Goal: Task Accomplishment & Management: Manage account settings

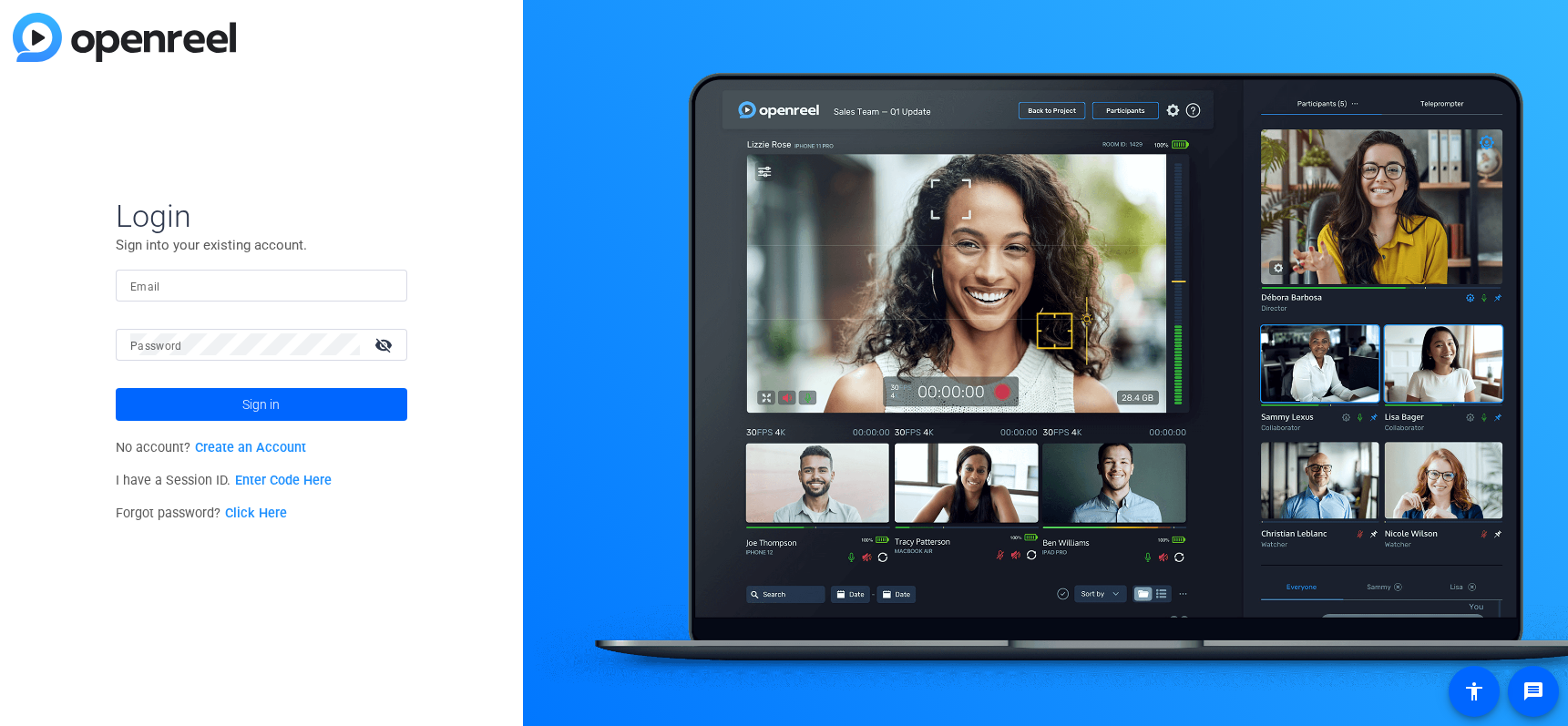
click at [237, 291] on input "Email" at bounding box center [262, 284] width 263 height 22
type input "[PERSON_NAME][EMAIL_ADDRESS][PERSON_NAME][DOMAIN_NAME]"
click at [222, 329] on div at bounding box center [245, 345] width 230 height 32
click at [115, 388] on button "Sign in" at bounding box center [261, 404] width 292 height 33
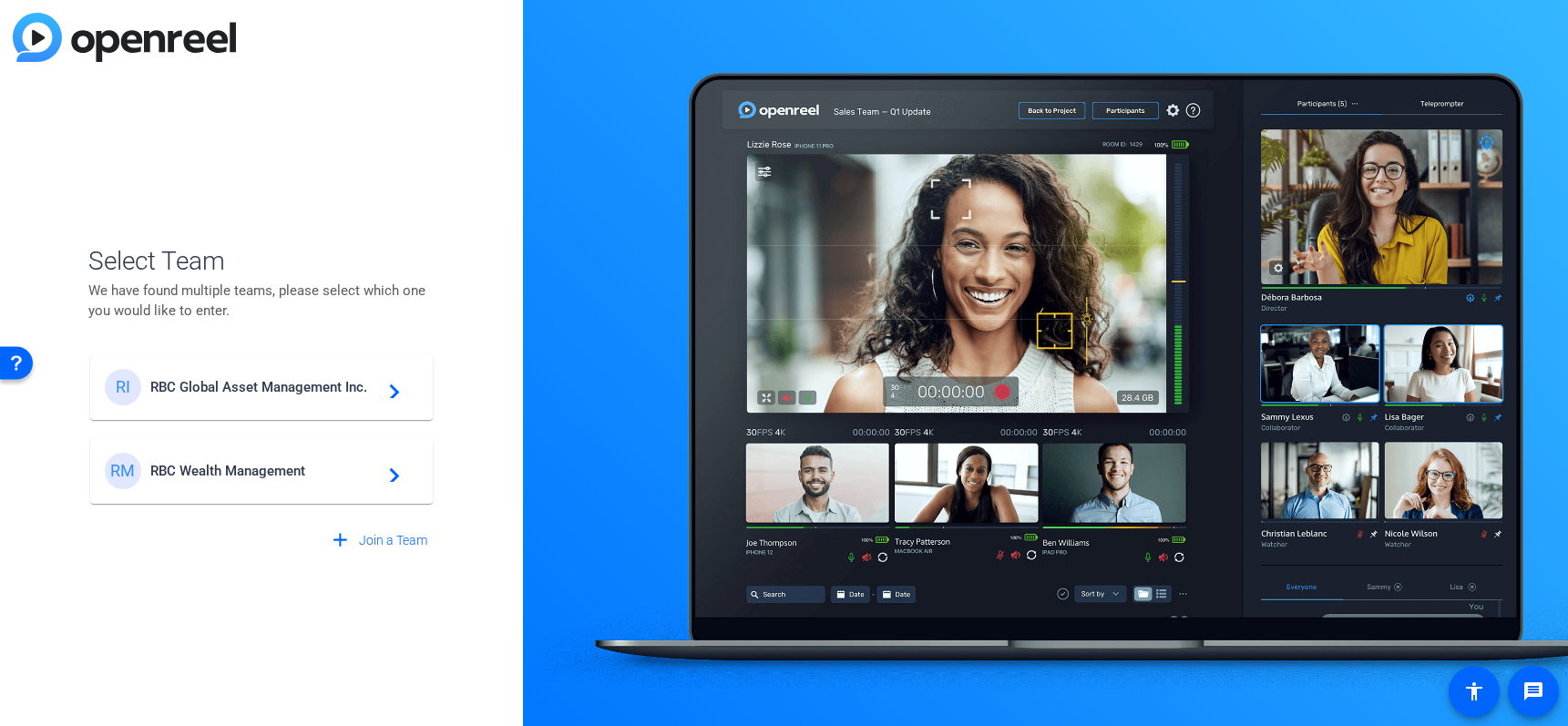
click at [189, 460] on div "RM RBC Wealth Management navigate_next" at bounding box center [262, 470] width 314 height 37
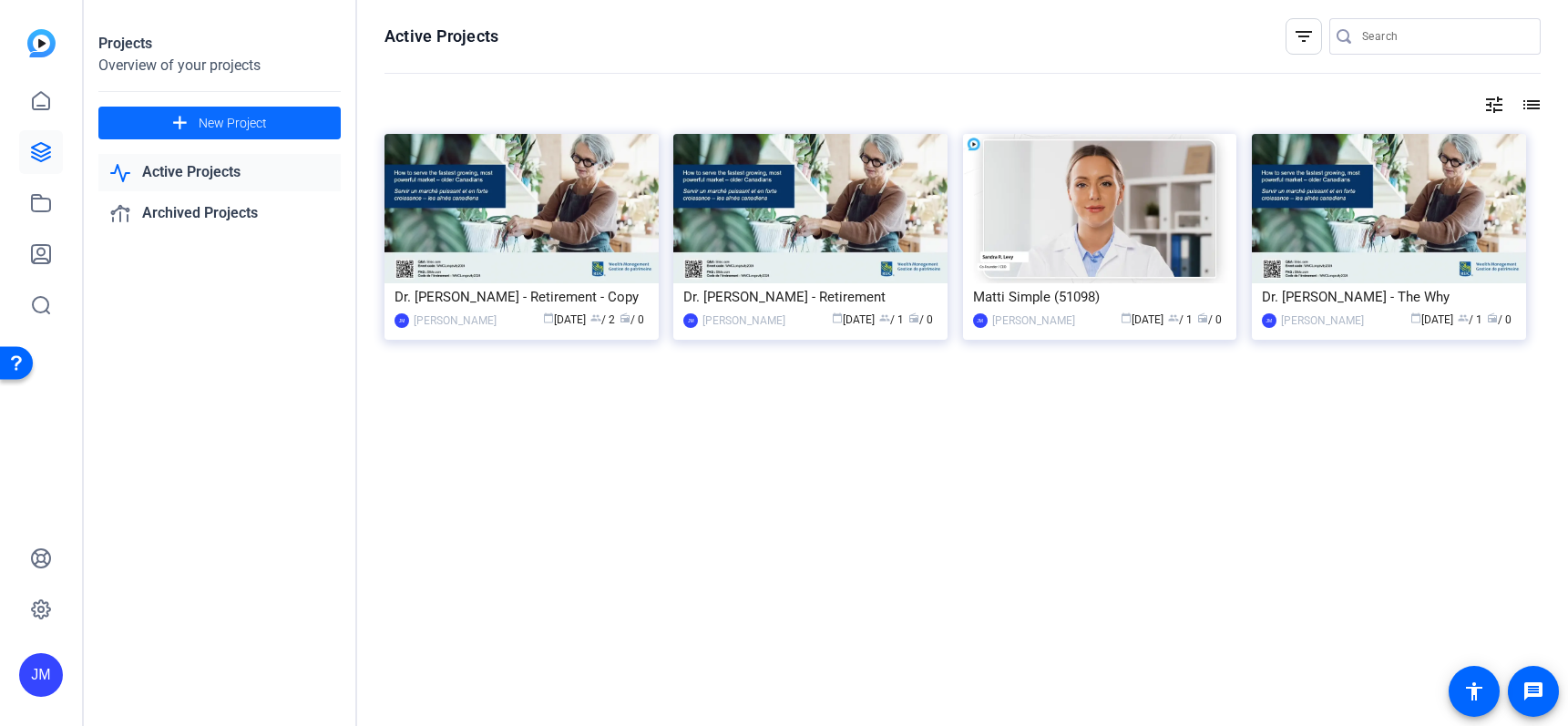
click at [216, 123] on span "New Project" at bounding box center [232, 124] width 68 height 19
click at [31, 100] on icon at bounding box center [41, 100] width 22 height 22
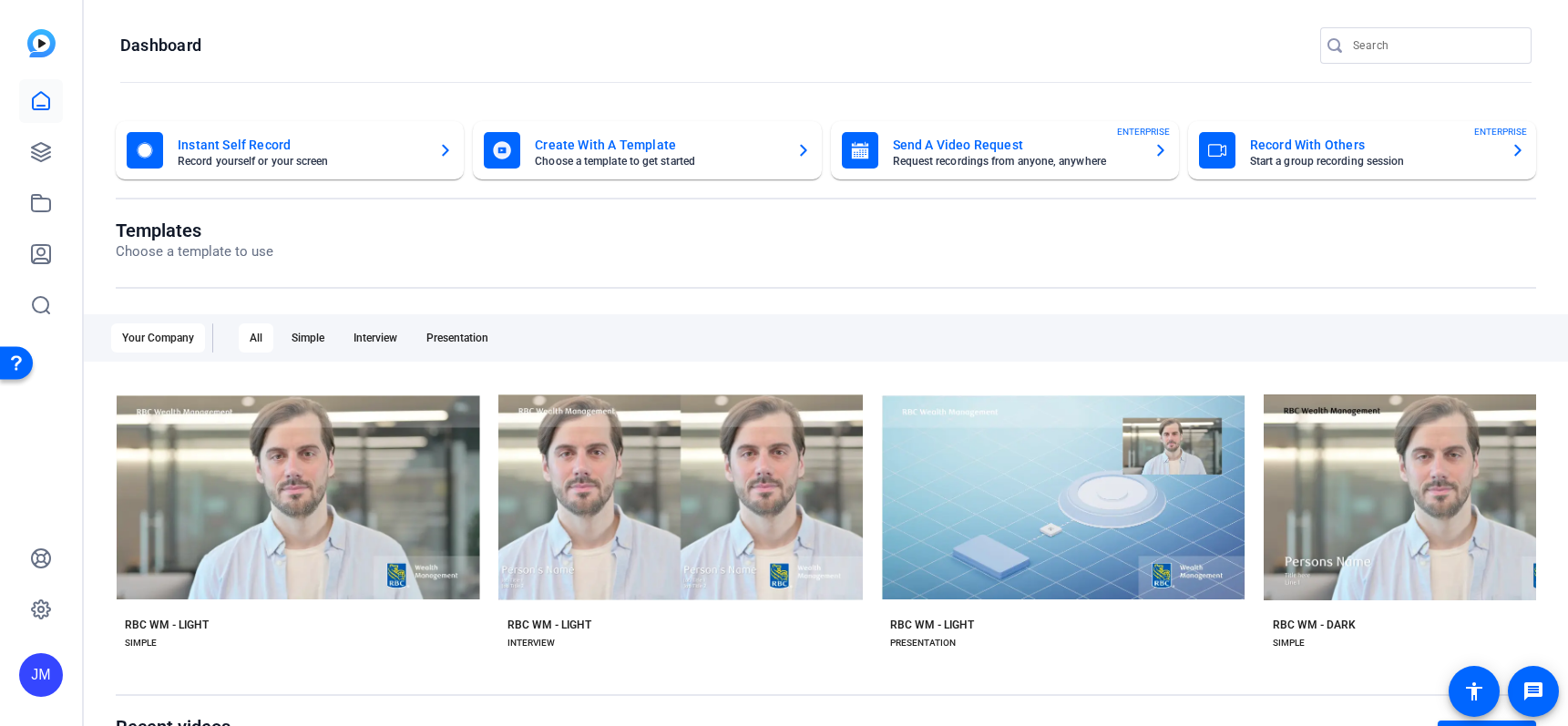
click at [1010, 160] on mat-card-subtitle "Request recordings from anyone, anywhere" at bounding box center [1015, 161] width 246 height 11
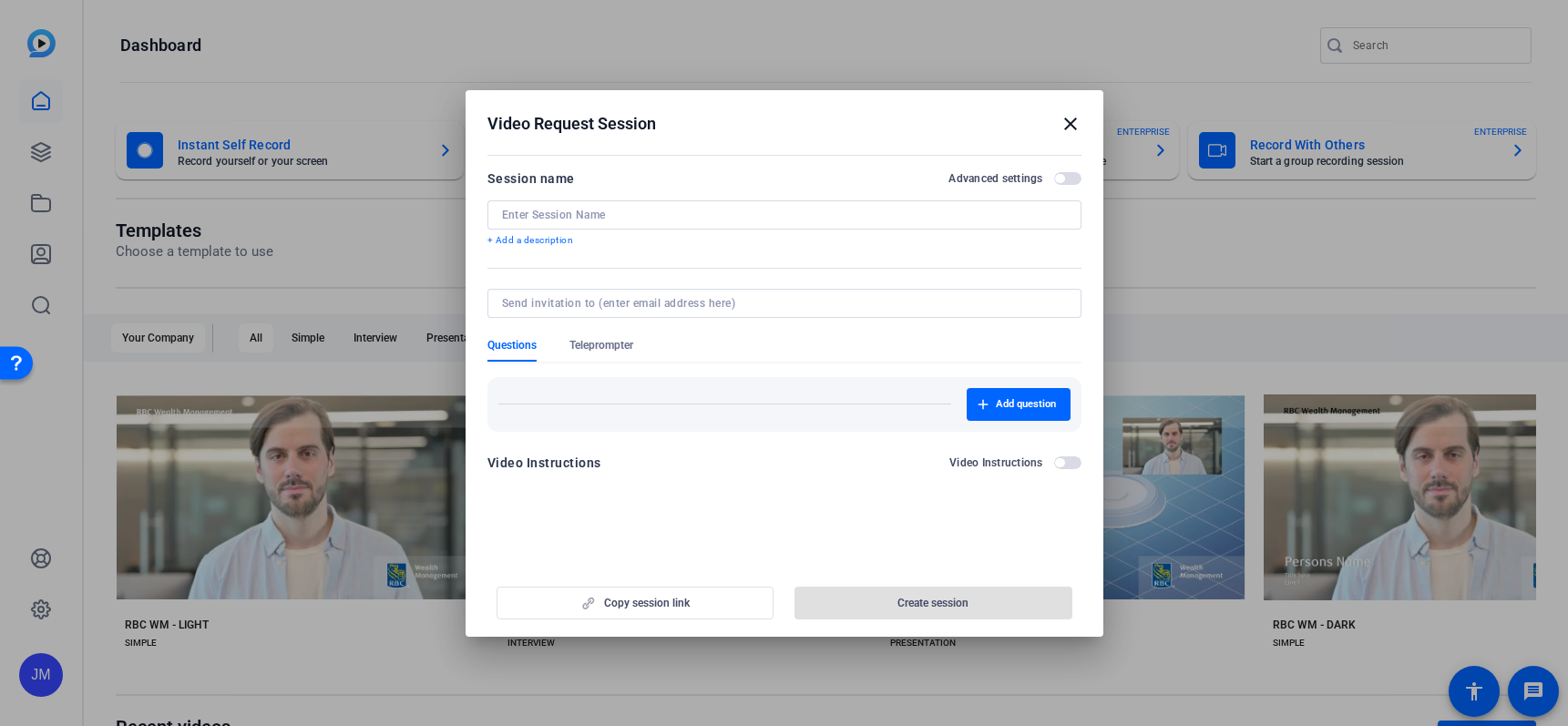
click at [1063, 118] on mat-icon "close" at bounding box center [1069, 124] width 22 height 22
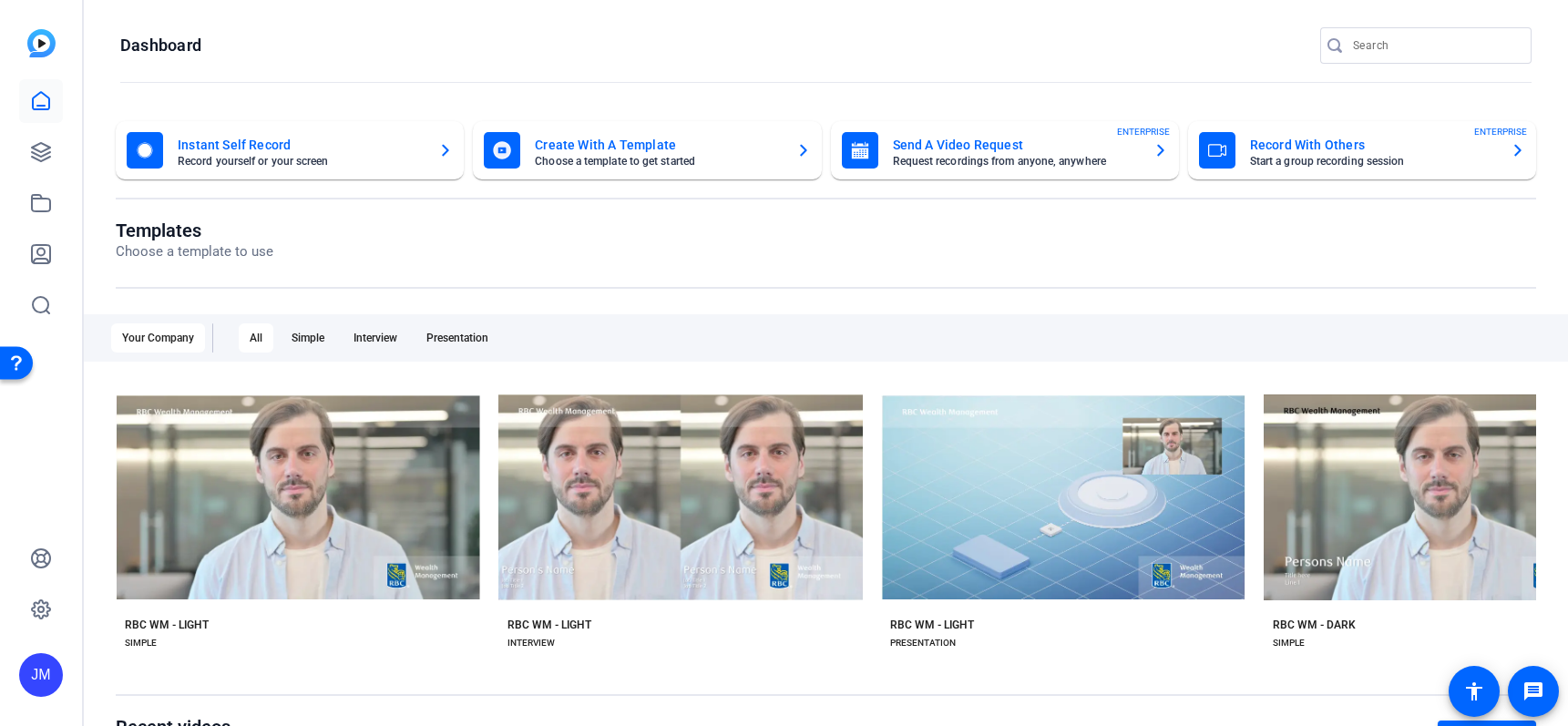
click at [242, 142] on mat-card-title "Instant Self Record" at bounding box center [300, 144] width 246 height 22
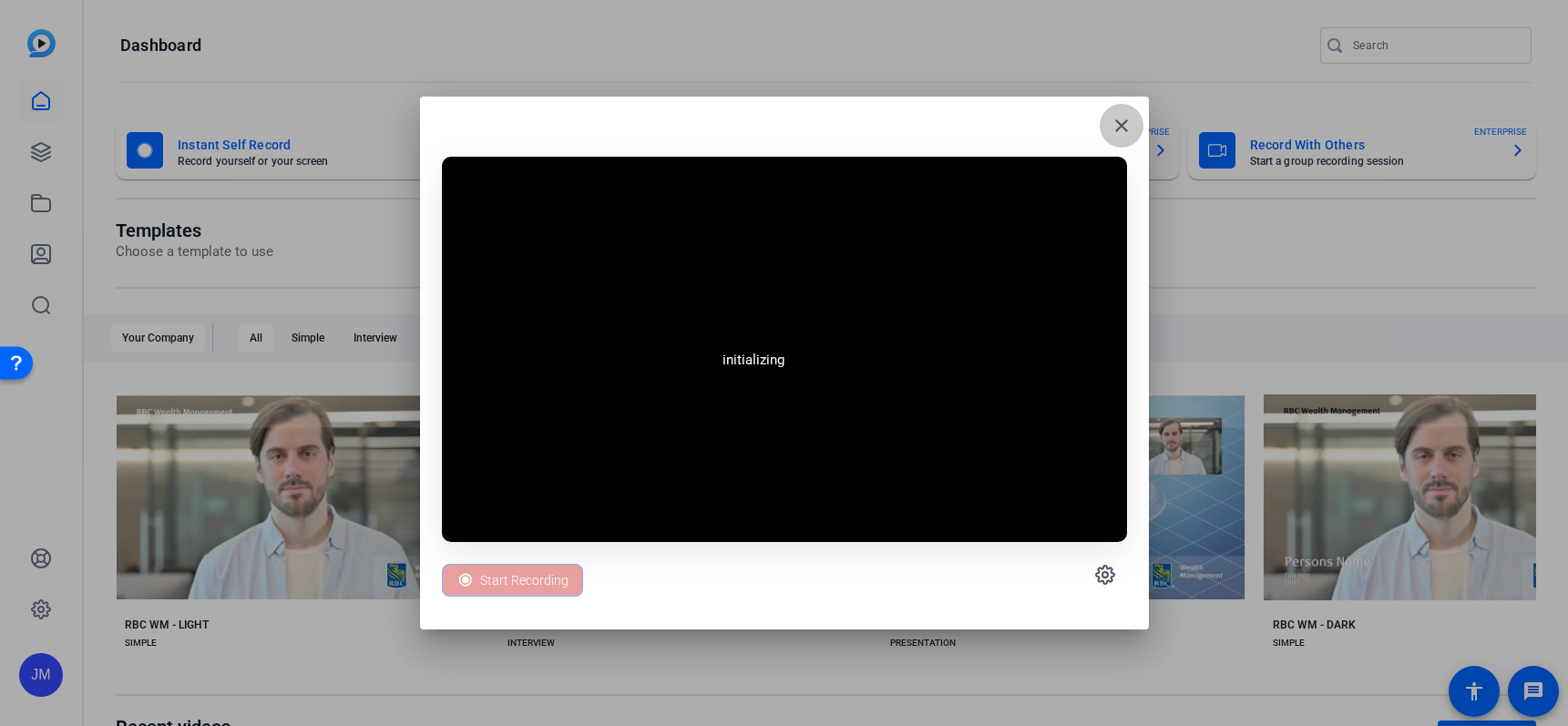
click at [1115, 125] on mat-icon "close" at bounding box center [1120, 126] width 22 height 22
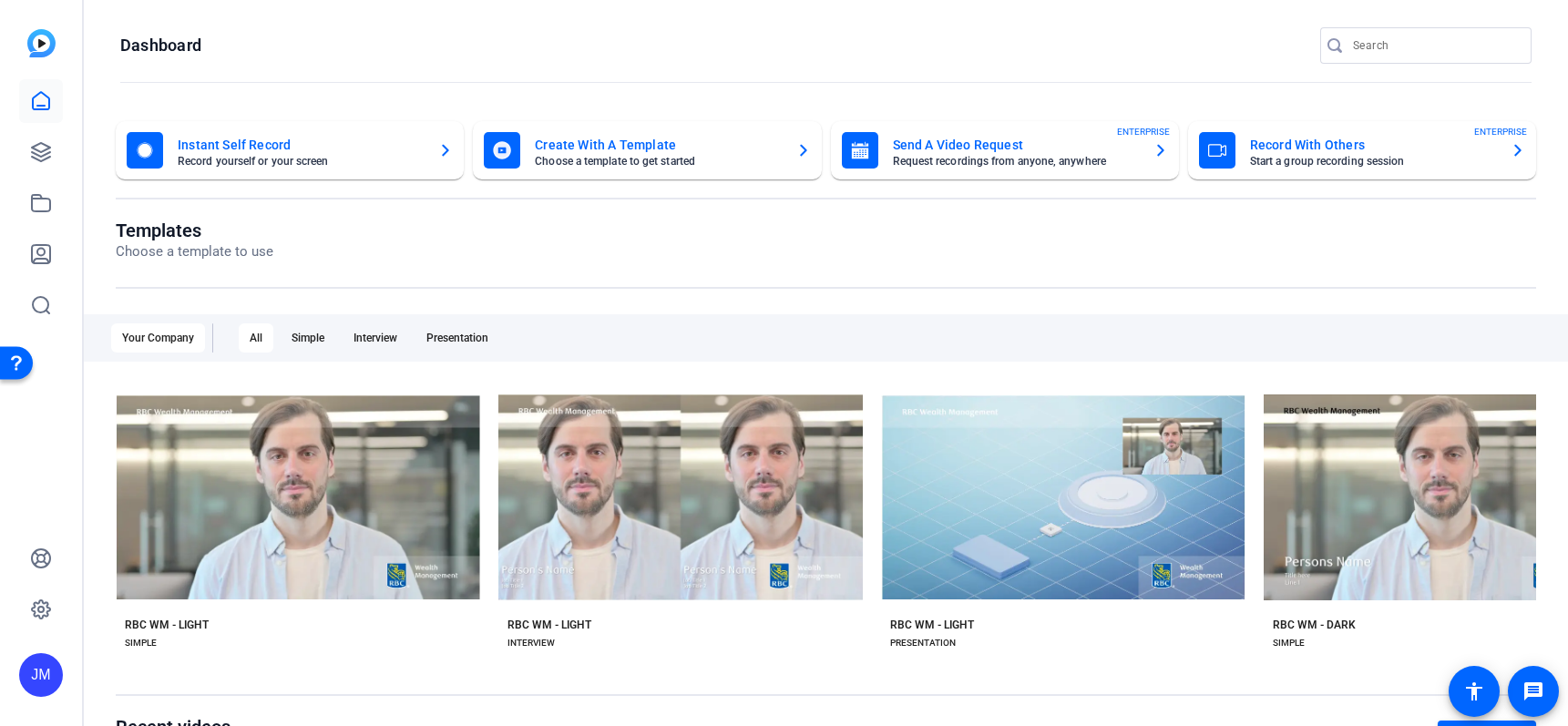
click at [966, 159] on mat-card-subtitle "Request recordings from anyone, anywhere" at bounding box center [1015, 161] width 246 height 11
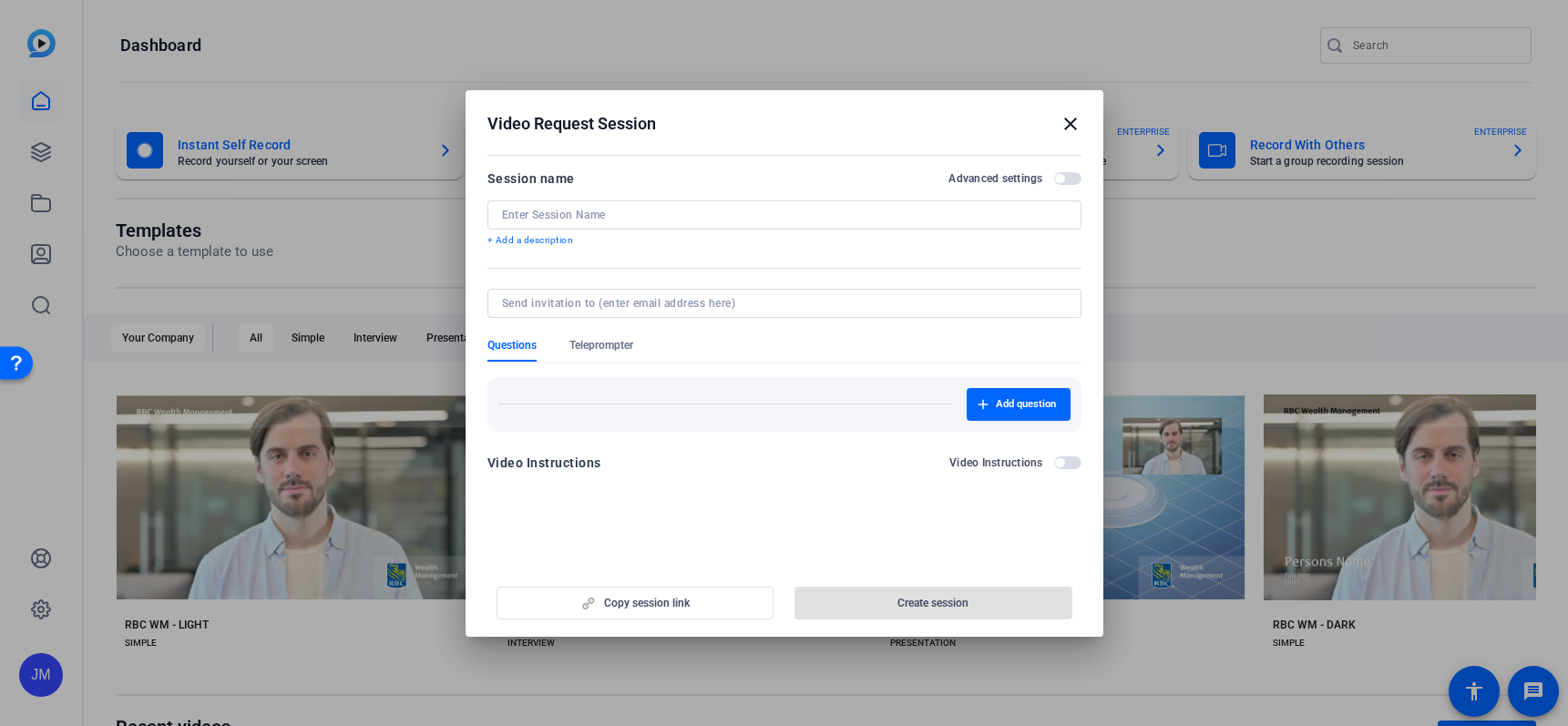
click at [603, 211] on input at bounding box center [784, 214] width 565 height 14
type input "Tas - [DATE]"
click at [592, 299] on input at bounding box center [780, 302] width 557 height 14
type input "[EMAIL_ADDRESS][DOMAIN_NAME]"
click at [887, 600] on span "button" at bounding box center [933, 602] width 278 height 43
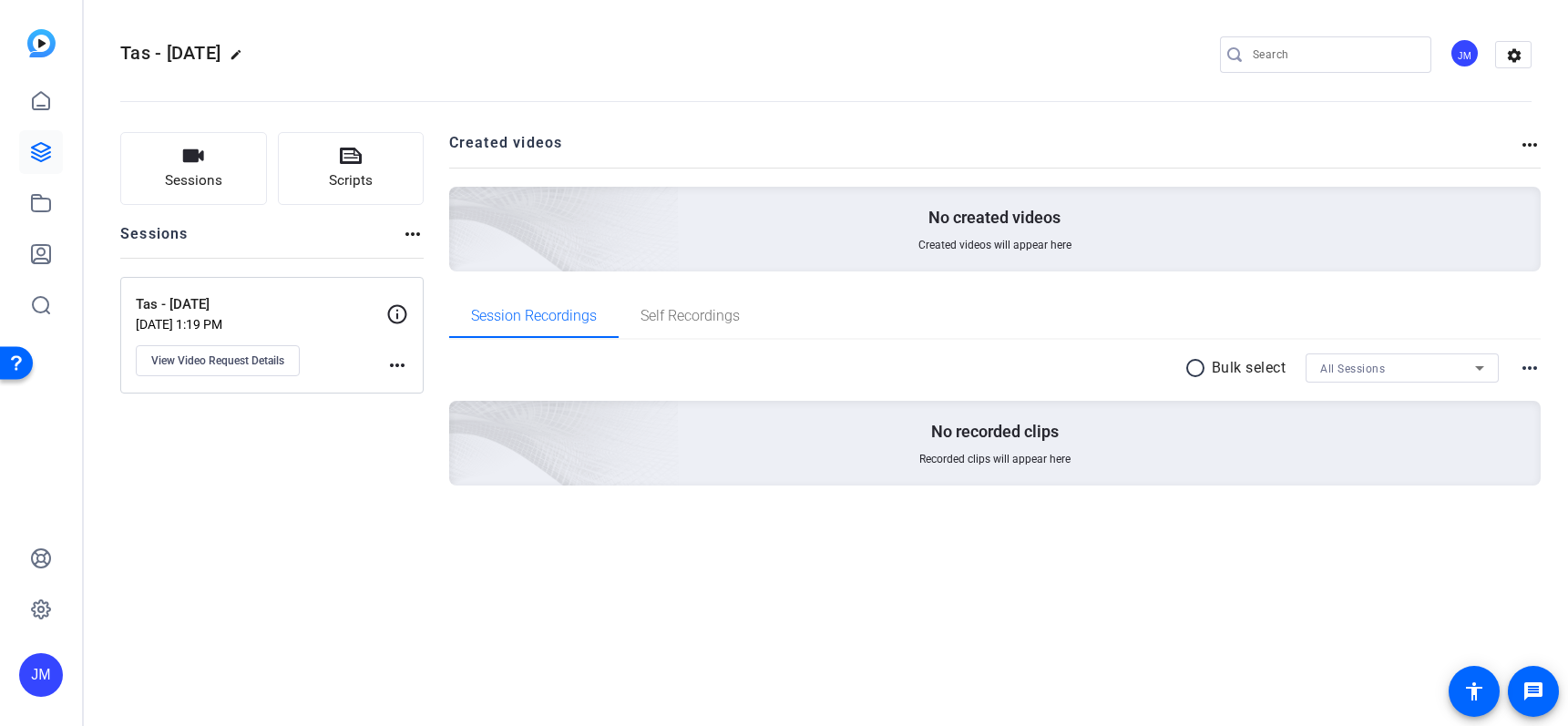
click at [395, 362] on mat-icon "more_horiz" at bounding box center [397, 364] width 22 height 22
drag, startPoint x: 416, startPoint y: 397, endPoint x: 374, endPoint y: 491, distance: 103.0
click at [389, 482] on div "Archive Session" at bounding box center [784, 363] width 1568 height 726
click at [377, 498] on div at bounding box center [784, 363] width 1568 height 726
click at [186, 164] on icon "button" at bounding box center [193, 155] width 22 height 22
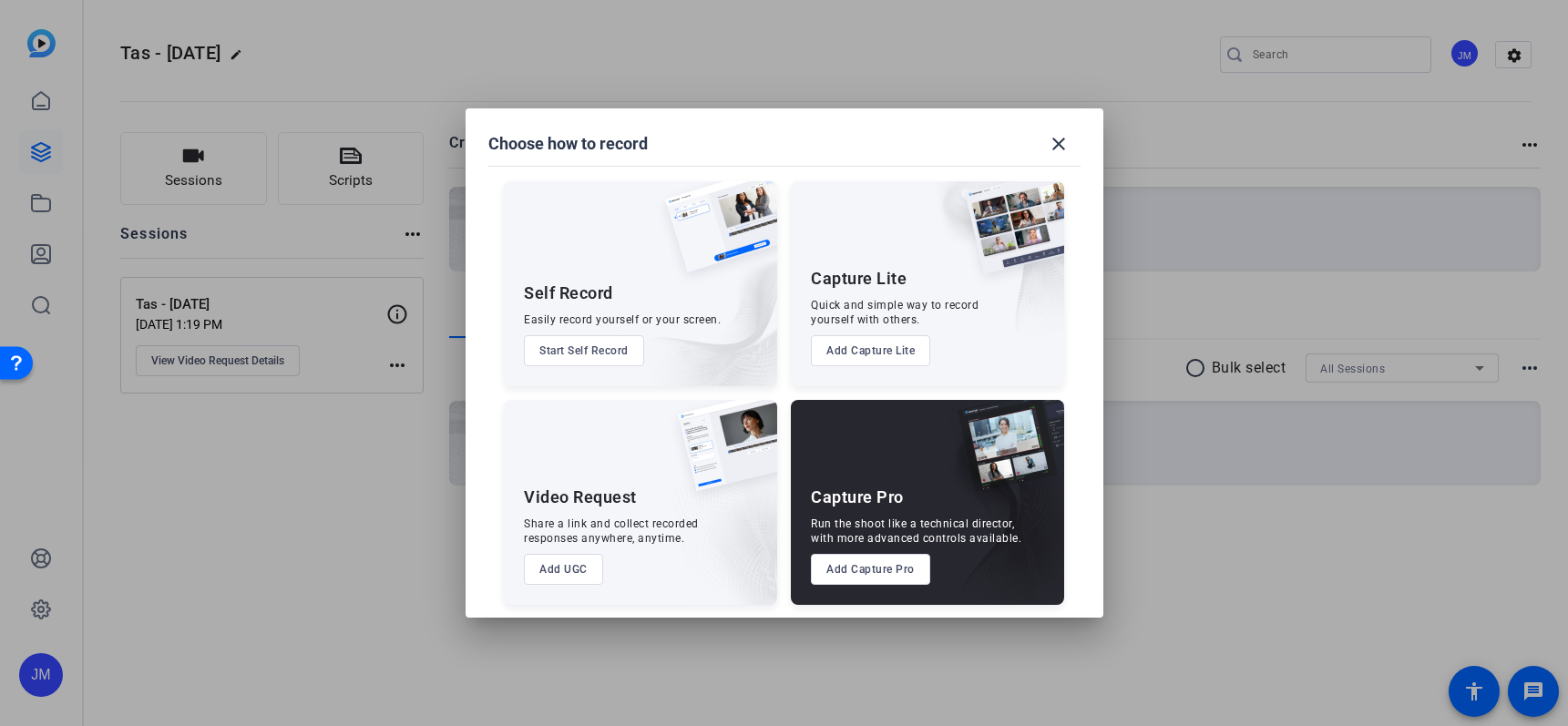
click at [892, 565] on button "Add Capture Pro" at bounding box center [870, 568] width 119 height 31
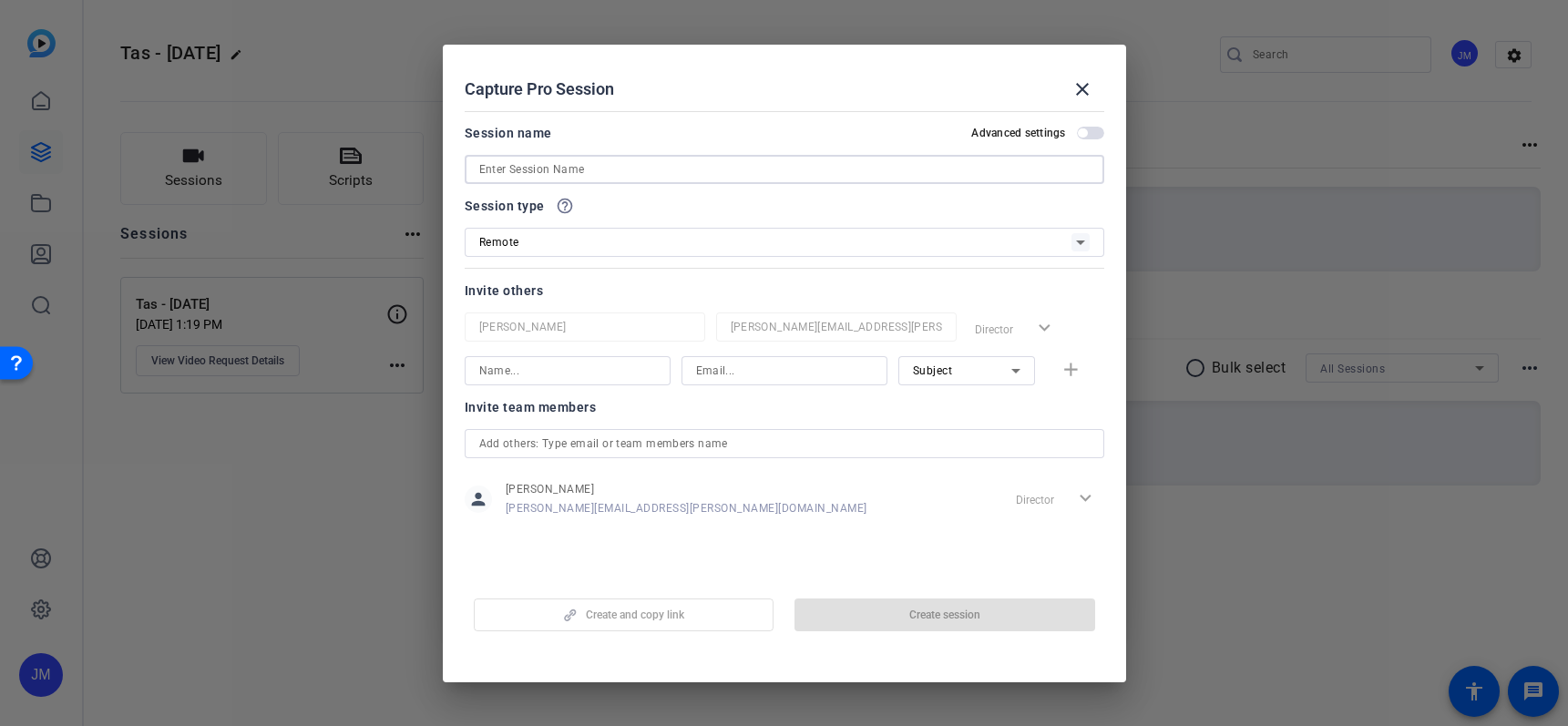
click at [627, 168] on input at bounding box center [784, 169] width 610 height 22
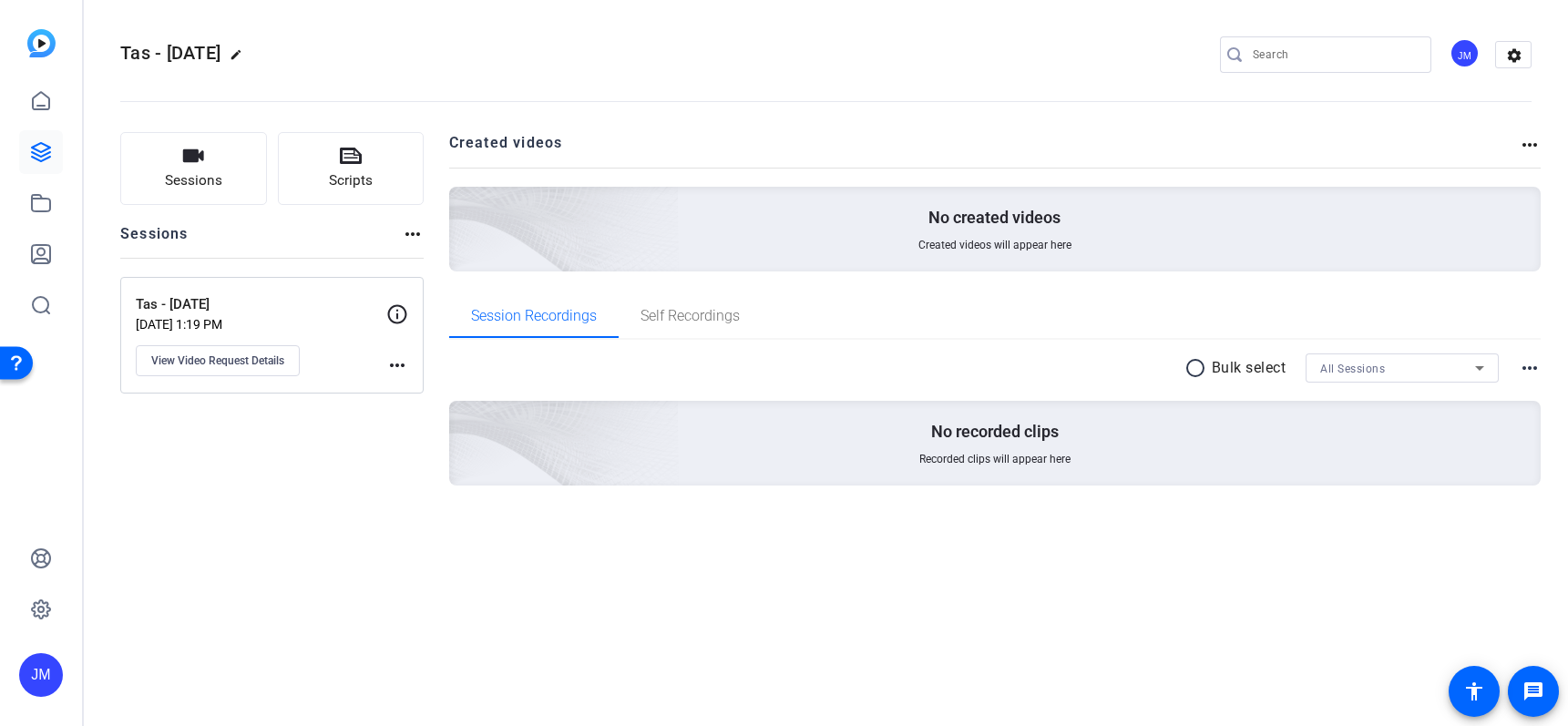
click at [401, 363] on mat-icon "more_horiz" at bounding box center [397, 364] width 22 height 22
click at [412, 380] on span "Archive Session" at bounding box center [442, 391] width 83 height 22
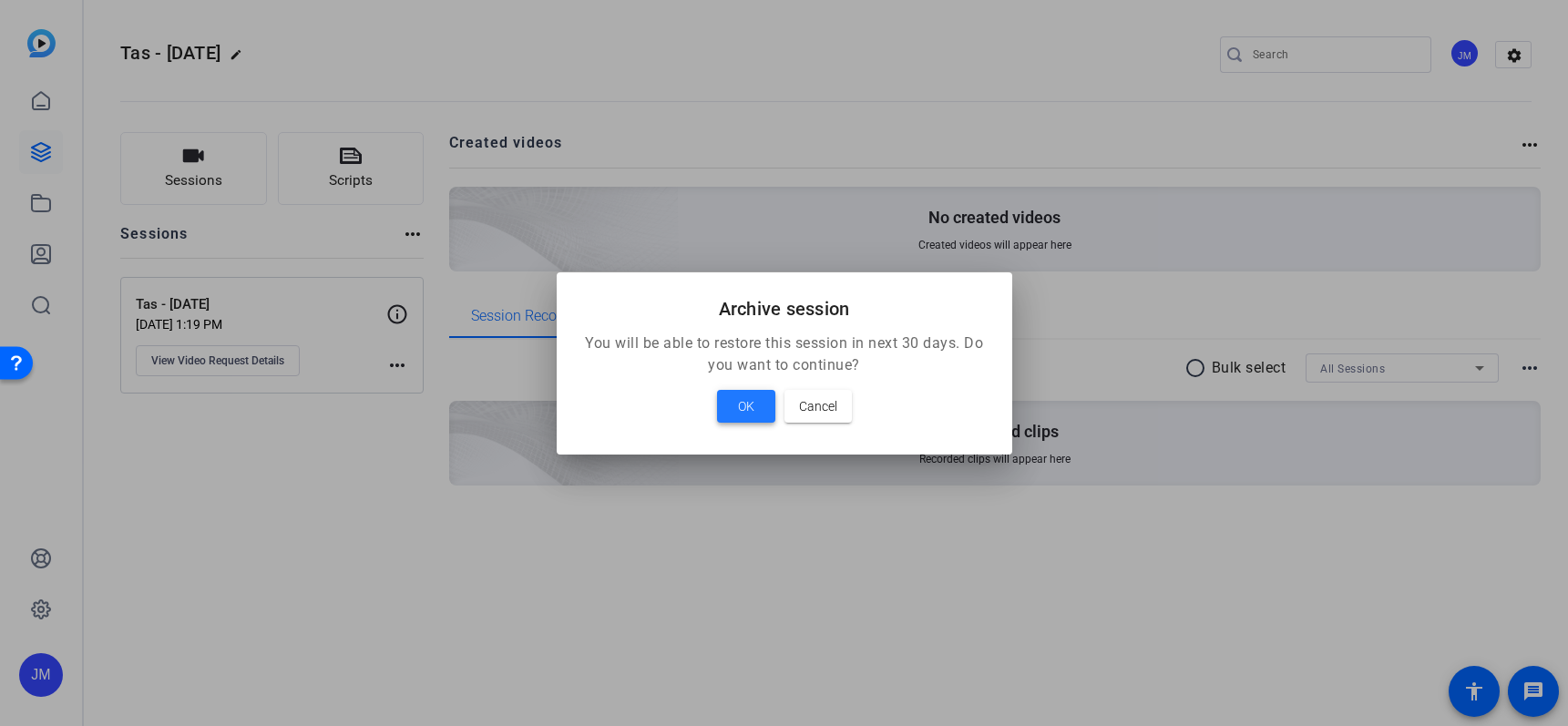
click at [736, 397] on span at bounding box center [746, 406] width 59 height 43
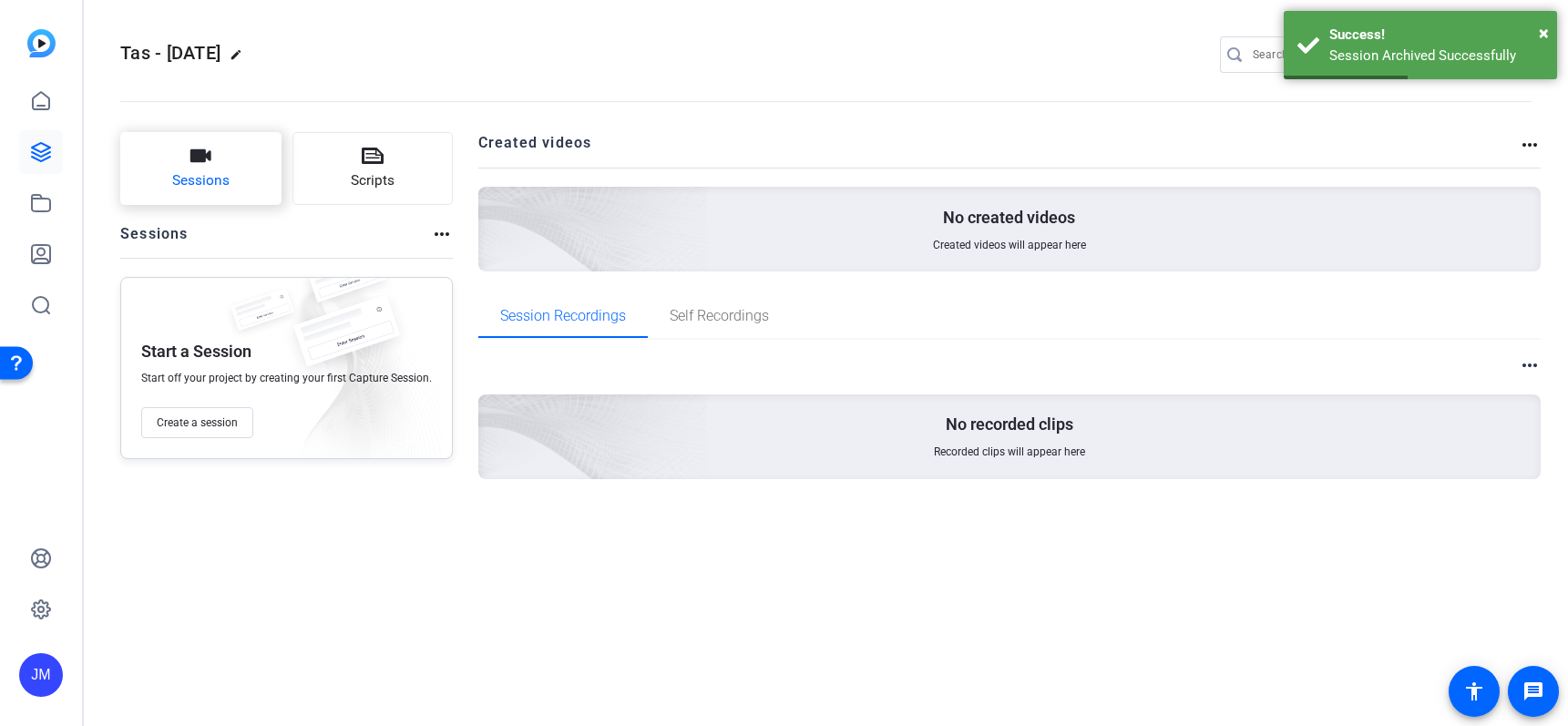
click at [194, 177] on span "Sessions" at bounding box center [200, 180] width 58 height 21
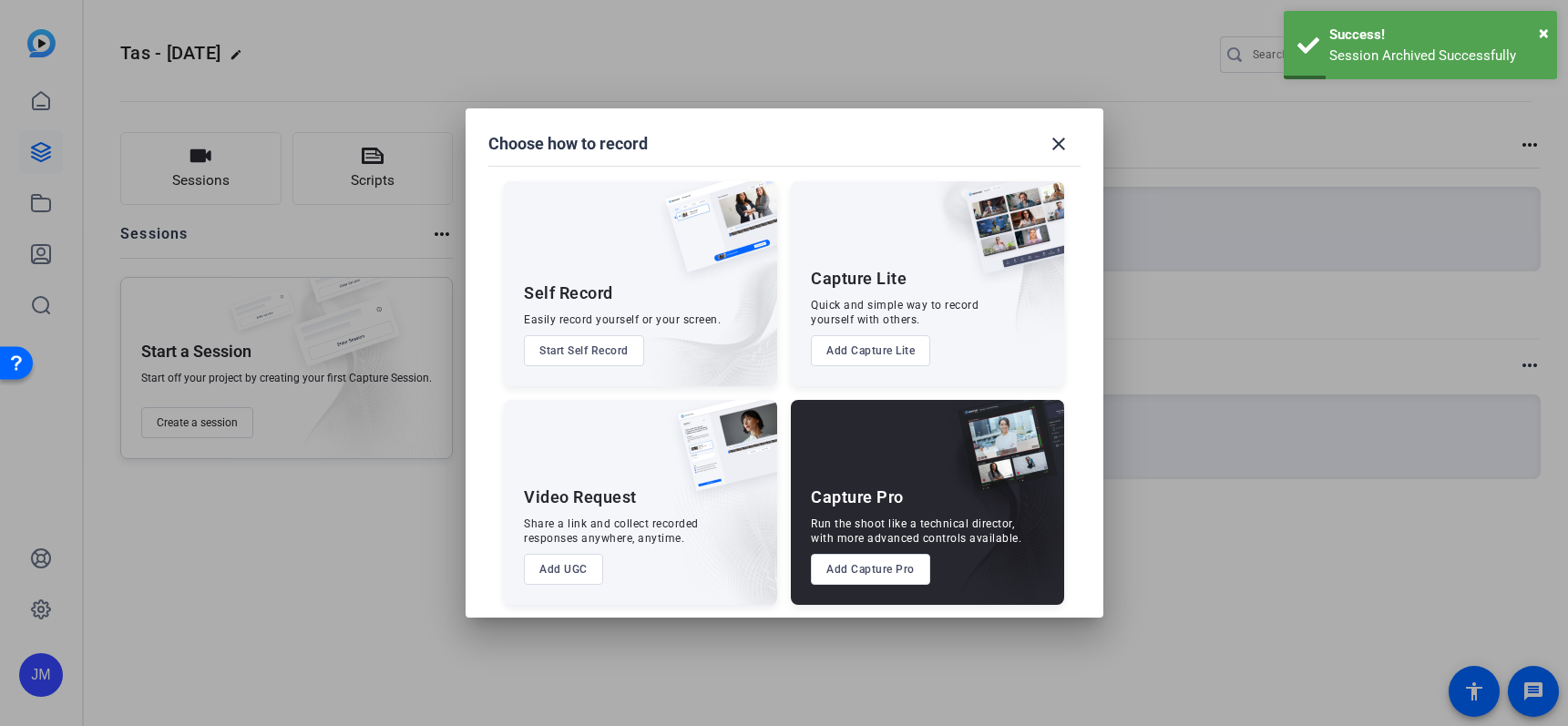
click at [878, 567] on button "Add Capture Pro" at bounding box center [870, 568] width 119 height 31
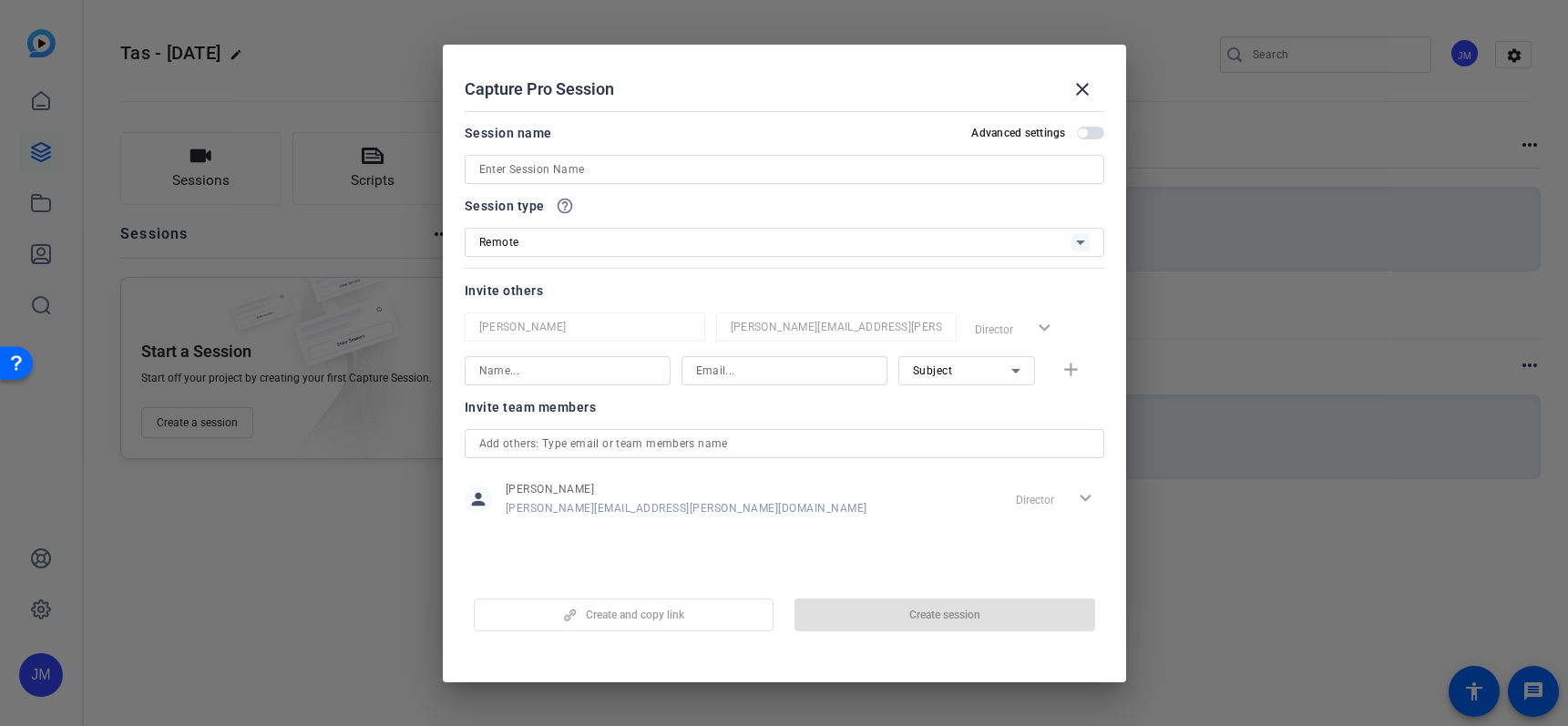
click at [538, 167] on input at bounding box center [784, 169] width 610 height 22
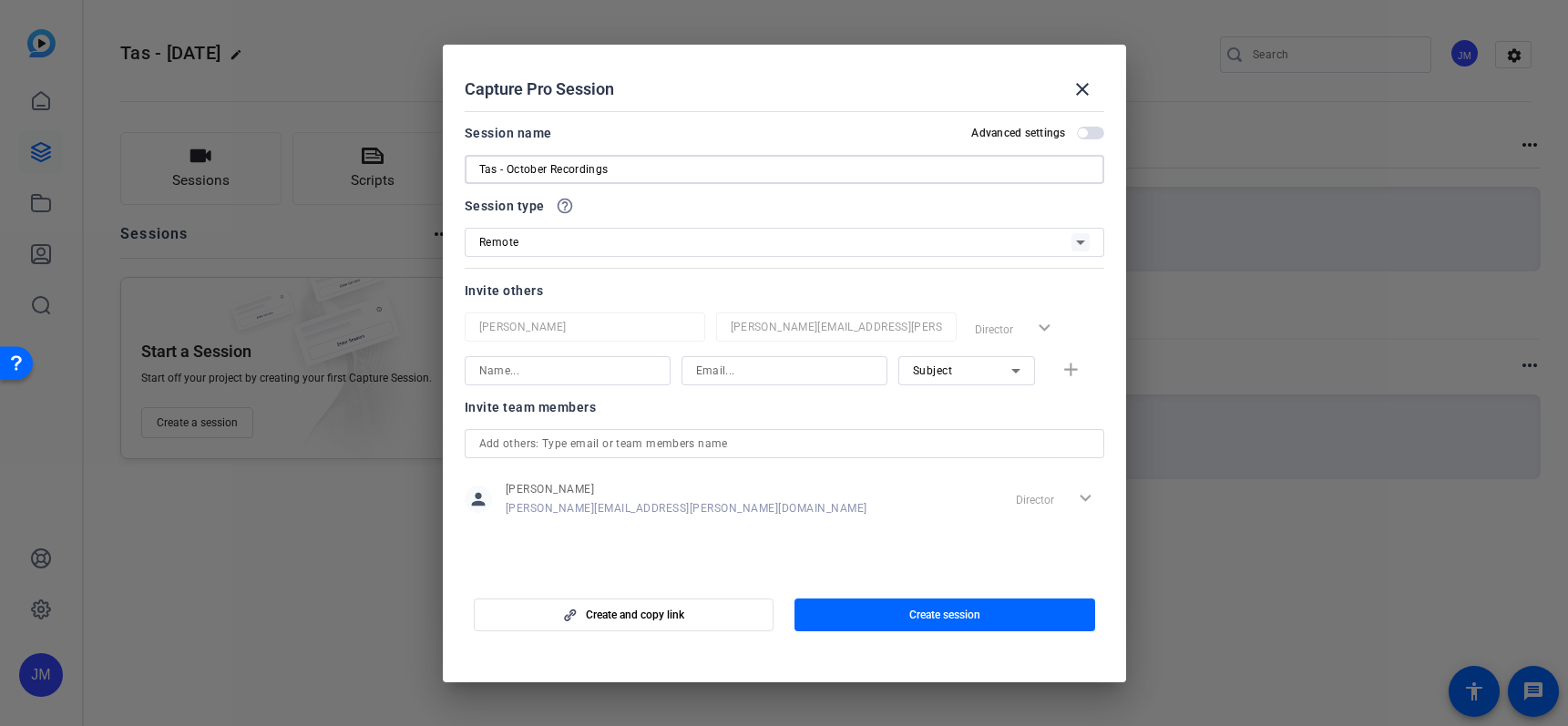
type input "Tas - October Recordings"
click at [581, 373] on input at bounding box center [567, 370] width 177 height 22
type input "j"
type input "Me"
type input "J"
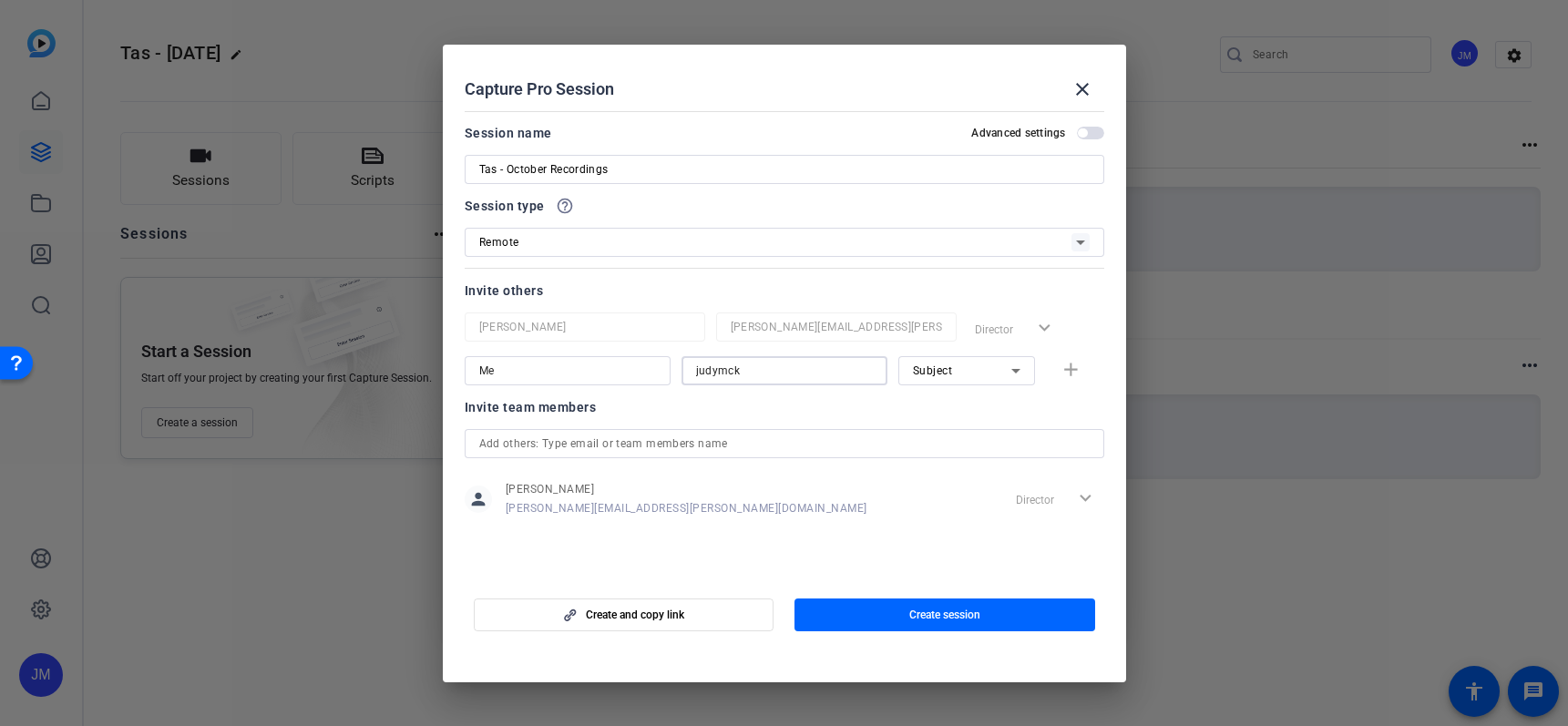
type input "[EMAIL_ADDRESS][DOMAIN_NAME]"
click at [942, 372] on span "Subject" at bounding box center [932, 371] width 40 height 13
click at [942, 372] on div at bounding box center [784, 363] width 1568 height 726
click at [928, 605] on span "button" at bounding box center [945, 615] width 300 height 43
click at [1074, 87] on mat-icon "close" at bounding box center [1082, 89] width 22 height 22
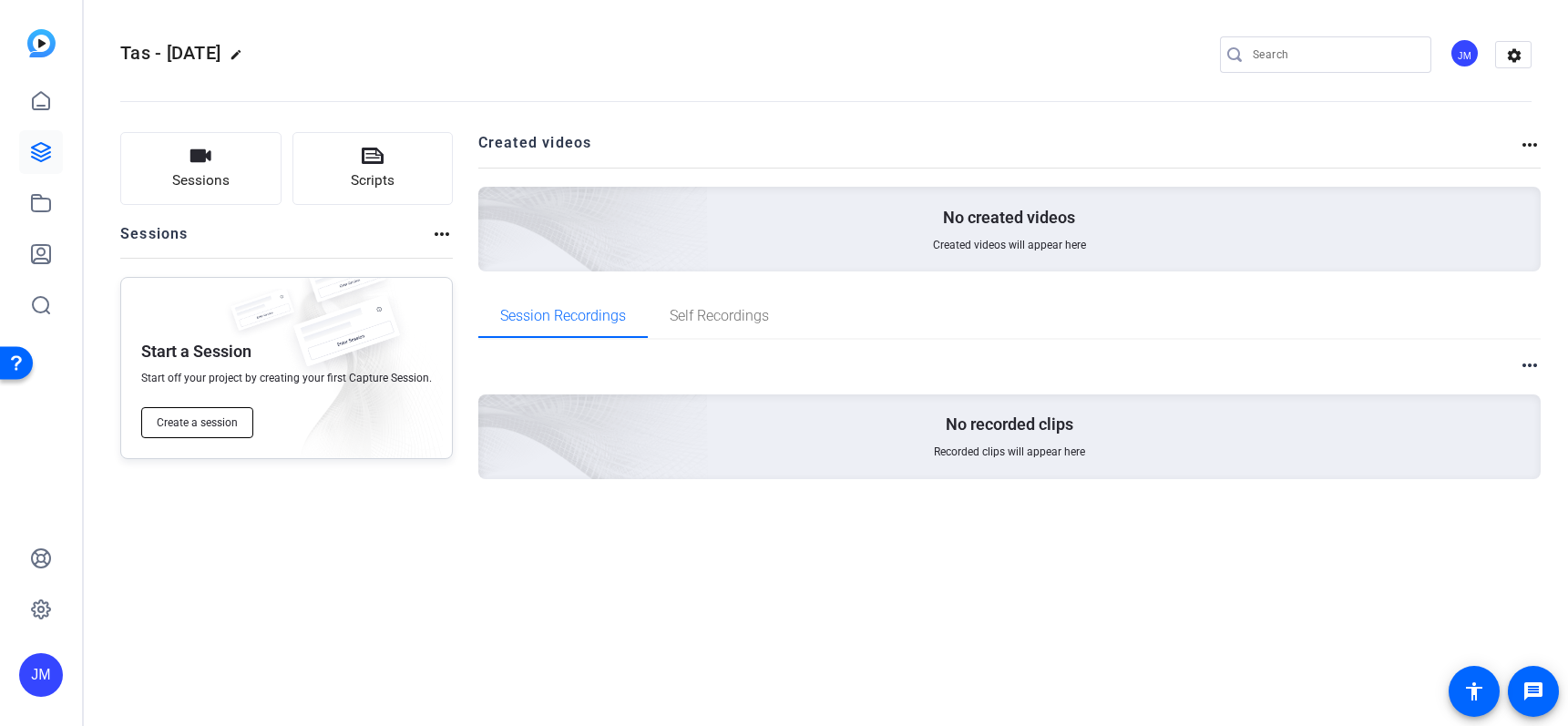
click at [187, 419] on span "Create a session" at bounding box center [197, 422] width 81 height 14
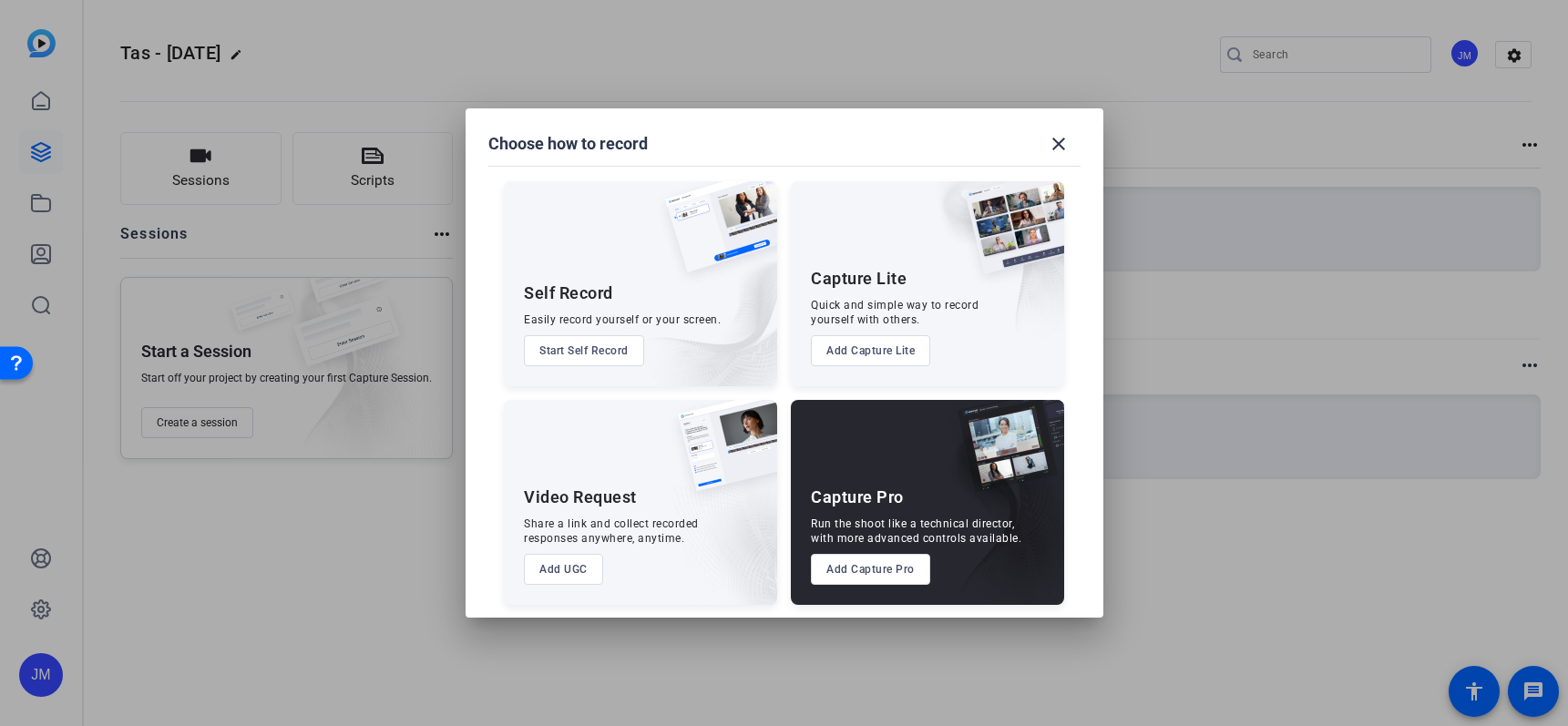
click at [192, 549] on div at bounding box center [784, 363] width 1568 height 726
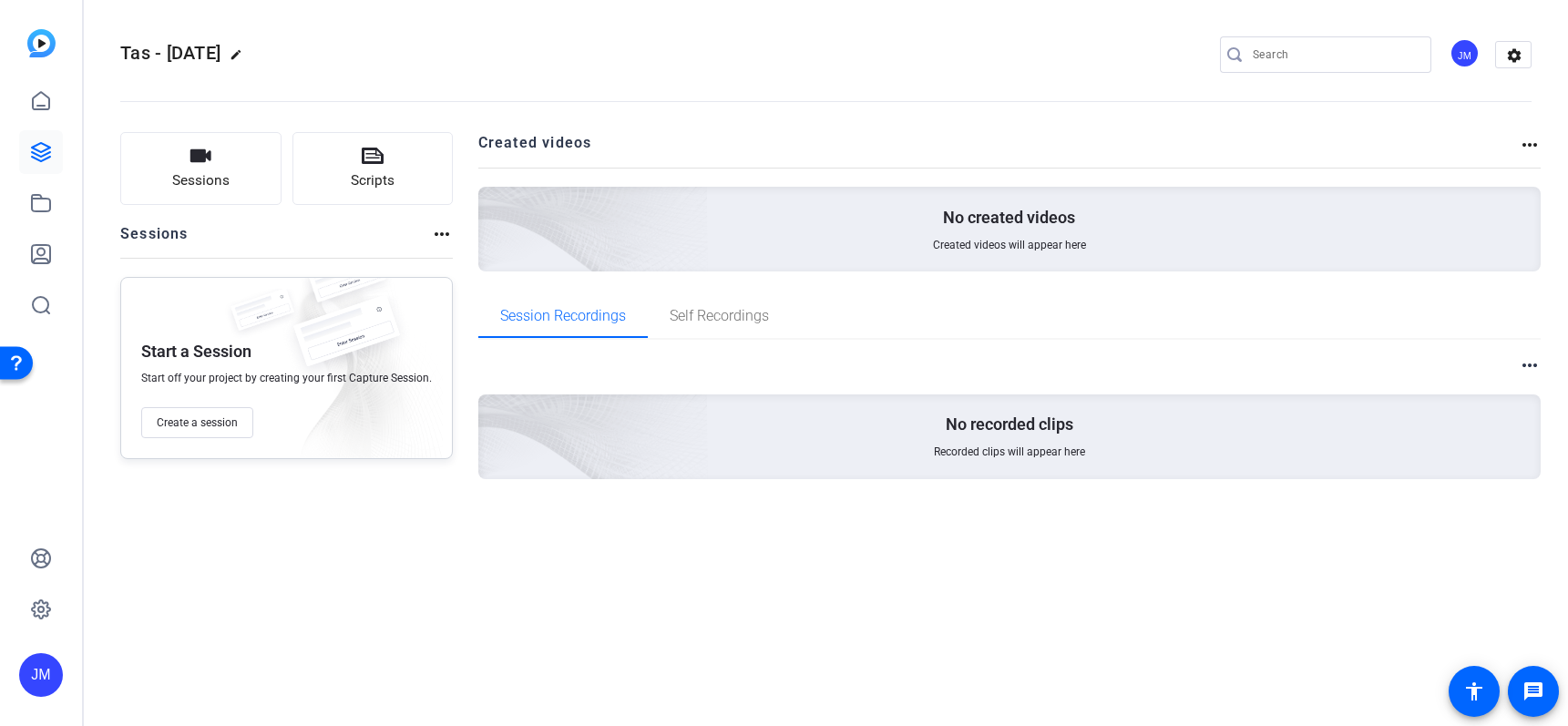
click at [44, 665] on div "JM" at bounding box center [41, 674] width 43 height 43
click at [117, 655] on div "RBC Wealth Management" at bounding box center [146, 663] width 128 height 37
click at [398, 582] on div "Tas - October 2025 edit JM settings Sessions Scripts Sessions more_horiz Start …" at bounding box center [826, 363] width 1484 height 726
click at [207, 428] on span "Create a session" at bounding box center [197, 422] width 81 height 14
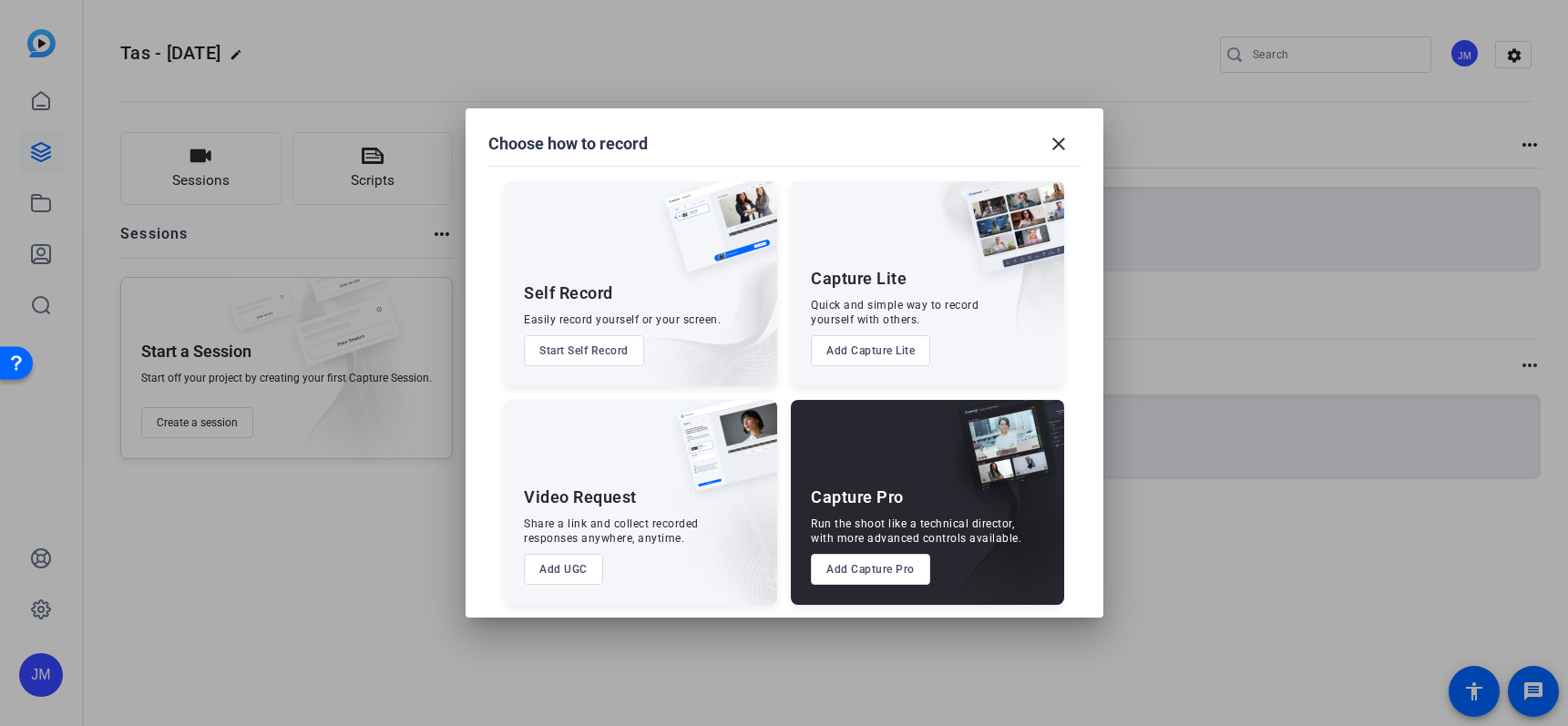
click at [561, 356] on button "Start Self Record" at bounding box center [583, 350] width 120 height 31
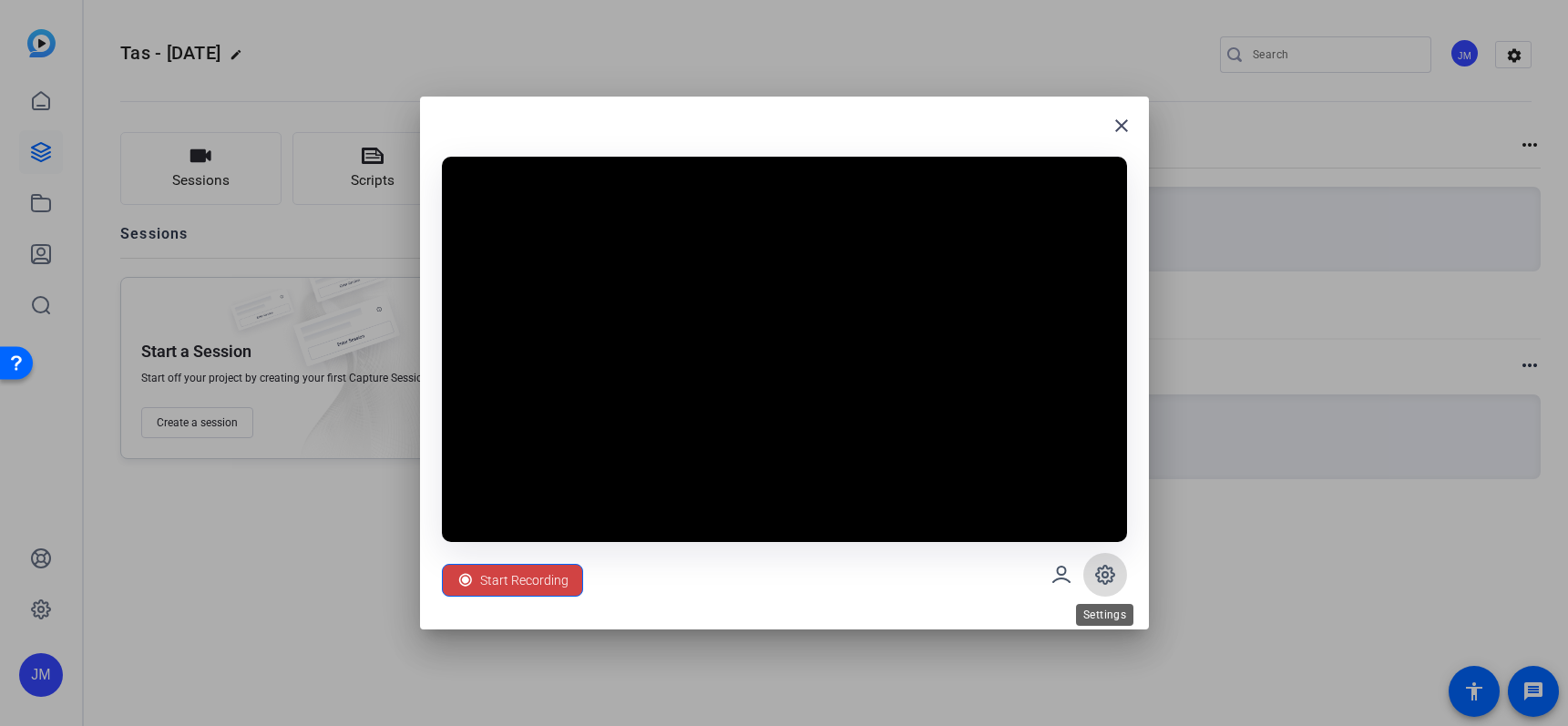
click at [1115, 580] on icon at bounding box center [1104, 574] width 22 height 22
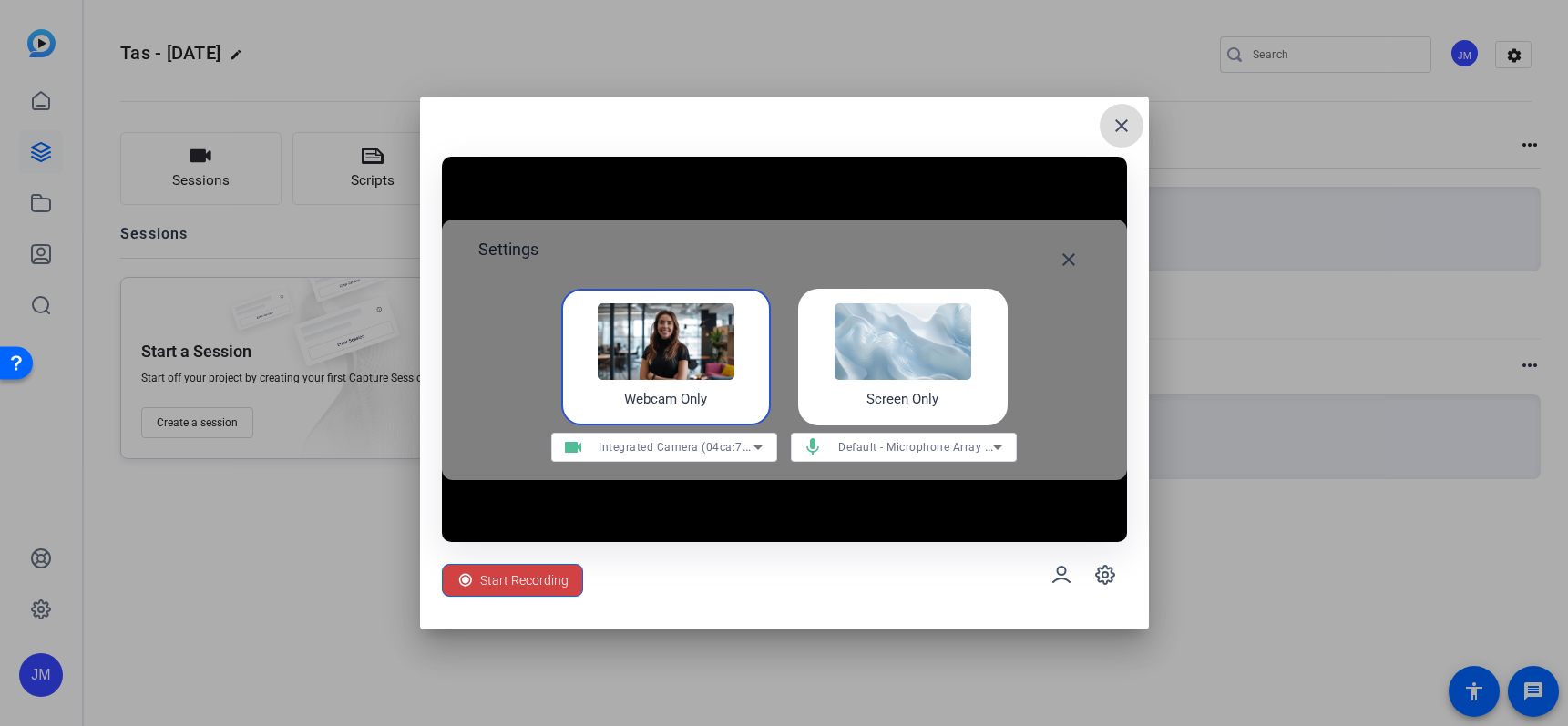
click at [1123, 122] on mat-icon "close" at bounding box center [1120, 126] width 22 height 22
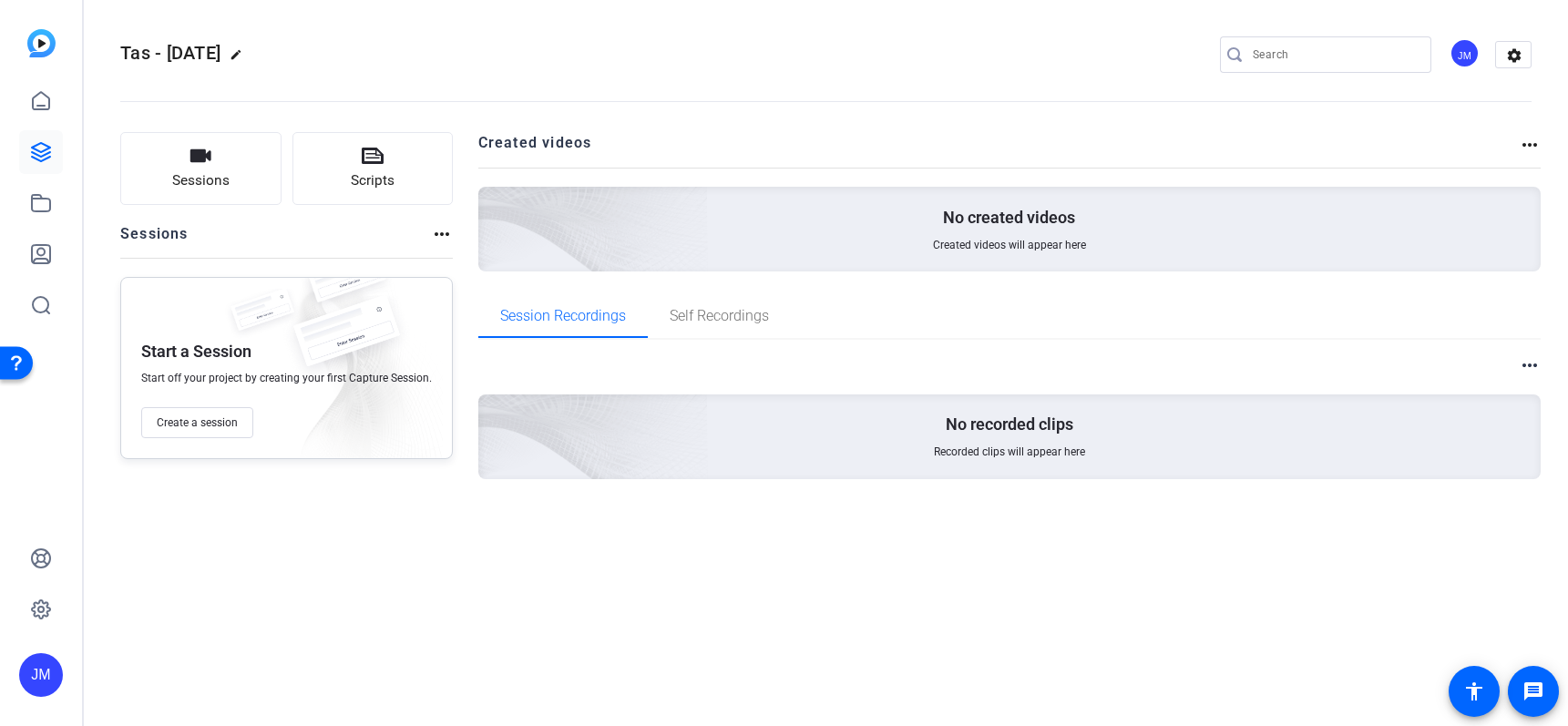
click at [49, 44] on img at bounding box center [42, 43] width 28 height 28
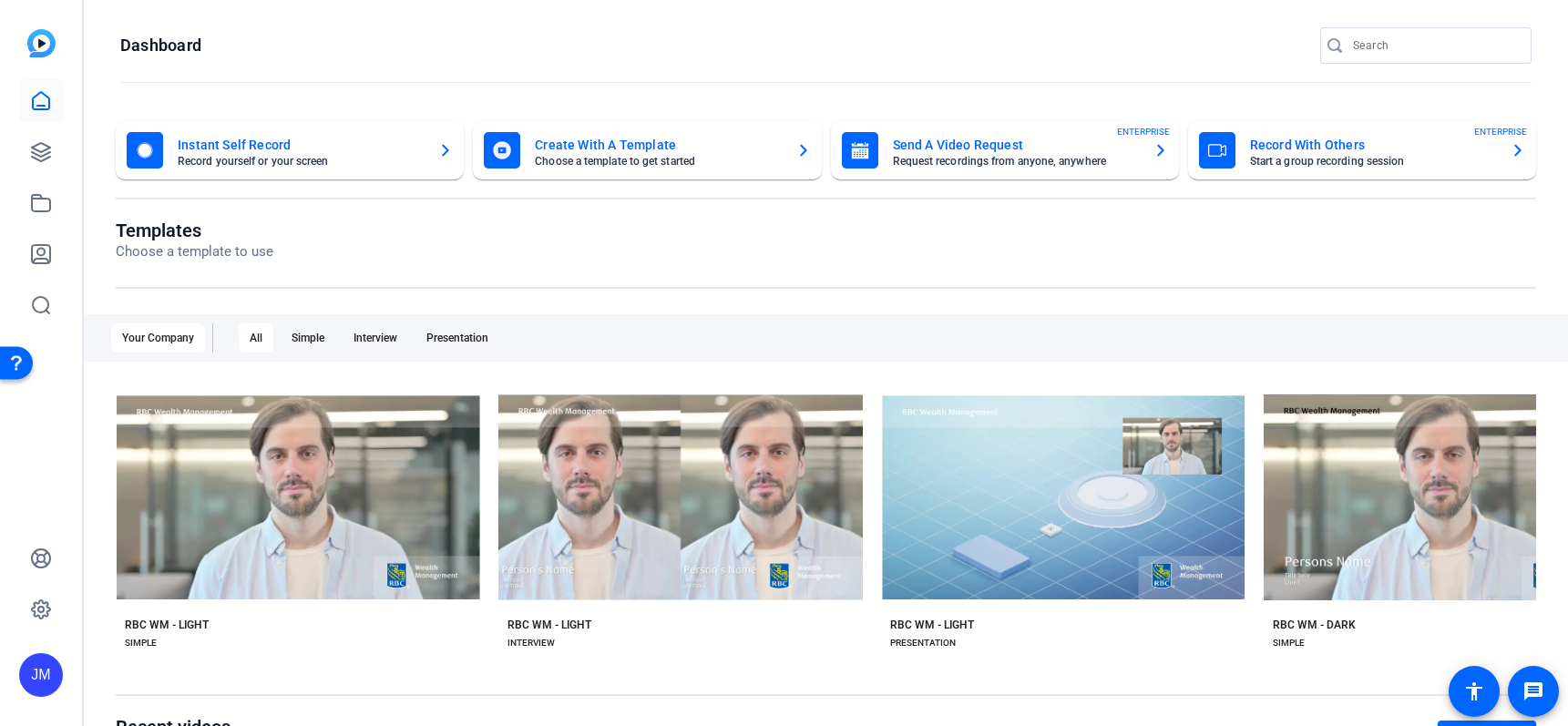
click at [33, 673] on div "JM" at bounding box center [41, 674] width 43 height 43
click at [79, 479] on div at bounding box center [784, 363] width 1568 height 726
click at [49, 676] on div "JM" at bounding box center [41, 674] width 43 height 43
click at [242, 645] on mat-icon "logout" at bounding box center [241, 648] width 22 height 22
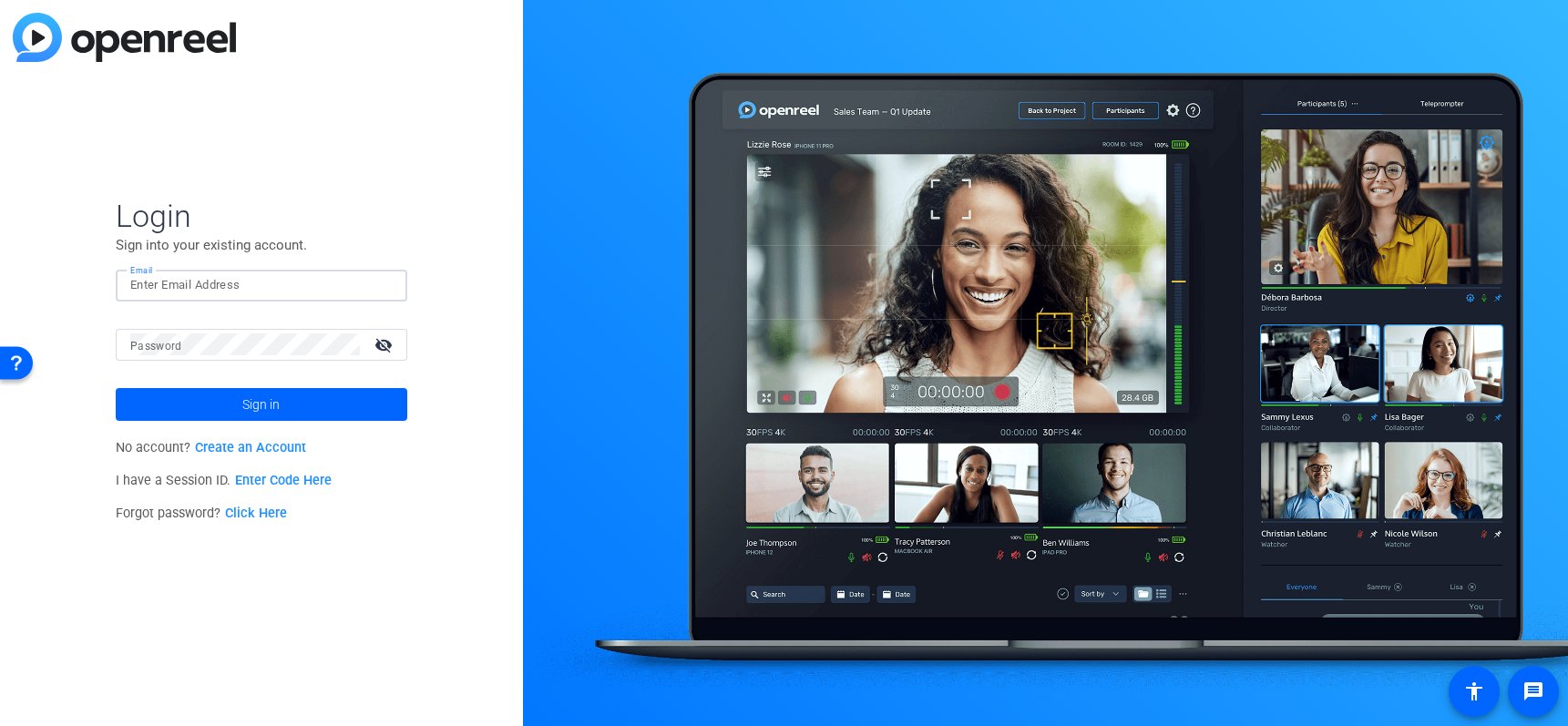
click at [172, 295] on input "Email" at bounding box center [262, 284] width 263 height 22
type input "[PERSON_NAME][EMAIL_ADDRESS][PERSON_NAME][DOMAIN_NAME]"
click at [115, 388] on button "Sign in" at bounding box center [261, 404] width 292 height 33
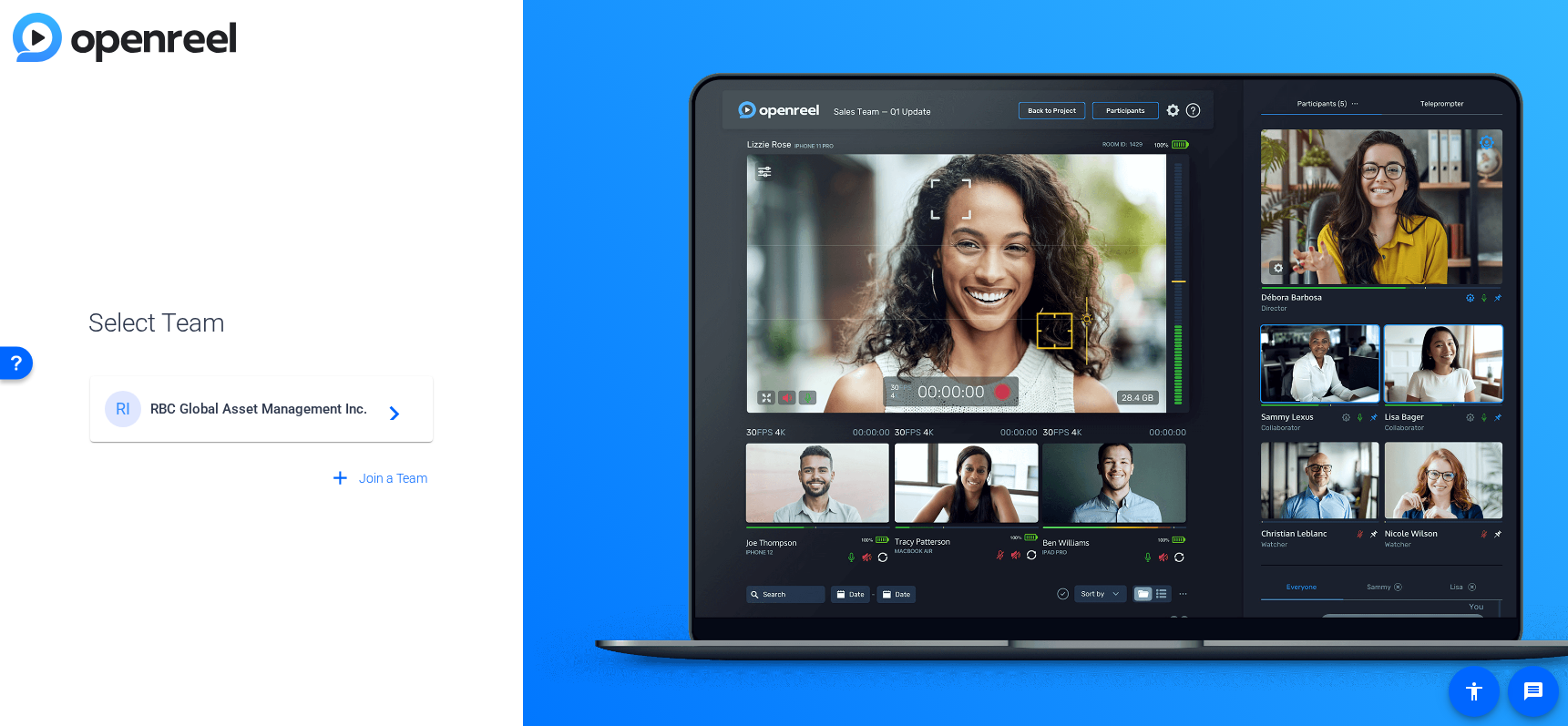
click at [244, 407] on span "RBC Global Asset Management Inc." at bounding box center [264, 408] width 228 height 16
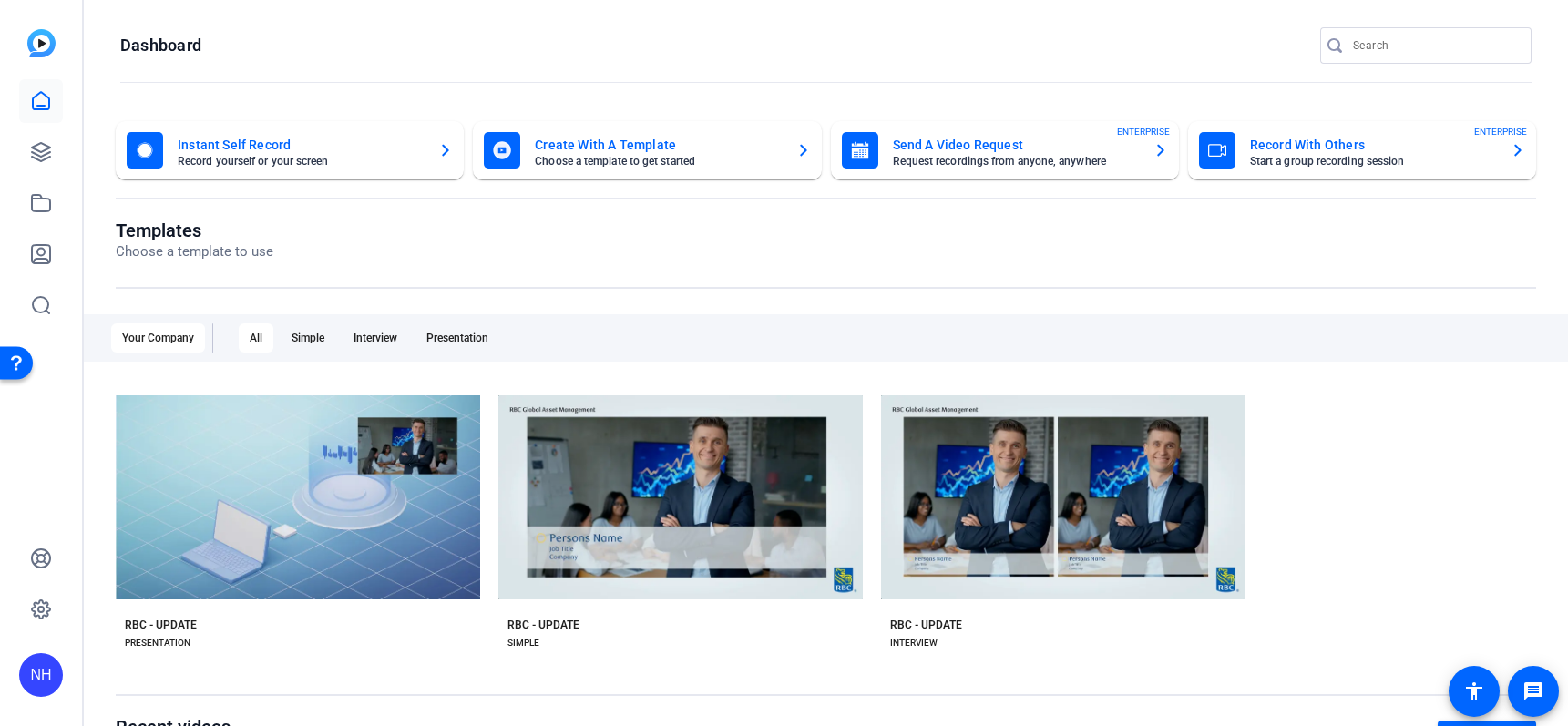
click at [35, 678] on div "NH" at bounding box center [41, 674] width 43 height 43
click at [250, 656] on mat-icon "logout" at bounding box center [241, 648] width 22 height 22
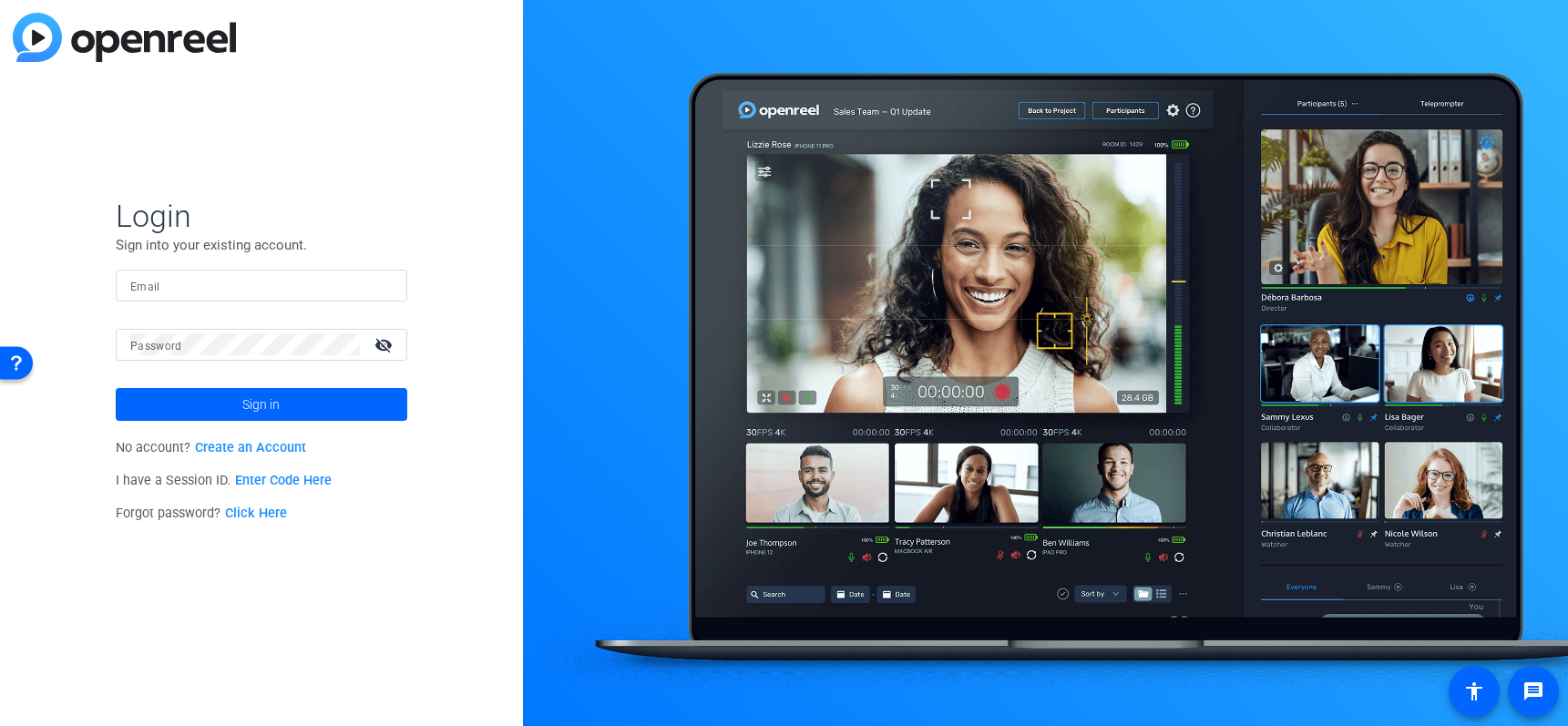
click at [192, 277] on input "Email" at bounding box center [262, 284] width 263 height 22
type input "[PERSON_NAME][EMAIL_ADDRESS][PERSON_NAME][DOMAIN_NAME]"
click at [115, 388] on button "Sign in" at bounding box center [261, 404] width 292 height 33
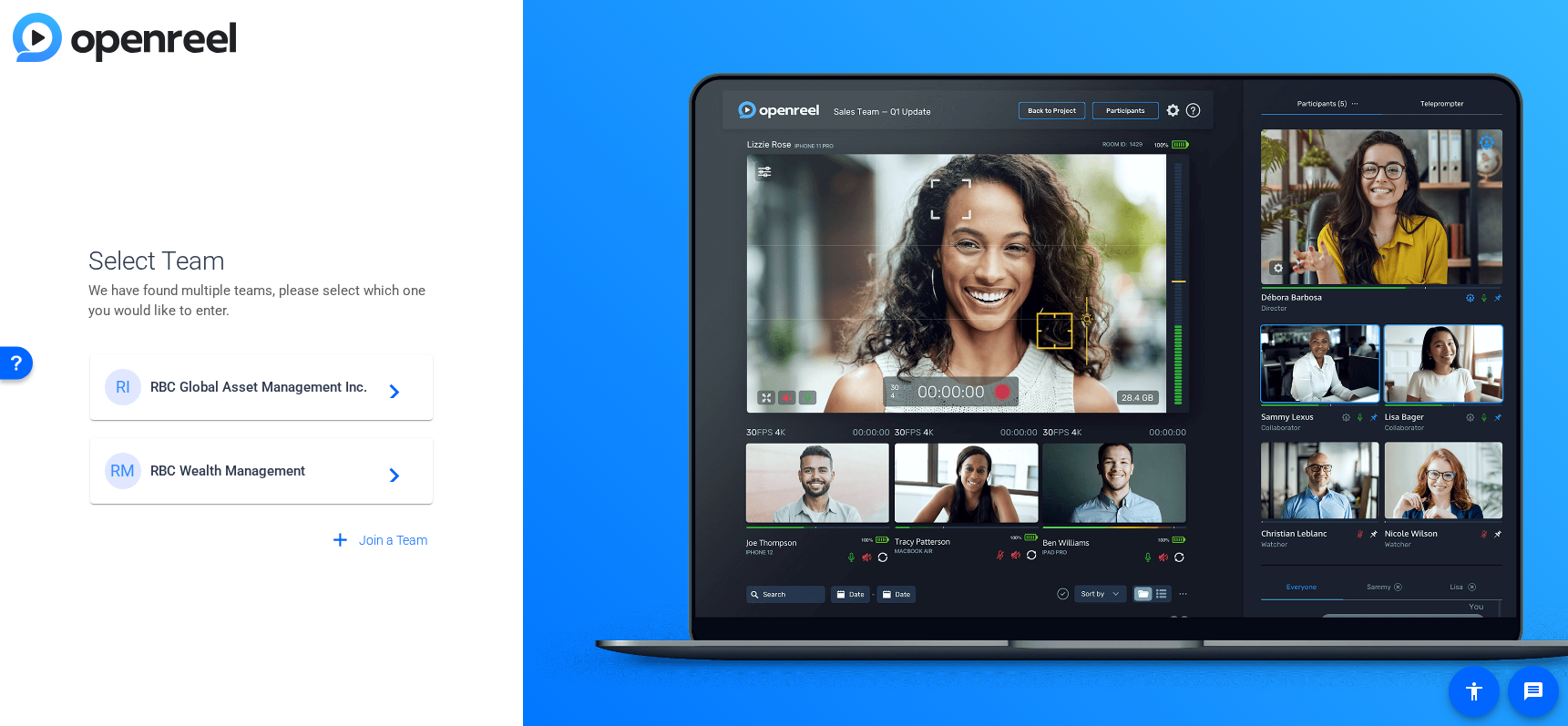
click at [234, 392] on span "RBC Global Asset Management Inc." at bounding box center [264, 386] width 228 height 16
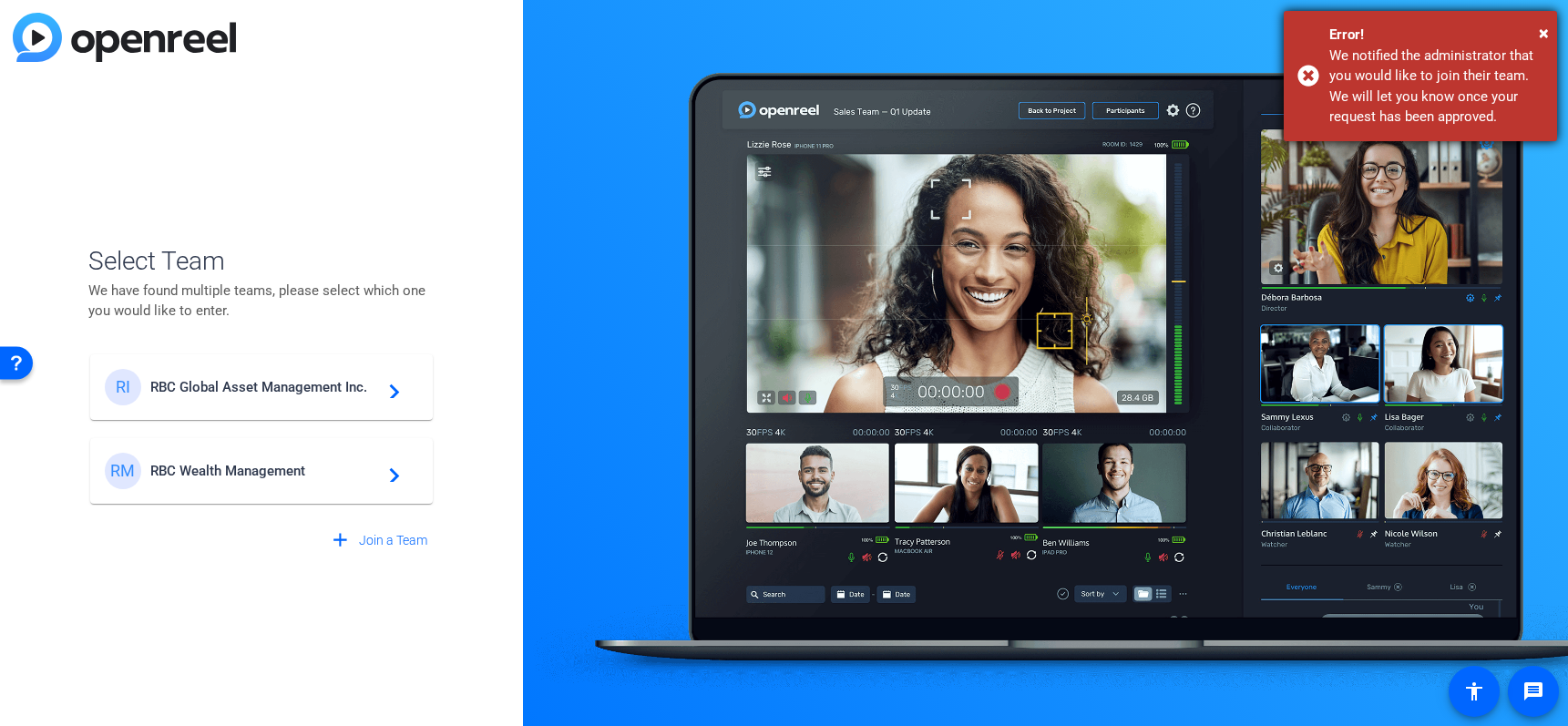
click at [1549, 29] on div "× Error! We notified the administrator that you would like to join their team. …" at bounding box center [1420, 76] width 273 height 130
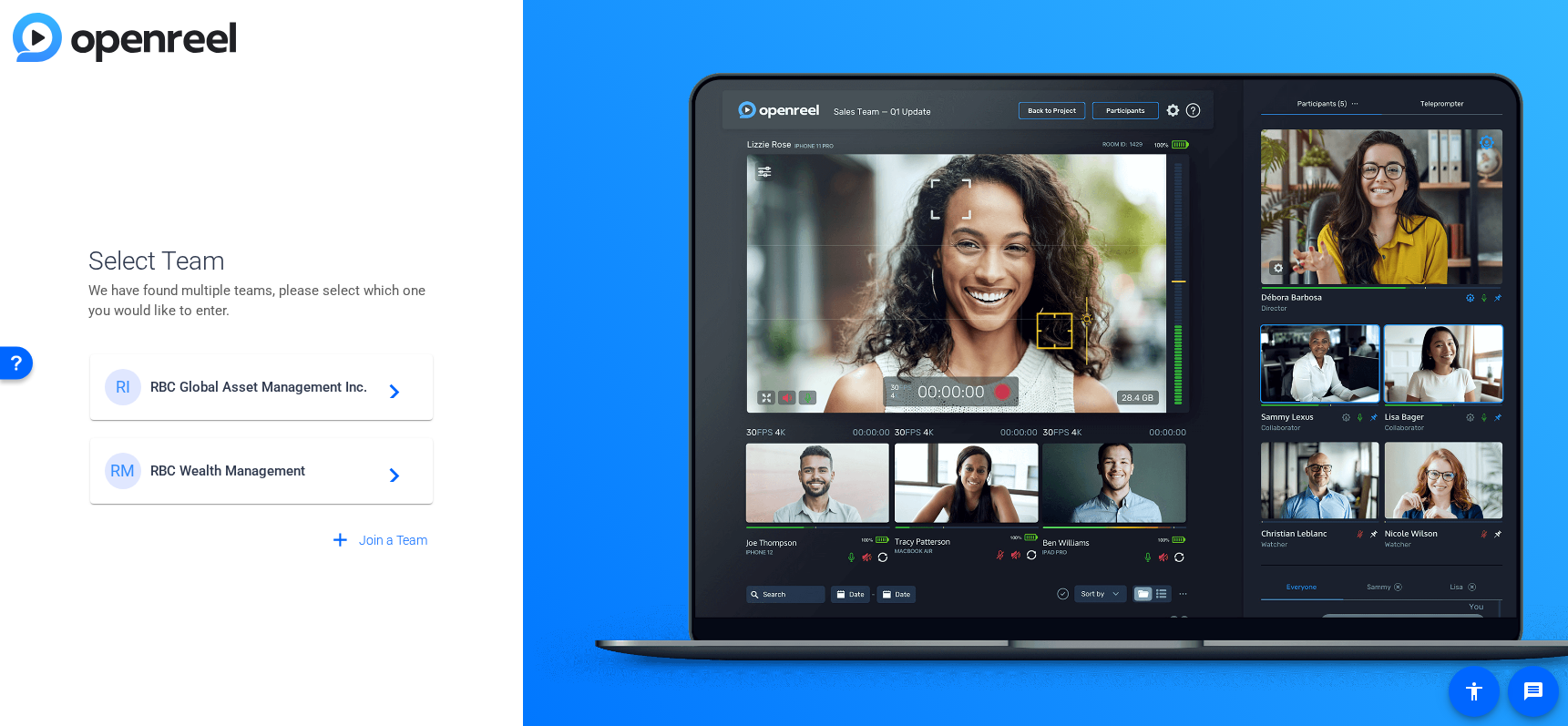
drag, startPoint x: 223, startPoint y: 475, endPoint x: 261, endPoint y: 509, distance: 51.0
click at [221, 474] on span "RBC Wealth Management" at bounding box center [264, 470] width 228 height 16
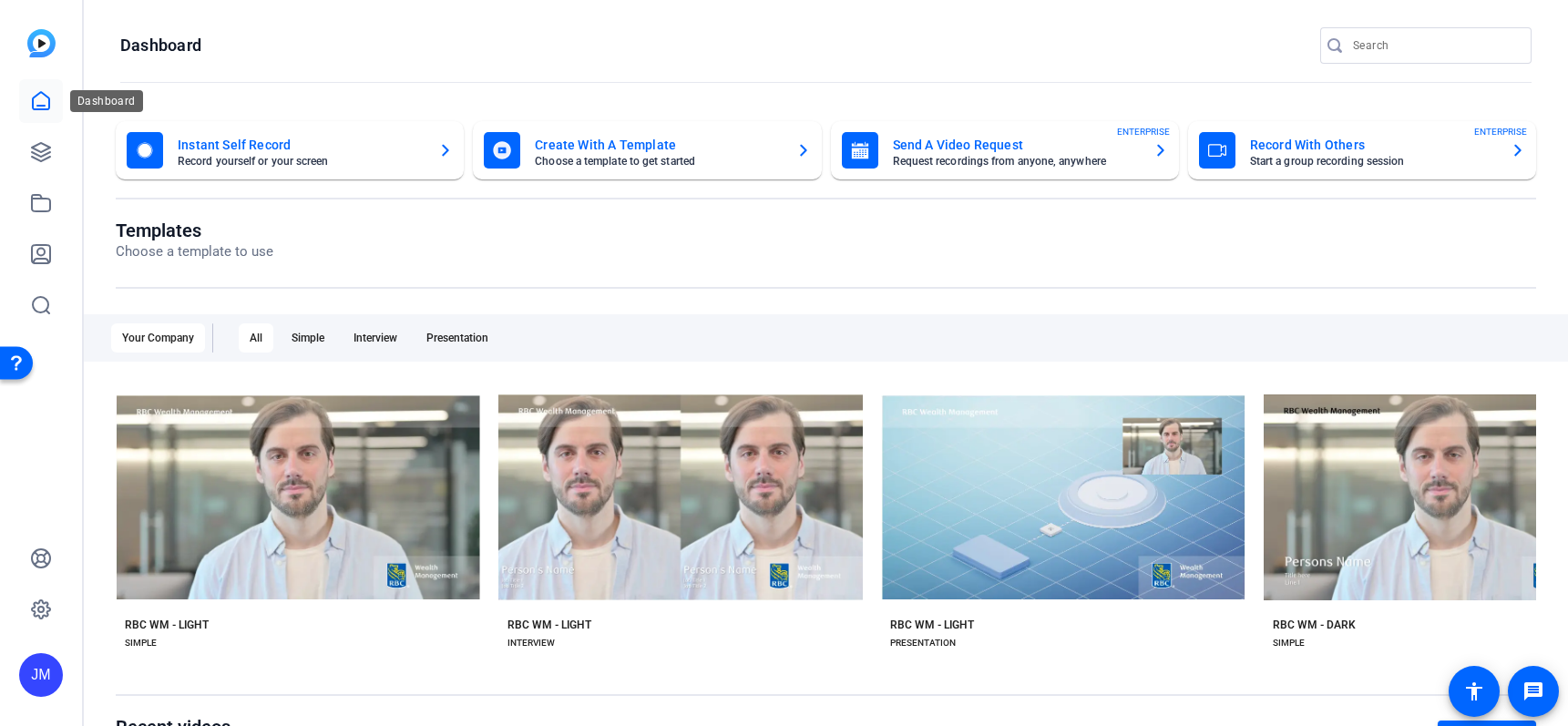
click at [37, 98] on icon at bounding box center [41, 100] width 22 height 22
click at [35, 142] on icon at bounding box center [41, 151] width 22 height 22
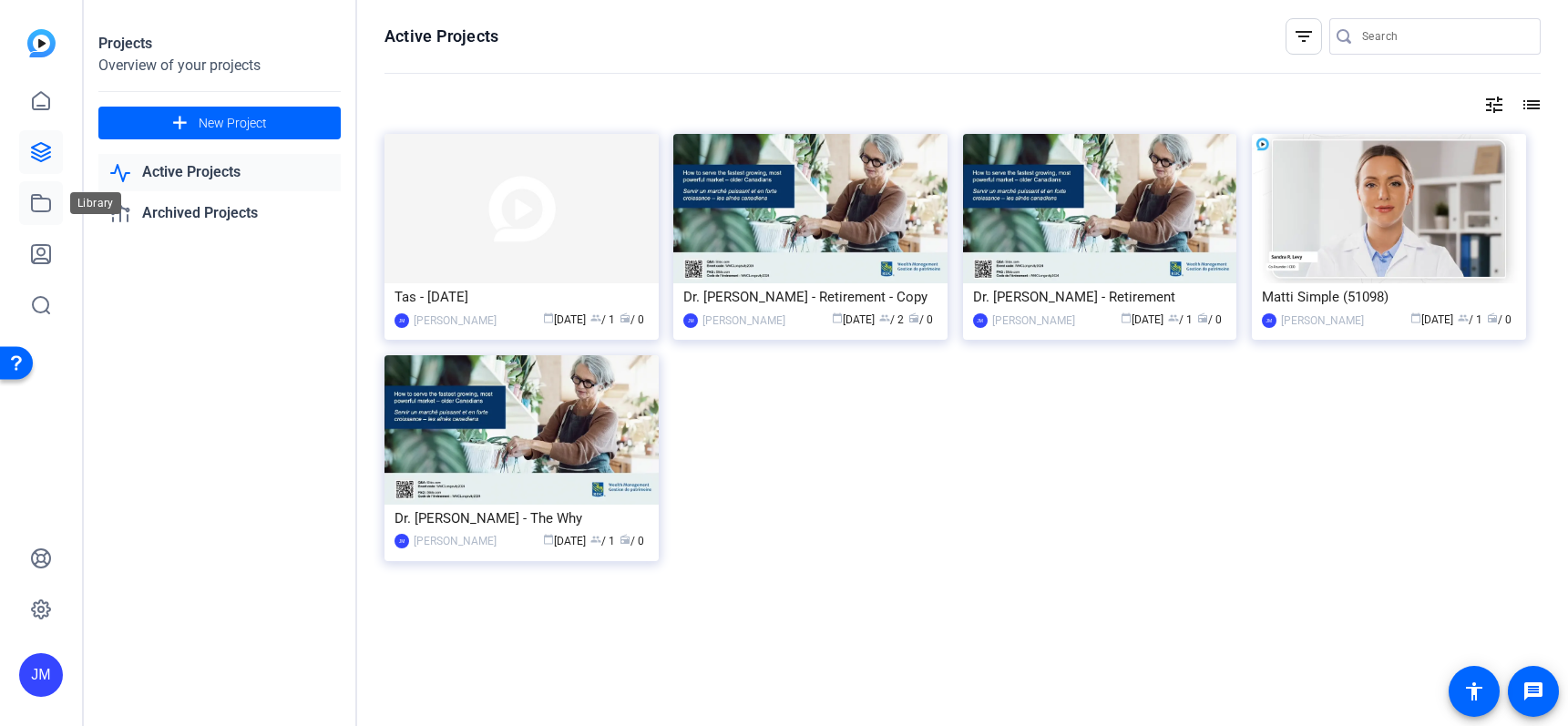
click at [49, 194] on icon at bounding box center [41, 202] width 22 height 22
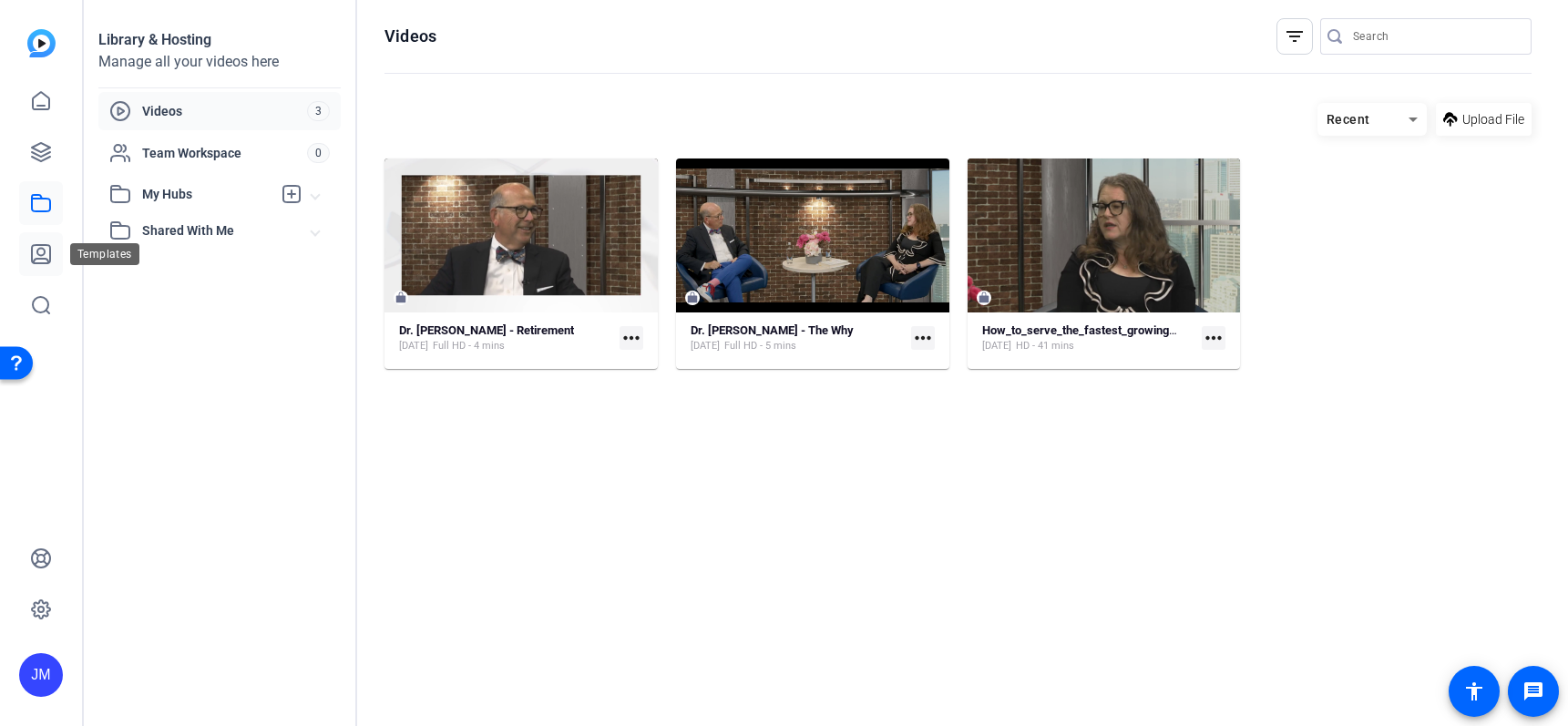
click at [36, 262] on icon at bounding box center [41, 253] width 22 height 22
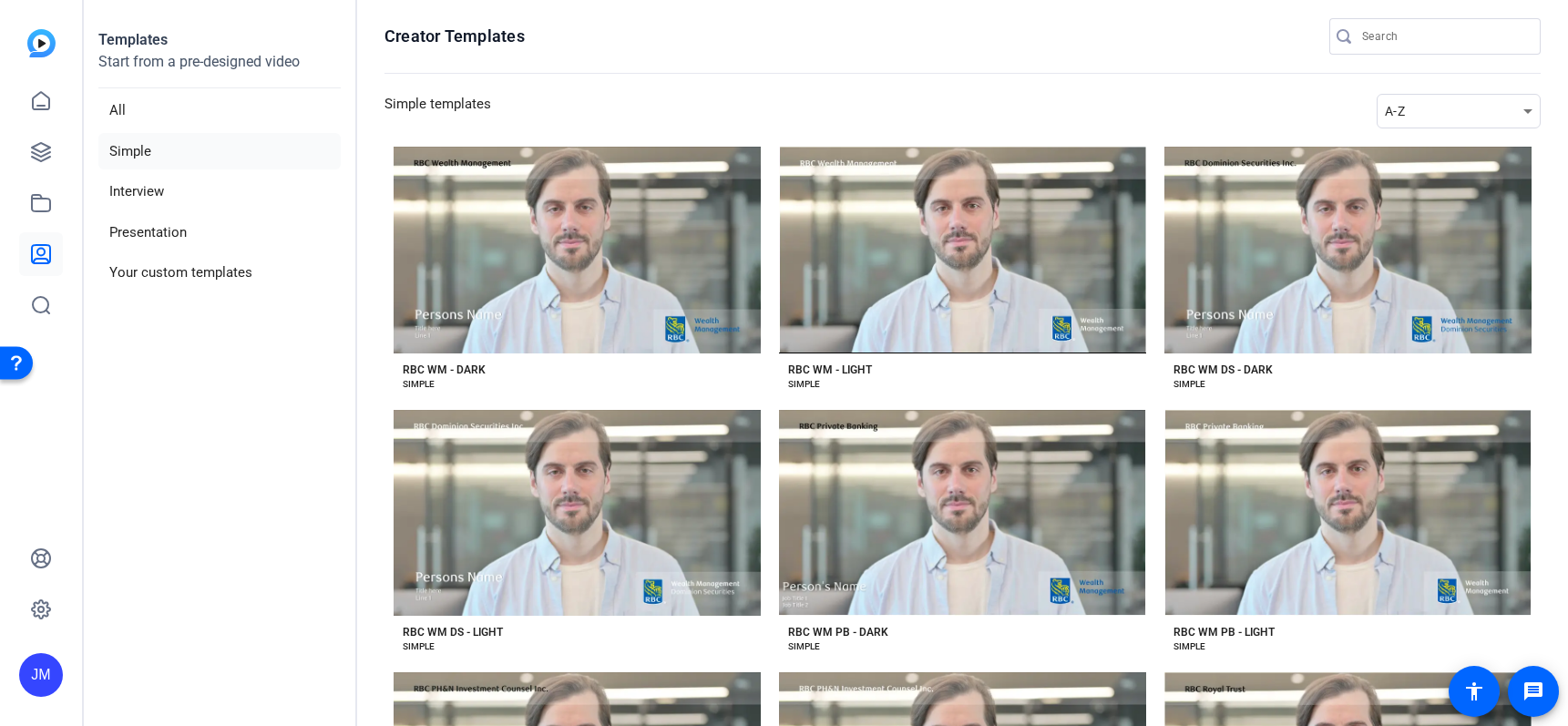
click at [25, 38] on div at bounding box center [41, 177] width 43 height 297
click at [45, 40] on img at bounding box center [42, 43] width 28 height 28
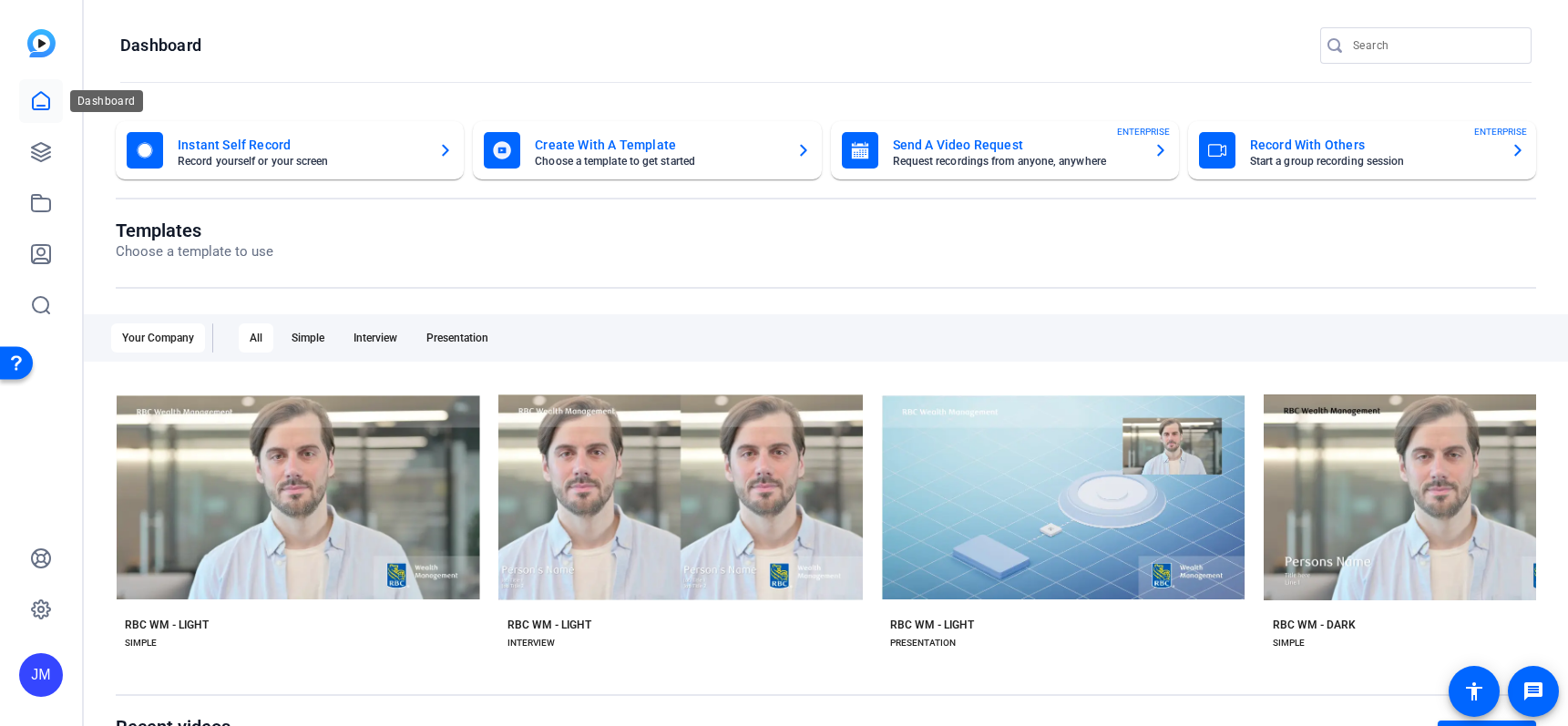
click at [33, 99] on icon at bounding box center [41, 100] width 16 height 17
click at [37, 99] on icon at bounding box center [41, 100] width 22 height 22
click at [47, 35] on img at bounding box center [42, 43] width 28 height 28
click at [1043, 154] on mat-card-title "Send A Video Request" at bounding box center [1015, 144] width 246 height 22
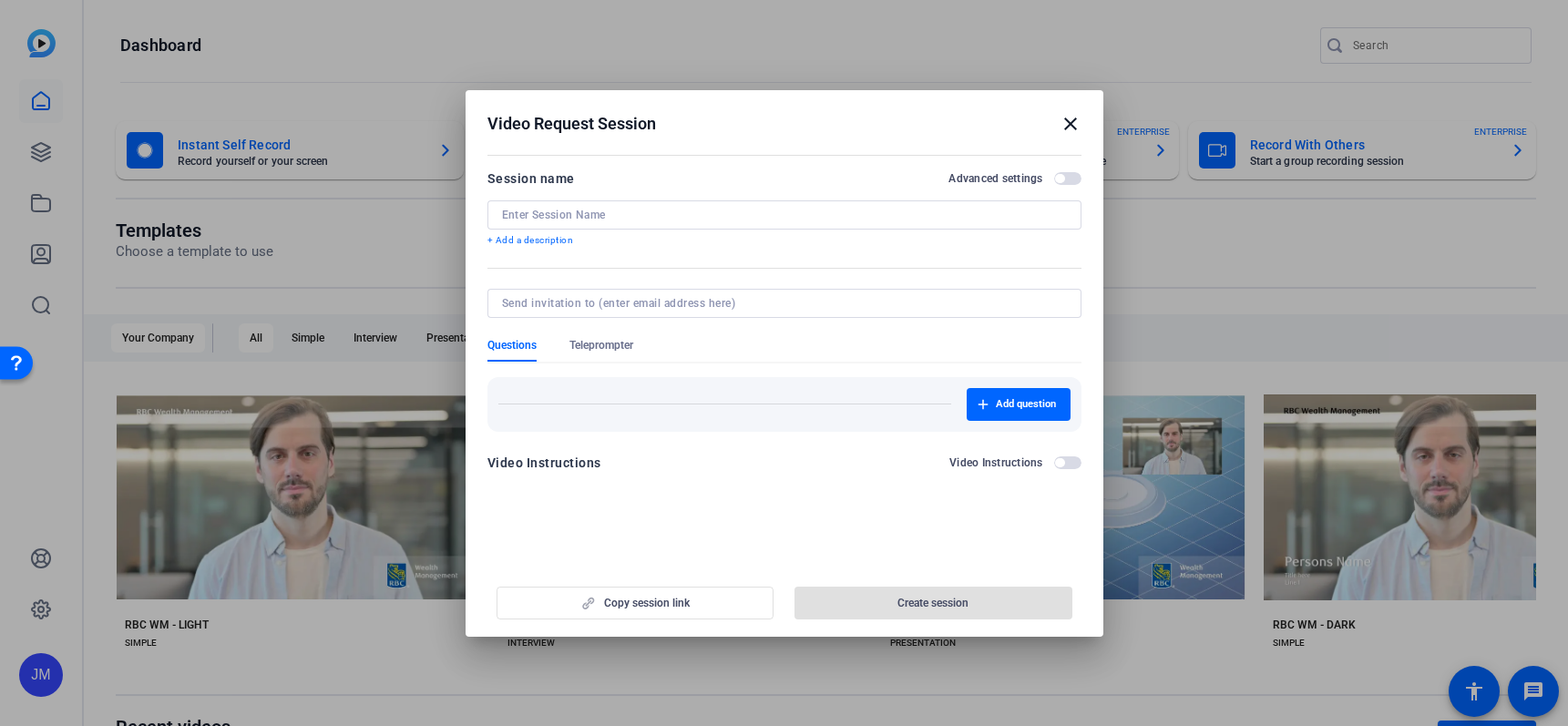
click at [1070, 124] on mat-icon "close" at bounding box center [1069, 124] width 22 height 22
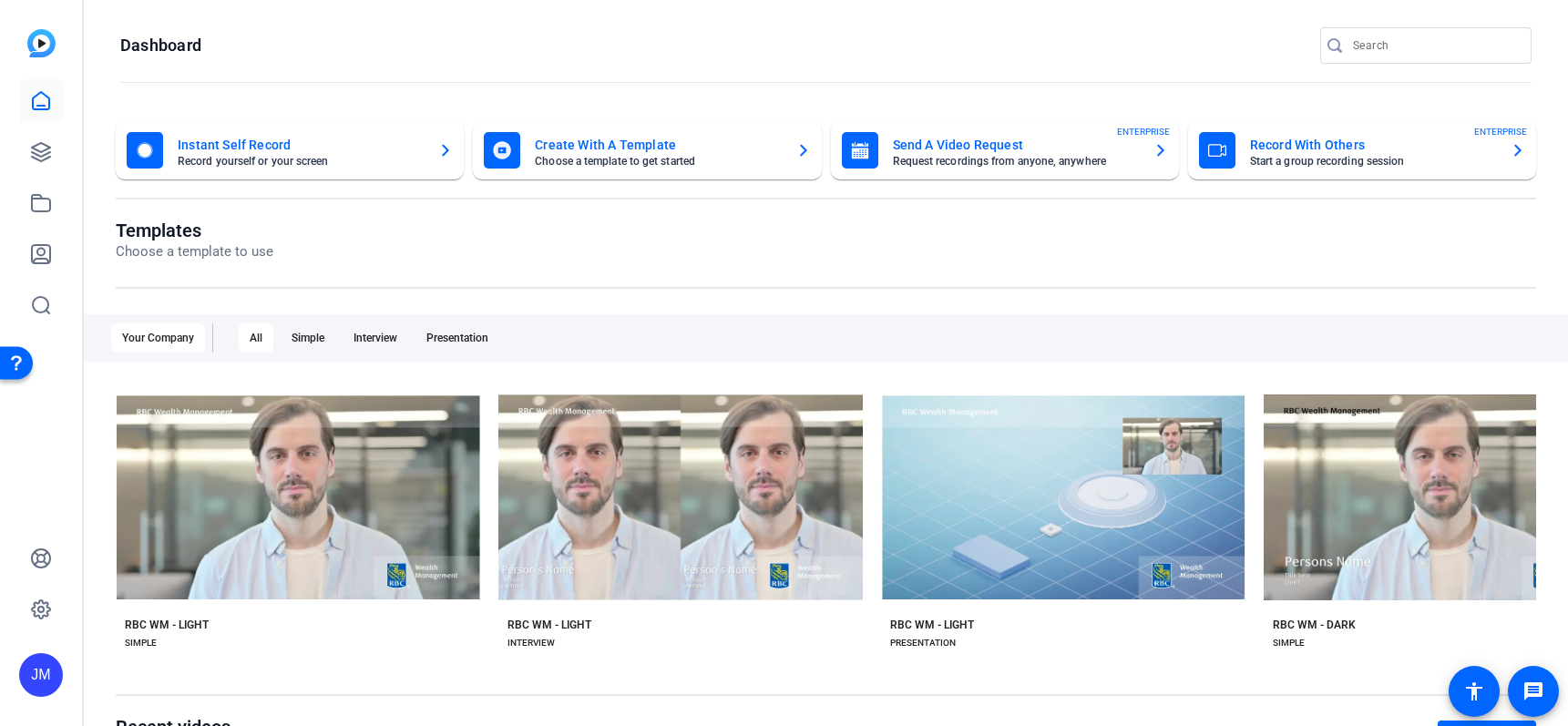
click at [319, 151] on mat-card-title "Instant Self Record" at bounding box center [300, 144] width 246 height 22
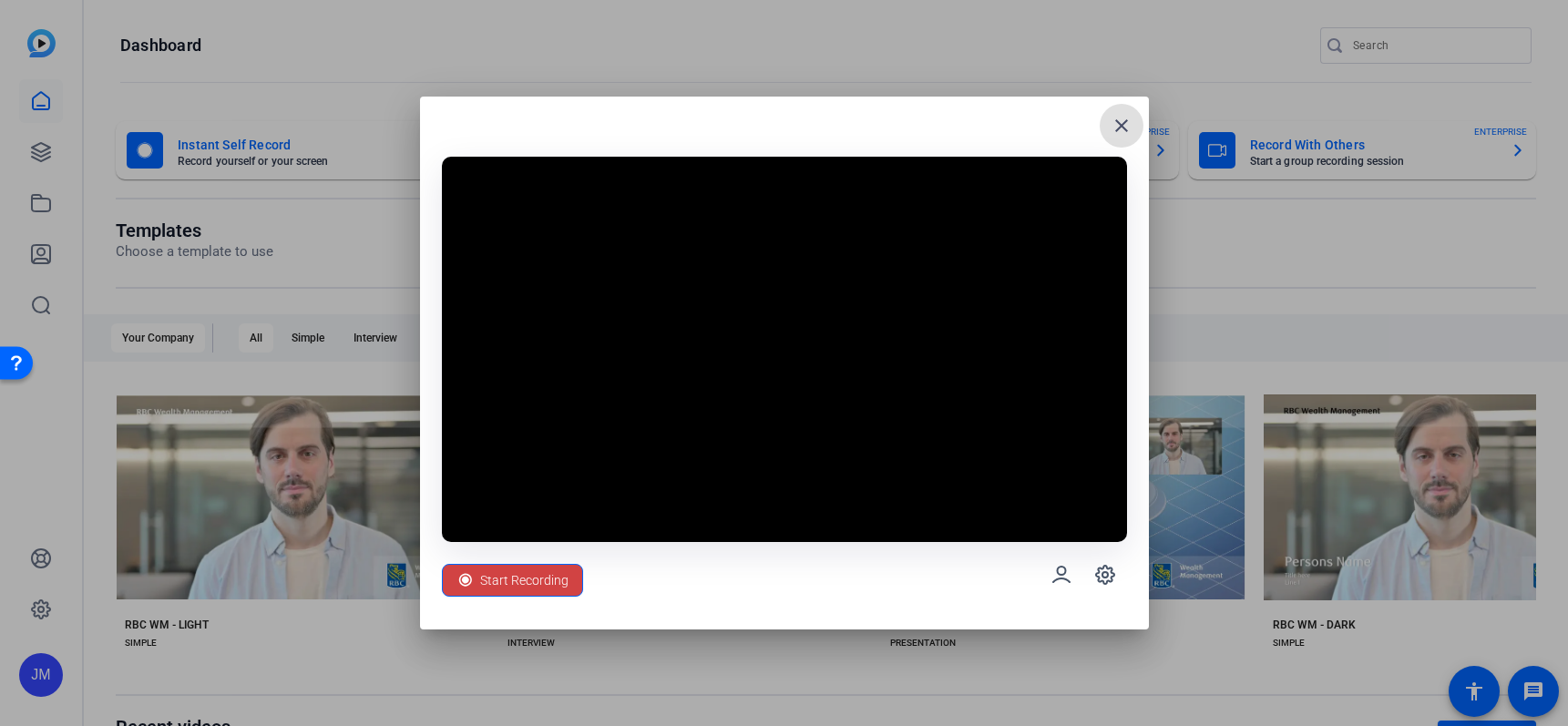
click at [1116, 127] on mat-icon "close" at bounding box center [1120, 126] width 22 height 22
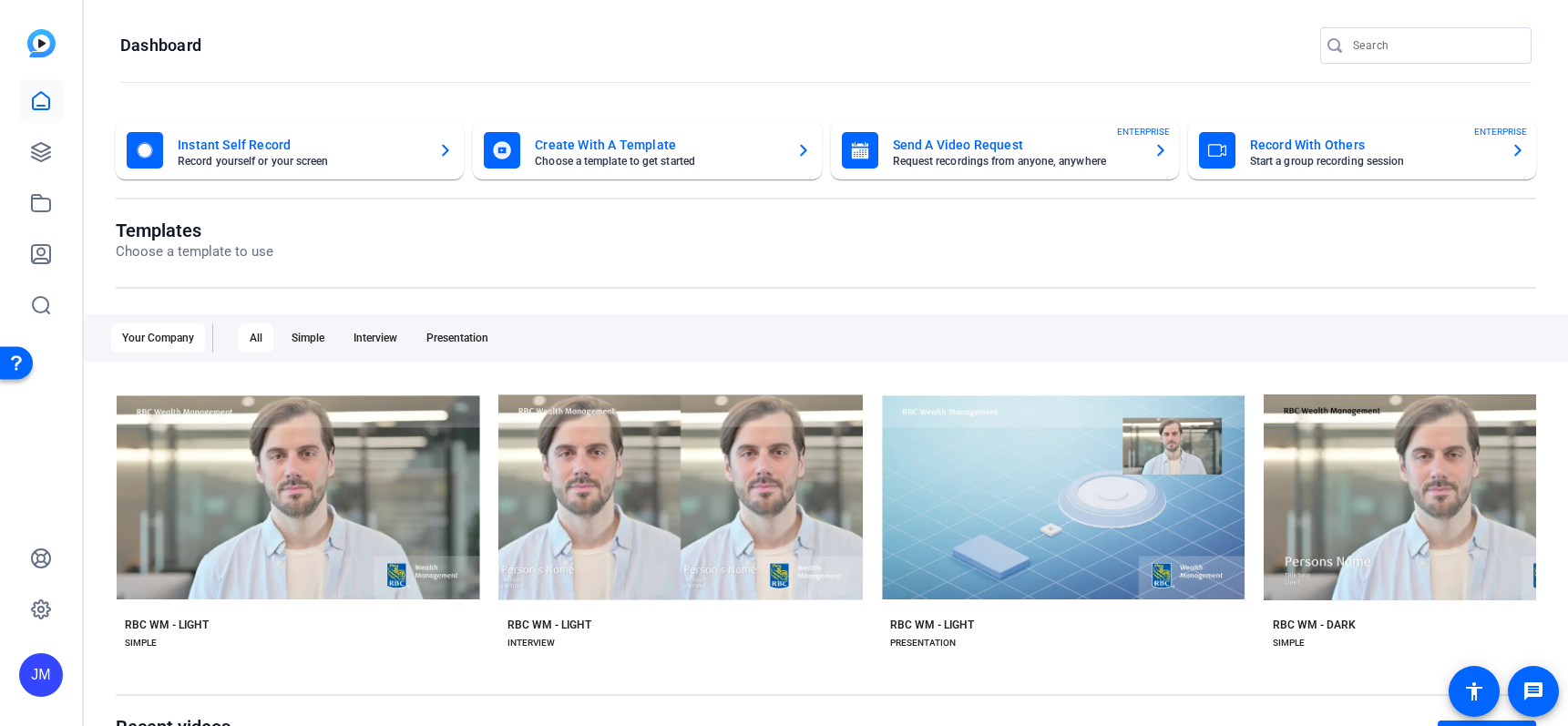
click at [607, 141] on mat-card-title "Create With A Template" at bounding box center [657, 144] width 246 height 22
click at [1034, 146] on mat-card-title "Send A Video Request" at bounding box center [1015, 144] width 246 height 22
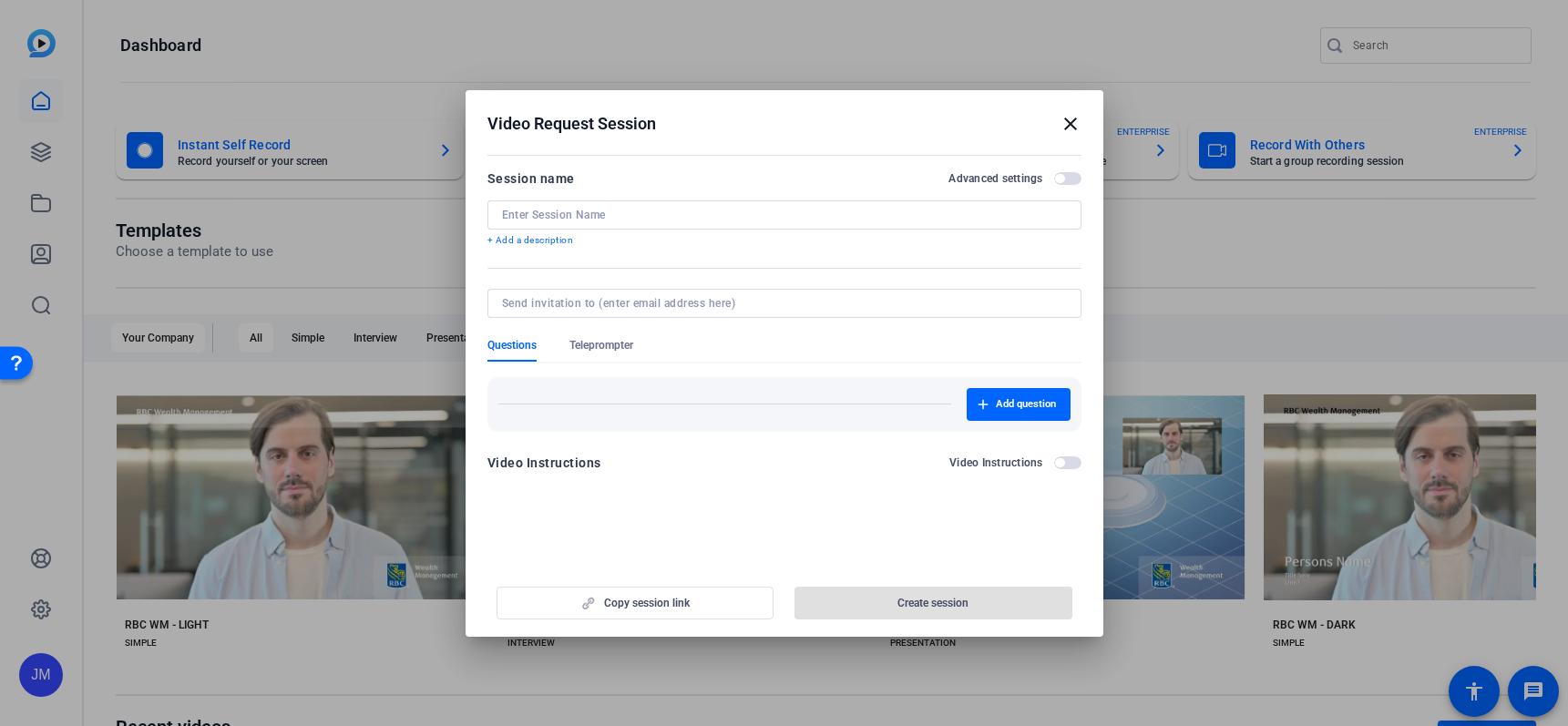
click at [695, 213] on input at bounding box center [784, 214] width 565 height 14
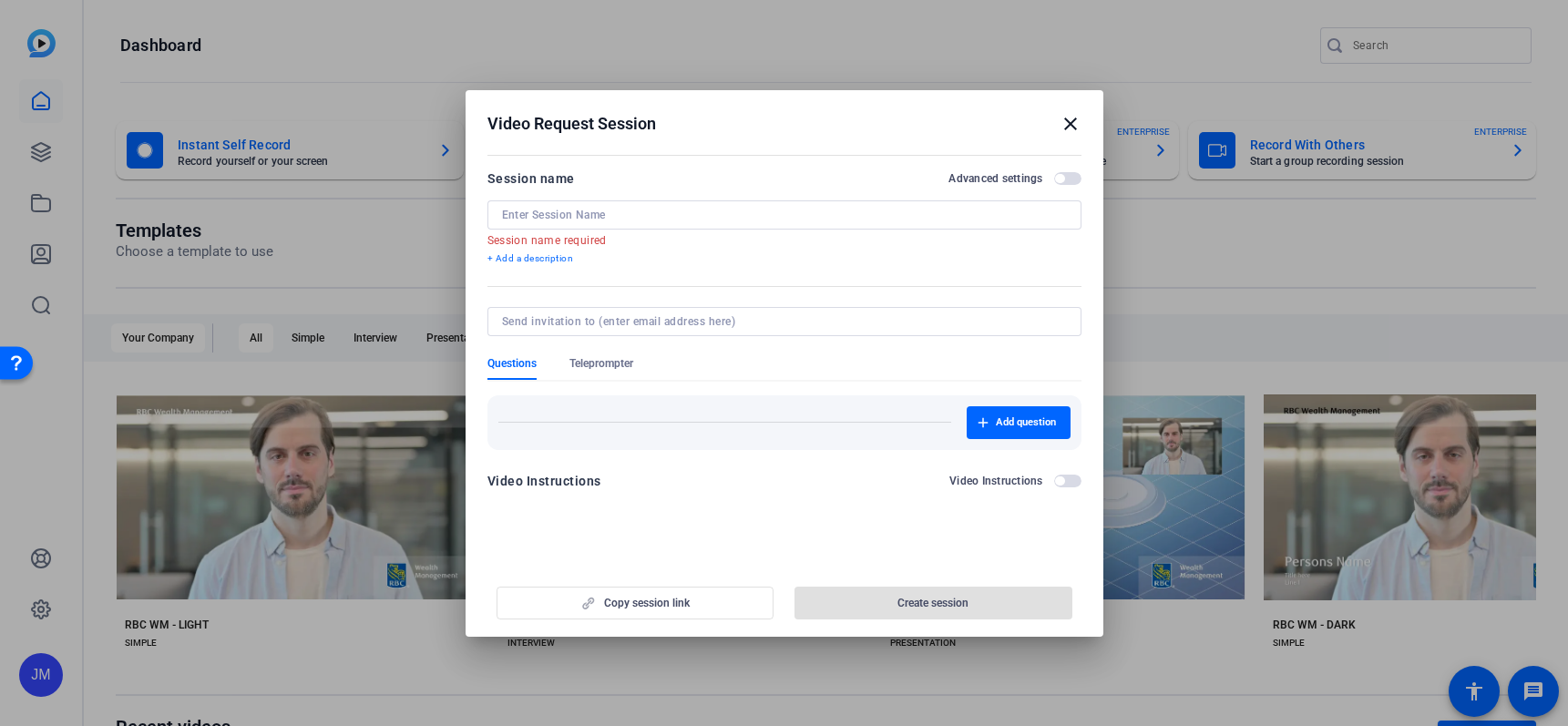
click at [1068, 175] on span "button" at bounding box center [1067, 178] width 27 height 13
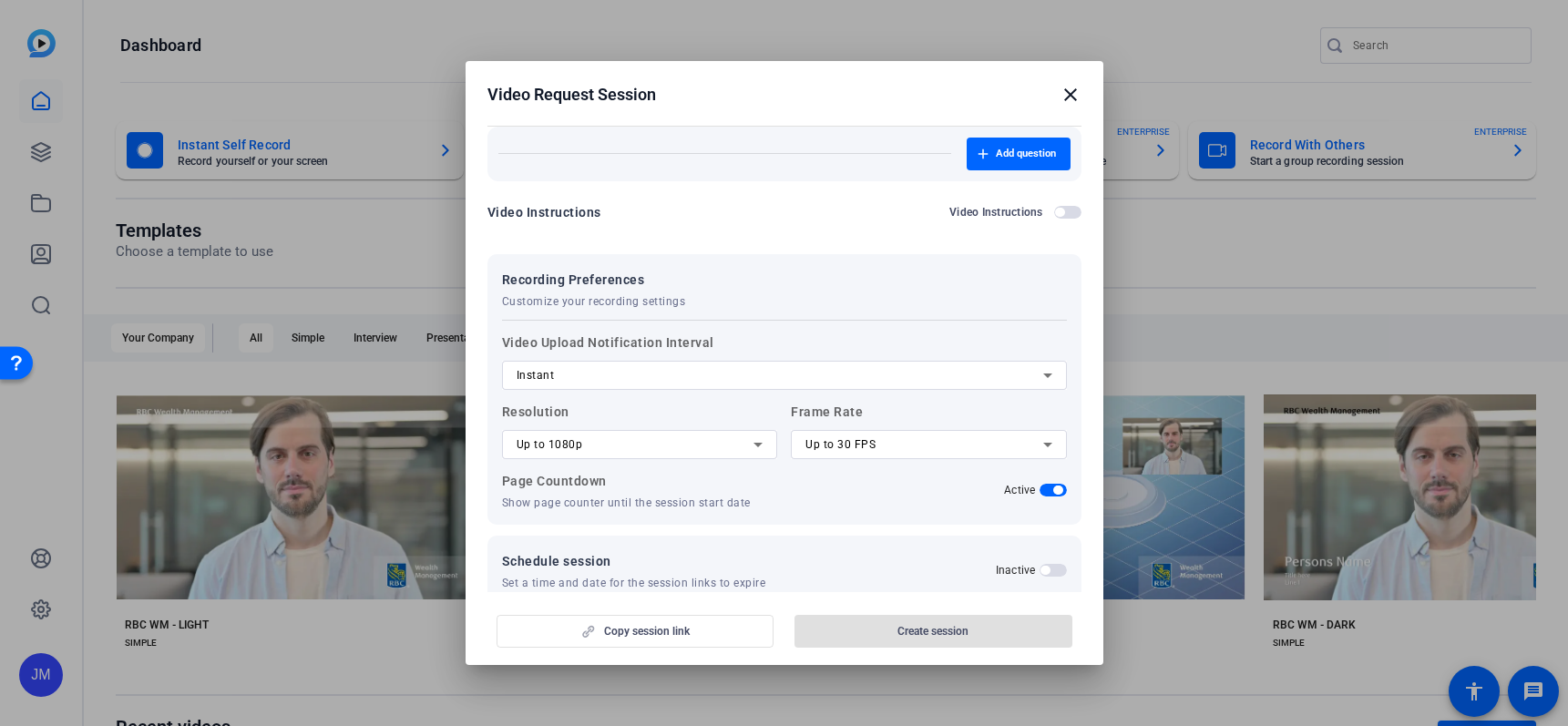
scroll to position [252, 0]
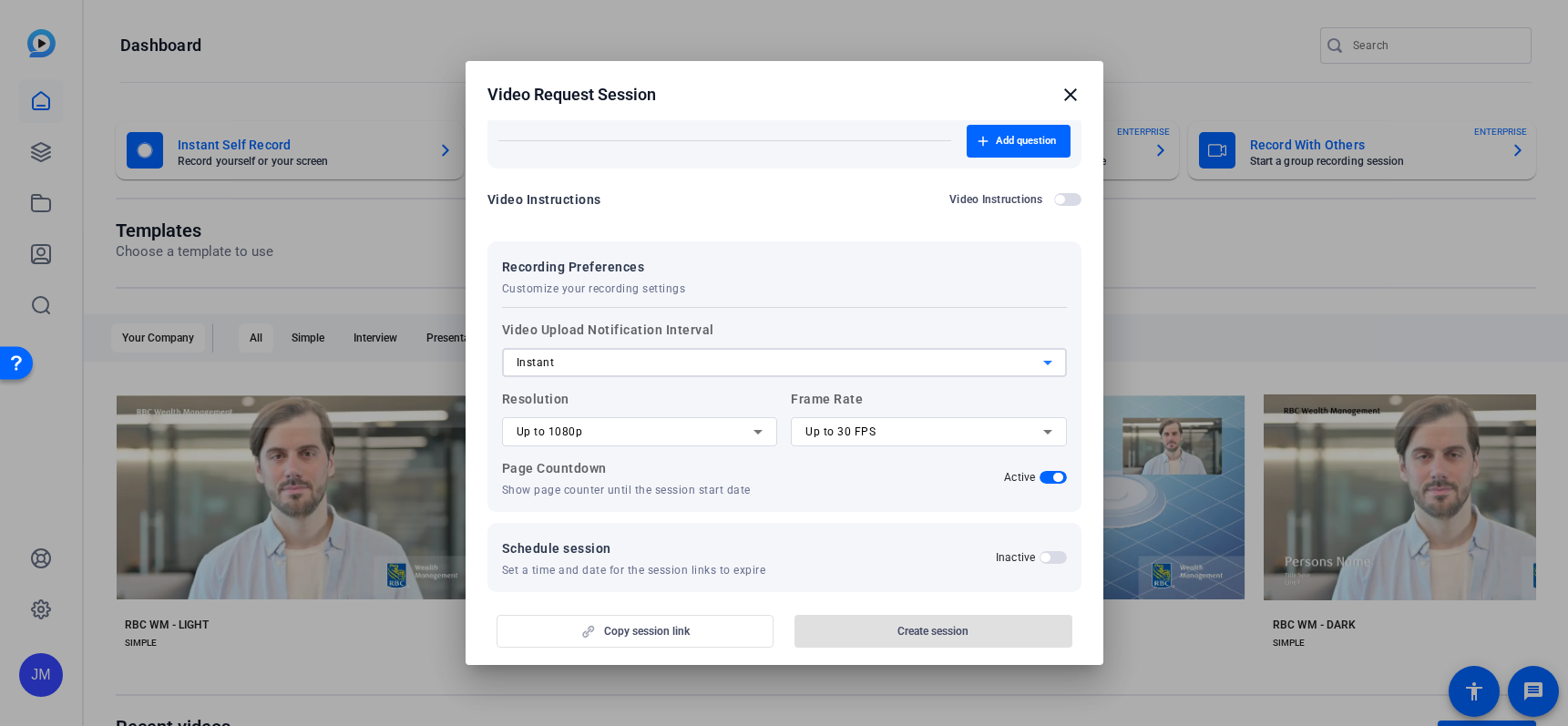
click at [605, 359] on div "Instant" at bounding box center [779, 362] width 526 height 22
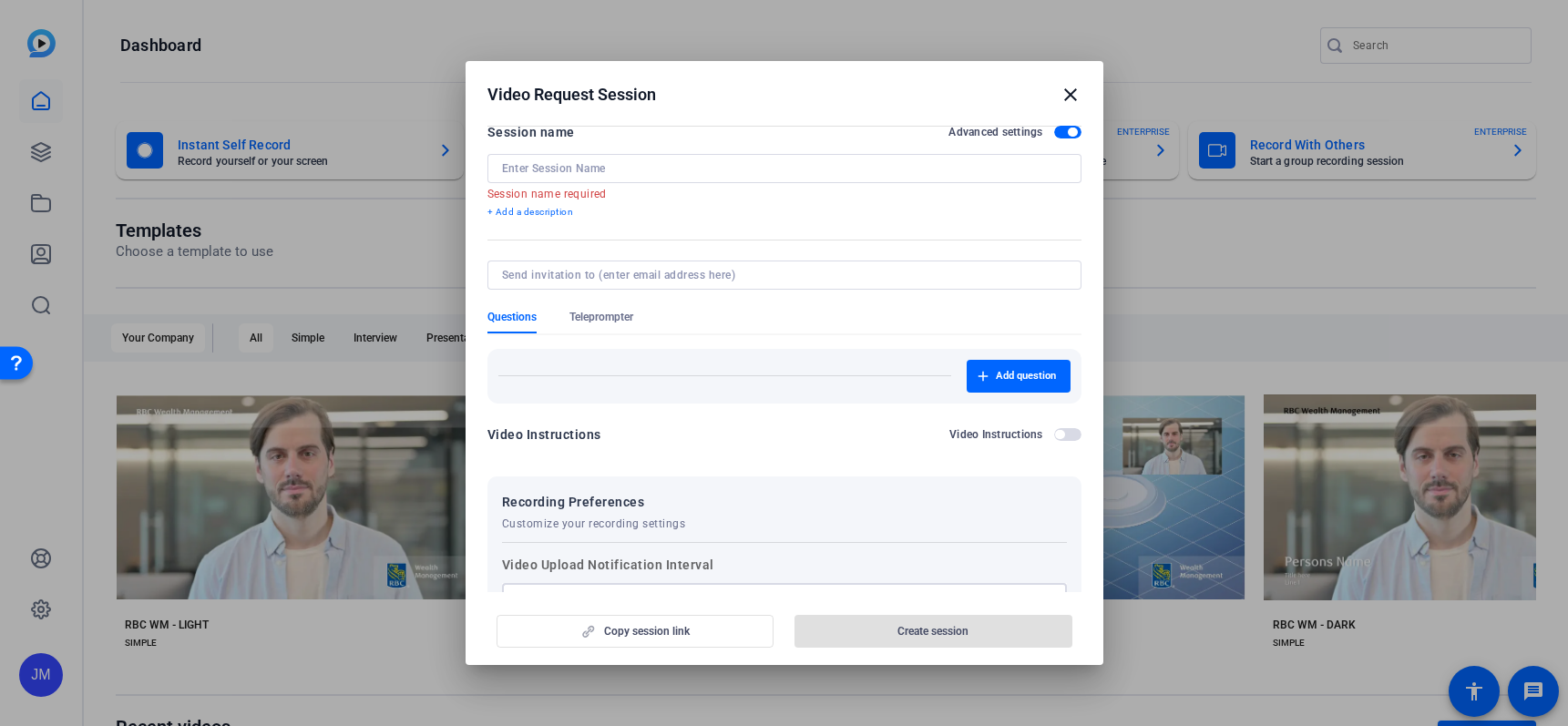
scroll to position [0, 0]
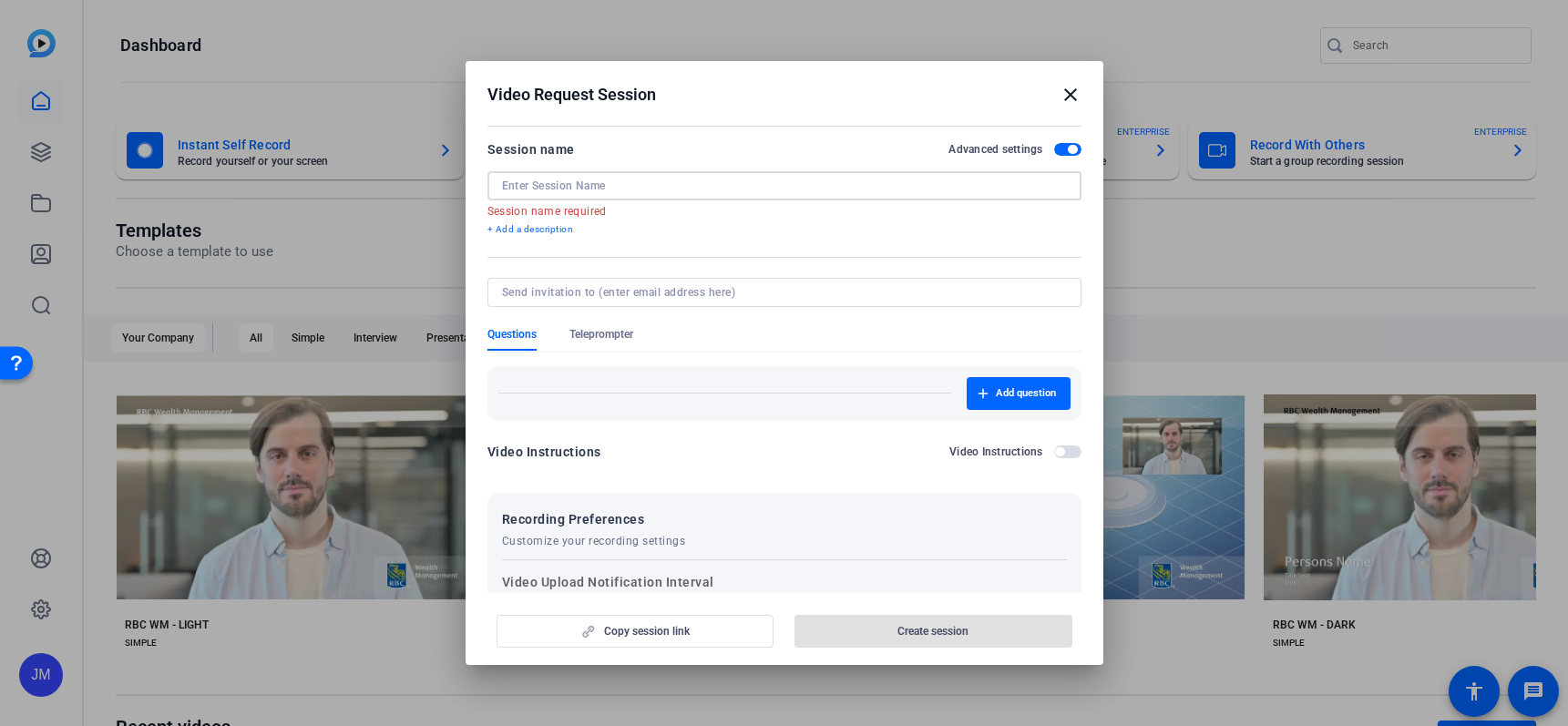
click at [600, 186] on input at bounding box center [784, 185] width 565 height 14
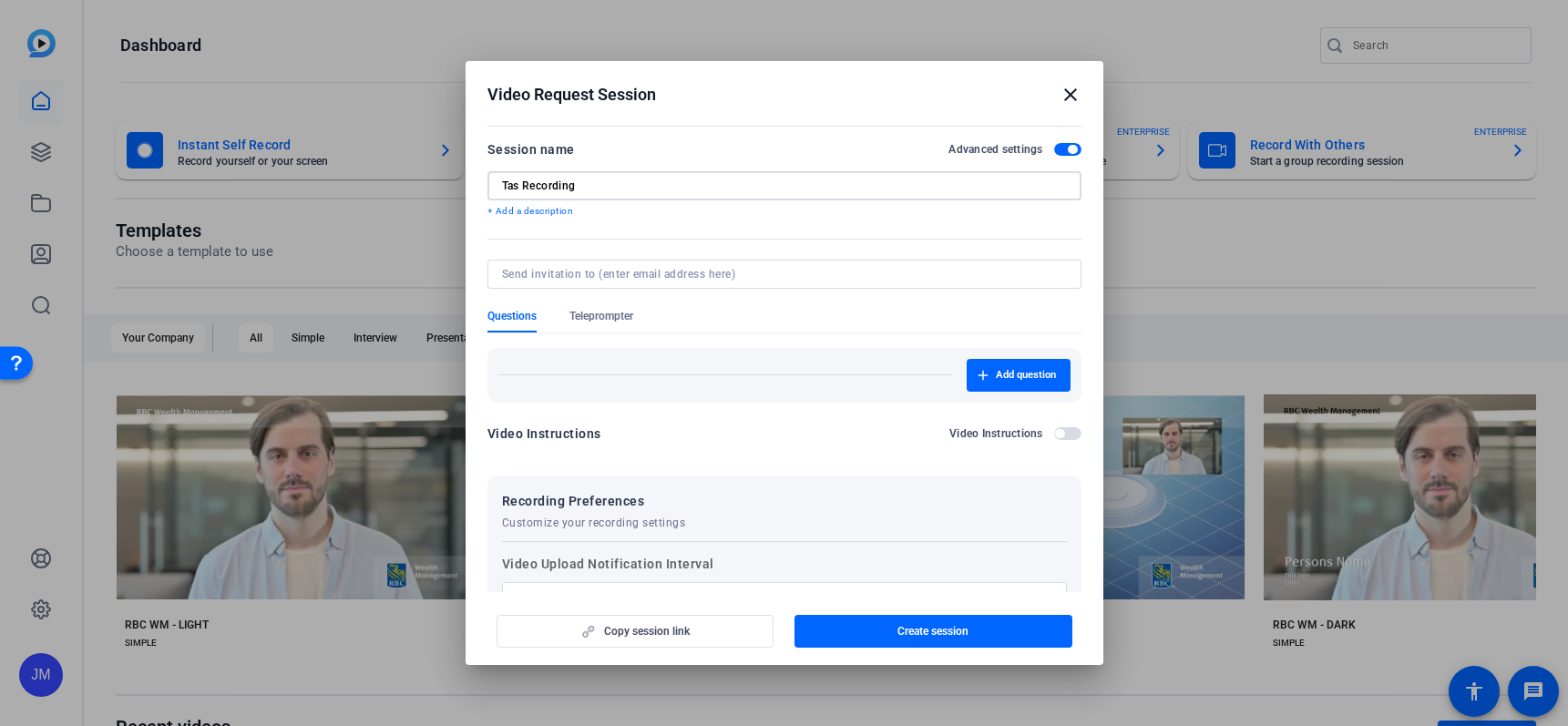
type input "Tas Recording"
click at [636, 273] on input at bounding box center [780, 274] width 557 height 14
type input "[EMAIL_ADDRESS][DOMAIN_NAME]"
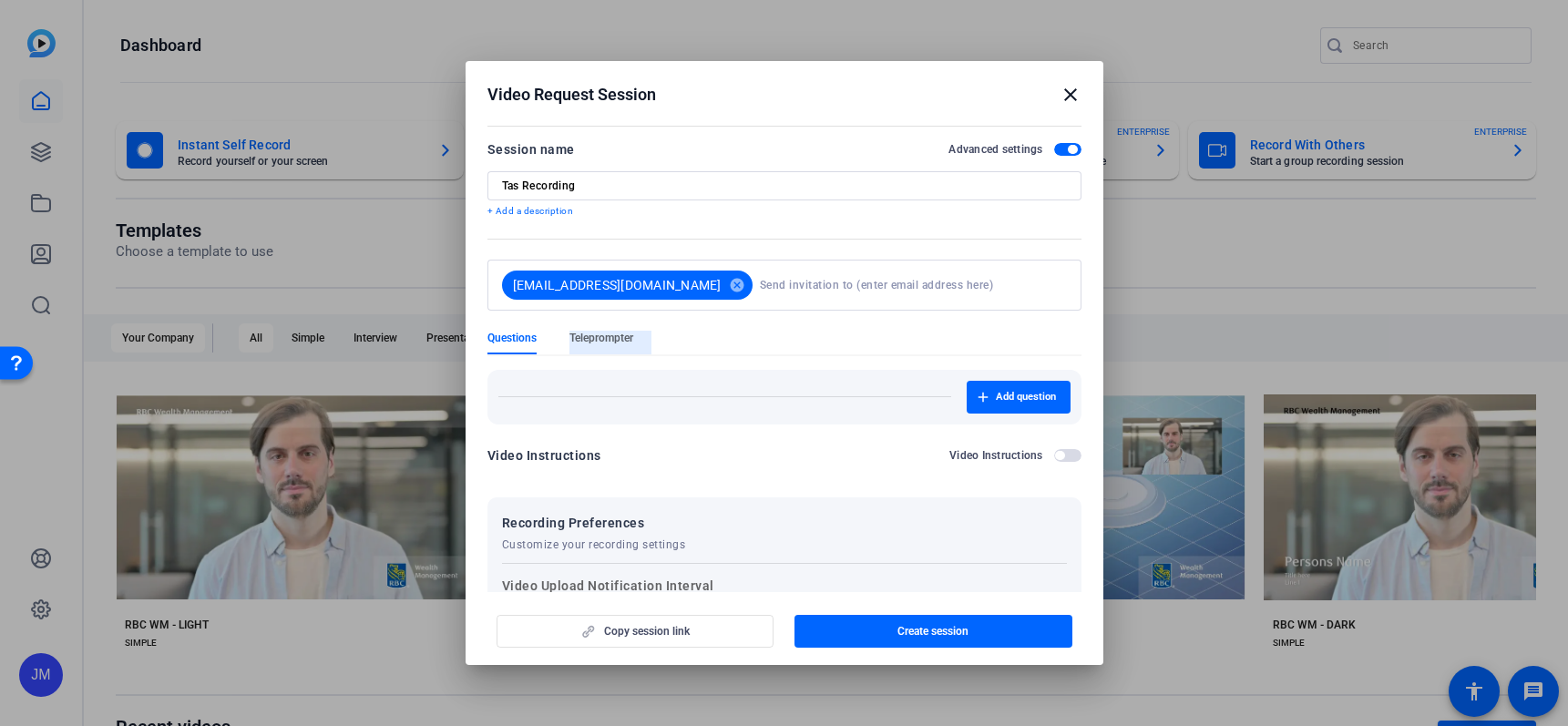
click at [612, 315] on form "Session name Advanced settings Tas Recording + Add a description judymck@gmail.…" at bounding box center [784, 493] width 594 height 709
click at [605, 335] on span "Teleprompter" at bounding box center [602, 337] width 64 height 14
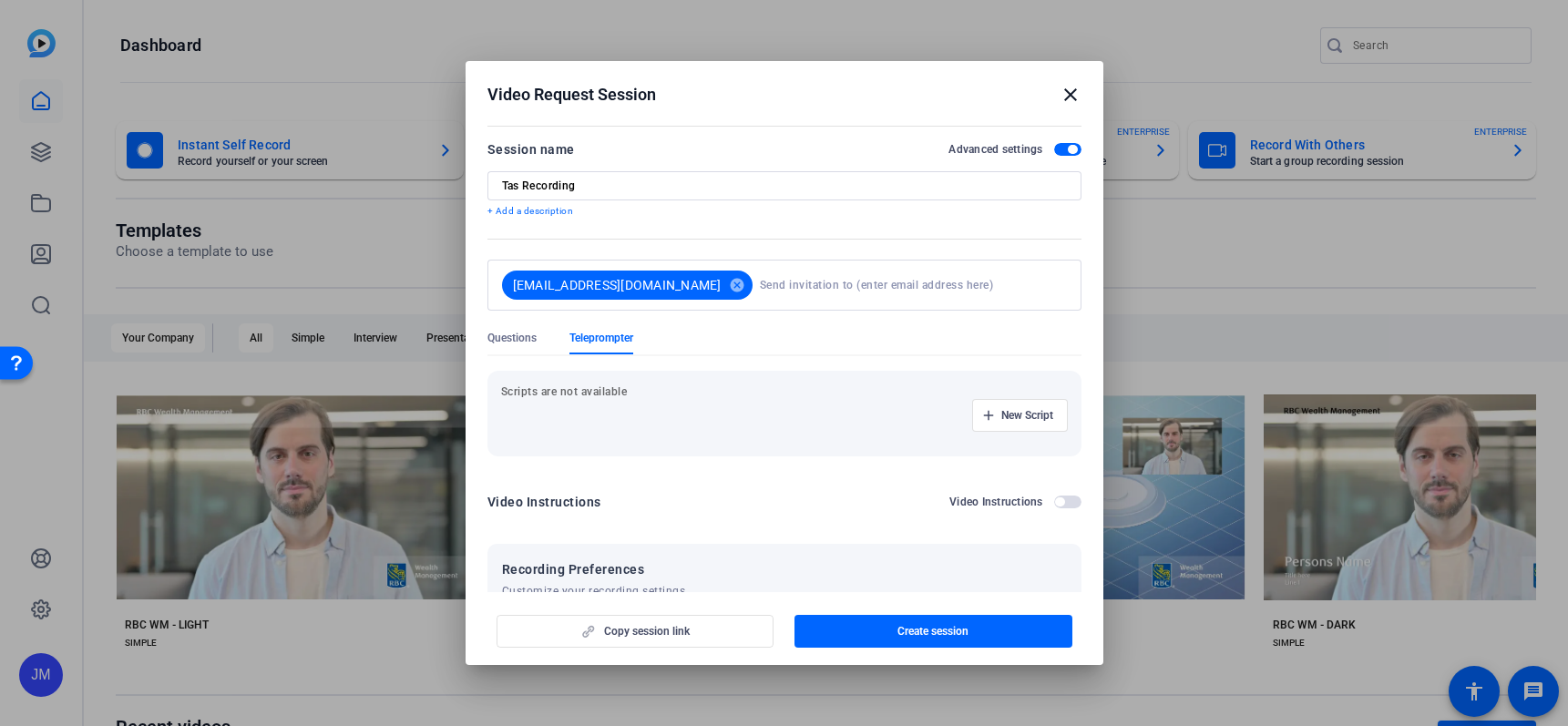
click at [605, 392] on p "Scripts are not available" at bounding box center [784, 391] width 567 height 14
click at [1014, 404] on span "button" at bounding box center [1019, 415] width 94 height 43
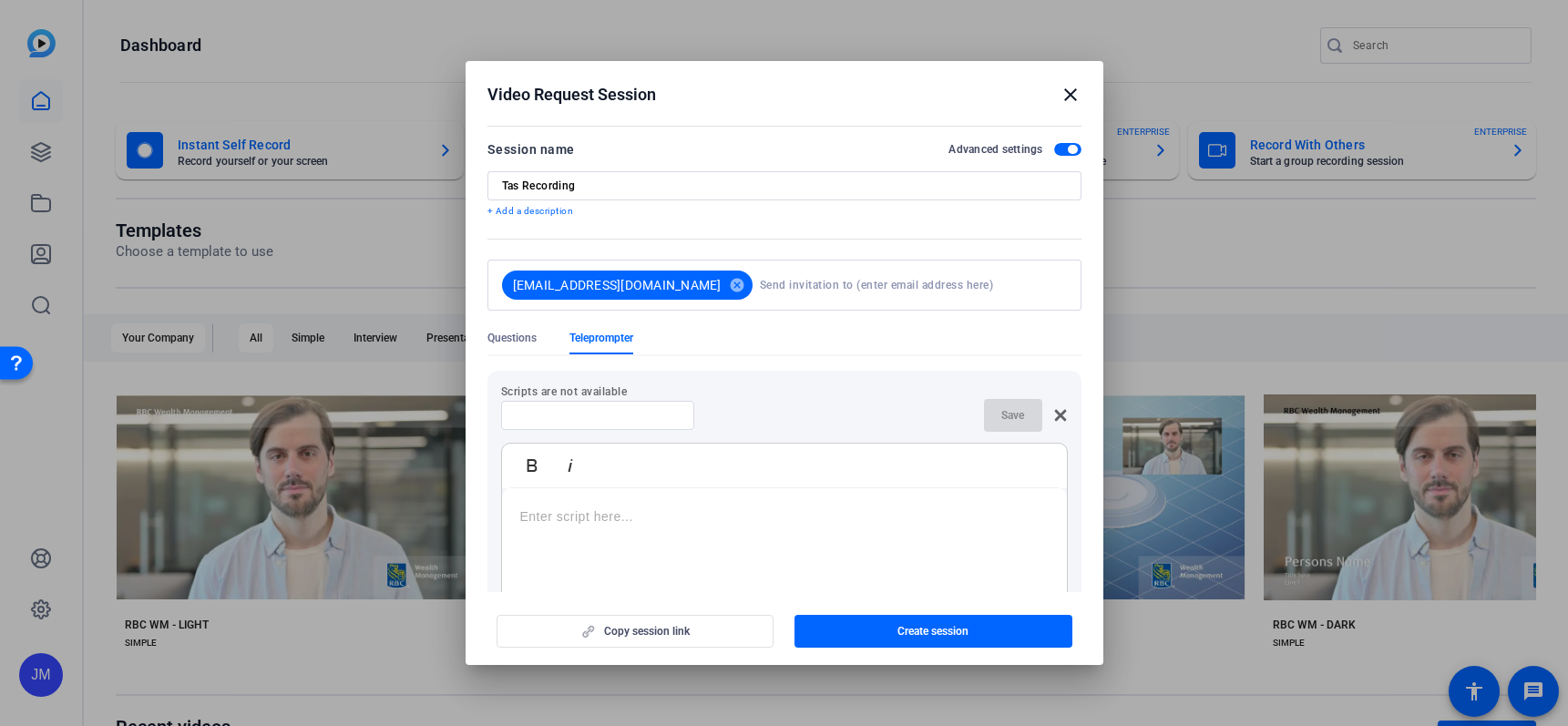
click at [708, 502] on div at bounding box center [784, 601] width 565 height 228
click at [905, 629] on span "Create session" at bounding box center [932, 631] width 71 height 14
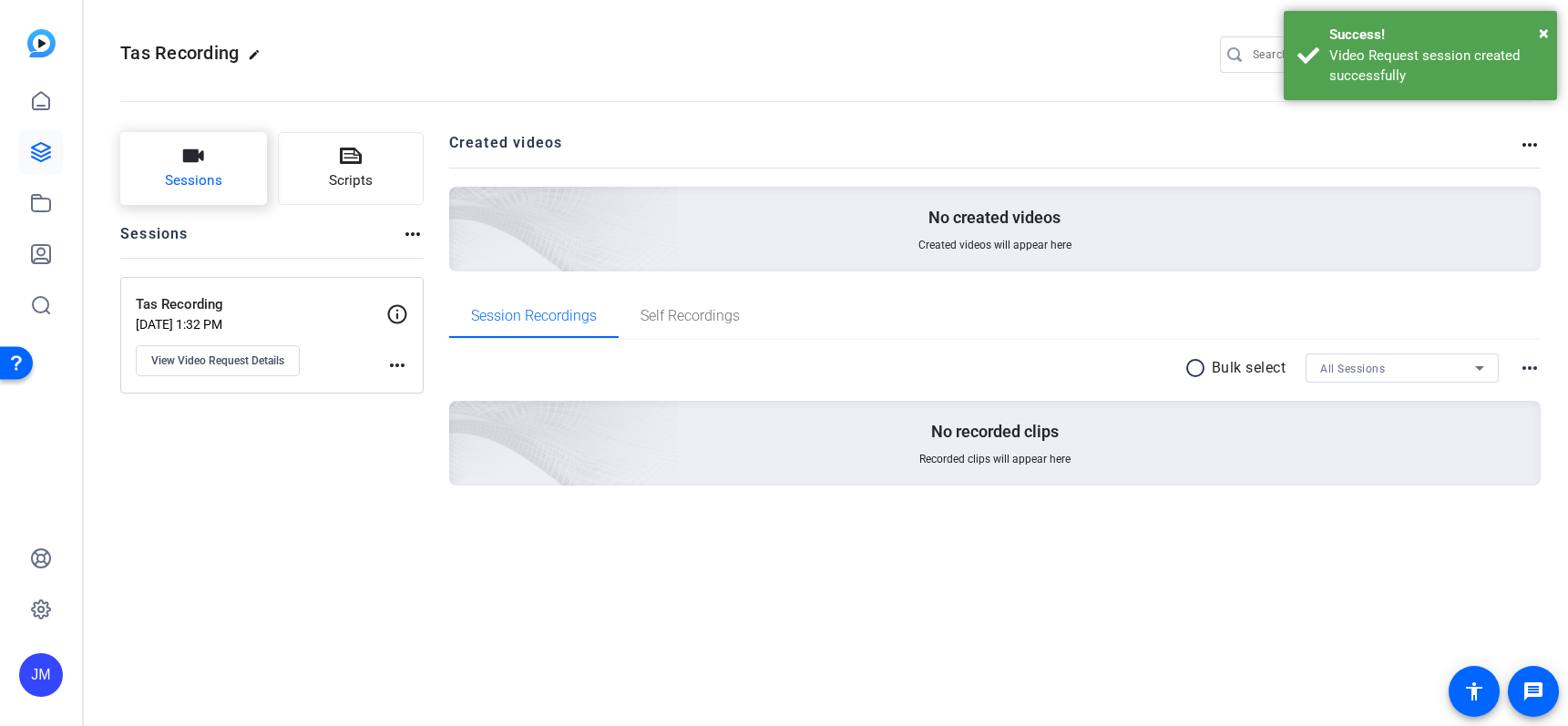
click at [195, 171] on span "Sessions" at bounding box center [194, 180] width 58 height 21
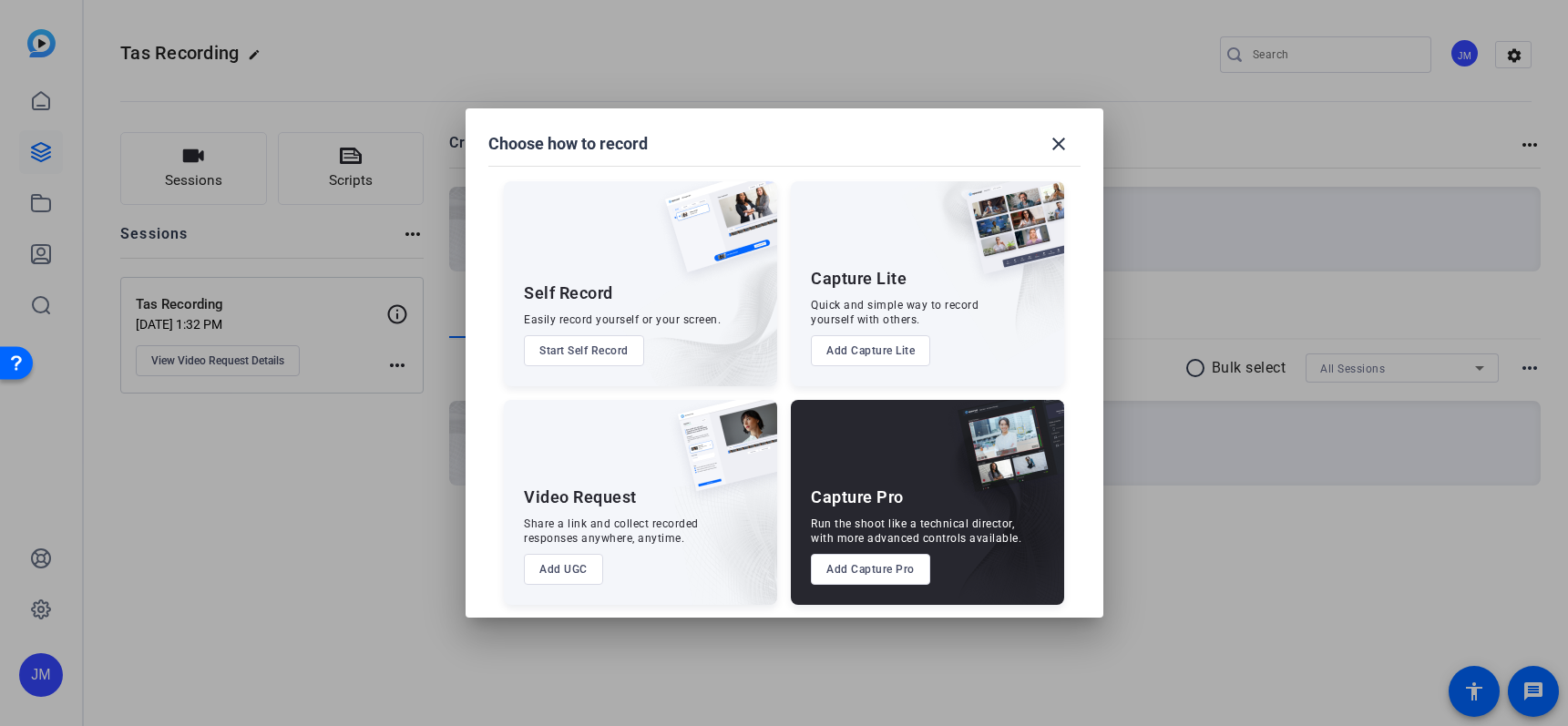
click at [868, 573] on button "Add Capture Pro" at bounding box center [870, 568] width 119 height 31
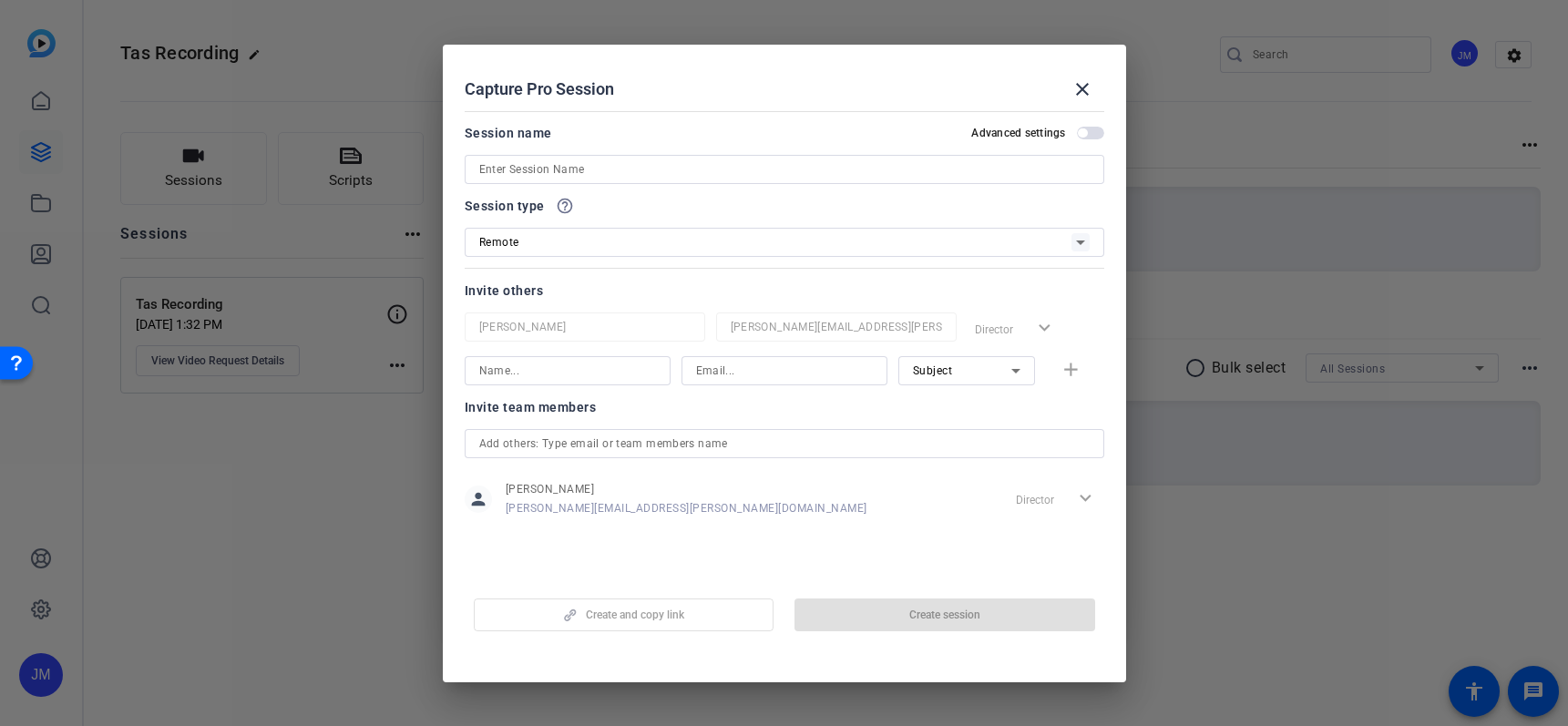
click at [619, 162] on input at bounding box center [784, 169] width 610 height 22
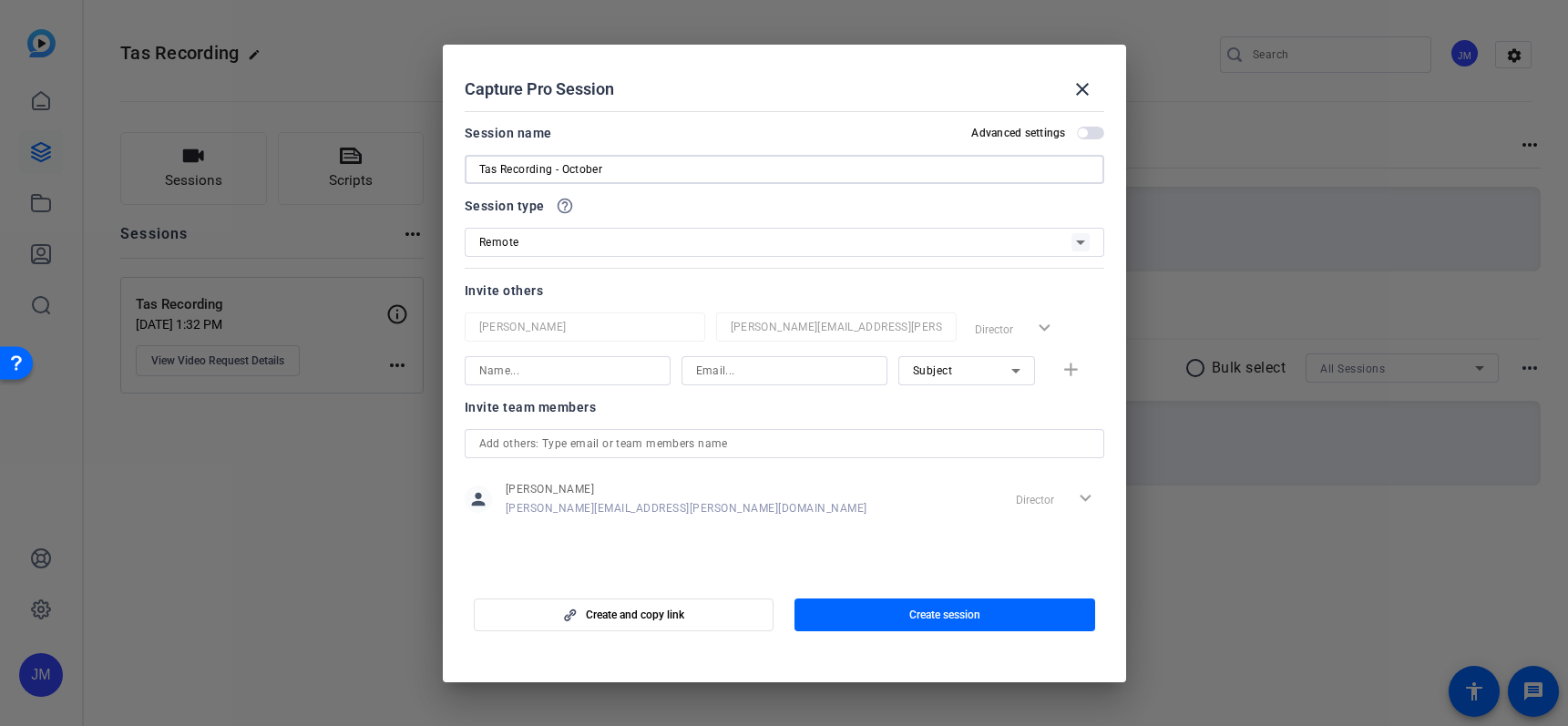
type input "Tas Recording - October"
click at [622, 236] on div "Remote" at bounding box center [775, 242] width 592 height 23
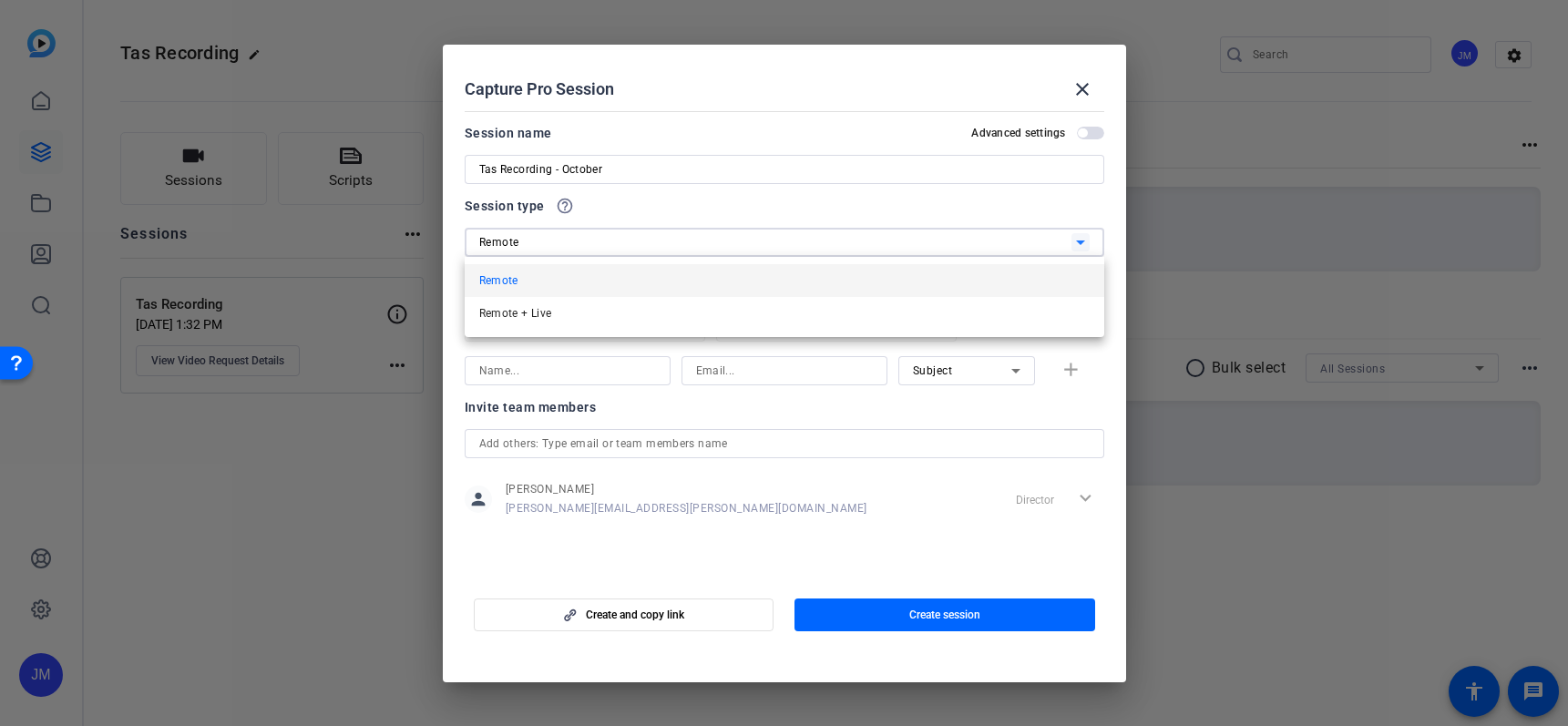
click at [622, 236] on div at bounding box center [784, 363] width 1568 height 726
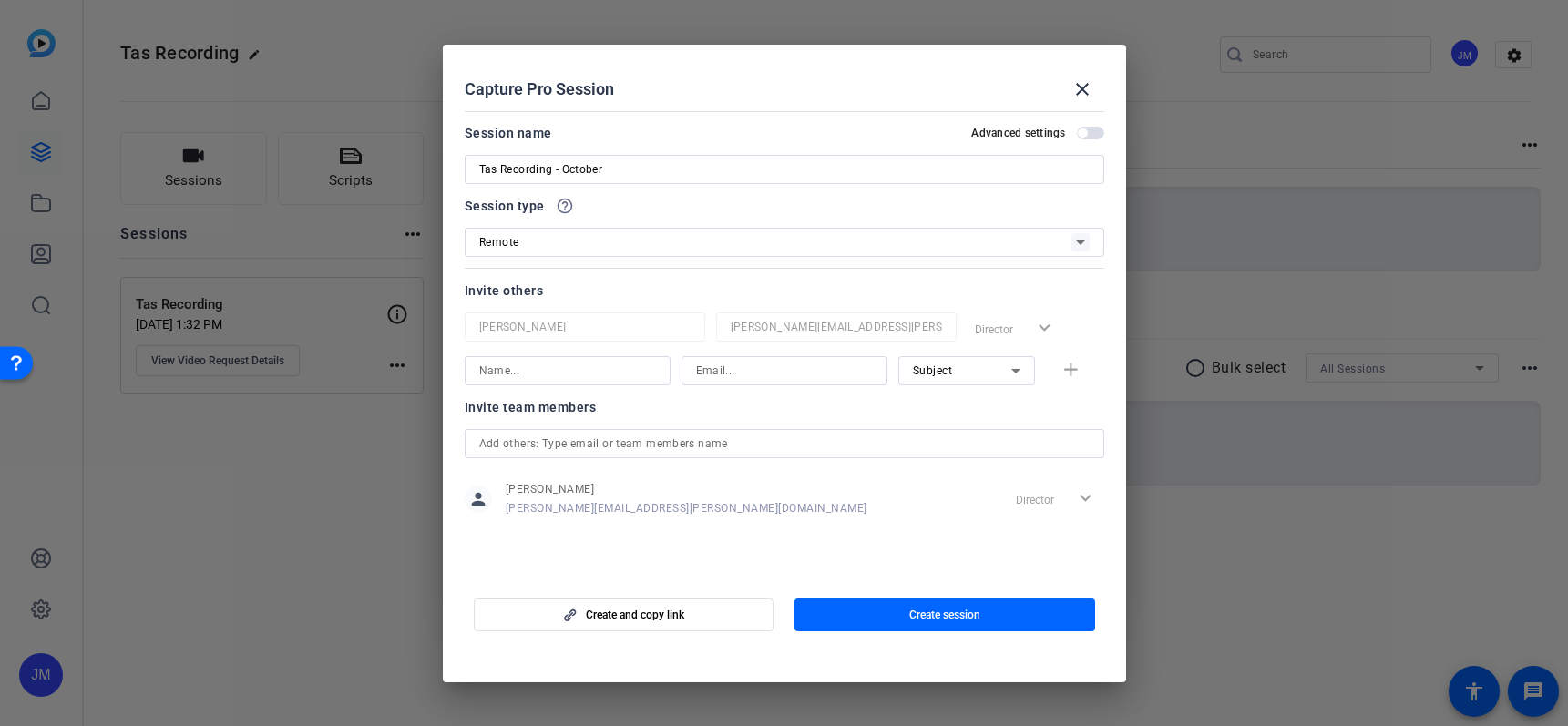
click at [582, 382] on div at bounding box center [567, 370] width 177 height 29
click at [583, 373] on input at bounding box center [567, 370] width 177 height 22
type input "j"
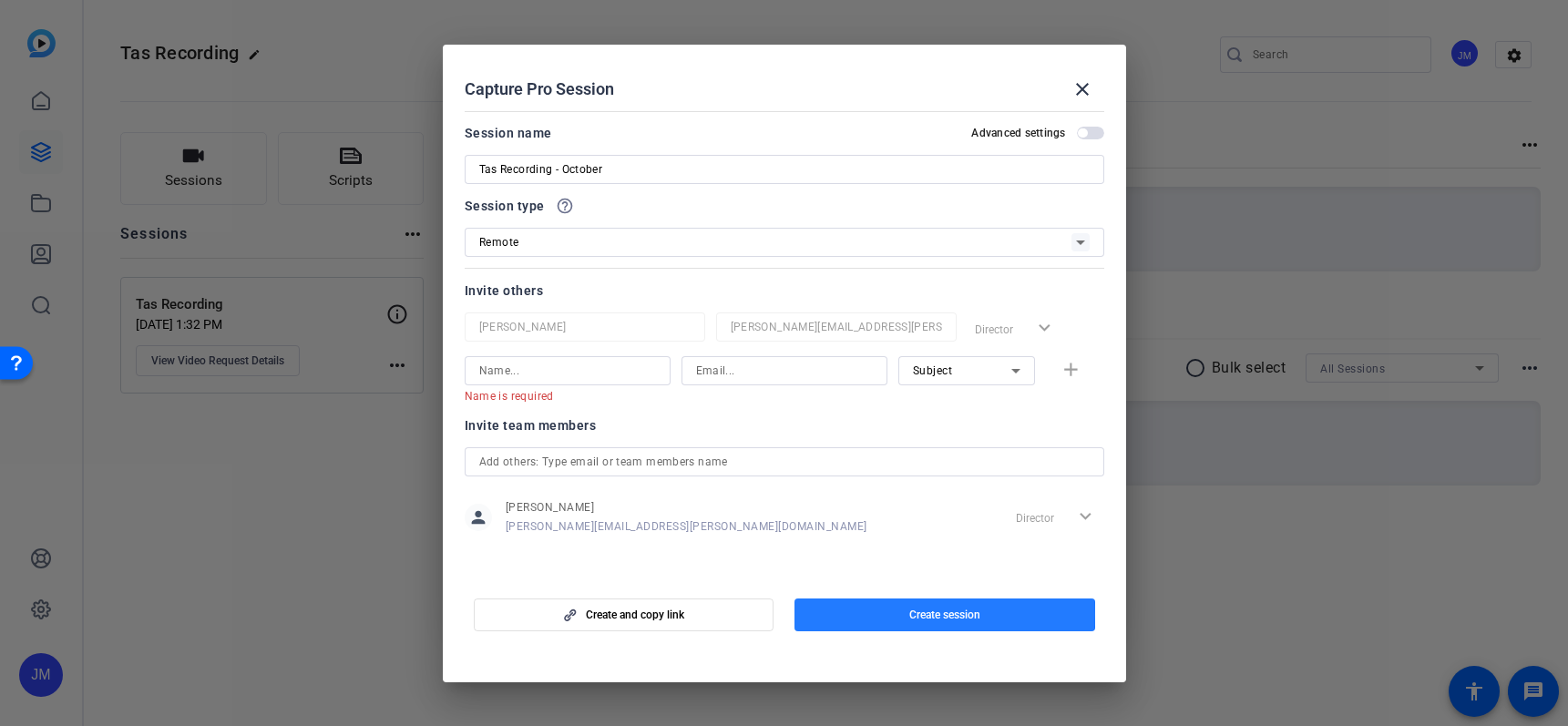
click at [883, 614] on span "button" at bounding box center [945, 615] width 300 height 43
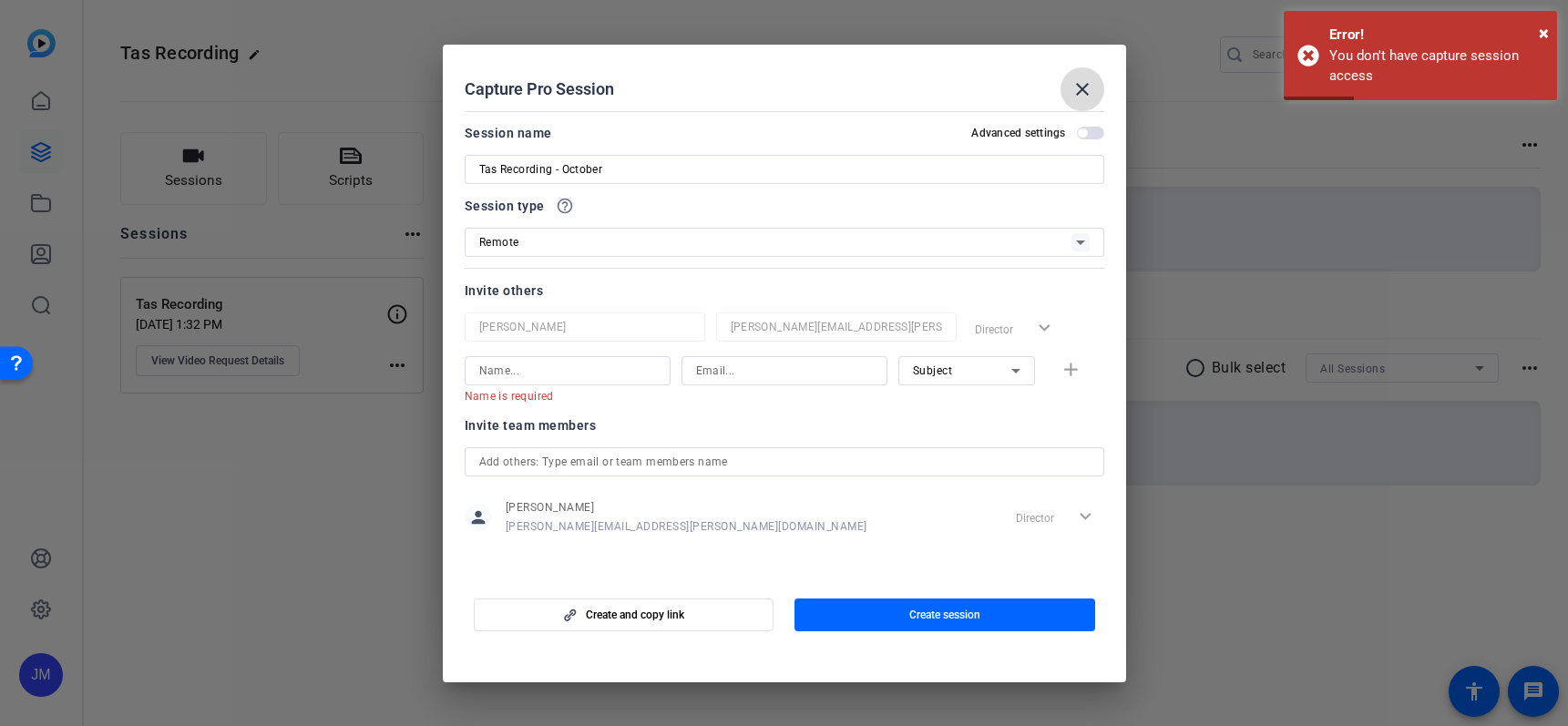
click at [1092, 92] on mat-icon "close" at bounding box center [1082, 89] width 22 height 22
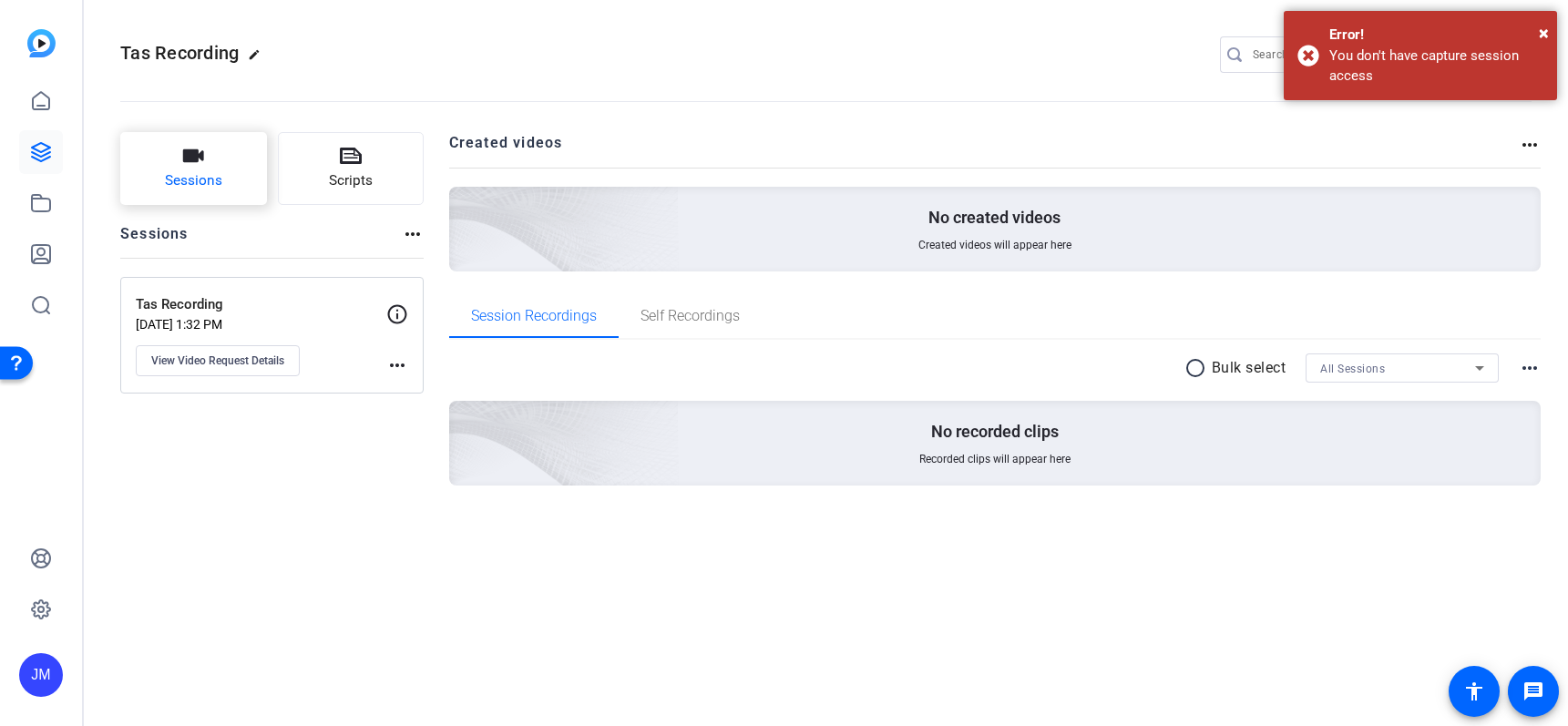
click at [138, 177] on button "Sessions" at bounding box center [193, 168] width 146 height 73
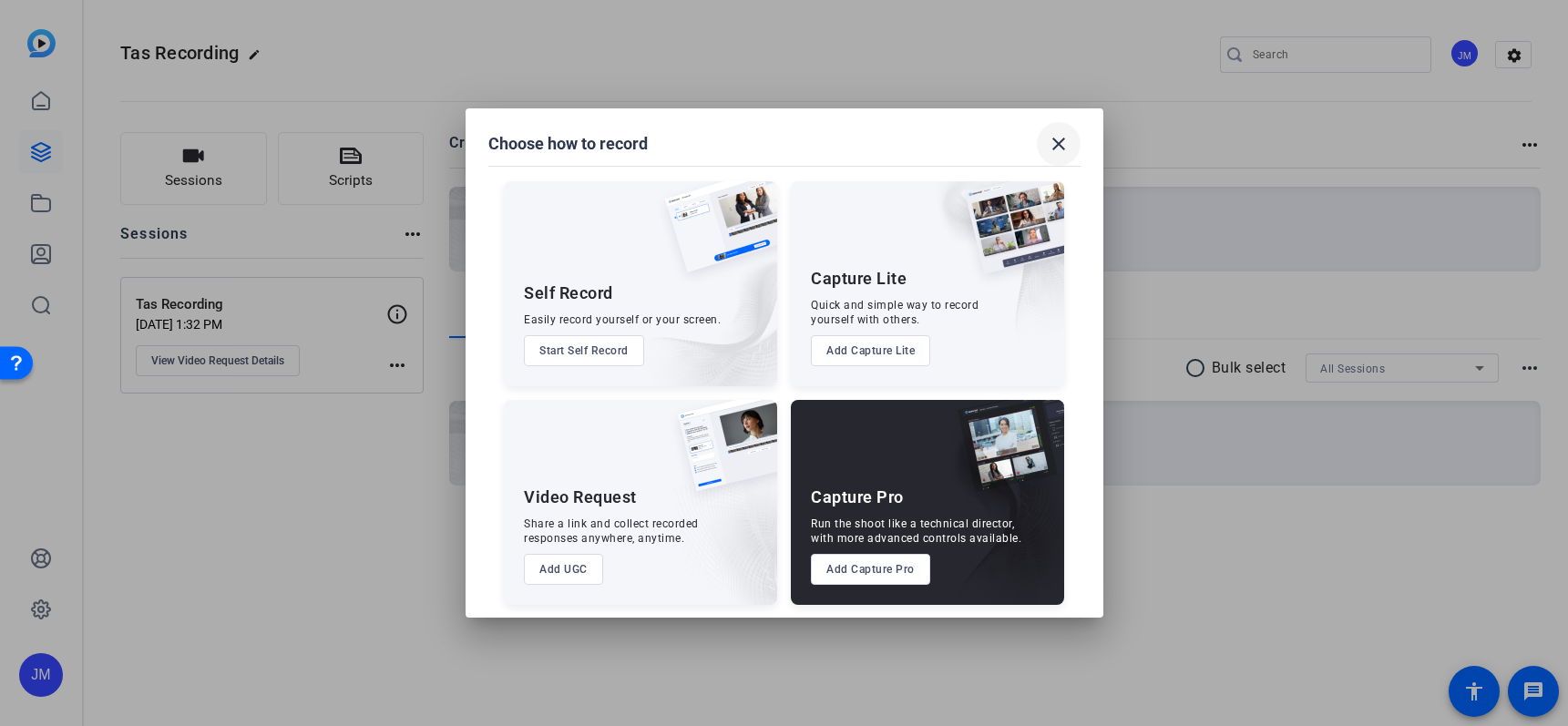
click at [1062, 141] on mat-icon "close" at bounding box center [1058, 144] width 22 height 22
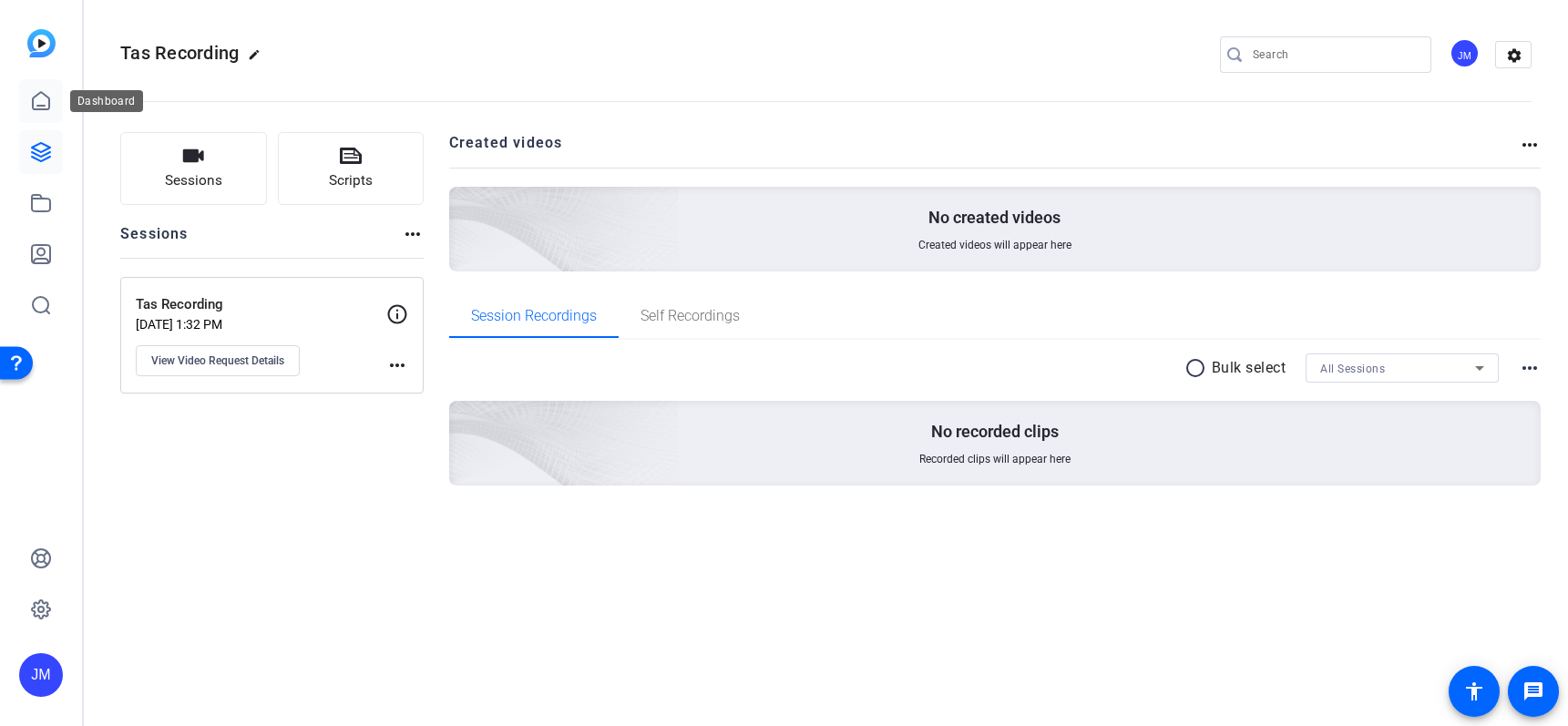
drag, startPoint x: 60, startPoint y: 93, endPoint x: 53, endPoint y: 108, distance: 16.6
click at [60, 93] on link at bounding box center [41, 101] width 43 height 43
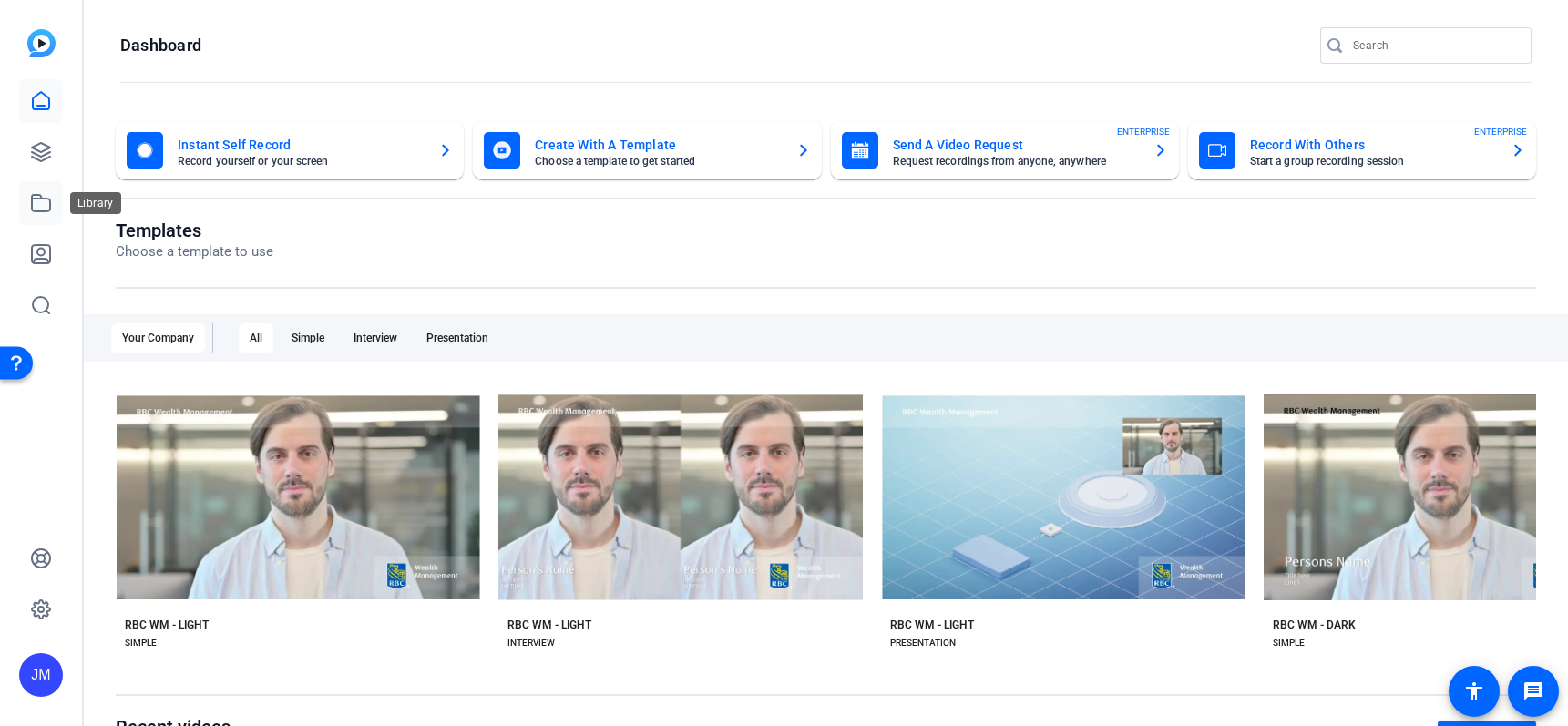
click at [36, 205] on icon at bounding box center [41, 202] width 22 height 22
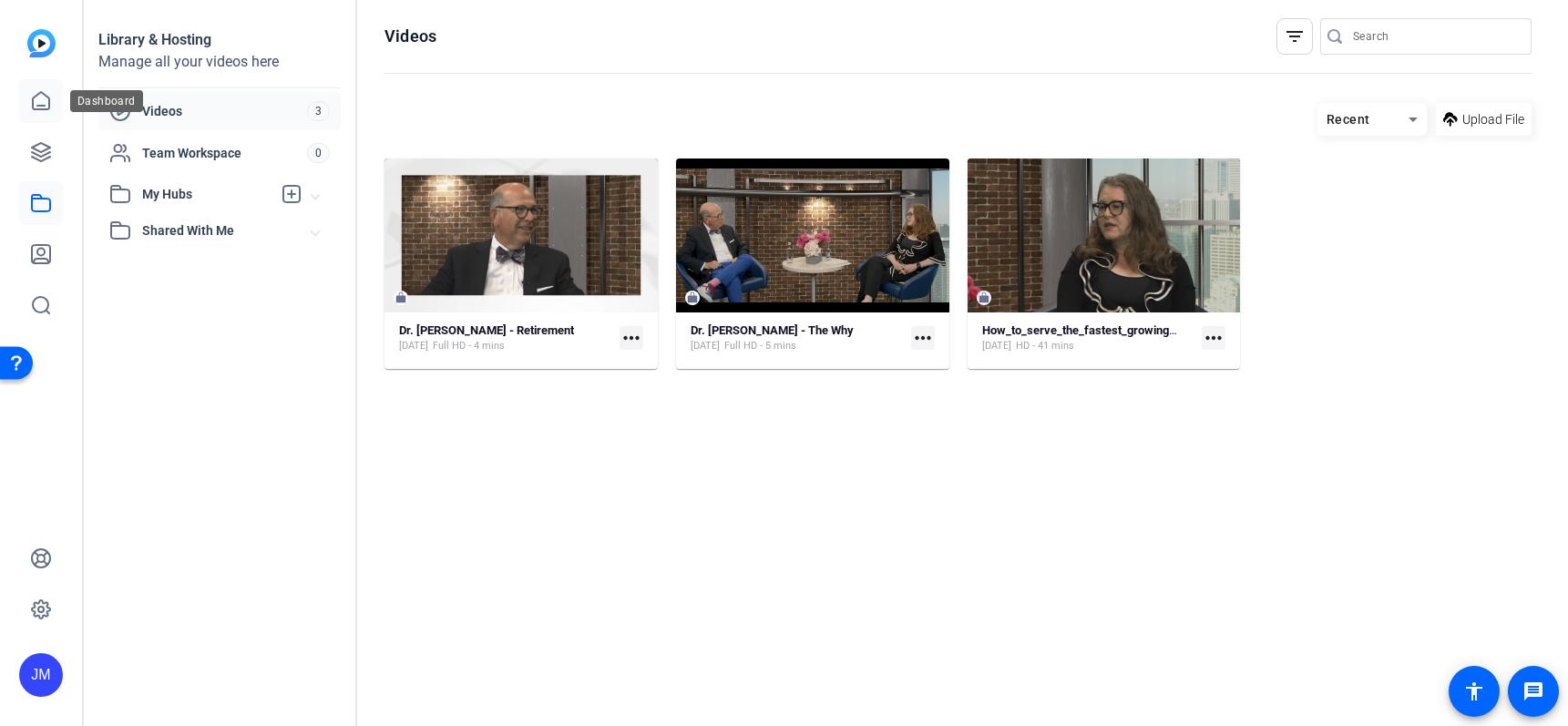
click at [37, 103] on icon at bounding box center [41, 100] width 22 height 22
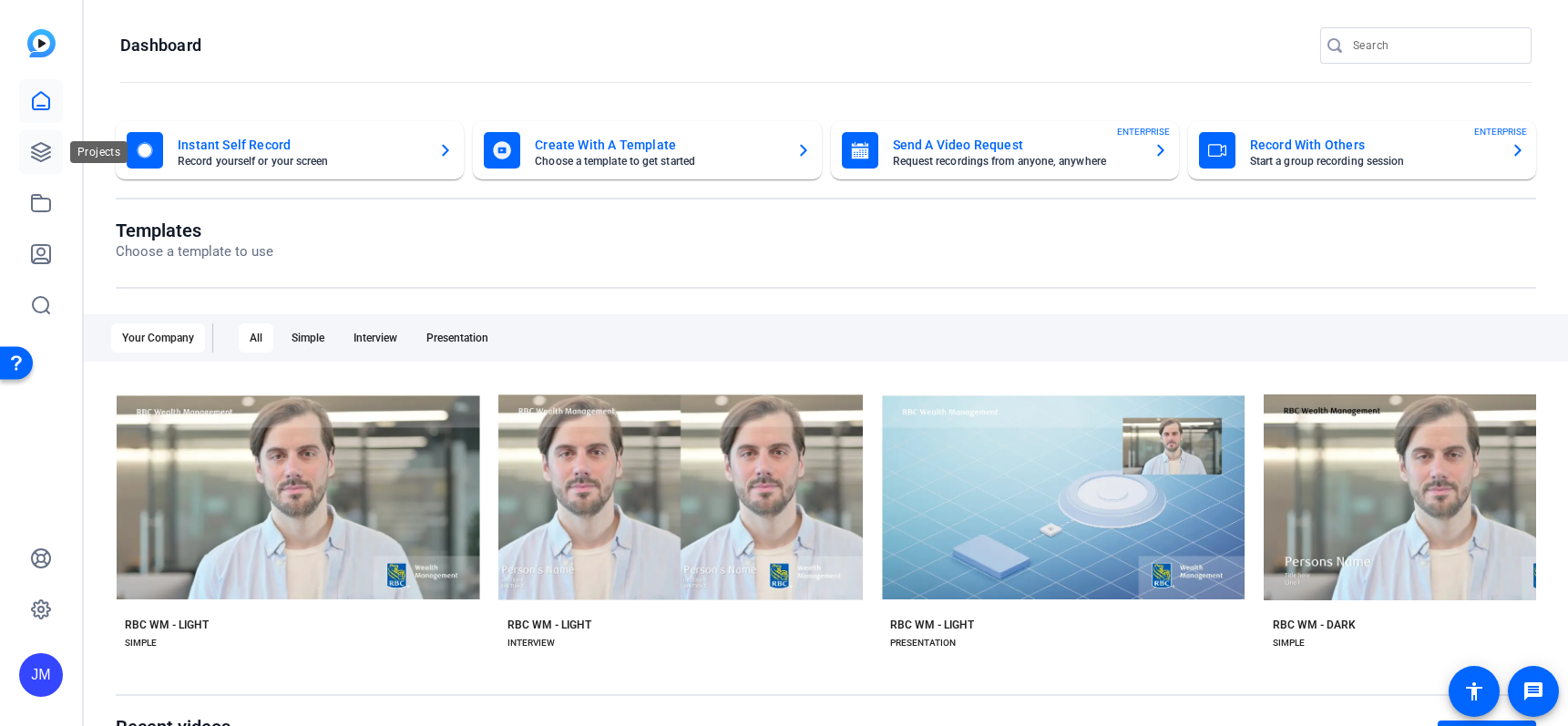
click at [39, 146] on icon at bounding box center [41, 151] width 22 height 22
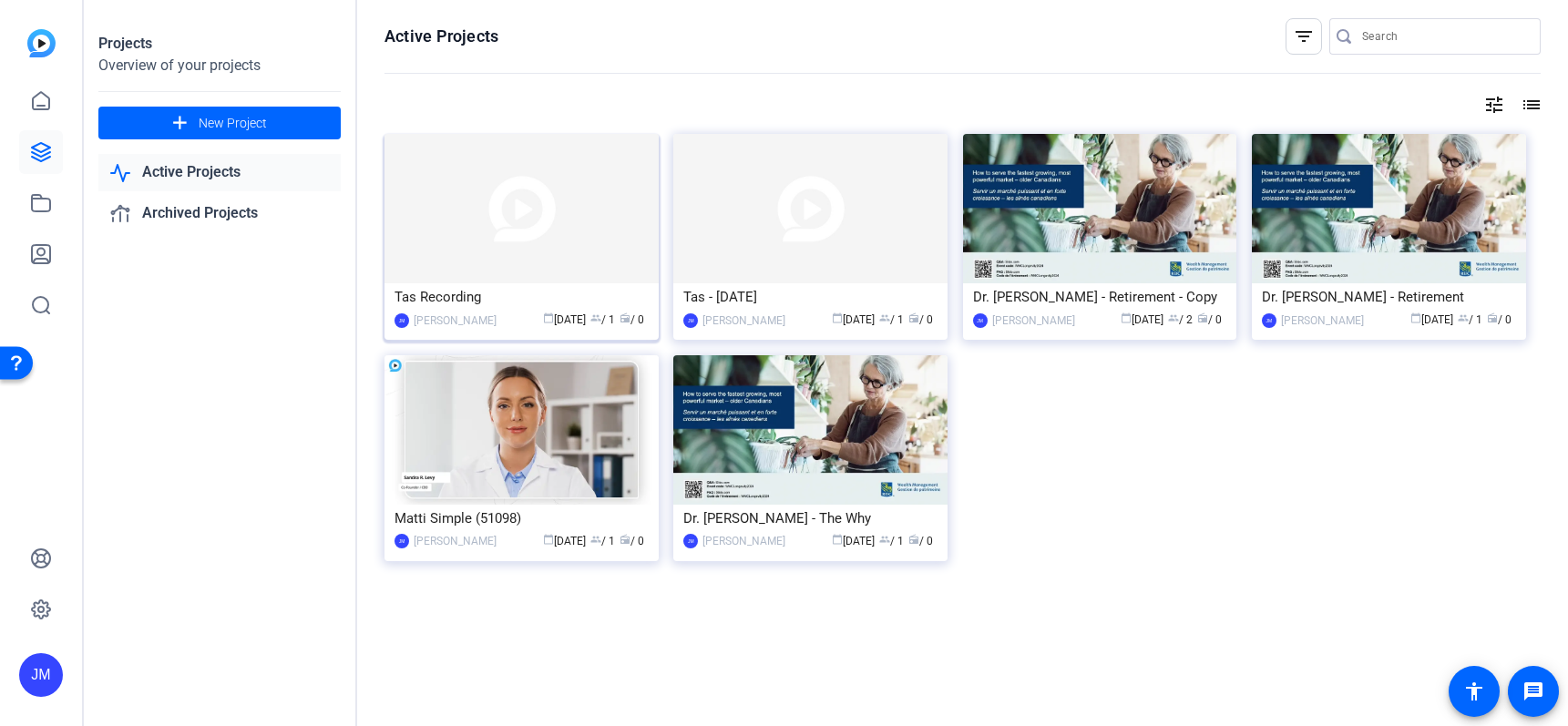
click at [522, 228] on img at bounding box center [521, 209] width 274 height 149
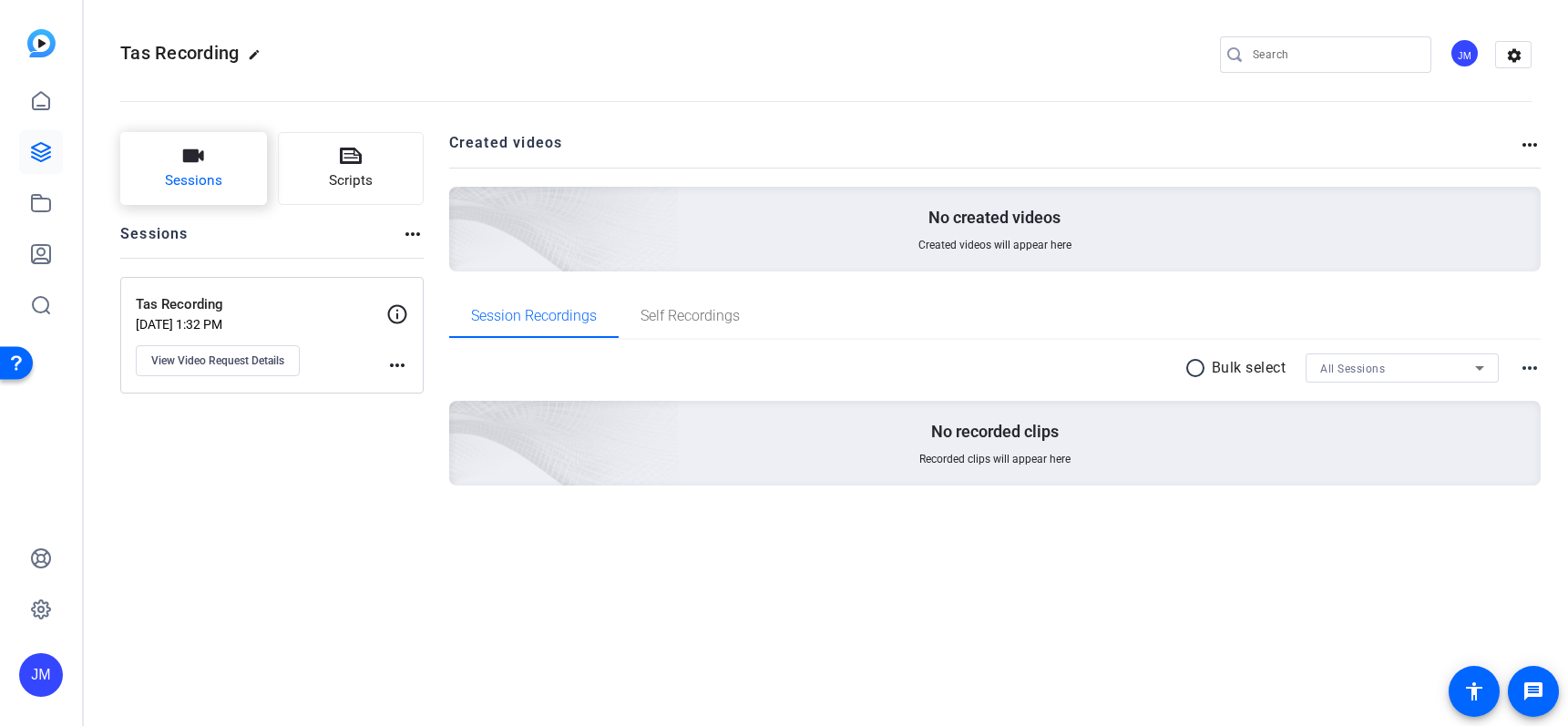
click at [204, 176] on span "Sessions" at bounding box center [194, 180] width 58 height 21
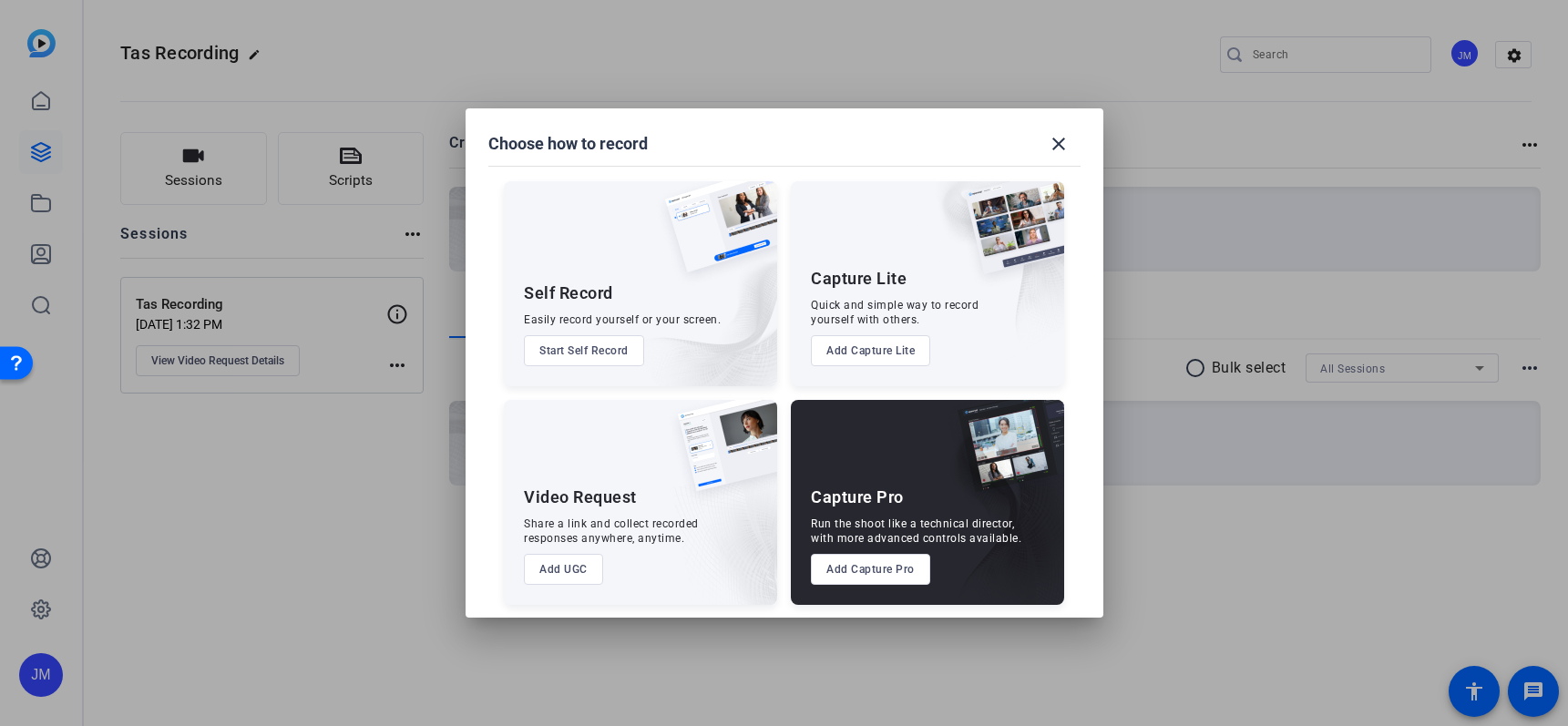
click at [393, 529] on div at bounding box center [784, 363] width 1568 height 726
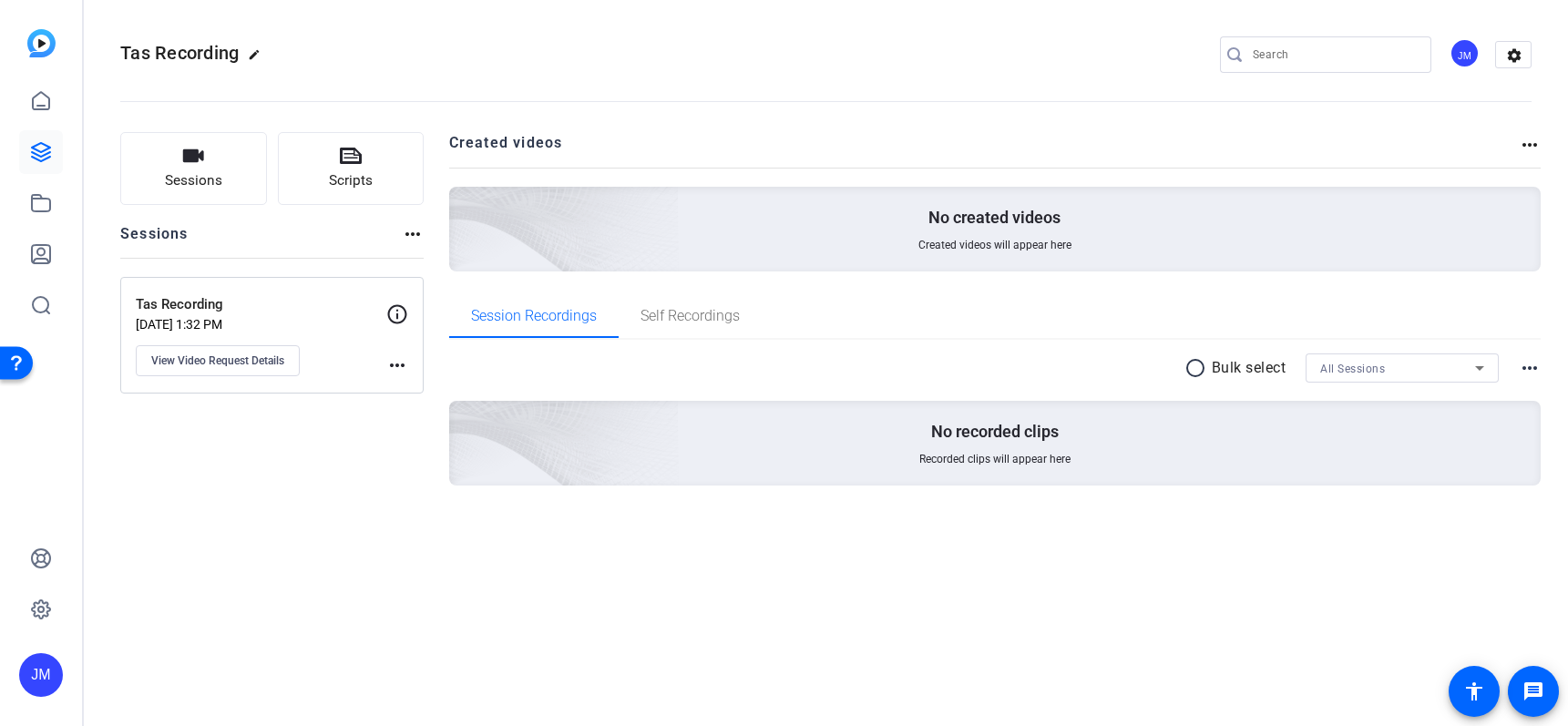
click at [39, 685] on div "JM" at bounding box center [41, 674] width 43 height 43
click at [246, 651] on mat-icon "logout" at bounding box center [241, 648] width 22 height 22
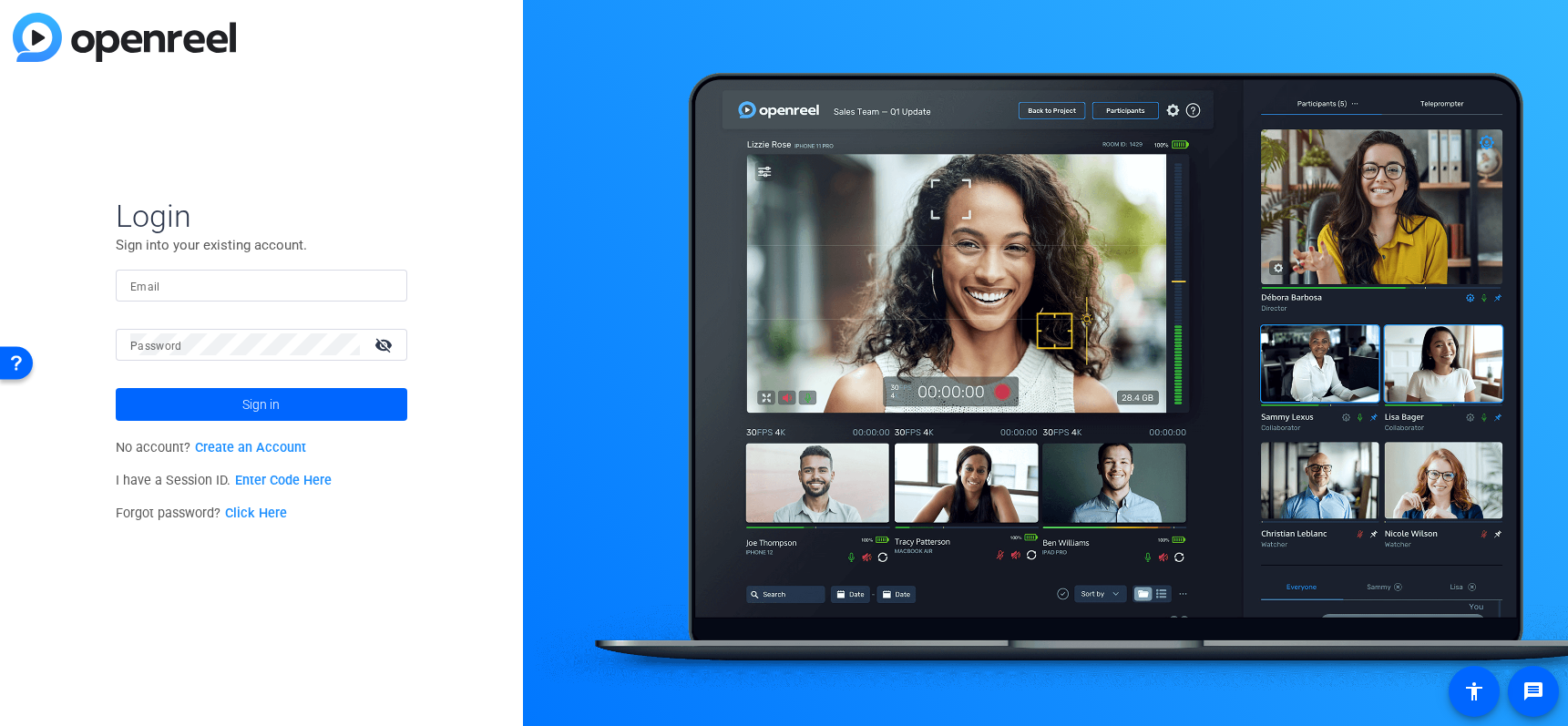
click at [174, 282] on input "Email" at bounding box center [262, 284] width 263 height 22
type input "[PERSON_NAME][EMAIL_ADDRESS][PERSON_NAME][DOMAIN_NAME]"
click at [245, 356] on div at bounding box center [245, 345] width 230 height 32
click at [296, 390] on span at bounding box center [261, 404] width 292 height 43
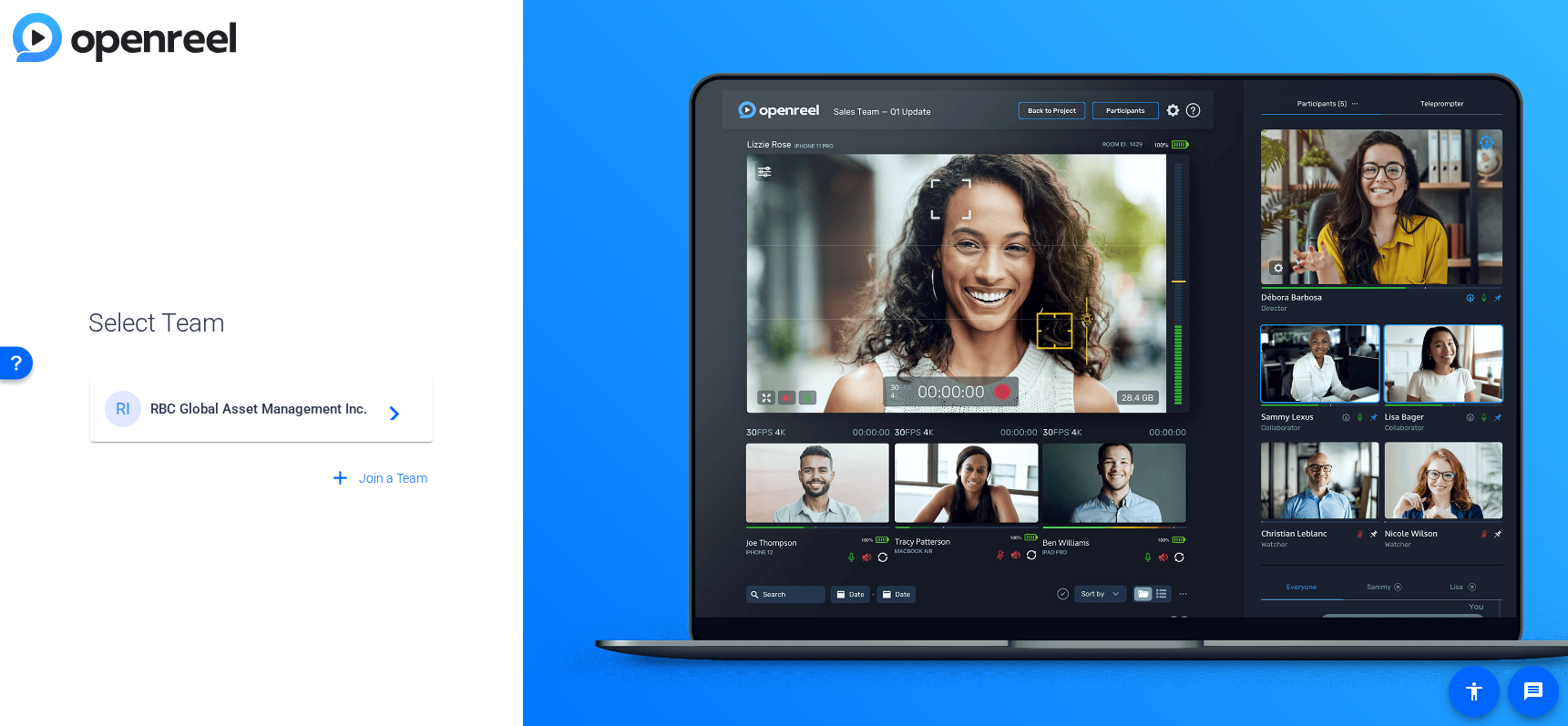
click at [301, 406] on span "RBC Global Asset Management Inc." at bounding box center [264, 408] width 228 height 16
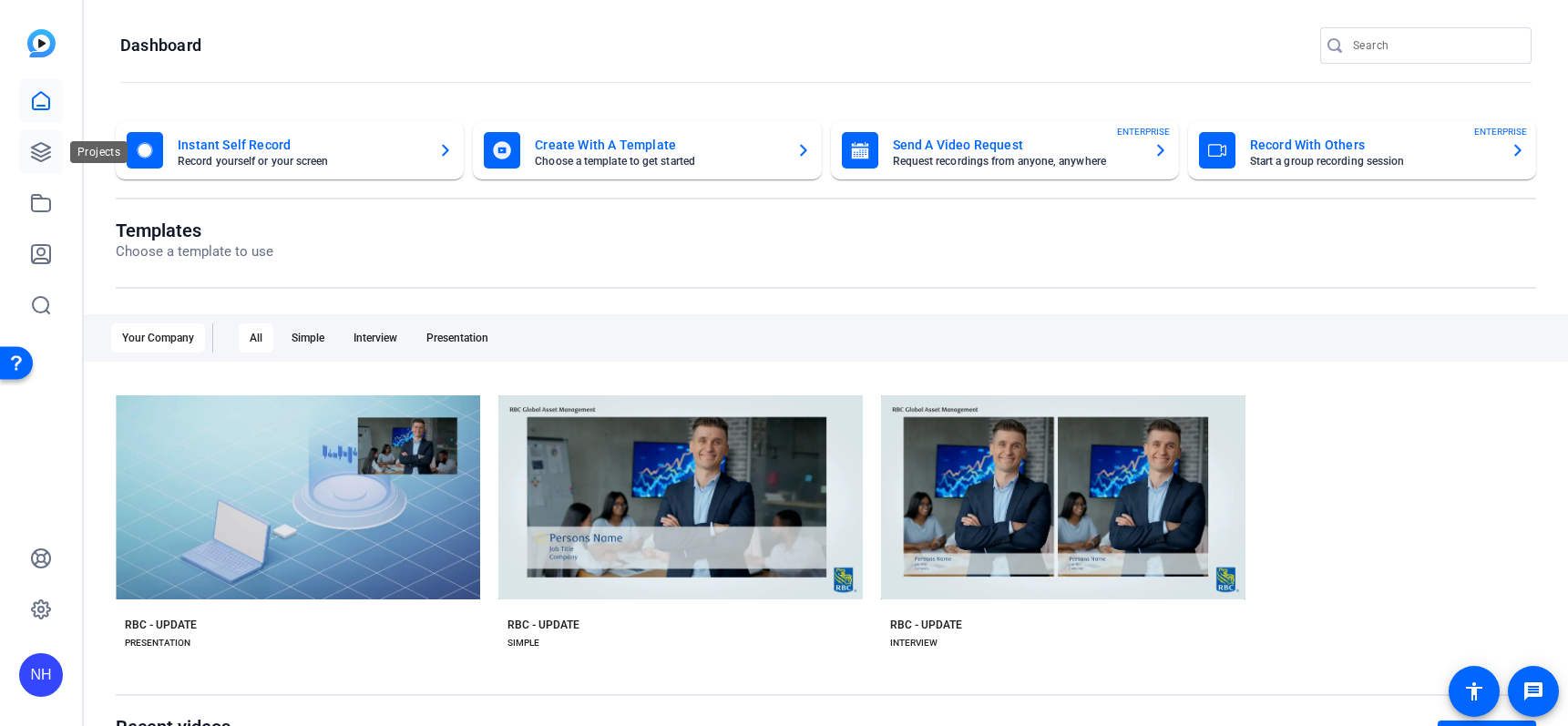
drag, startPoint x: 32, startPoint y: 153, endPoint x: 43, endPoint y: 164, distance: 15.6
click at [32, 153] on icon at bounding box center [41, 151] width 22 height 22
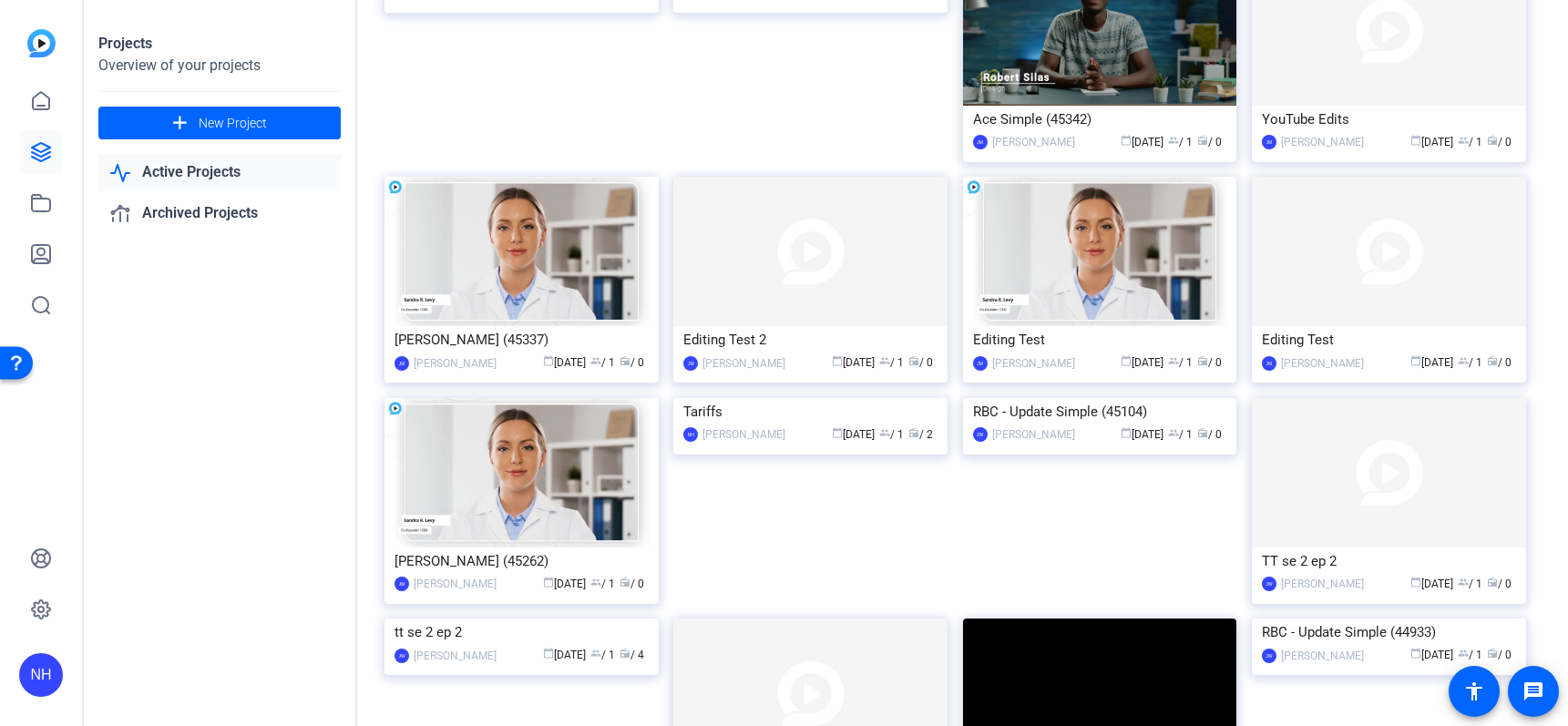
scroll to position [3023, 0]
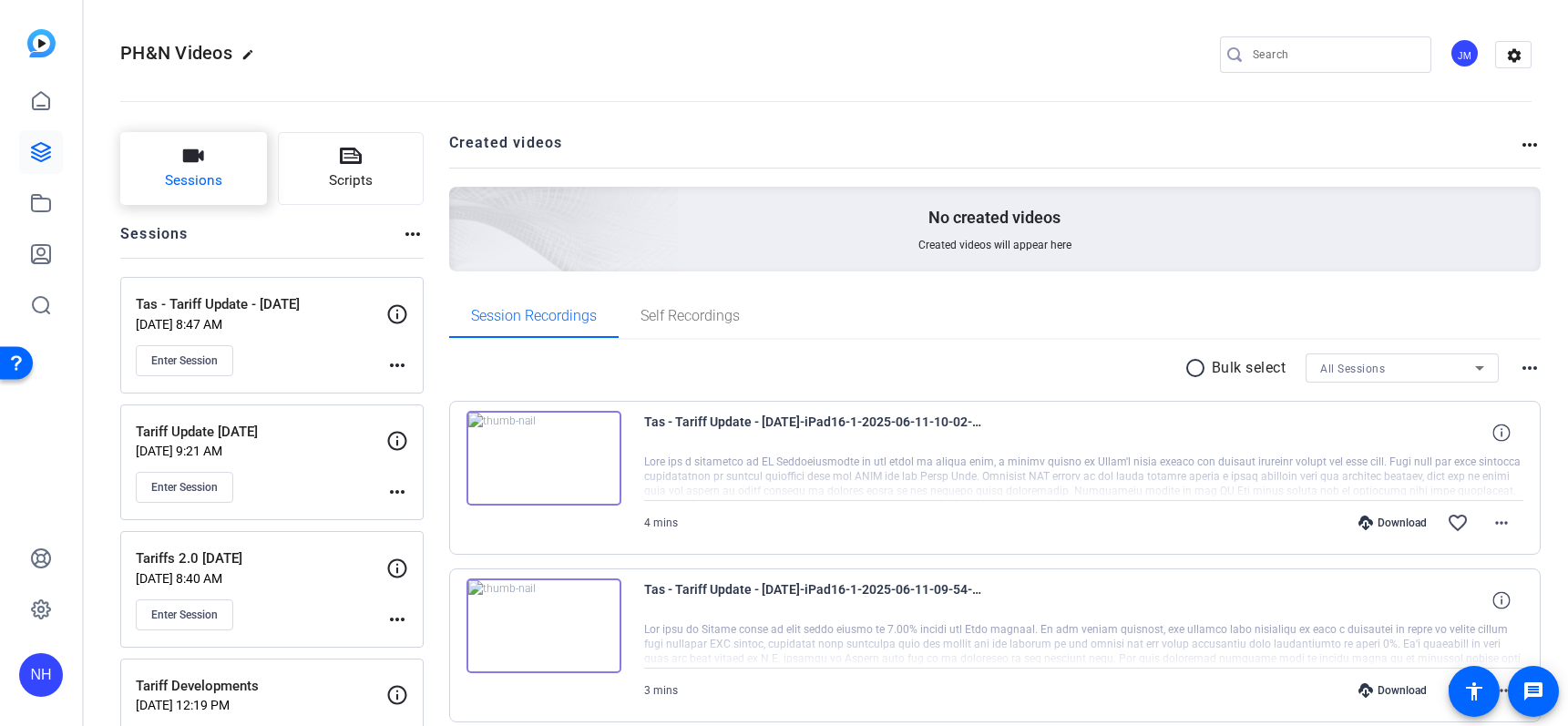
click at [182, 172] on span "Sessions" at bounding box center [194, 180] width 58 height 21
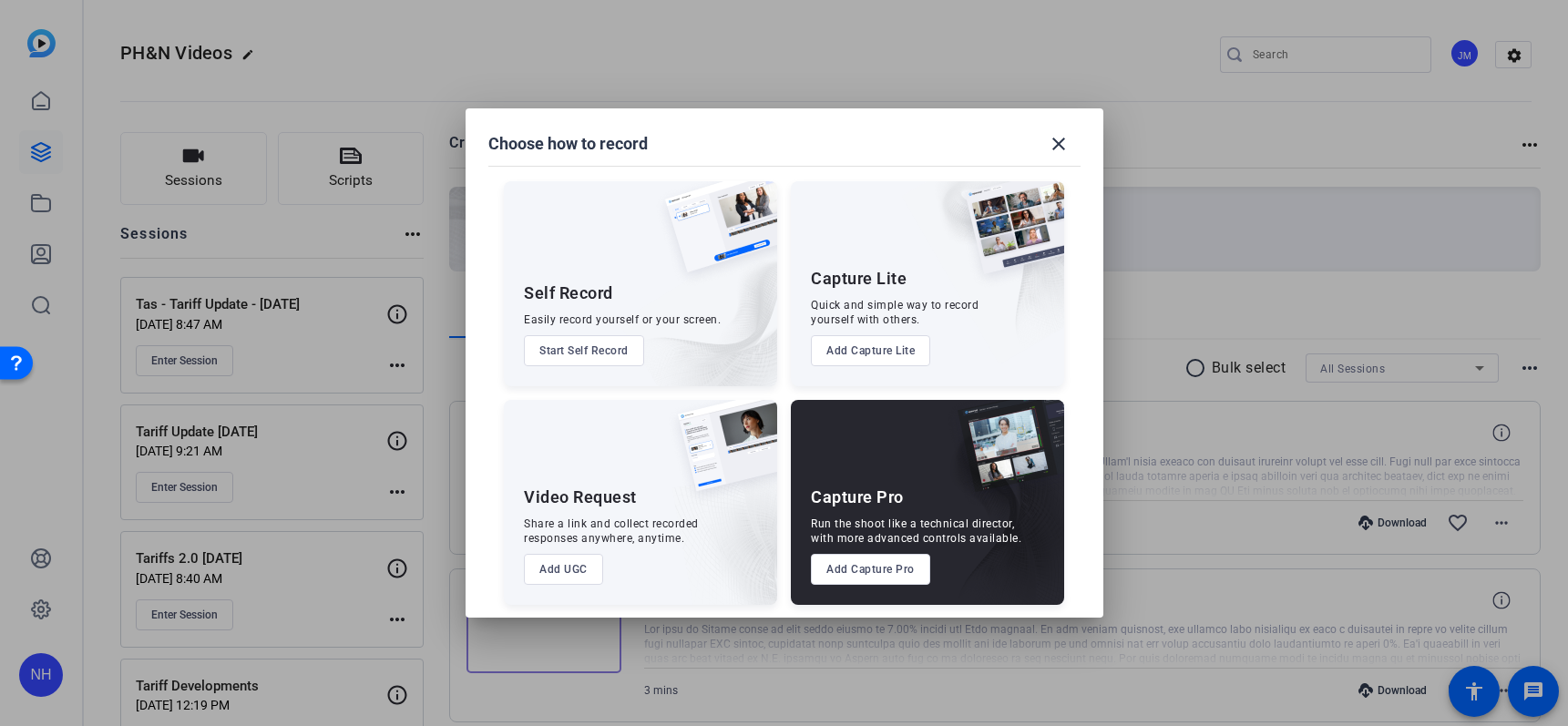
click at [855, 489] on div "Capture Pro" at bounding box center [857, 497] width 93 height 22
click at [882, 563] on button "Add Capture Pro" at bounding box center [870, 568] width 119 height 31
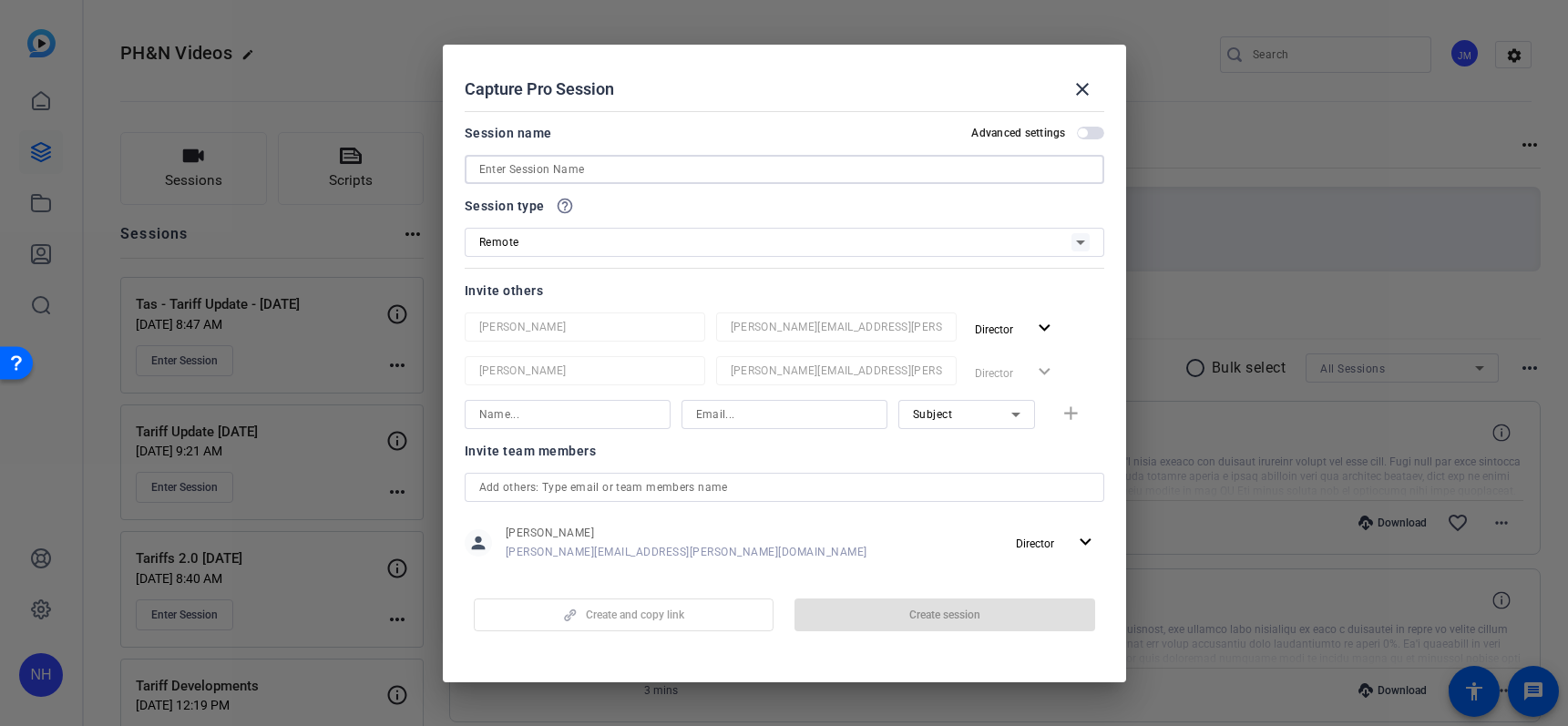
click at [563, 169] on input at bounding box center [784, 169] width 610 height 22
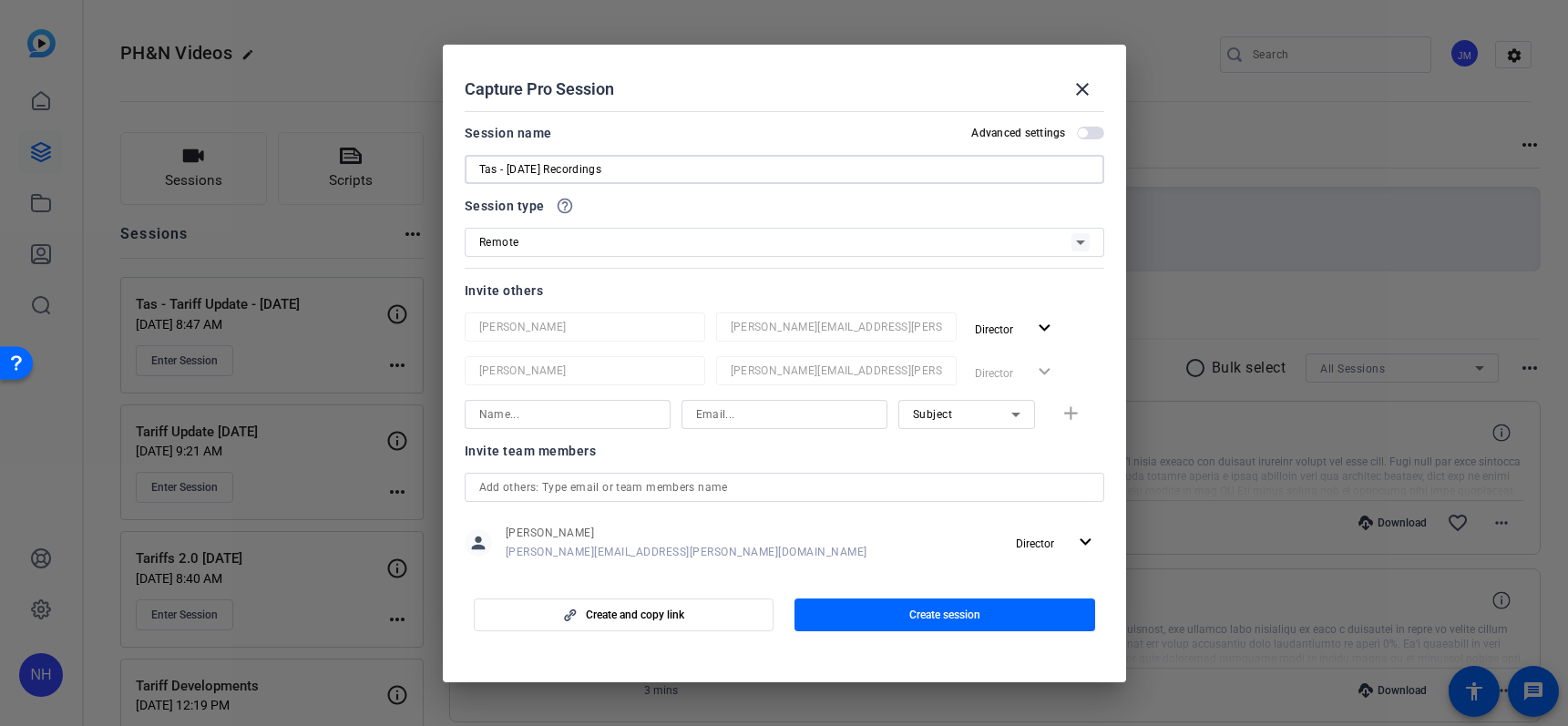
type input "Tas - [DATE] Recordings"
click at [566, 407] on input at bounding box center [567, 414] width 177 height 22
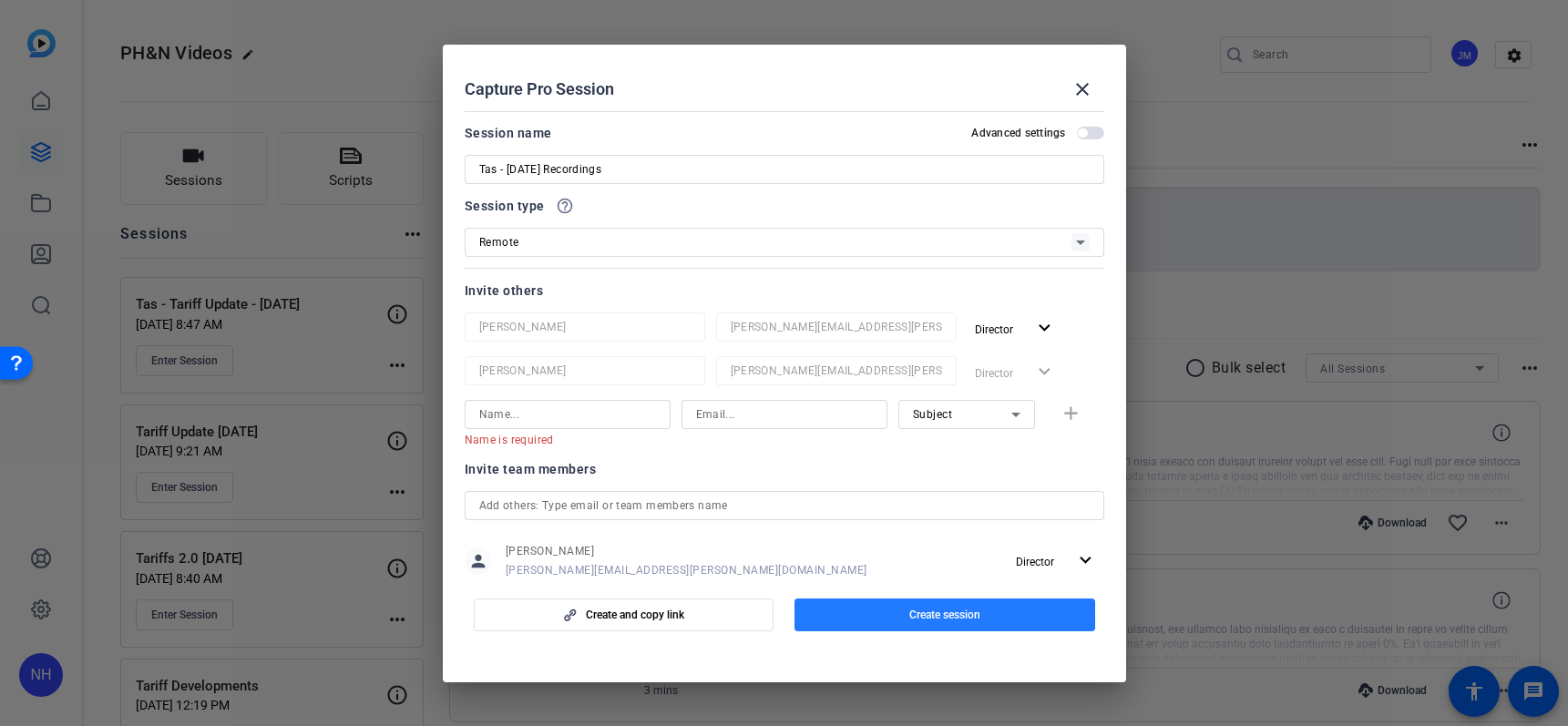
click at [932, 614] on span "Create session" at bounding box center [944, 614] width 71 height 14
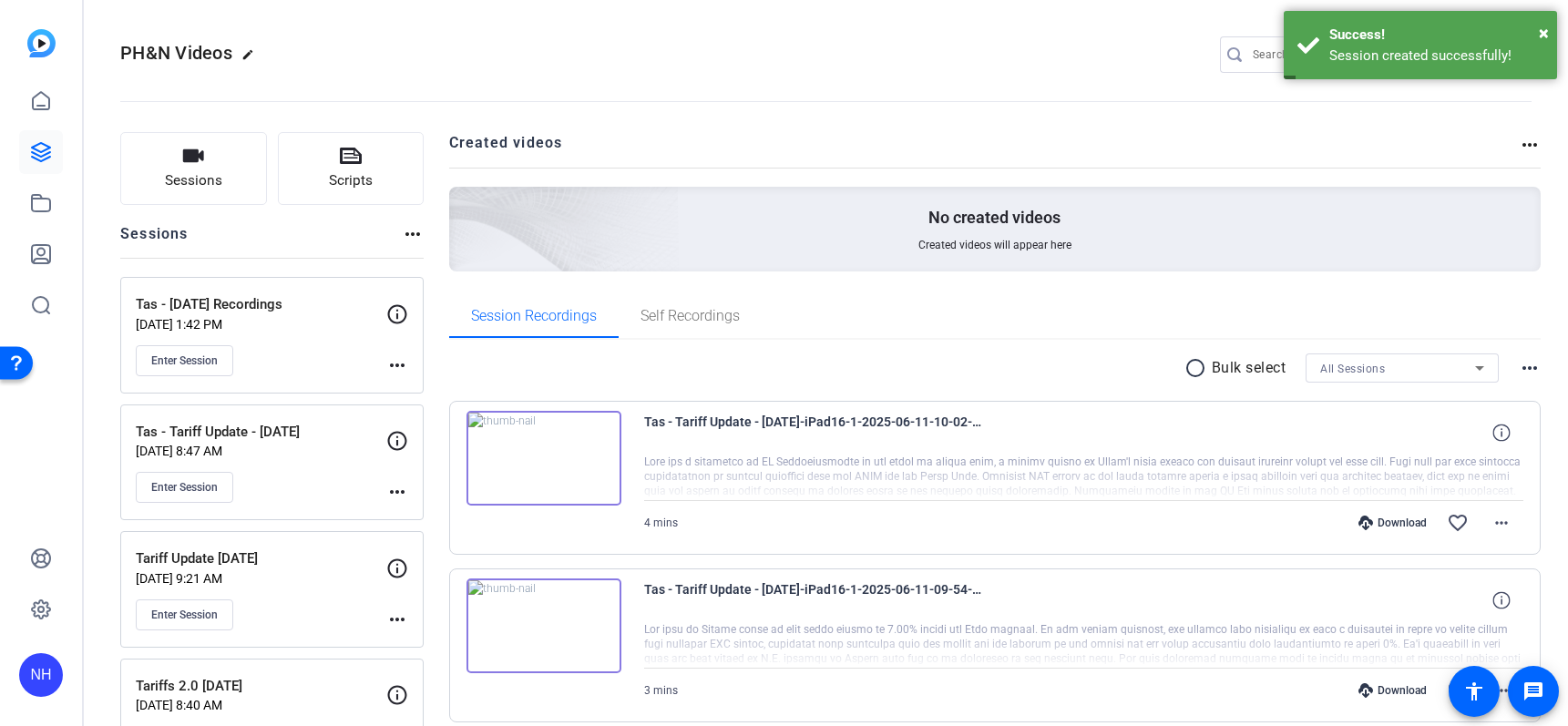
click at [396, 365] on mat-icon "more_horiz" at bounding box center [397, 364] width 22 height 22
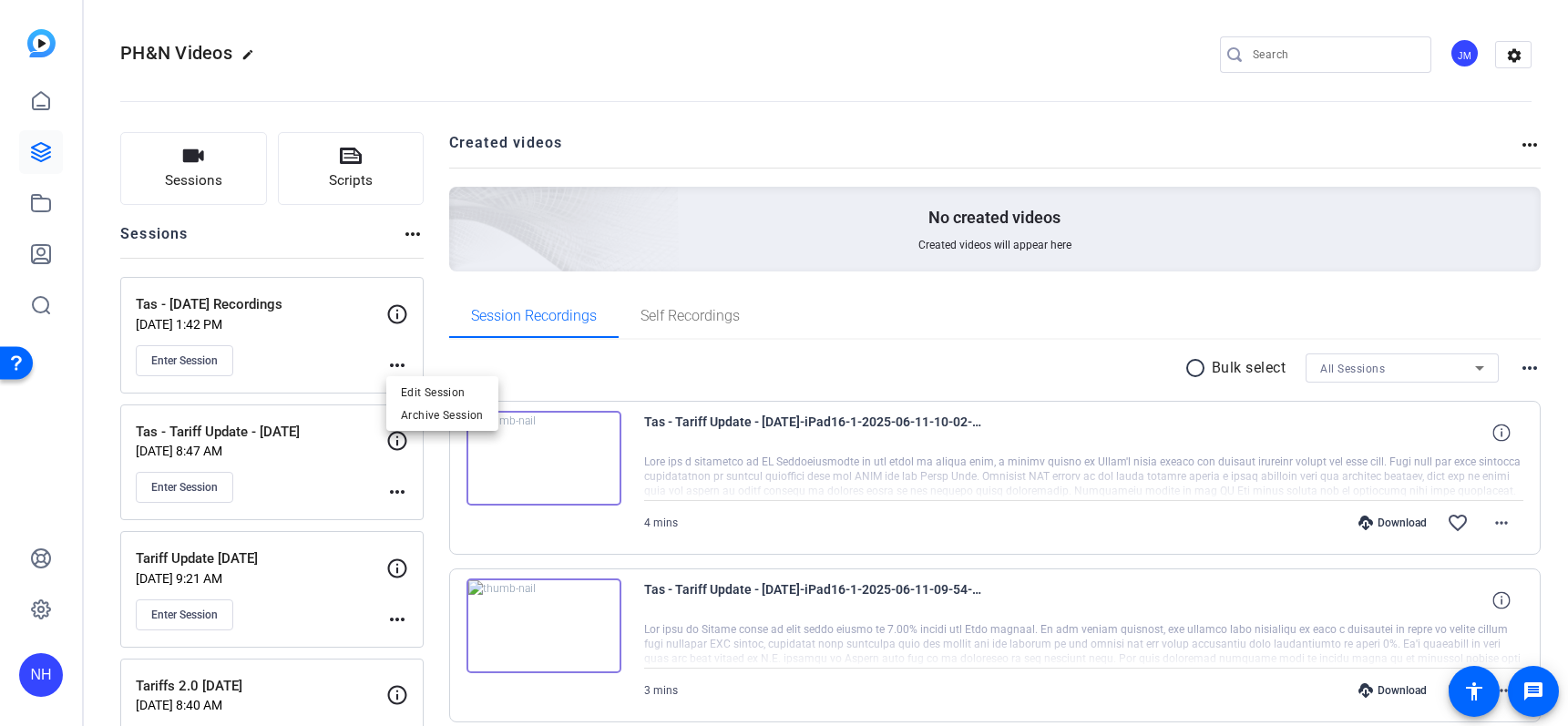
click at [226, 311] on div at bounding box center [784, 363] width 1568 height 726
click at [396, 314] on icon at bounding box center [397, 313] width 22 height 22
click at [219, 359] on button "Enter Session" at bounding box center [184, 360] width 97 height 31
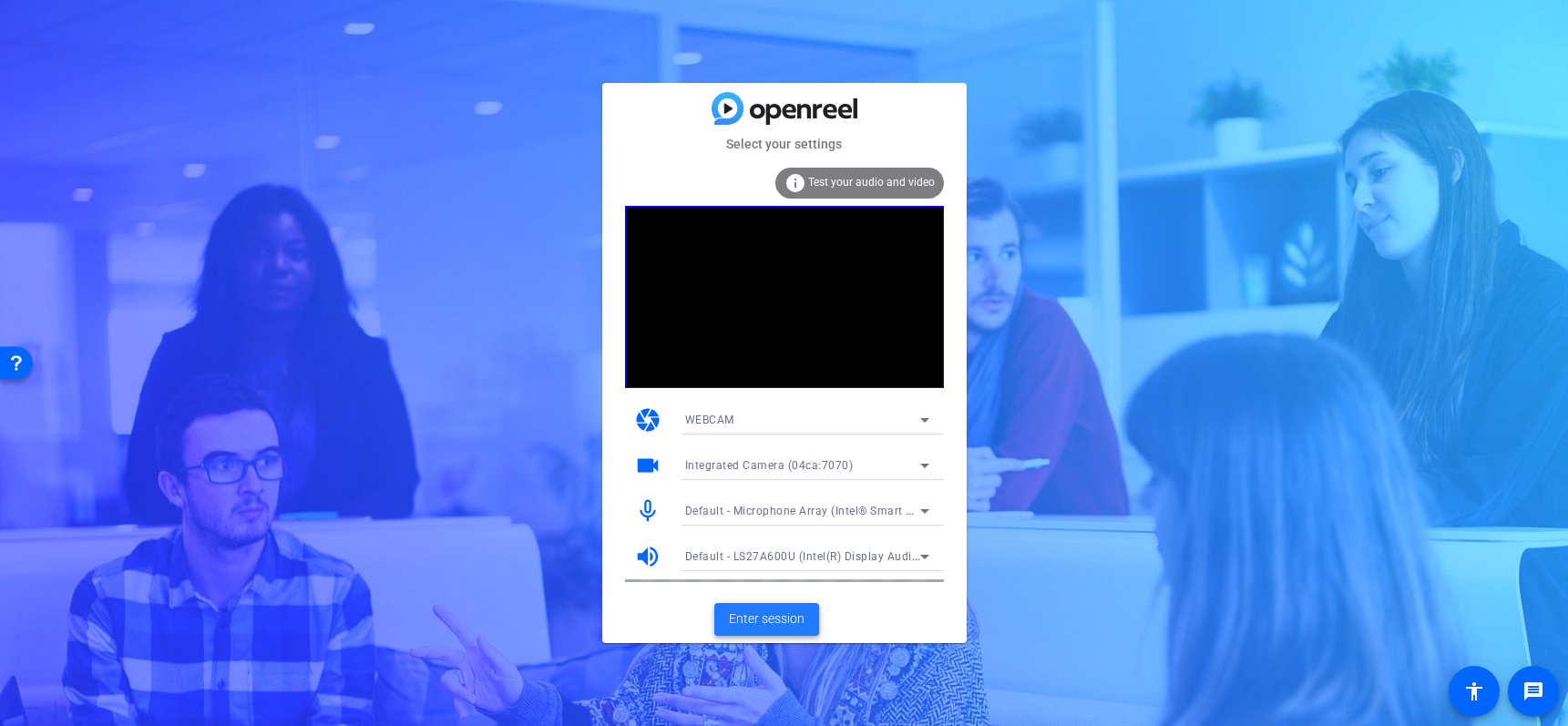
click at [767, 615] on span "Enter session" at bounding box center [766, 618] width 76 height 19
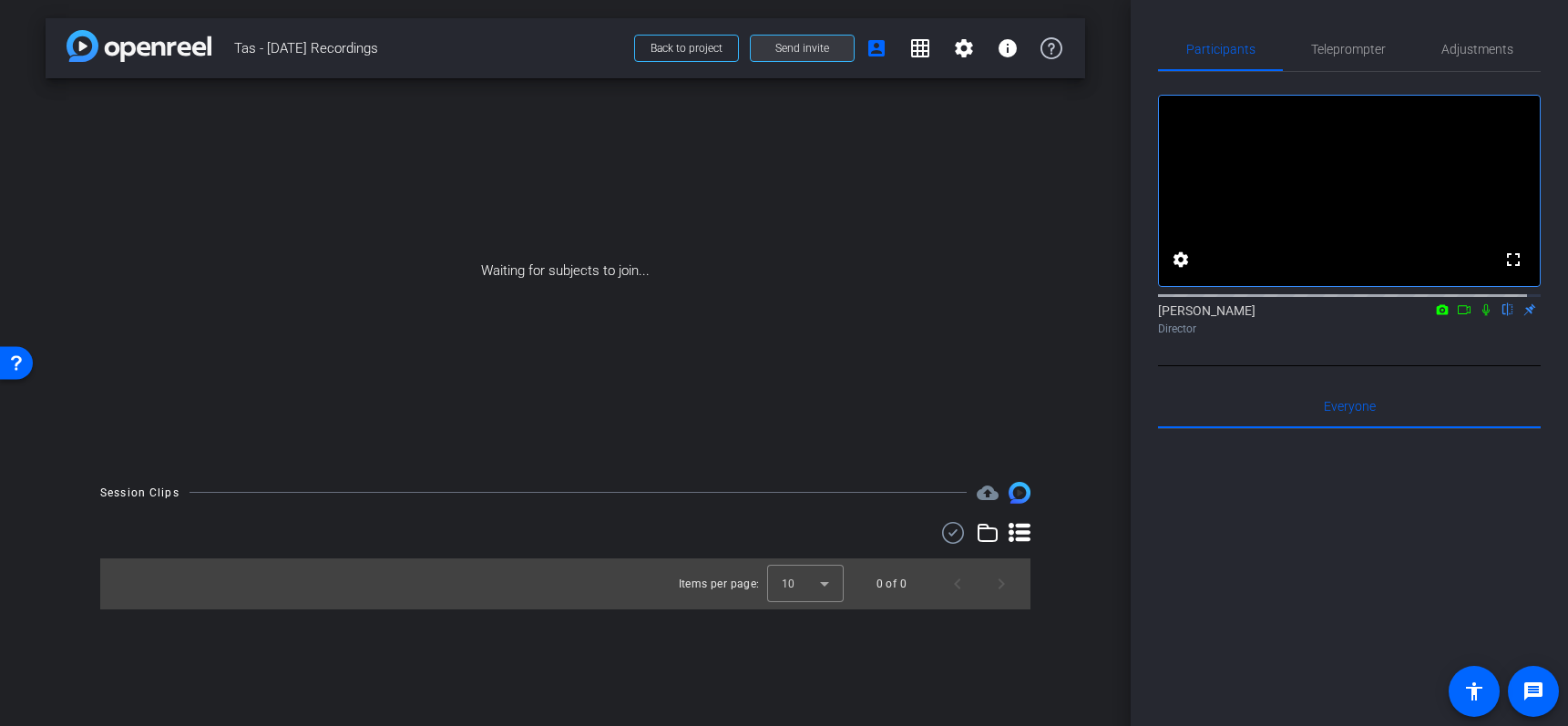
click at [791, 50] on span "Send invite" at bounding box center [802, 47] width 54 height 14
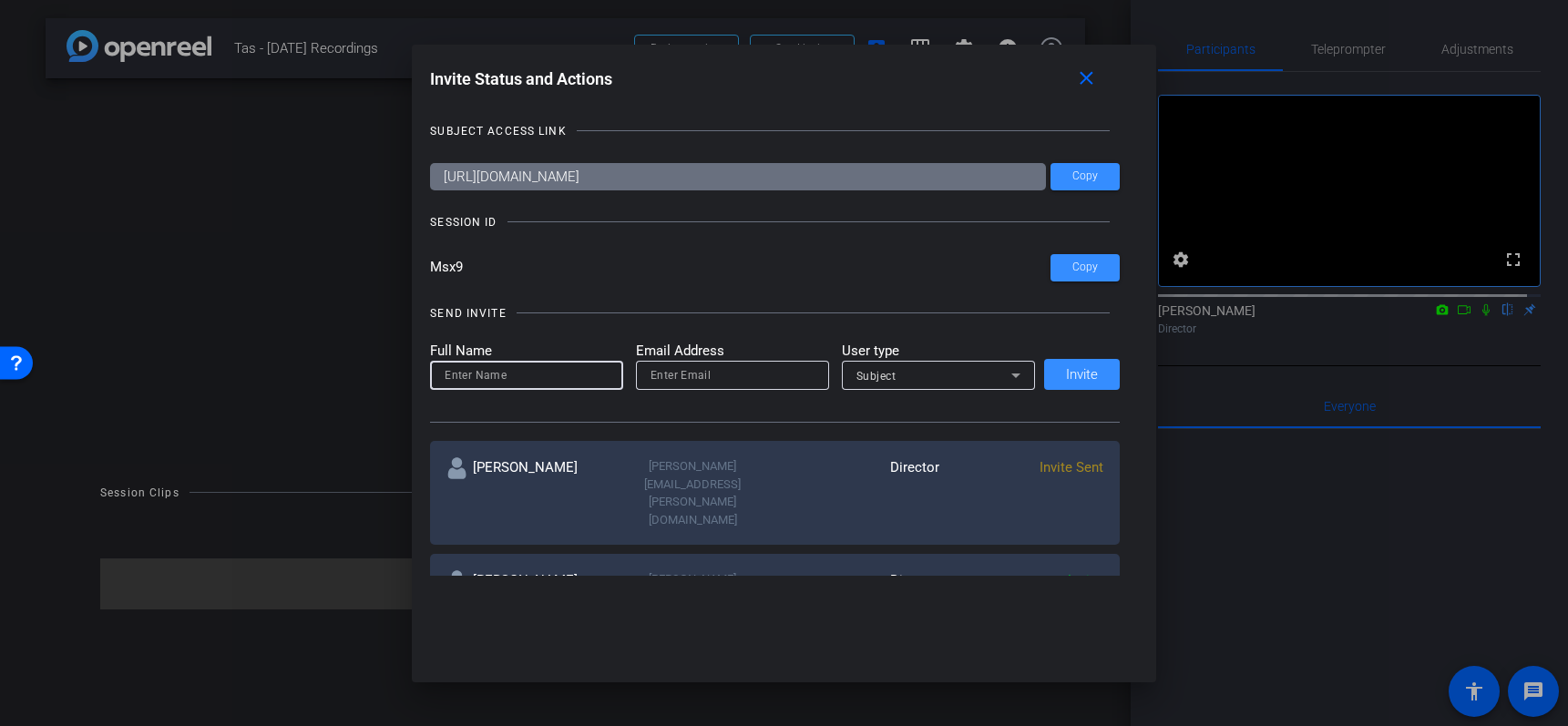
click at [506, 377] on input at bounding box center [527, 375] width 164 height 22
type input "[PERSON_NAME]"
click at [1081, 264] on span "Copy" at bounding box center [1084, 267] width 26 height 13
click at [741, 382] on input "email" at bounding box center [733, 375] width 164 height 22
type input "[EMAIL_ADDRESS][DOMAIN_NAME]"
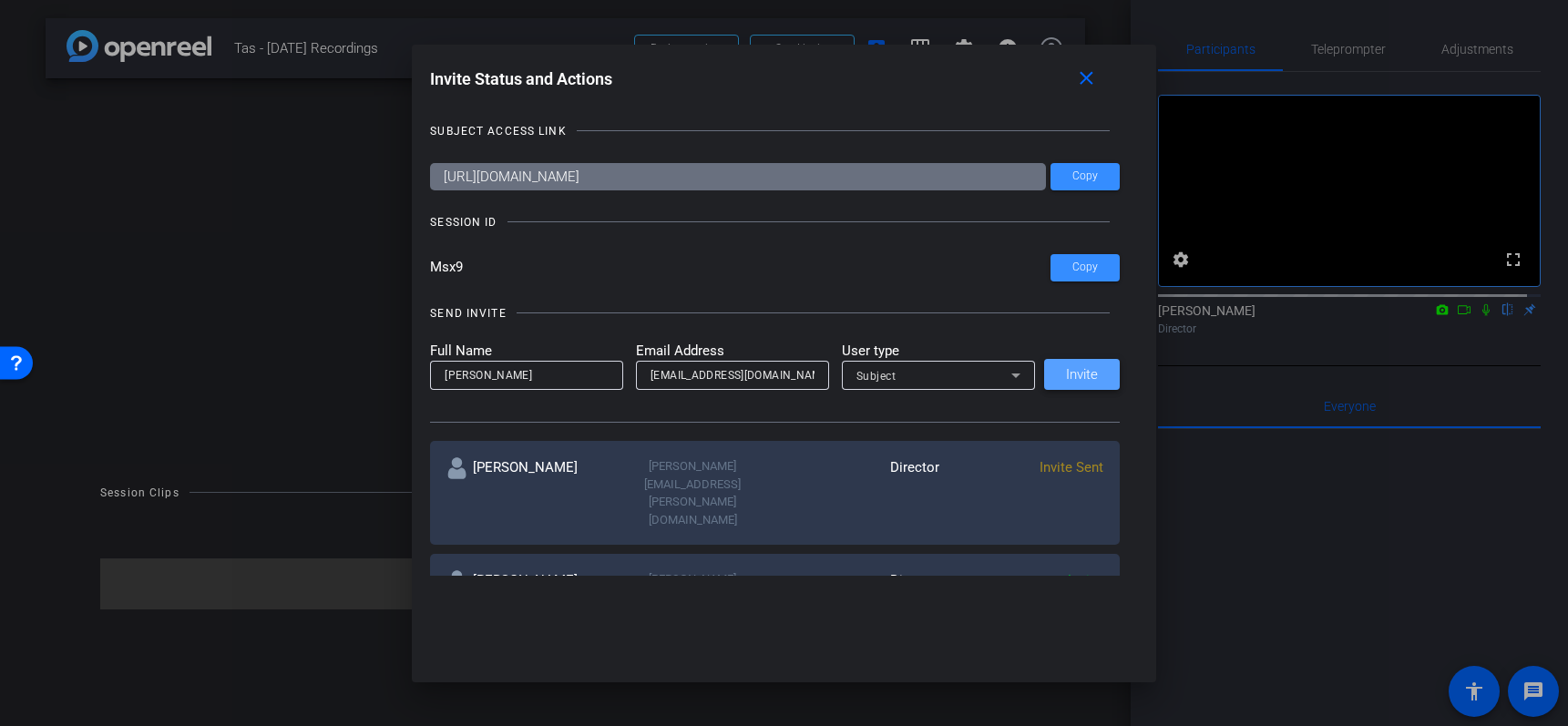
click at [1072, 380] on span "Invite" at bounding box center [1082, 375] width 32 height 13
click at [1072, 173] on span "Copy" at bounding box center [1084, 176] width 26 height 13
click at [1091, 75] on mat-icon "close" at bounding box center [1086, 78] width 23 height 23
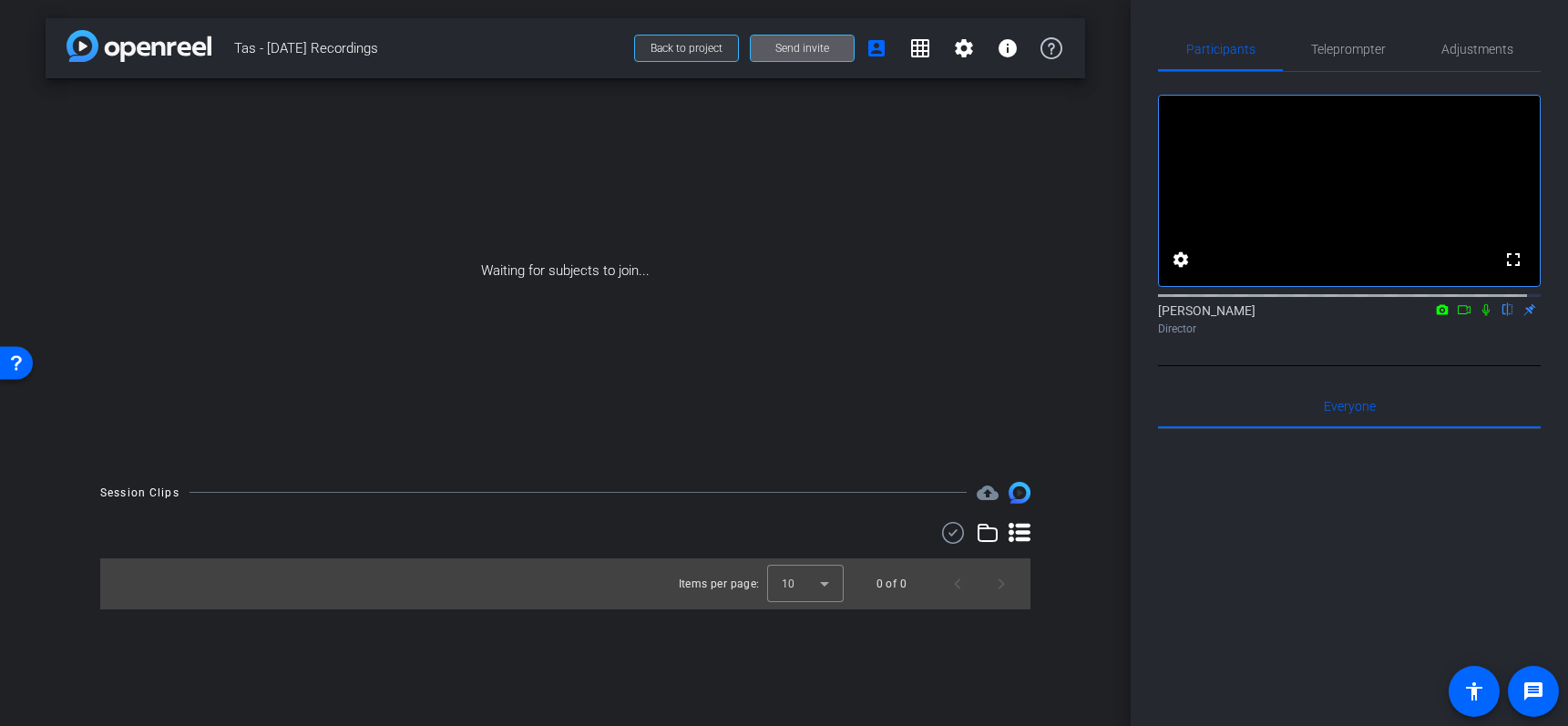
click at [713, 44] on span "Back to project" at bounding box center [687, 48] width 72 height 13
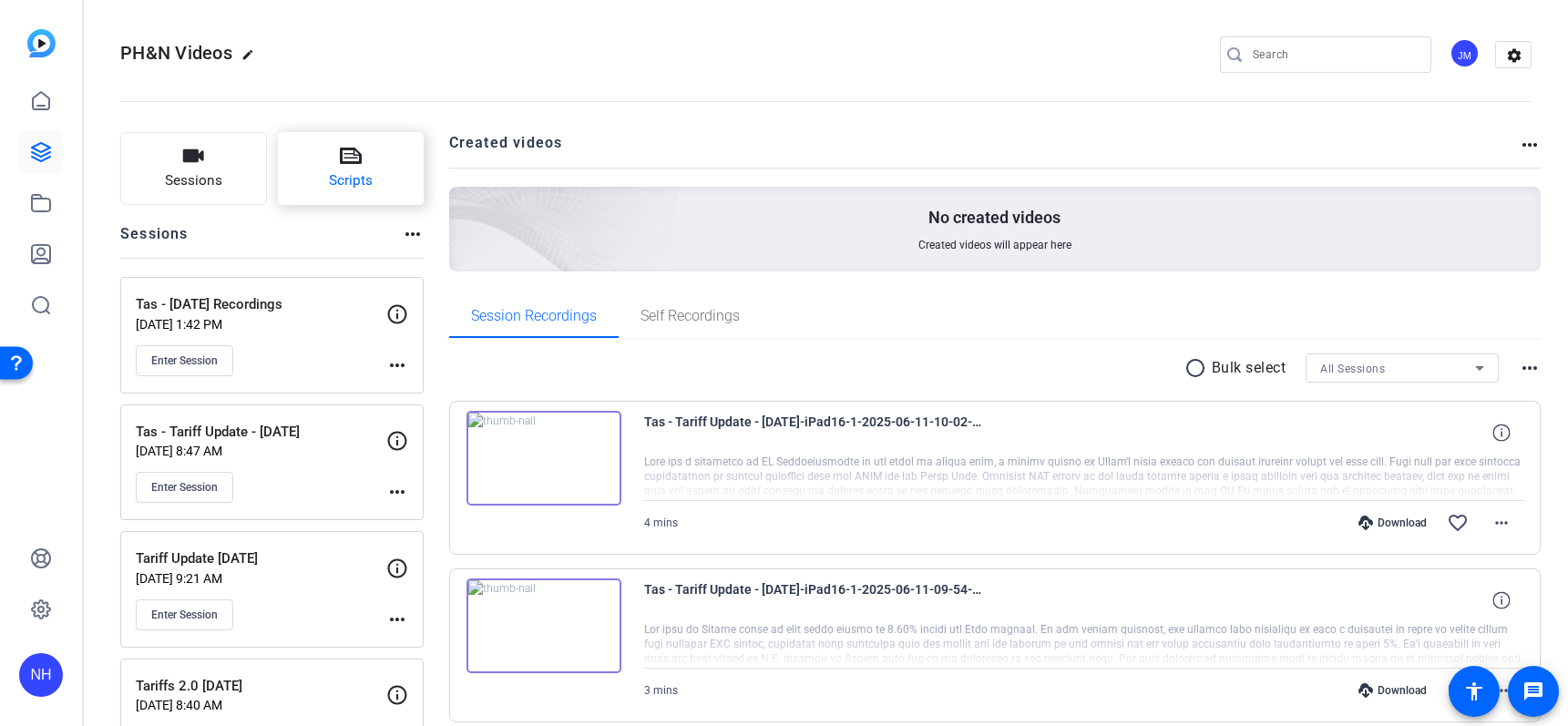
click at [356, 160] on icon at bounding box center [350, 155] width 22 height 22
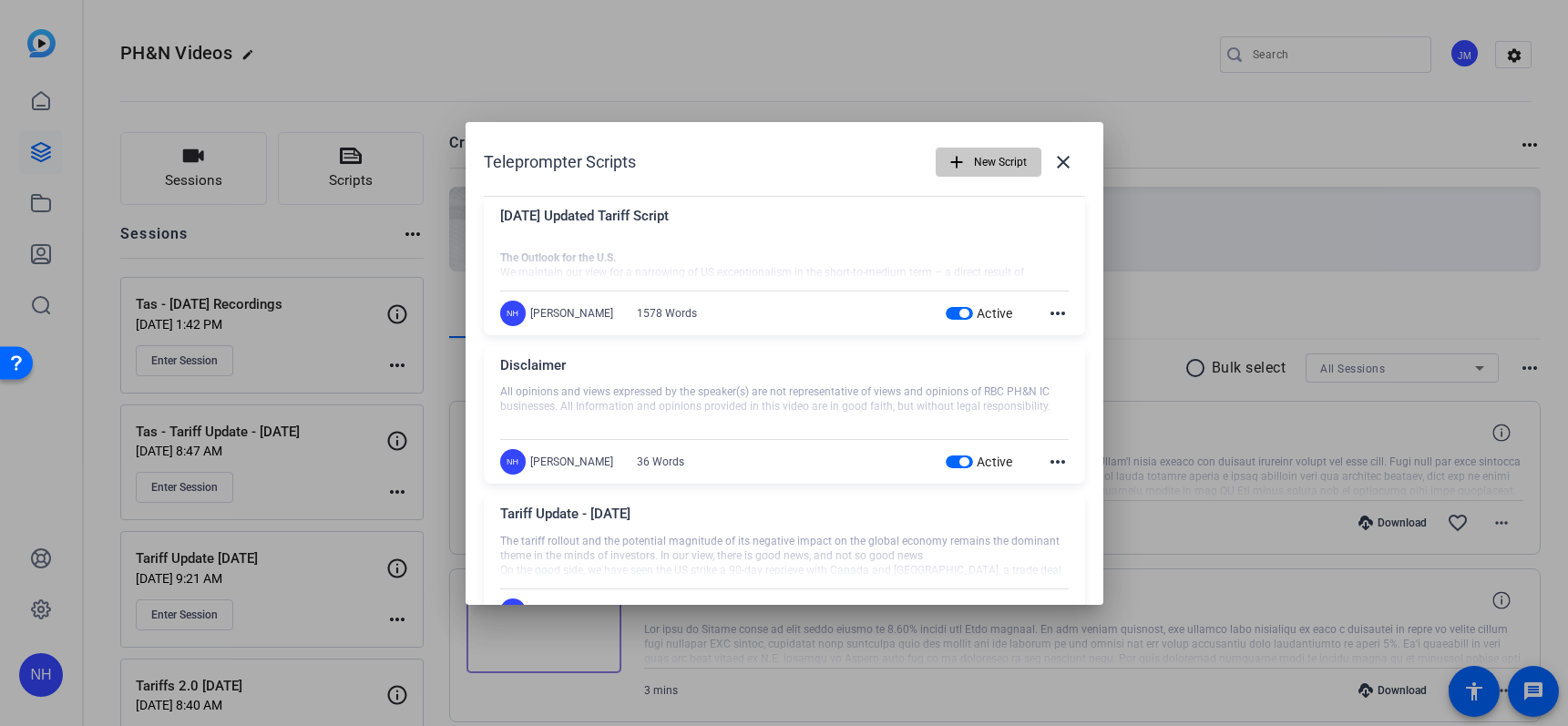
click at [989, 158] on span "New Script" at bounding box center [1000, 161] width 53 height 35
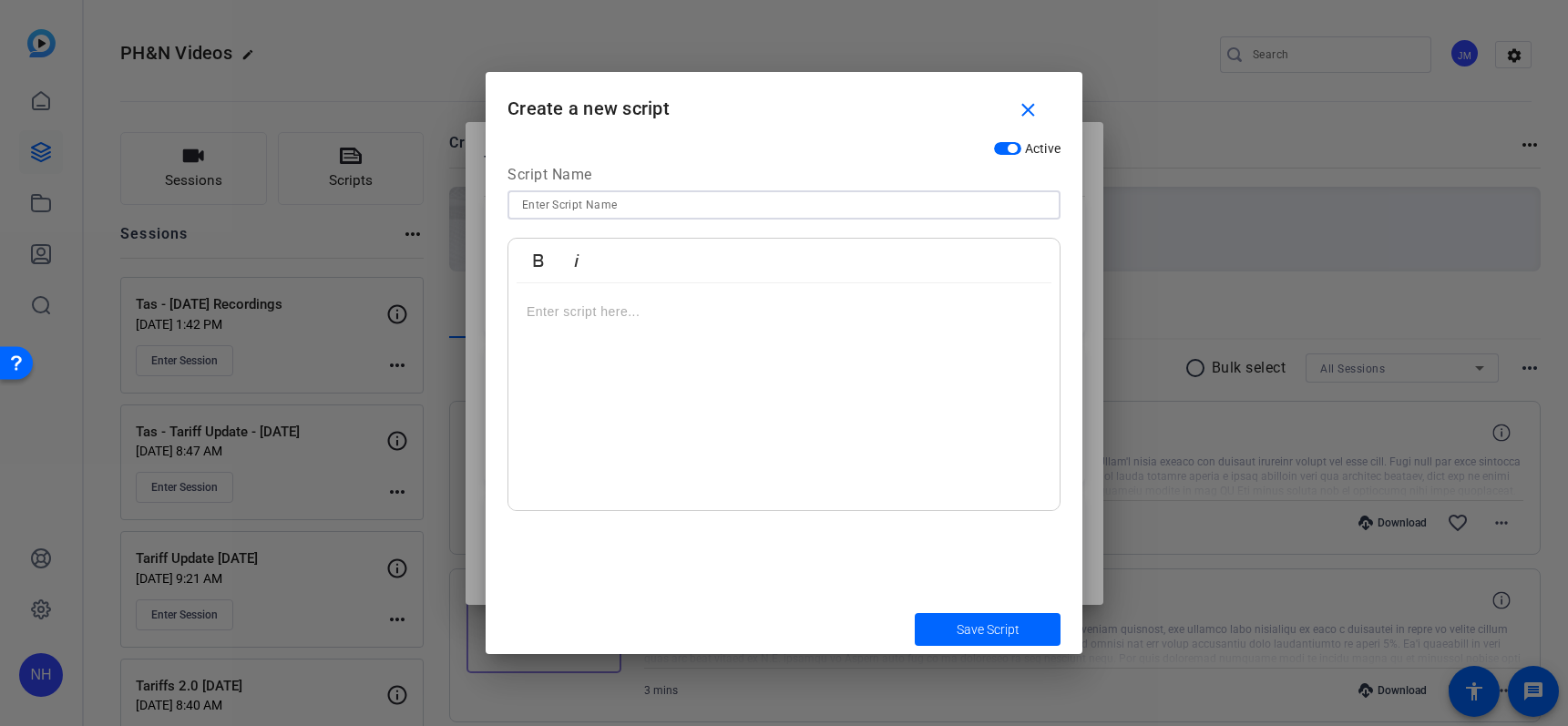
drag, startPoint x: 690, startPoint y: 207, endPoint x: 703, endPoint y: 211, distance: 13.6
click at [690, 204] on input at bounding box center [784, 204] width 523 height 22
click at [592, 200] on input at bounding box center [784, 204] width 523 height 22
click at [617, 202] on input at bounding box center [784, 204] width 523 height 22
click at [621, 202] on input at bounding box center [784, 204] width 523 height 22
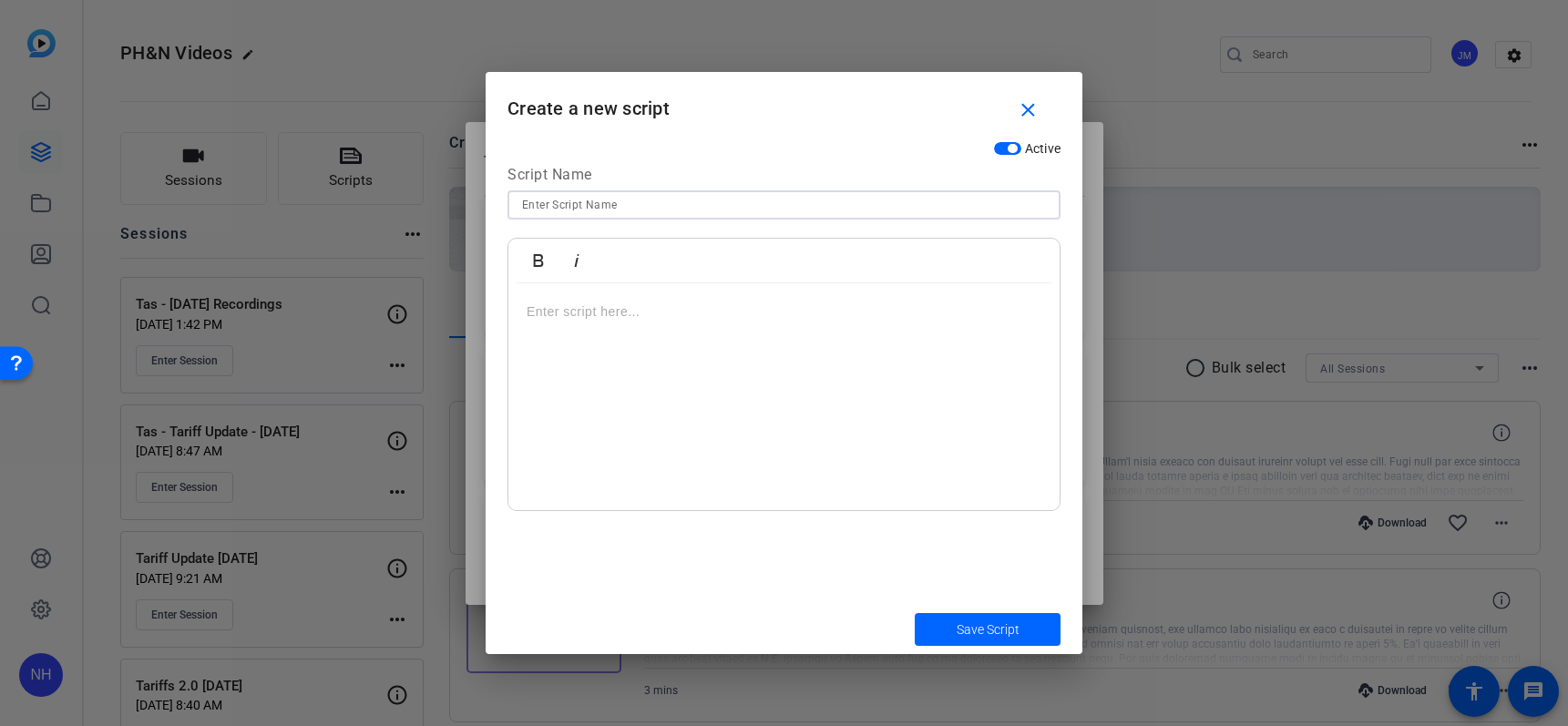
click at [621, 202] on input at bounding box center [784, 204] width 523 height 22
drag, startPoint x: 596, startPoint y: 207, endPoint x: 472, endPoint y: 209, distance: 124.0
click at [472, 209] on div "Teleprompter Scripts add New Script close [DATE] Updated Tariff Script The Outl…" at bounding box center [784, 363] width 1568 height 726
type input "Interest Rates"
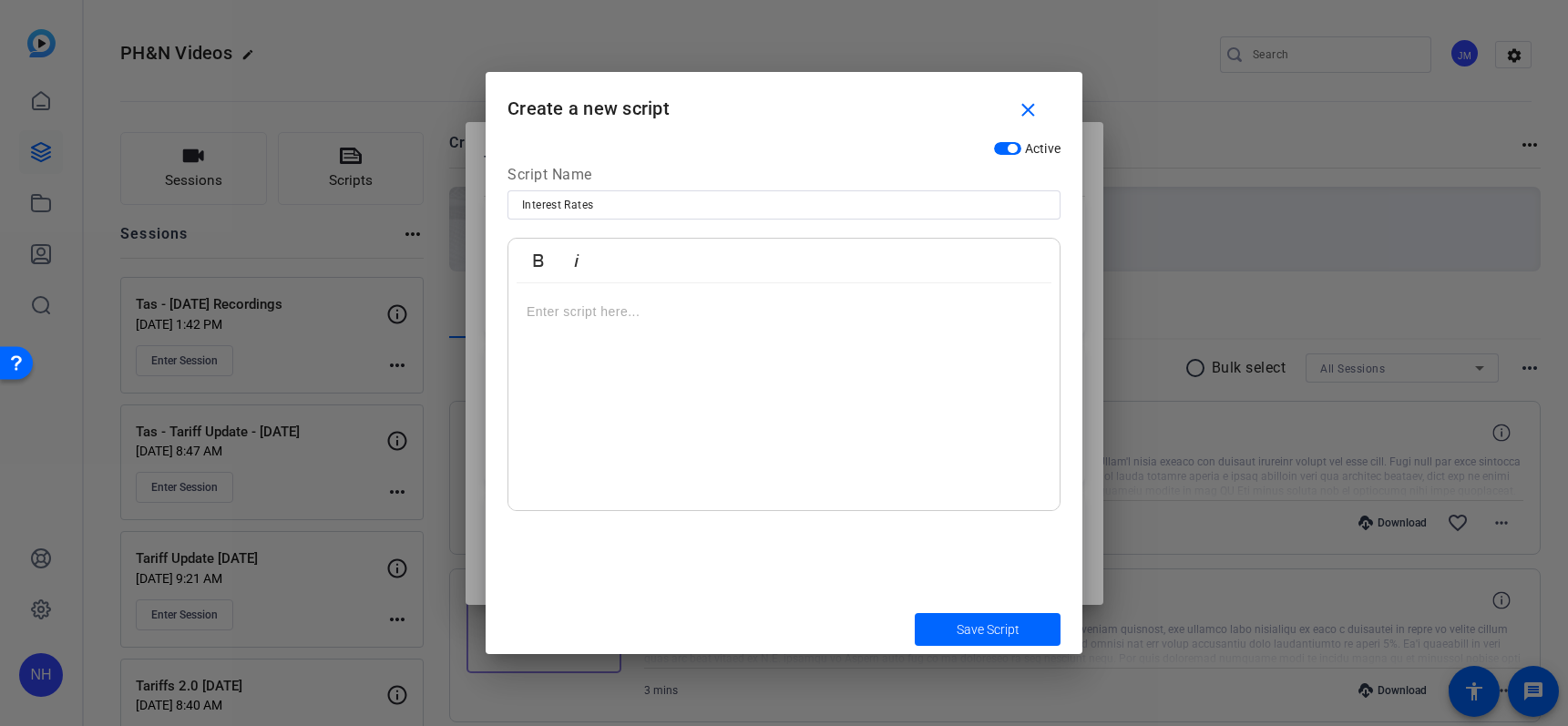
click at [564, 305] on p at bounding box center [783, 311] width 515 height 20
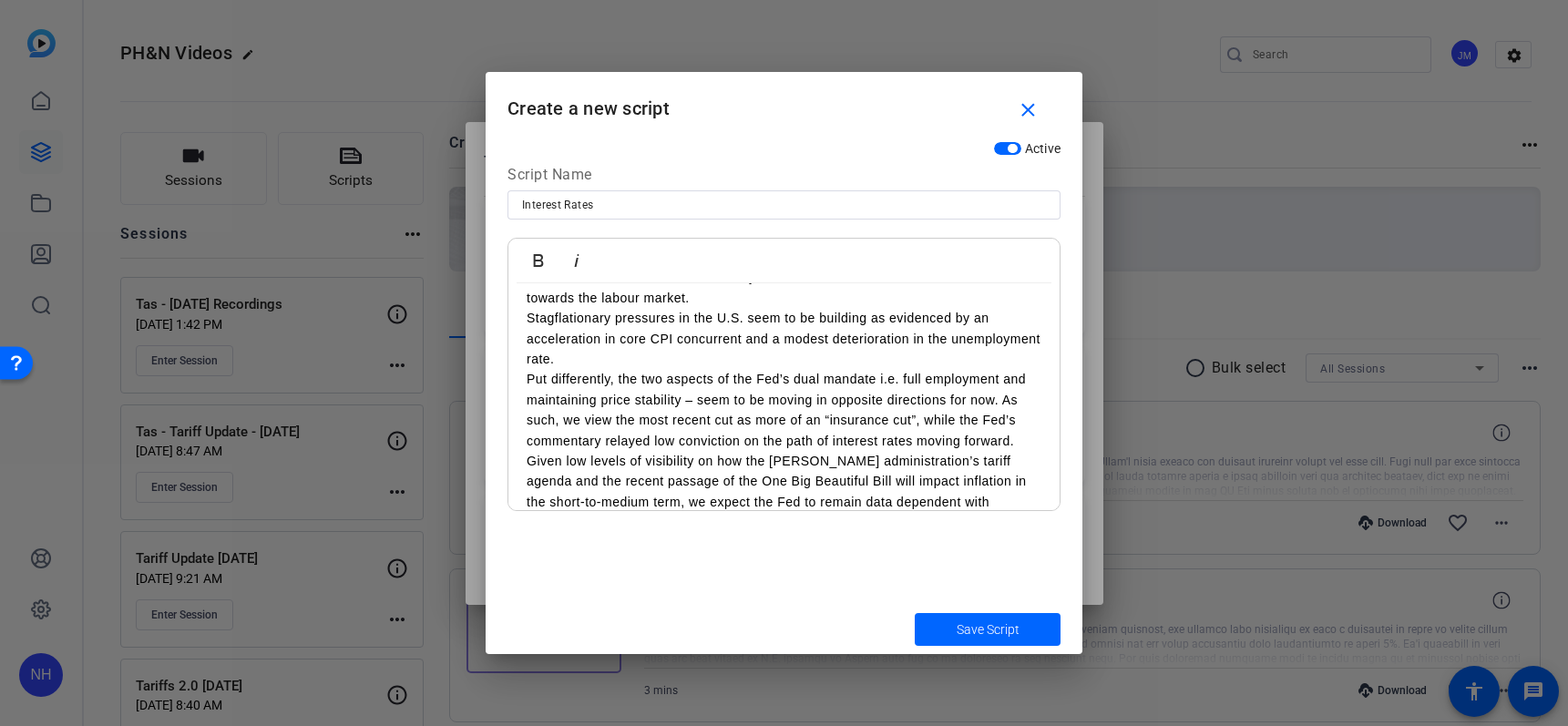
scroll to position [217, 0]
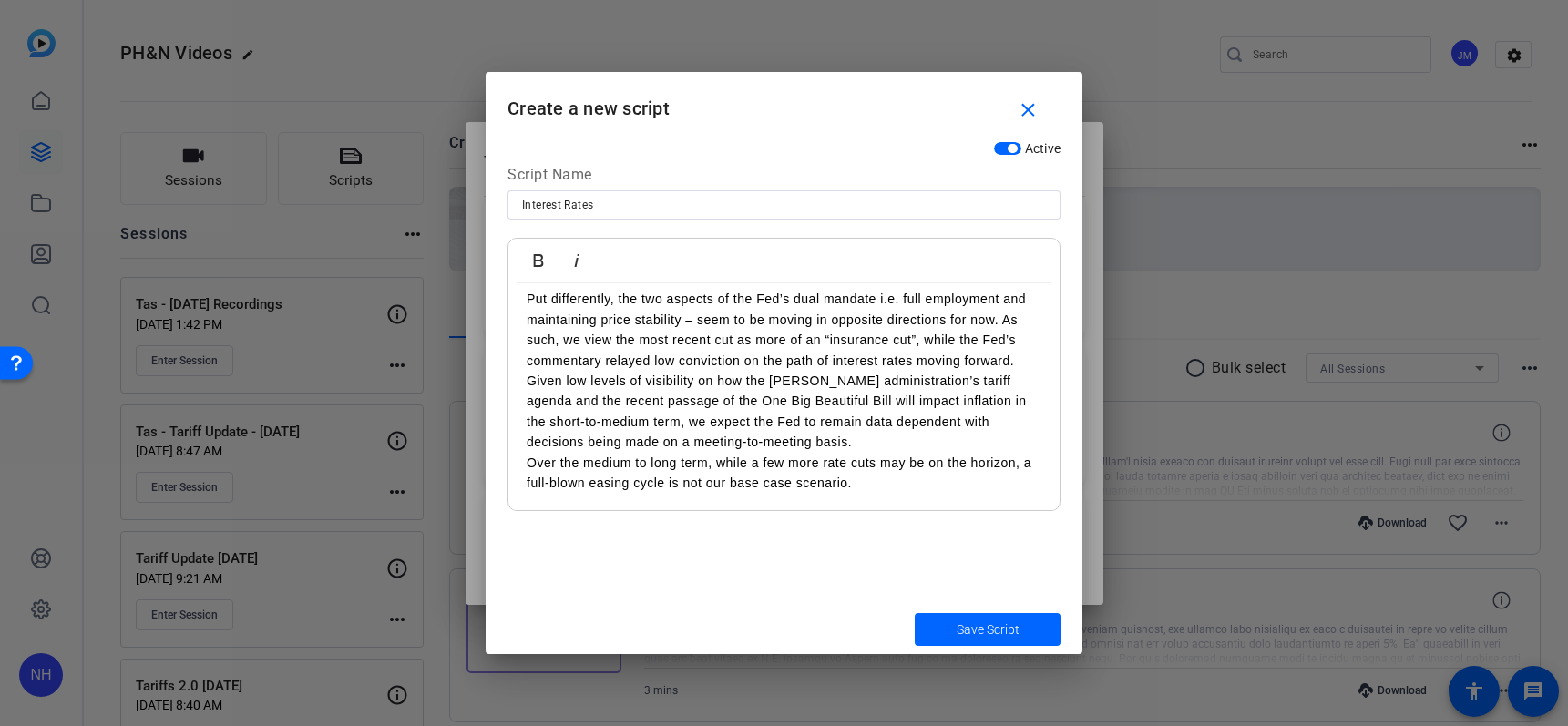
click at [880, 298] on p "Put differently, the two aspects of the Fed’s dual mandate i.e. full employment…" at bounding box center [783, 370] width 515 height 163
click at [719, 320] on p "Put differently, the two aspects of the Fed’s dual mandate - i.e. full employme…" at bounding box center [783, 370] width 515 height 163
copy p "–"
click at [879, 302] on p "Put differently, the two aspects of the Fed’s dual mandate - i.e. full employme…" at bounding box center [783, 370] width 515 height 163
click at [880, 489] on p "Over the medium to long term, while a few more rate cuts may be on the horizon,…" at bounding box center [783, 472] width 515 height 41
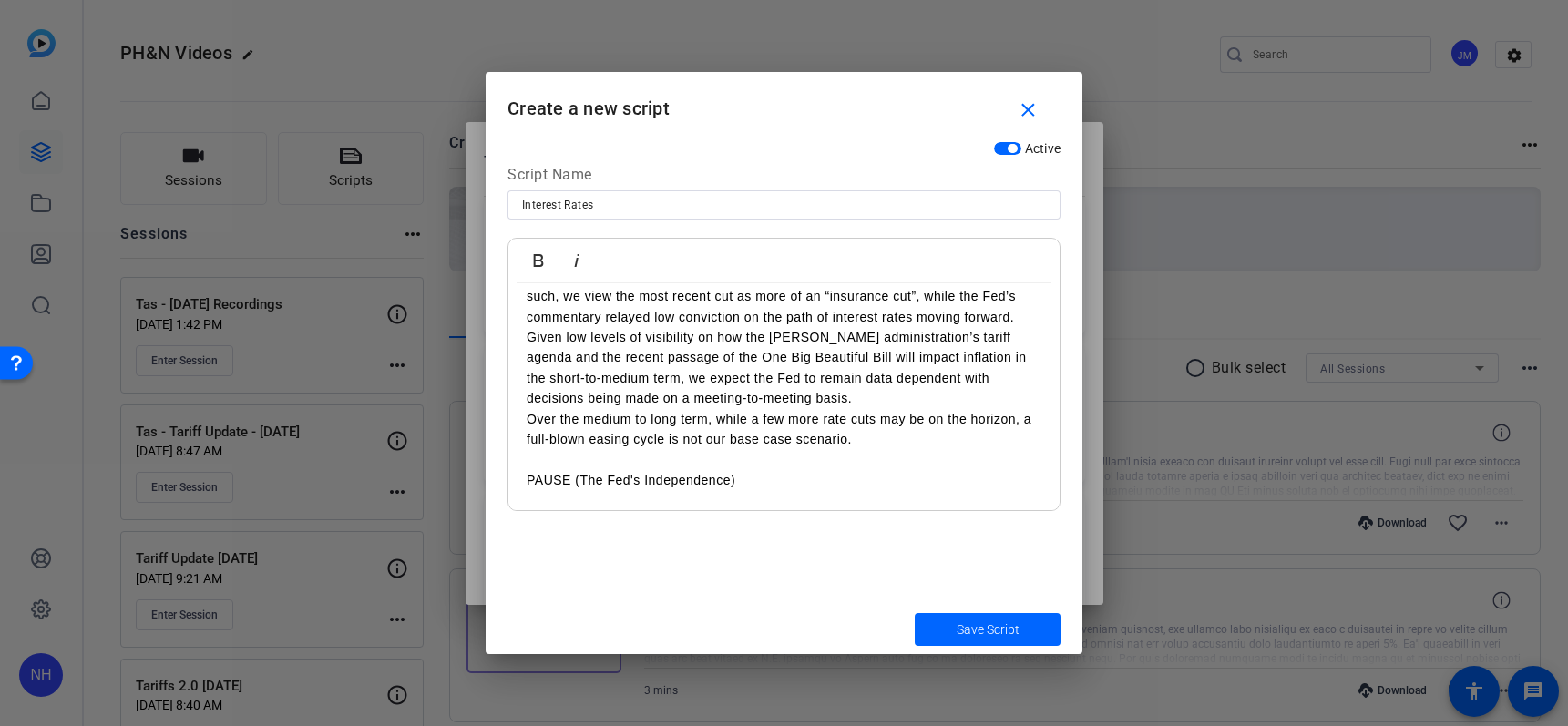
scroll to position [280, 0]
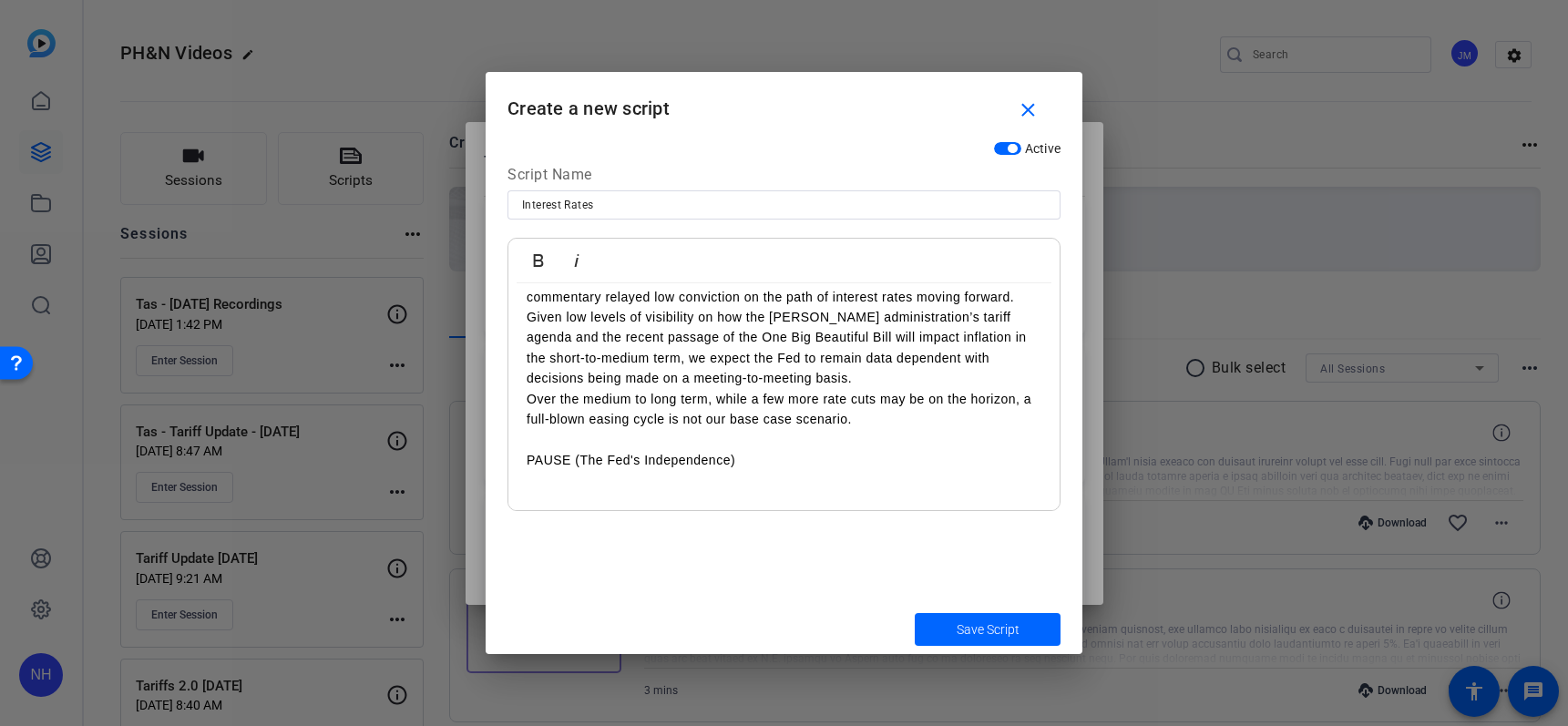
drag, startPoint x: 533, startPoint y: 494, endPoint x: 542, endPoint y: 490, distance: 9.8
click at [533, 494] on p at bounding box center [783, 499] width 515 height 20
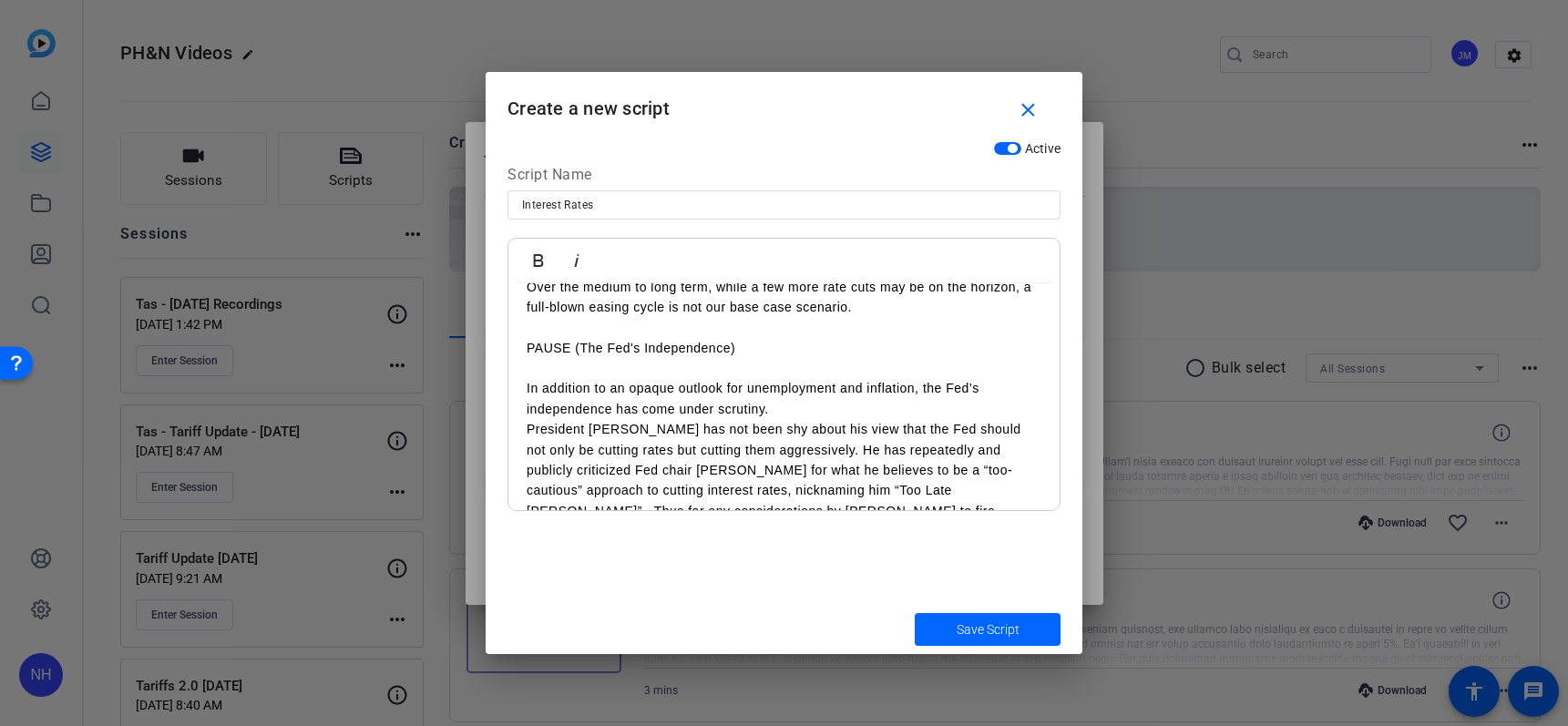
scroll to position [435, 0]
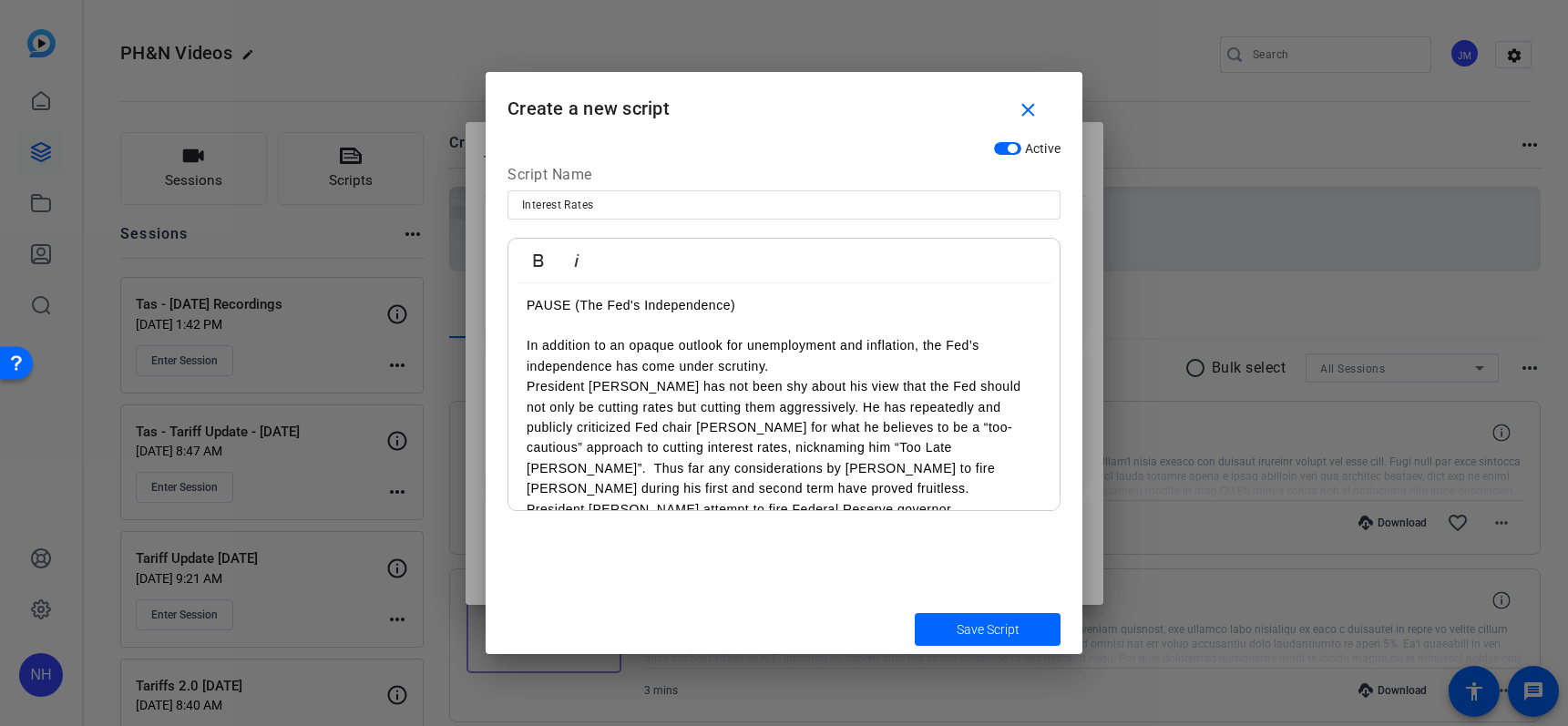
click at [1000, 447] on p "President [PERSON_NAME] has not been shy about his view that the Fed should not…" at bounding box center [783, 436] width 515 height 122
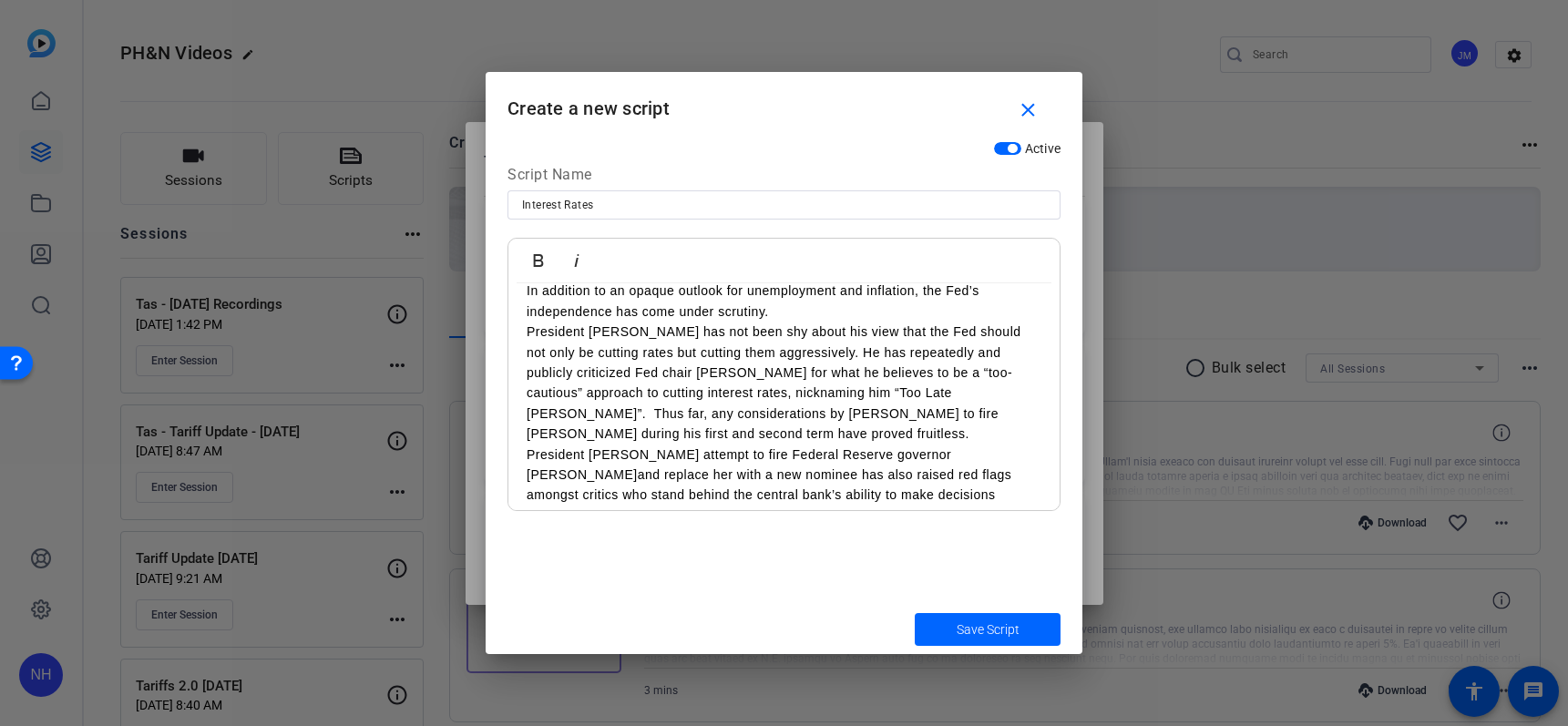
scroll to position [545, 0]
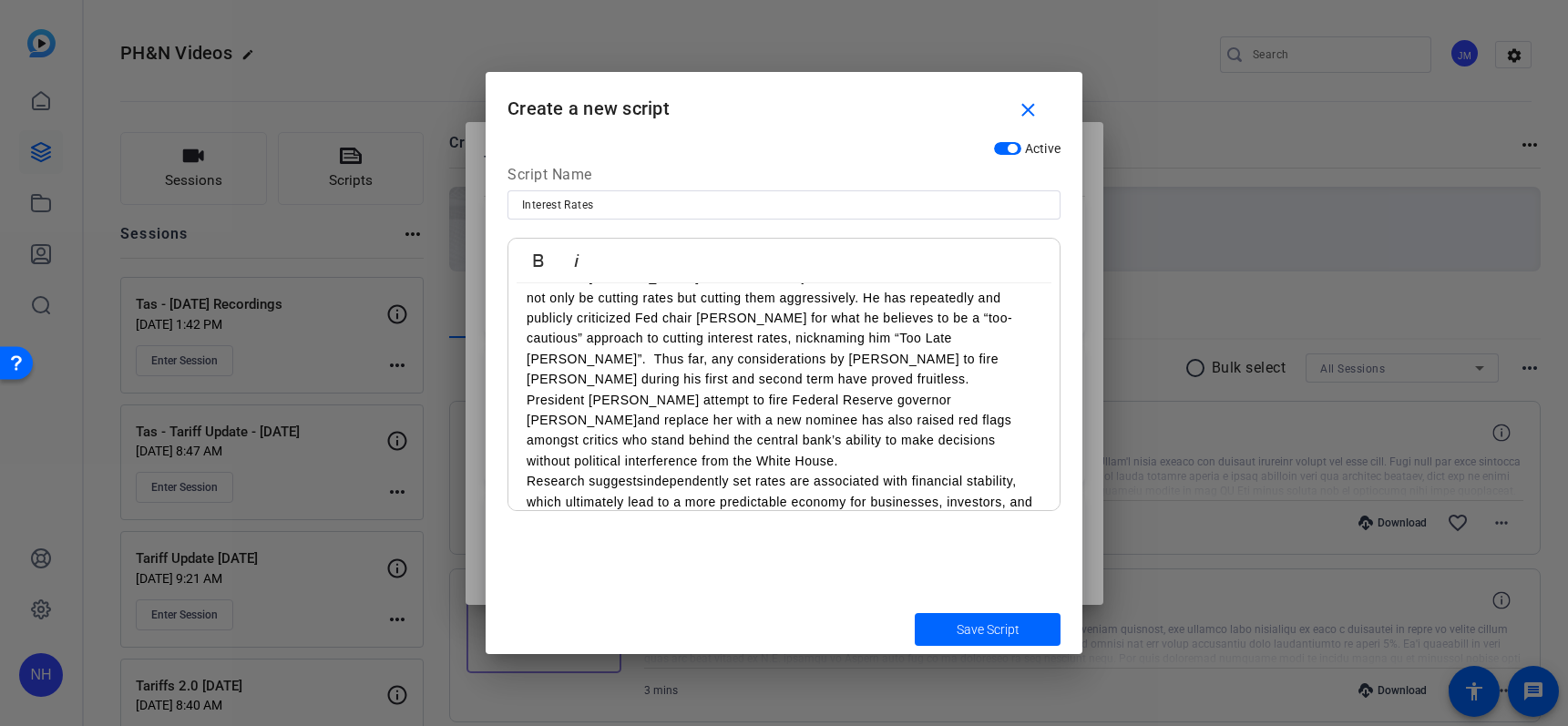
click at [666, 362] on p "President [PERSON_NAME] has not been shy about his view that the Fed should not…" at bounding box center [783, 328] width 515 height 122
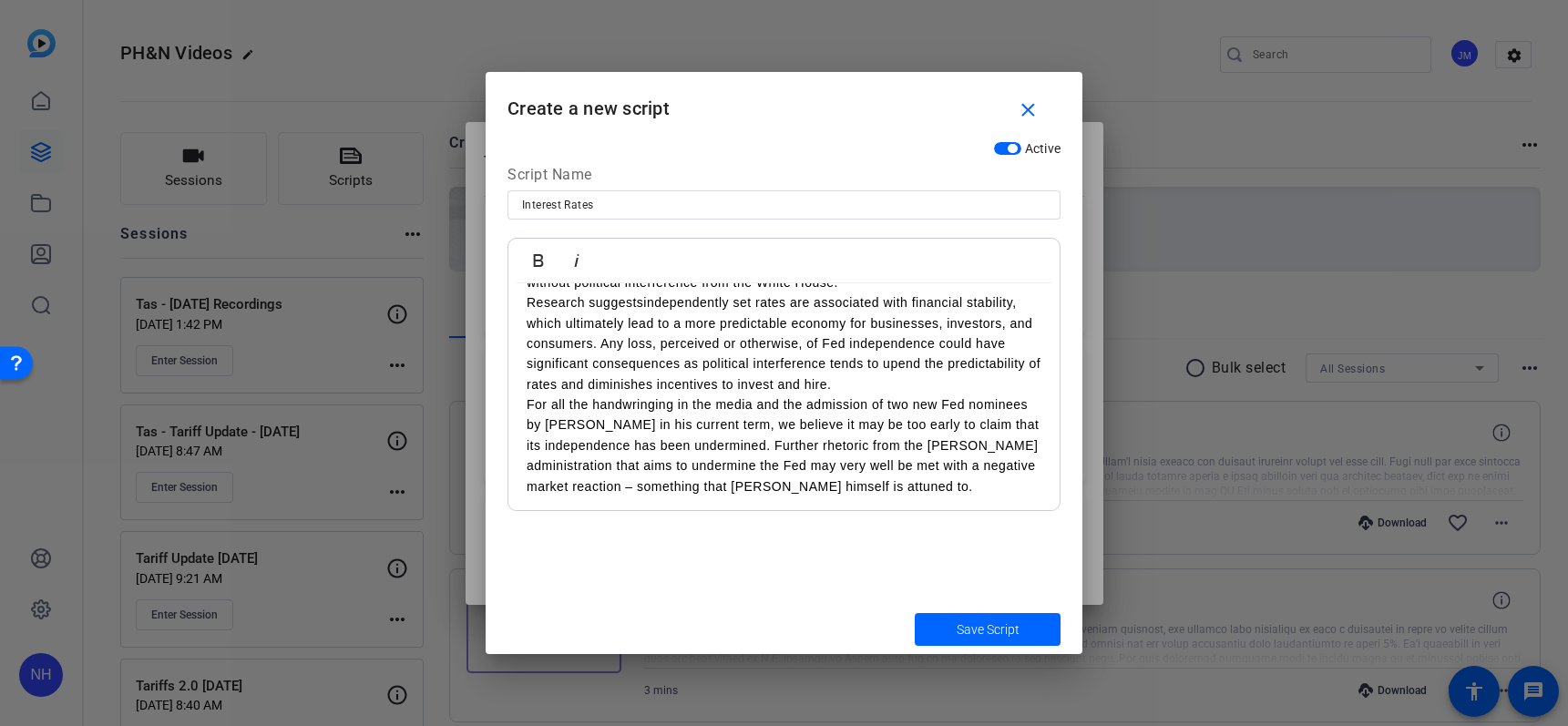
scroll to position [727, 0]
click at [1006, 481] on p "For all the handwringing in the media and the admission of two new Fed nominees…" at bounding box center [783, 442] width 515 height 102
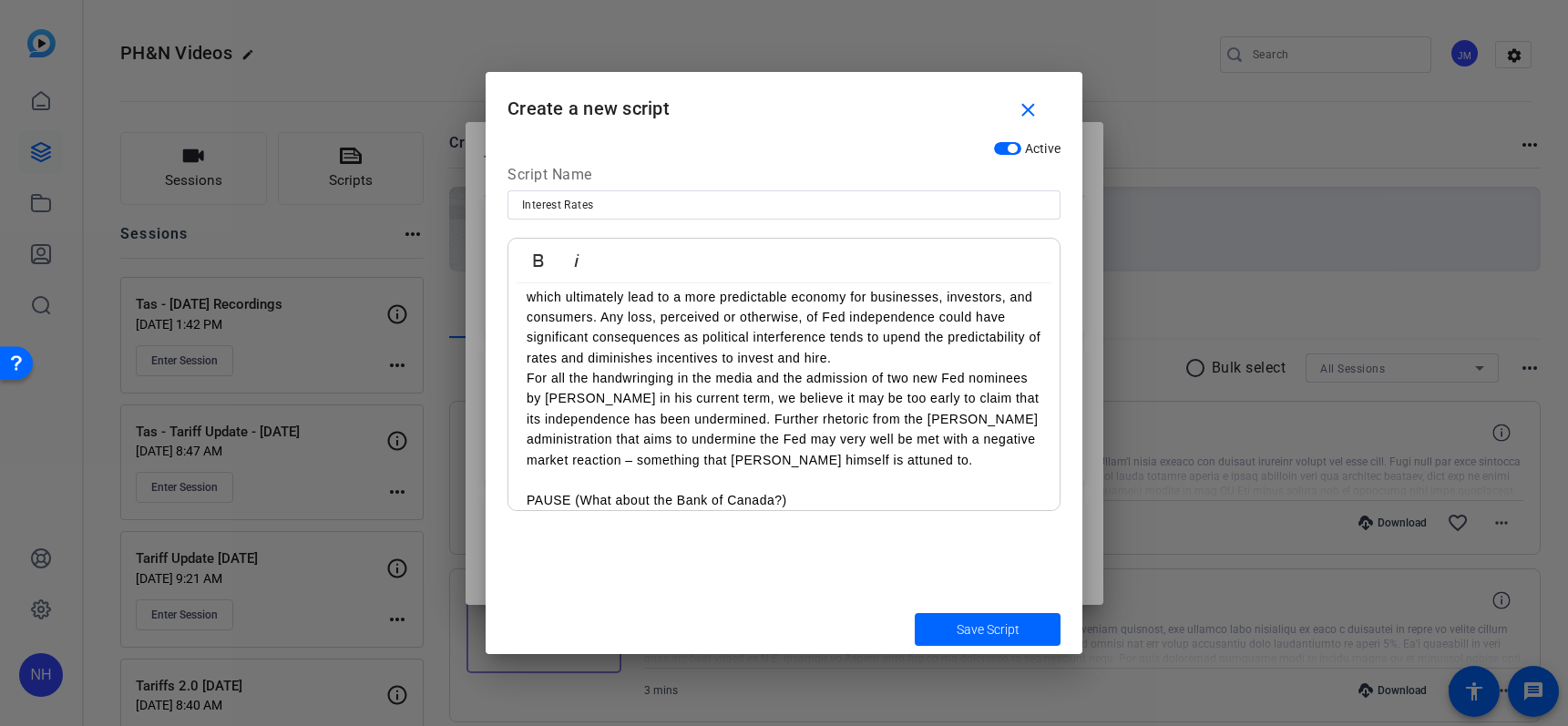
scroll to position [790, 0]
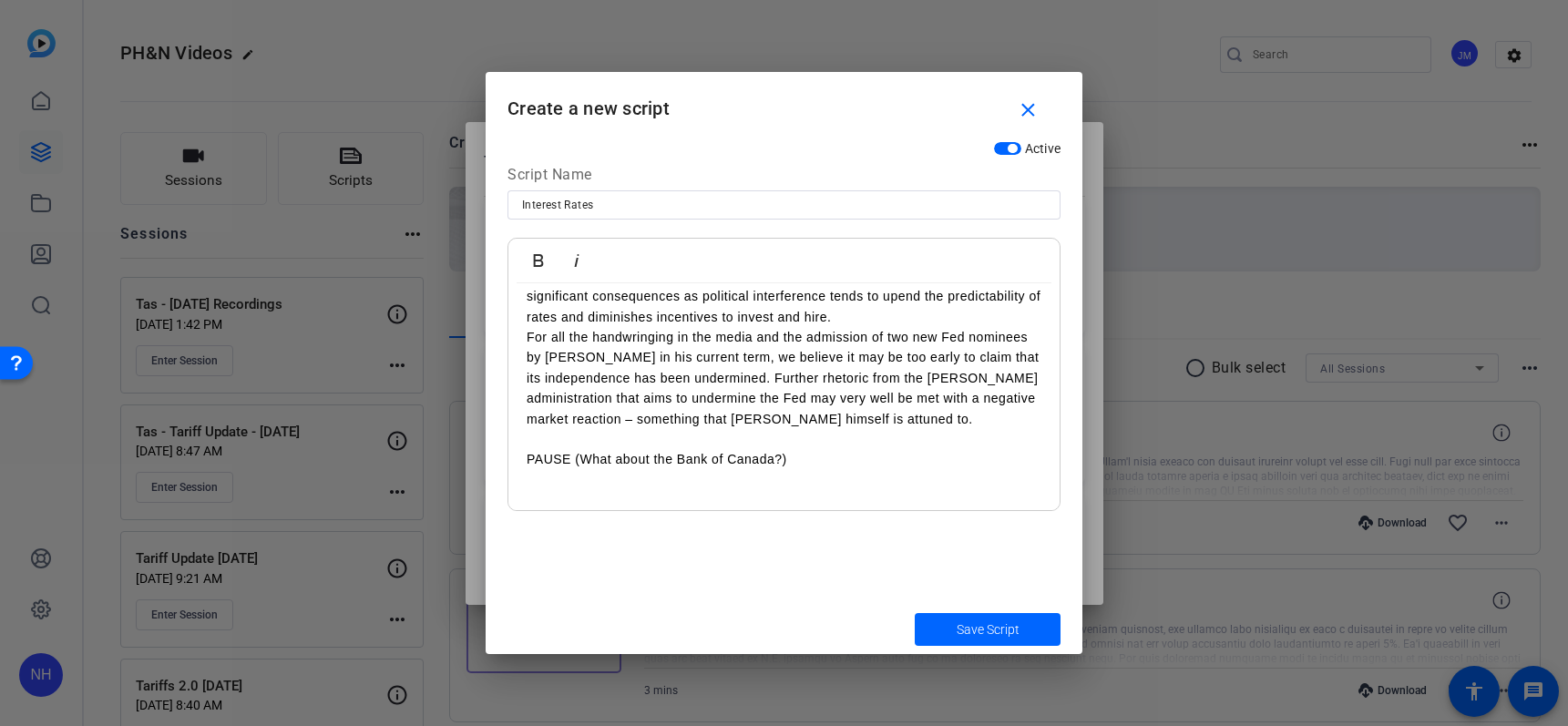
click at [551, 490] on p at bounding box center [783, 499] width 515 height 20
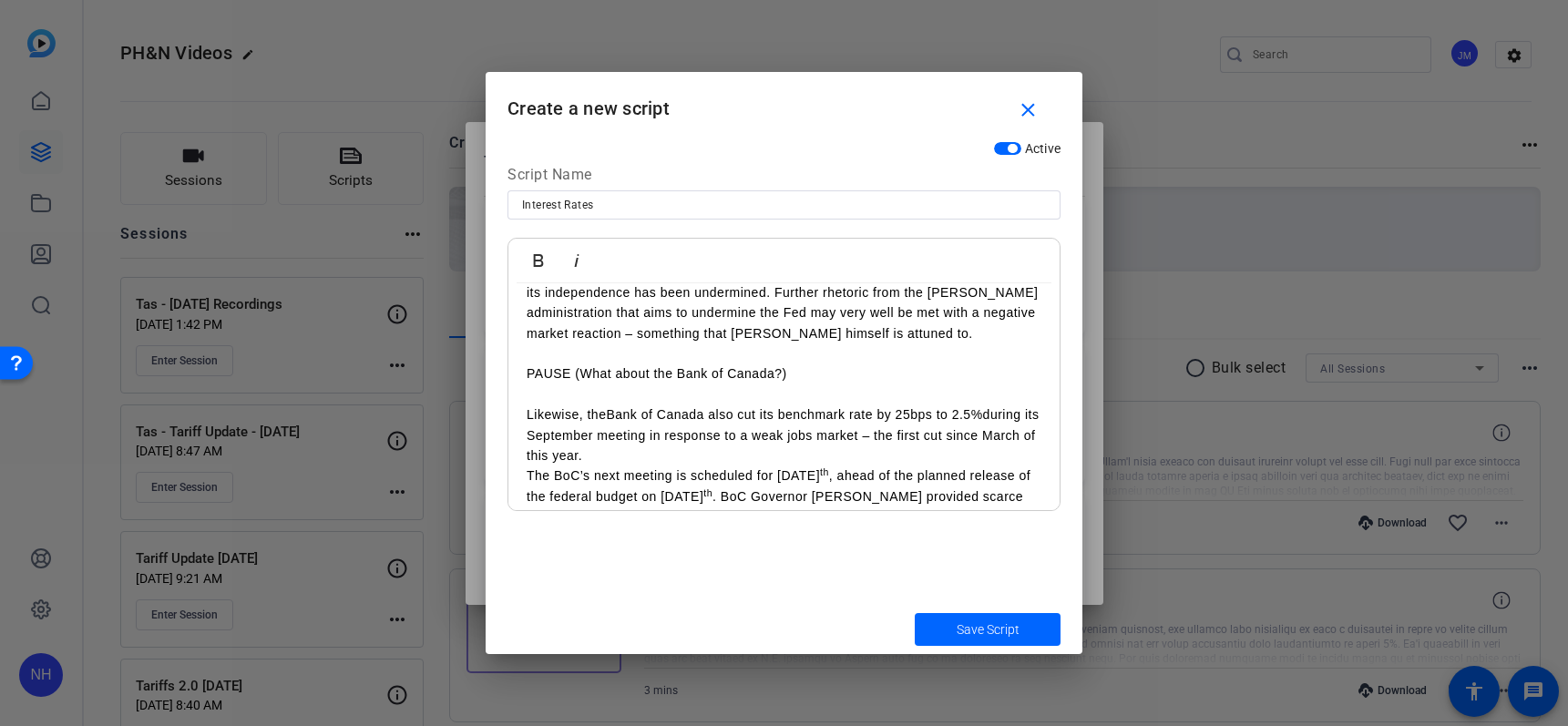
scroll to position [919, 0]
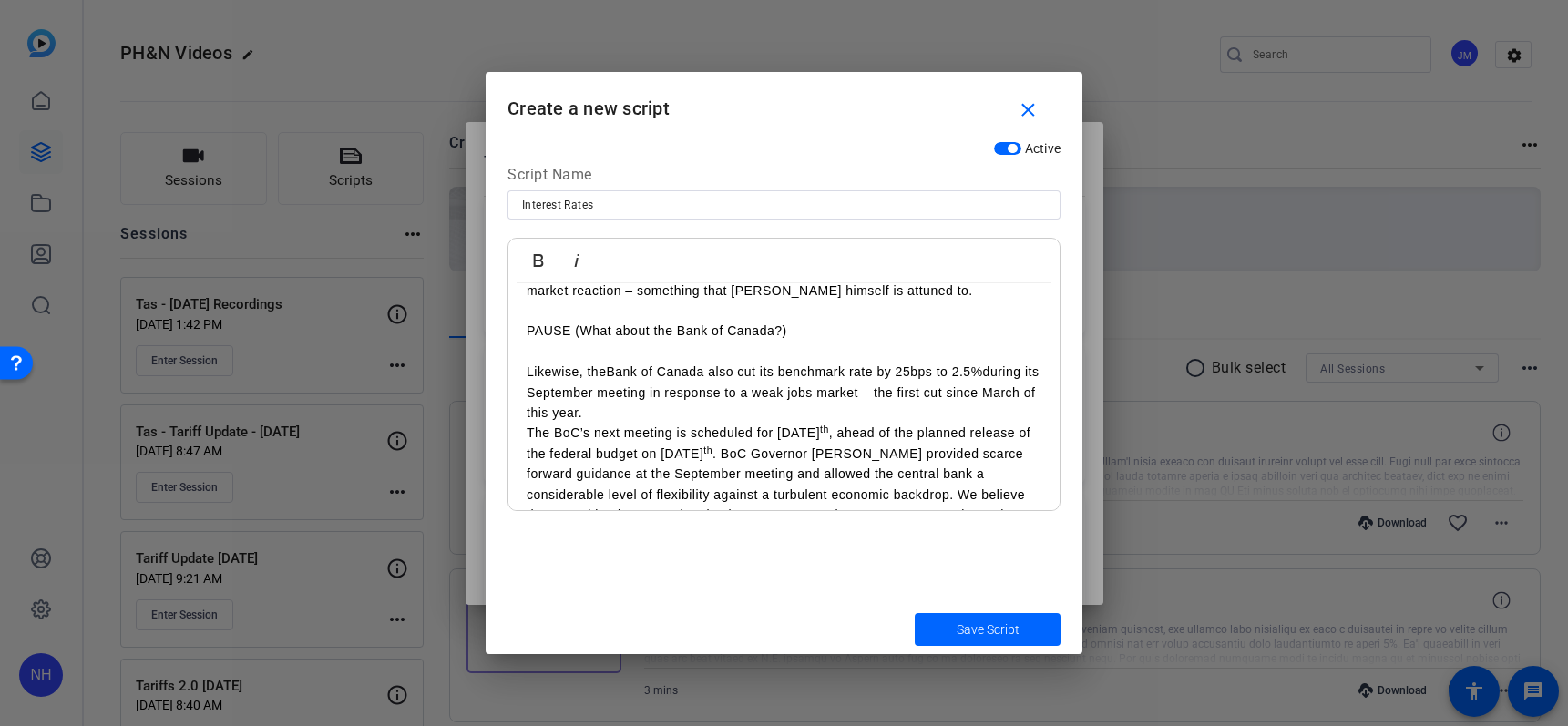
click at [913, 378] on link "Bank of Canada also cut its benchmark rate by 25bps to 2.5%" at bounding box center [793, 371] width 376 height 14
click at [563, 438] on p "The BoC’s next meeting is scheduled for [DATE] , ahead of the planned release o…" at bounding box center [783, 503] width 515 height 163
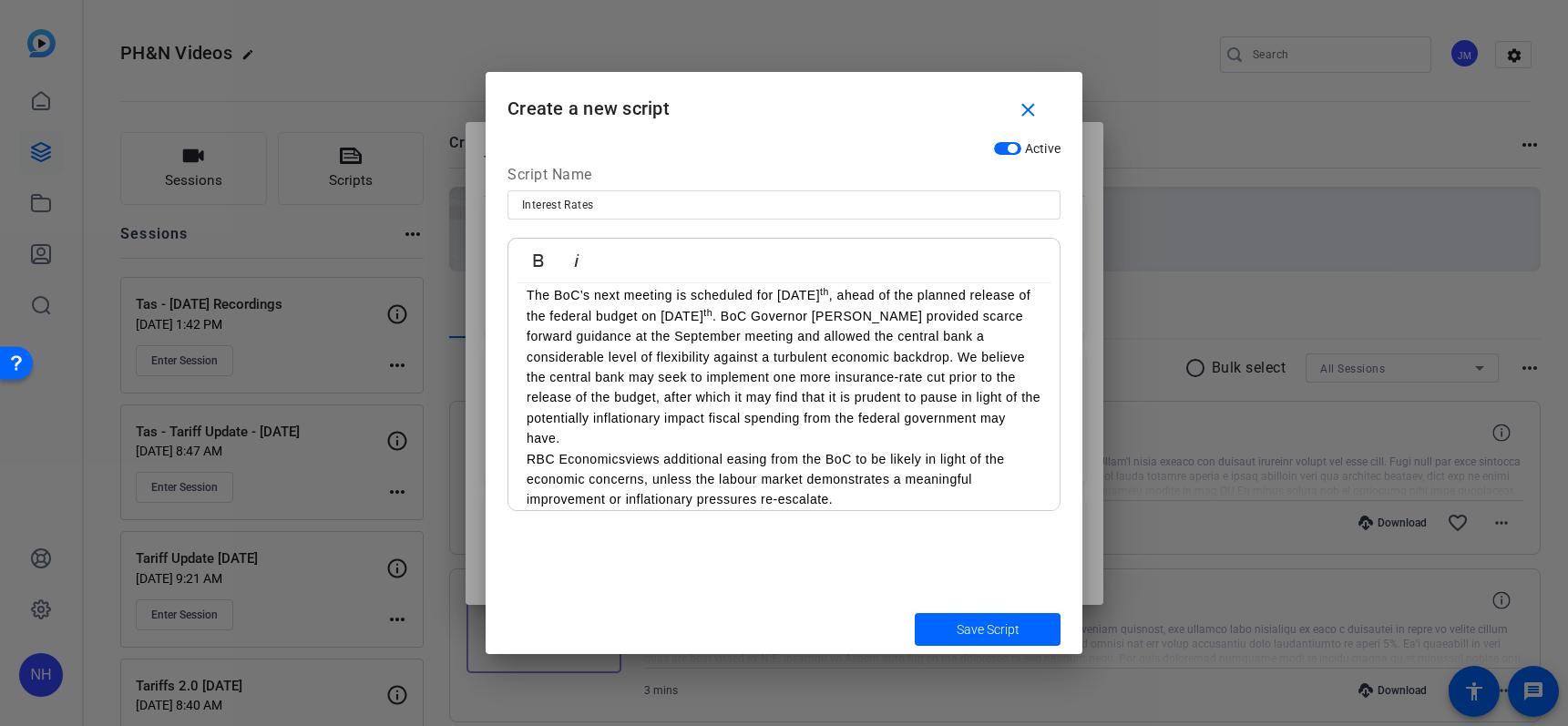
scroll to position [1072, 0]
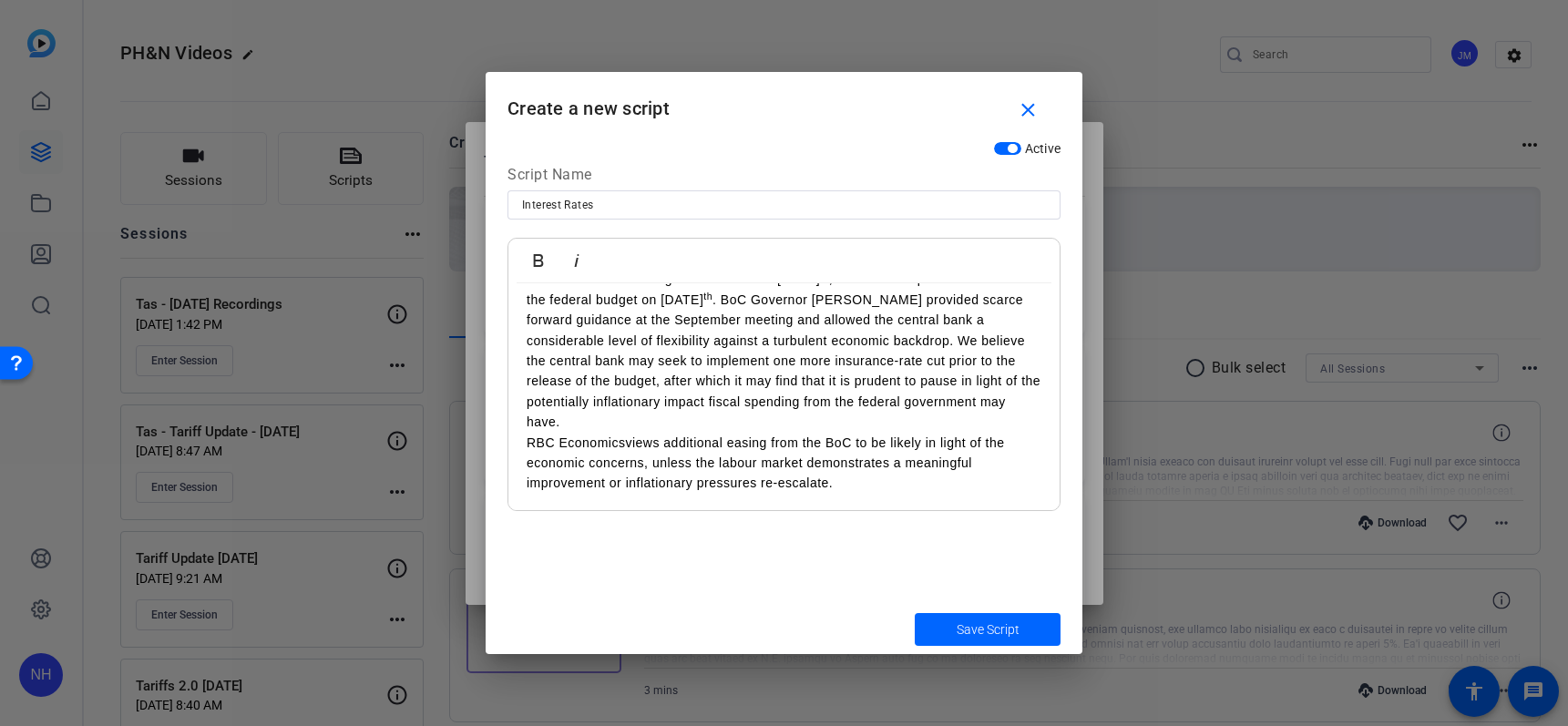
click at [980, 635] on span "Save Script" at bounding box center [988, 630] width 63 height 19
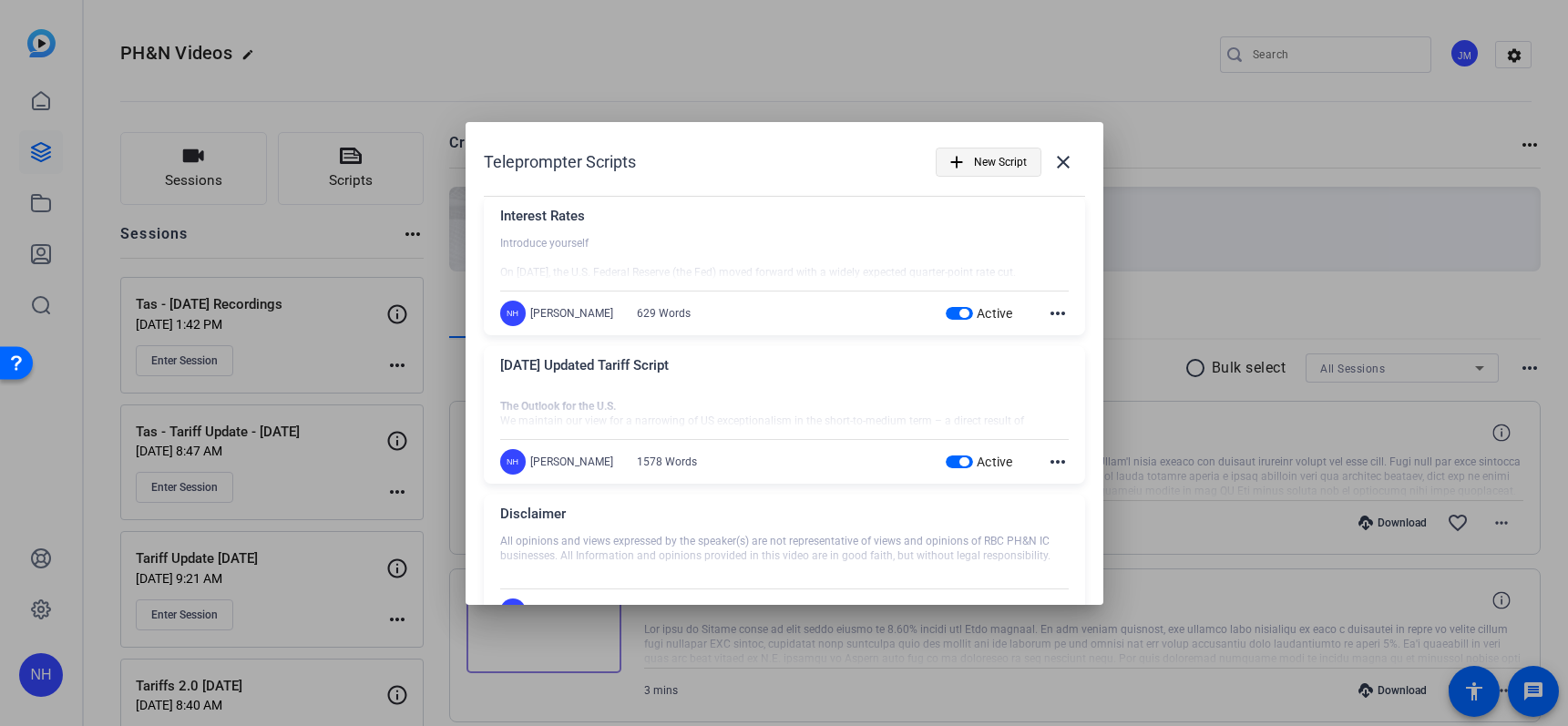
click at [974, 155] on span "New Script" at bounding box center [1000, 161] width 53 height 35
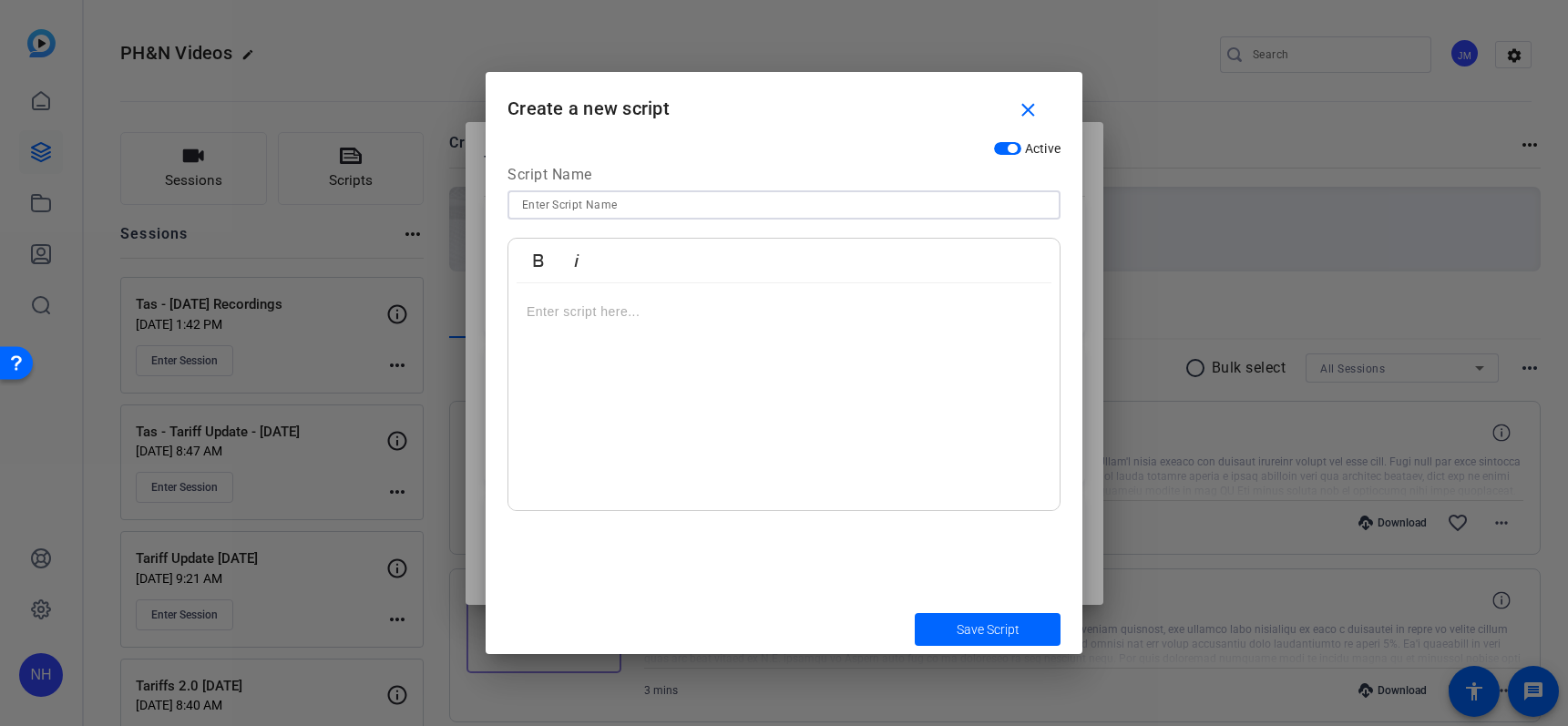
click at [907, 202] on input at bounding box center [784, 204] width 523 height 22
type input "[PERSON_NAME]"
click at [622, 319] on p at bounding box center [783, 311] width 515 height 20
click at [984, 633] on span "Save Script" at bounding box center [988, 630] width 63 height 19
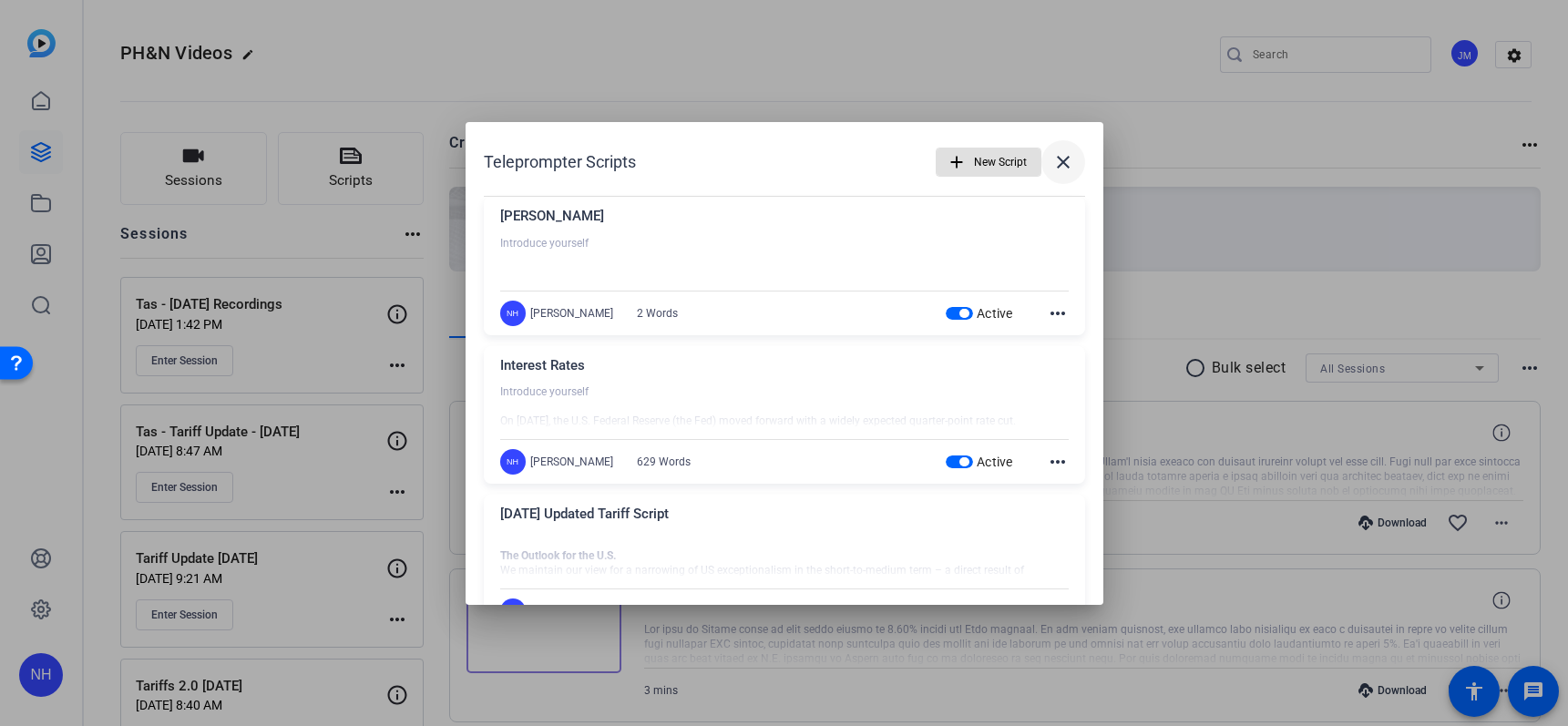
click at [1052, 161] on mat-icon "close" at bounding box center [1063, 161] width 22 height 22
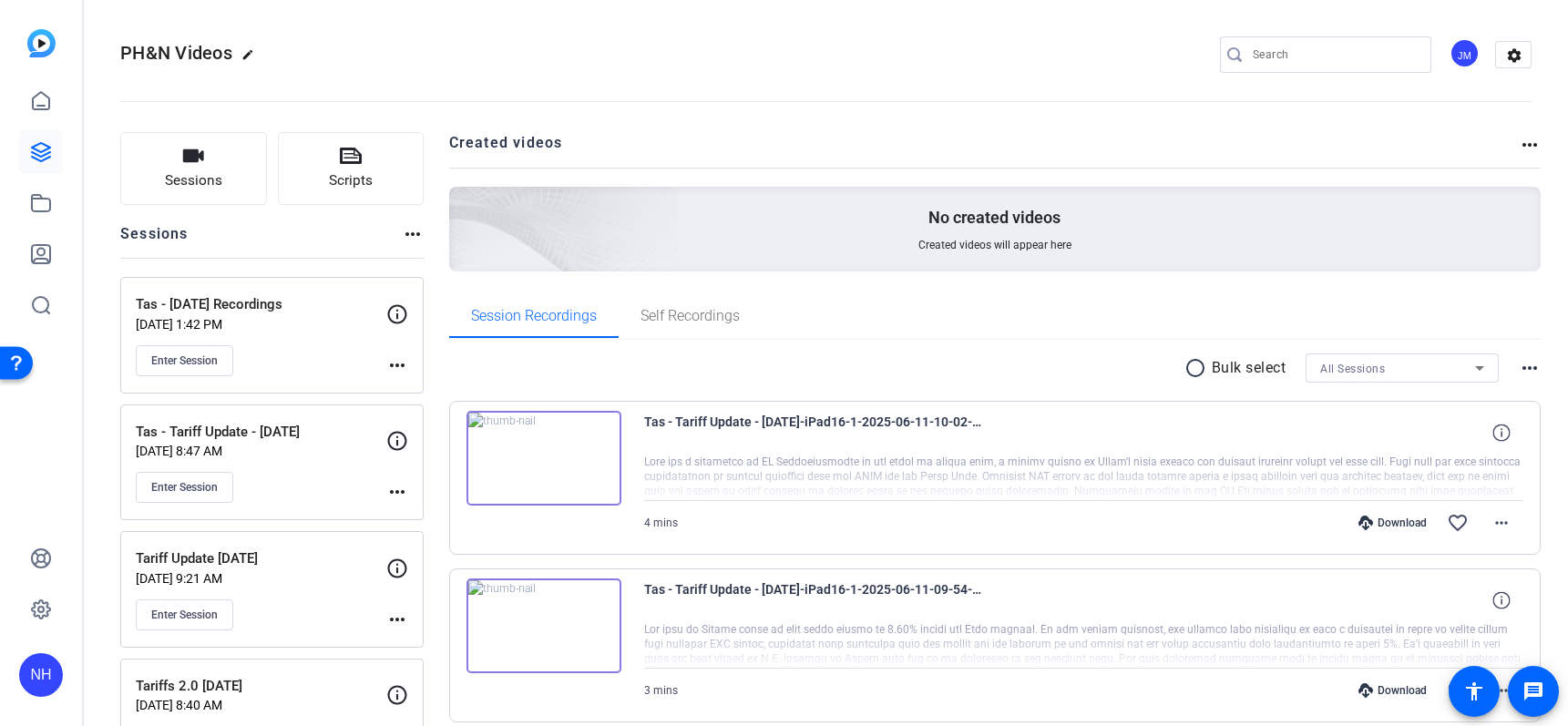
click at [1449, 57] on div "JM" at bounding box center [1464, 54] width 30 height 30
click at [48, 673] on div "NH" at bounding box center [41, 674] width 43 height 43
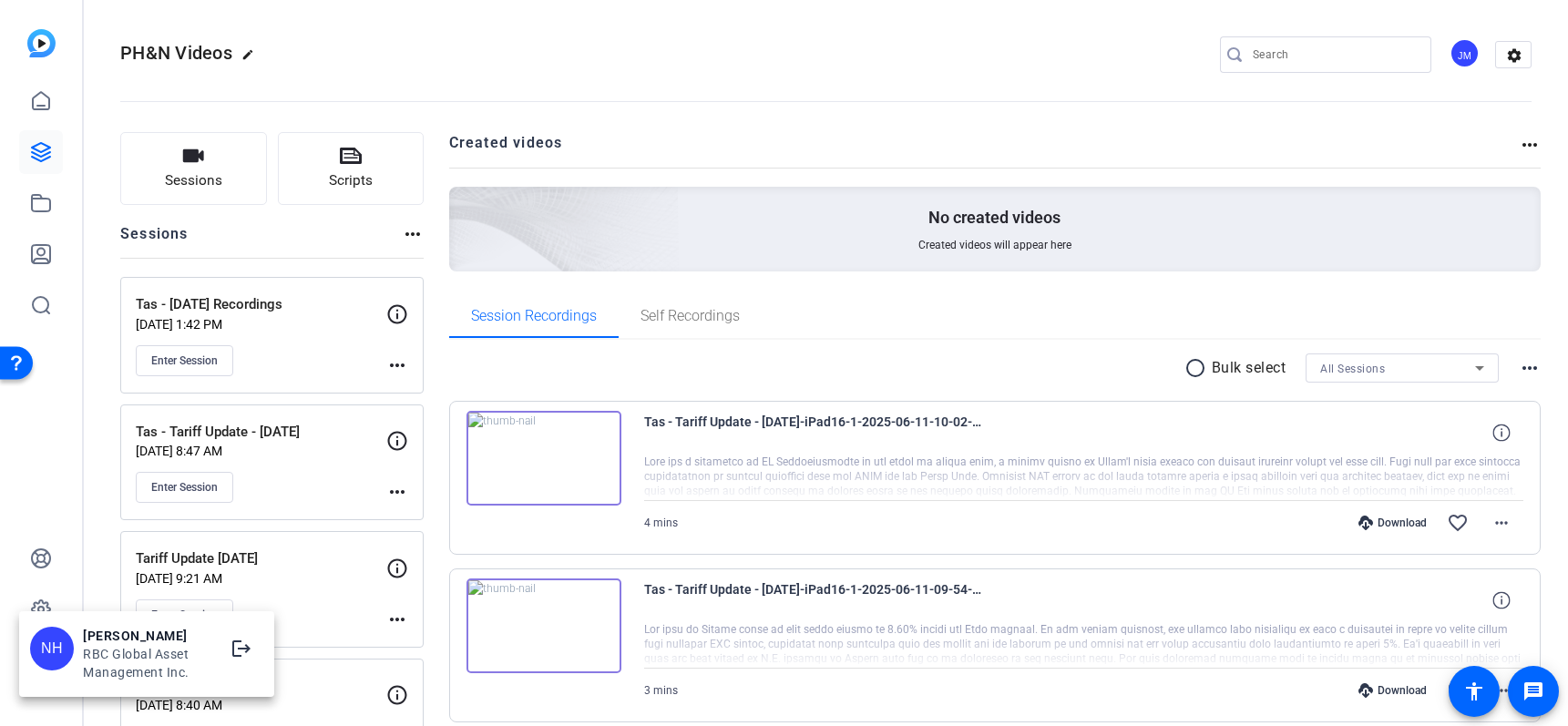
click at [138, 652] on div "RBC Global Asset Management Inc." at bounding box center [146, 663] width 128 height 37
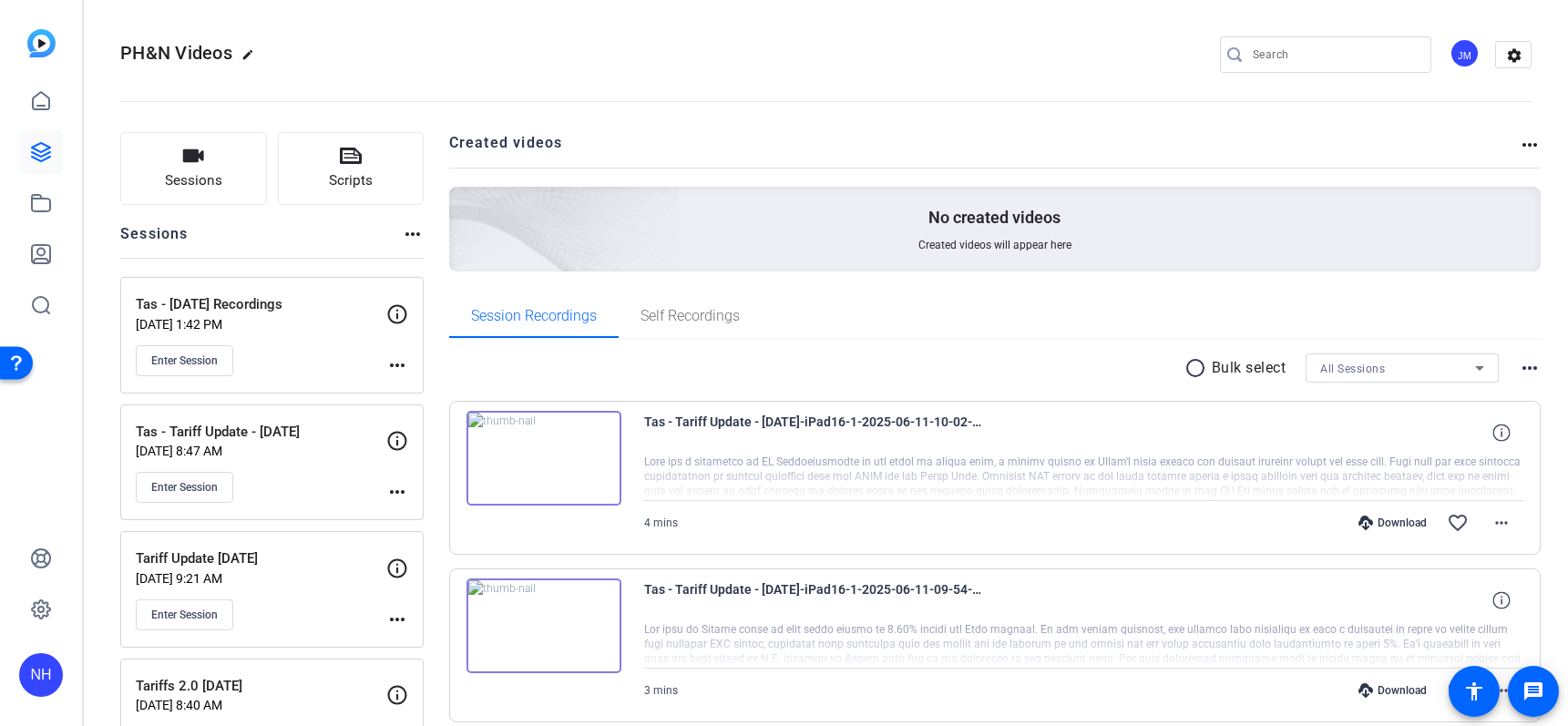
click at [30, 684] on div "NH" at bounding box center [41, 674] width 43 height 43
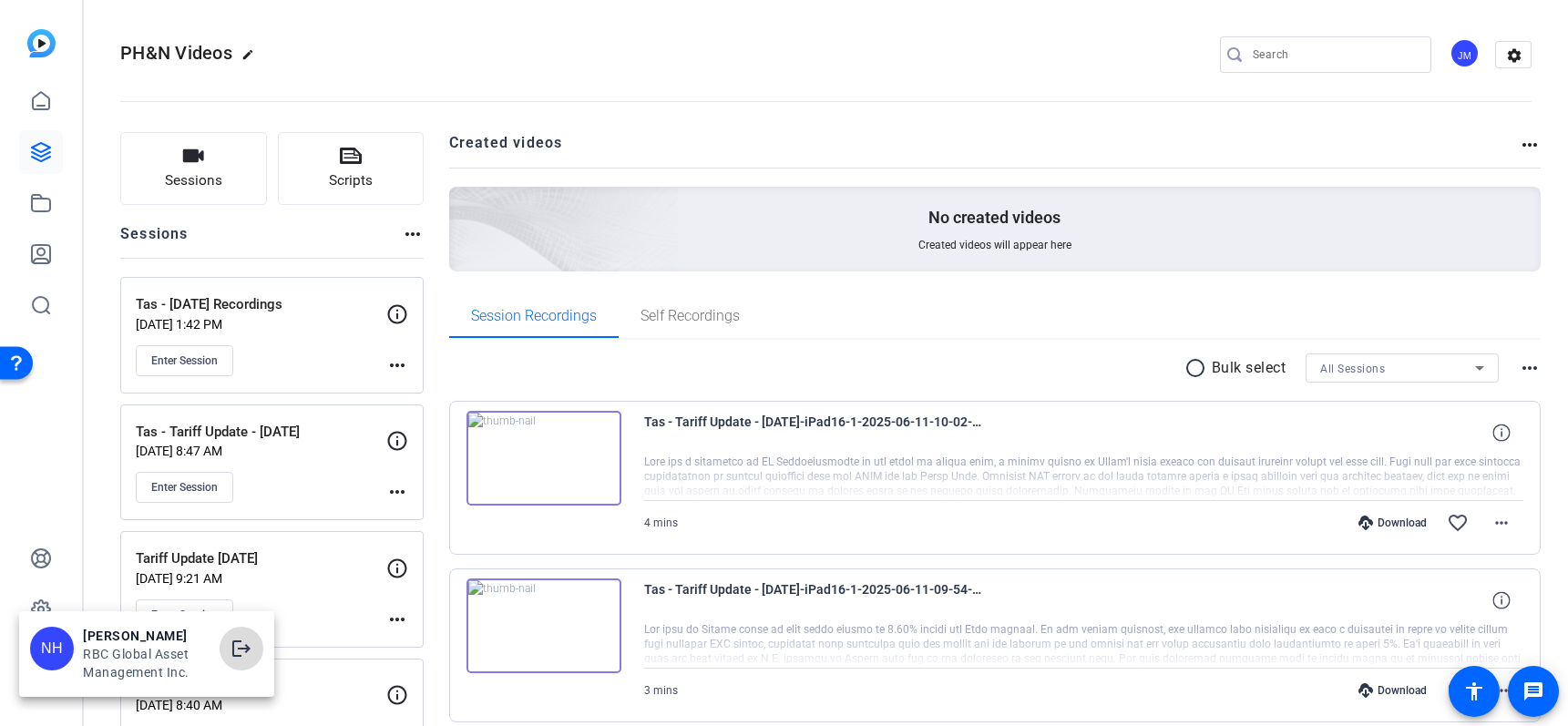
click at [245, 652] on mat-icon "logout" at bounding box center [241, 648] width 22 height 22
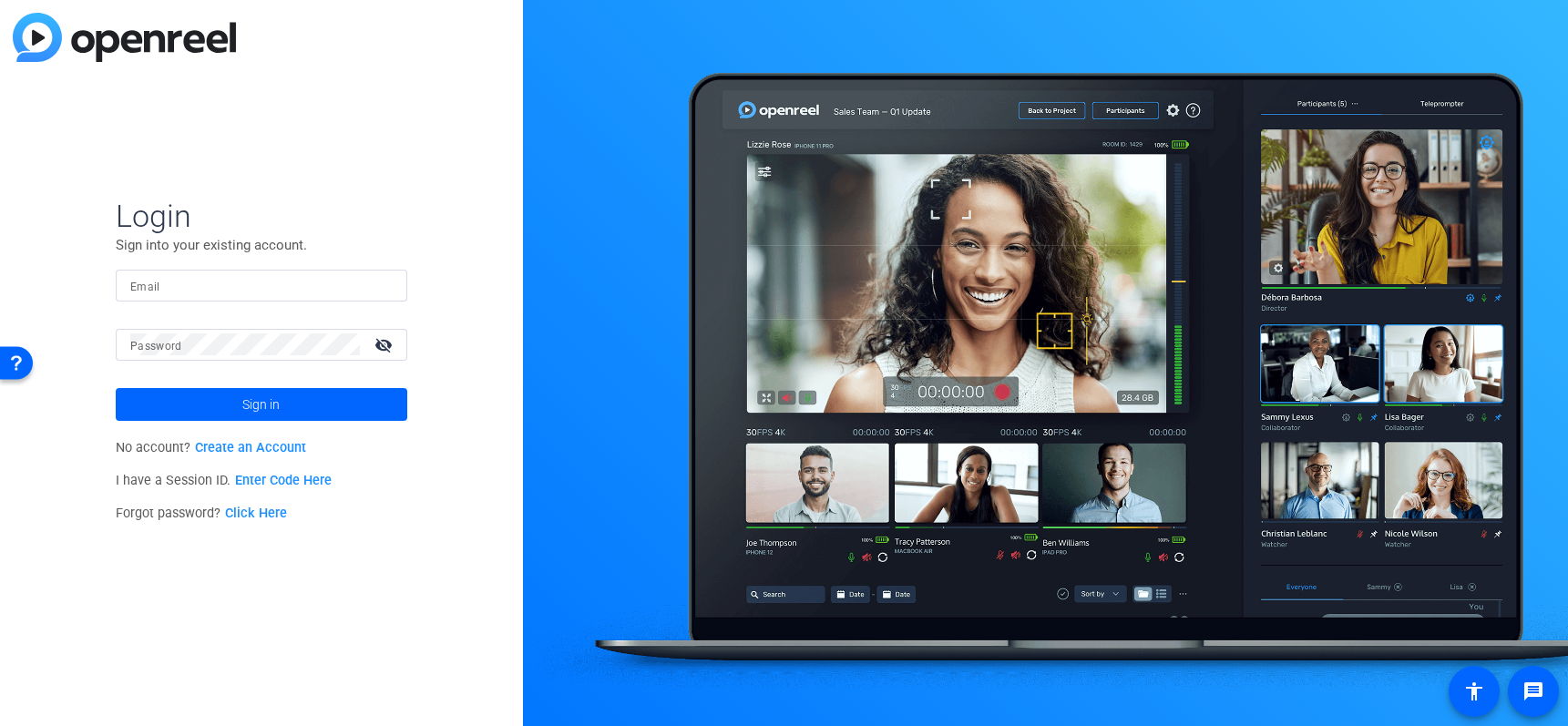
click at [177, 279] on input "Email" at bounding box center [262, 284] width 263 height 22
type input "[PERSON_NAME][EMAIL_ADDRESS][PERSON_NAME][DOMAIN_NAME]"
click at [115, 388] on button "Sign in" at bounding box center [261, 404] width 292 height 33
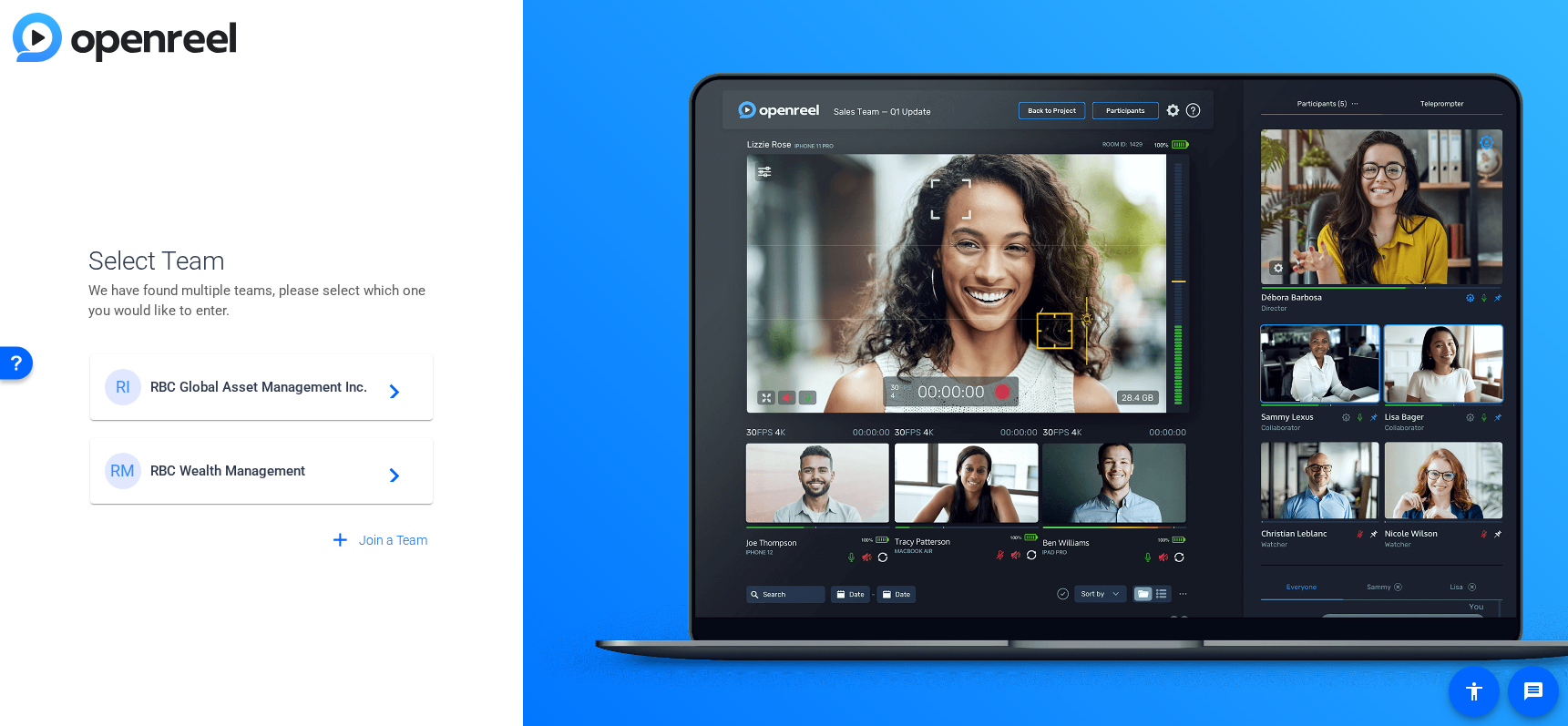
click at [314, 383] on span "RBC Global Asset Management Inc." at bounding box center [264, 386] width 228 height 16
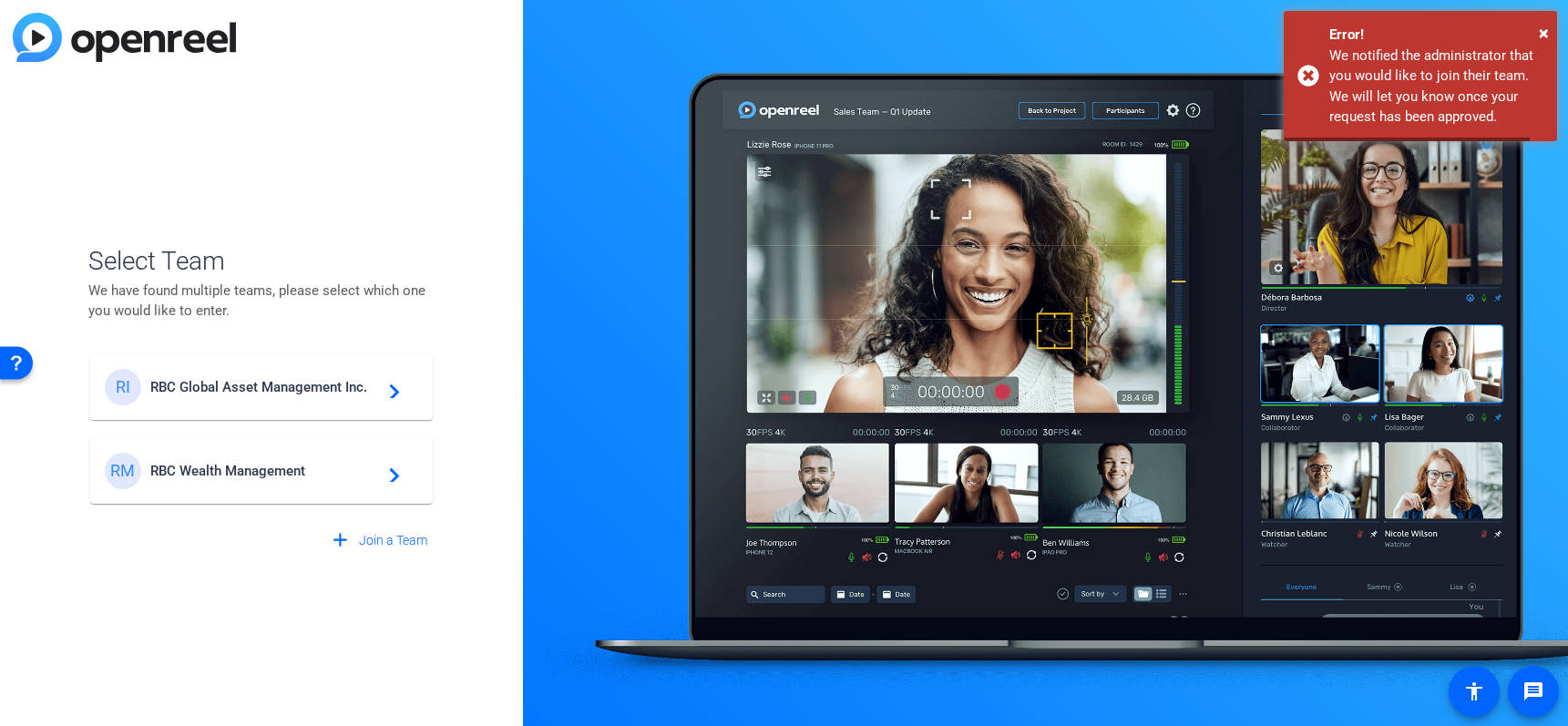
click at [347, 385] on span "RBC Global Asset Management Inc." at bounding box center [264, 386] width 228 height 16
click at [1538, 38] on div "Error!" at bounding box center [1436, 35] width 214 height 21
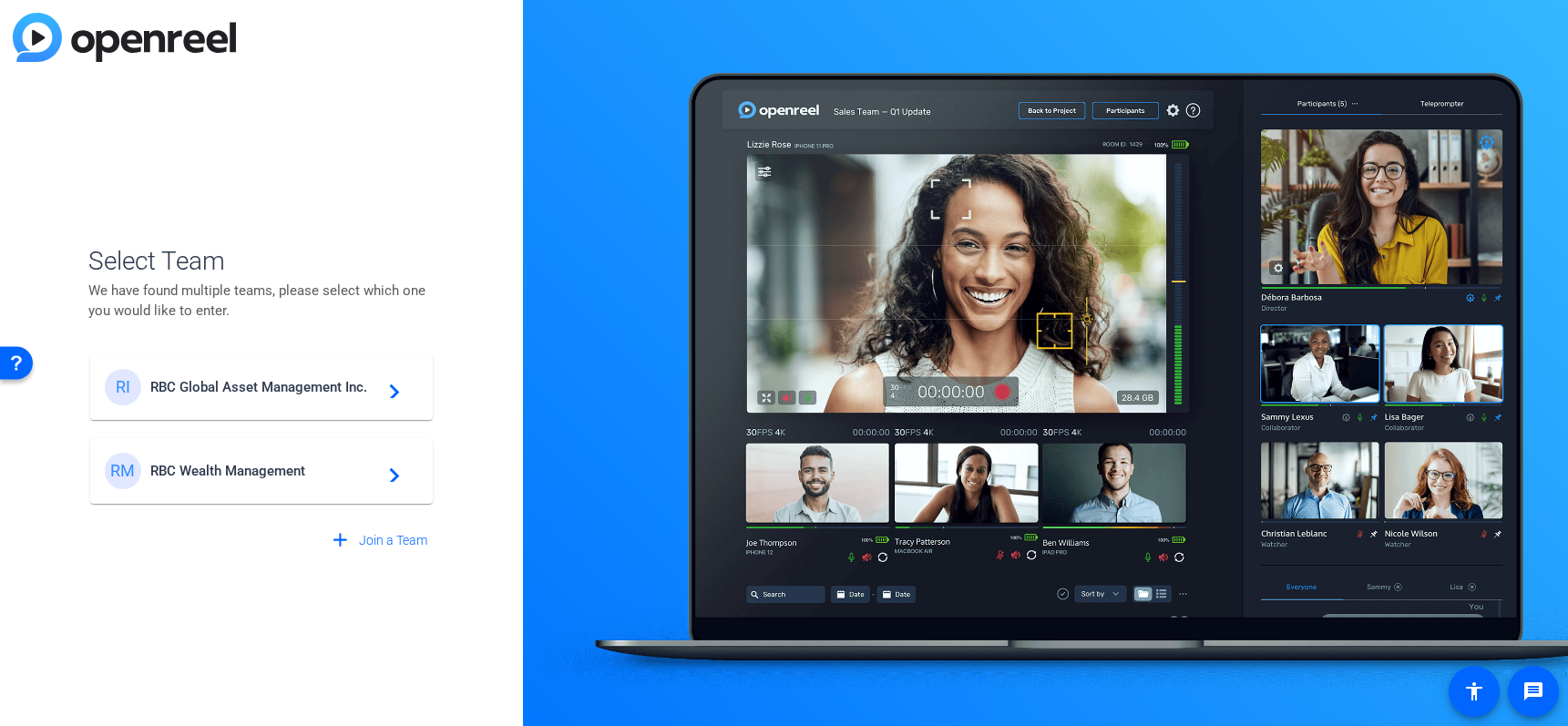
click at [255, 457] on div "RM RBC Wealth Management navigate_next" at bounding box center [262, 470] width 314 height 37
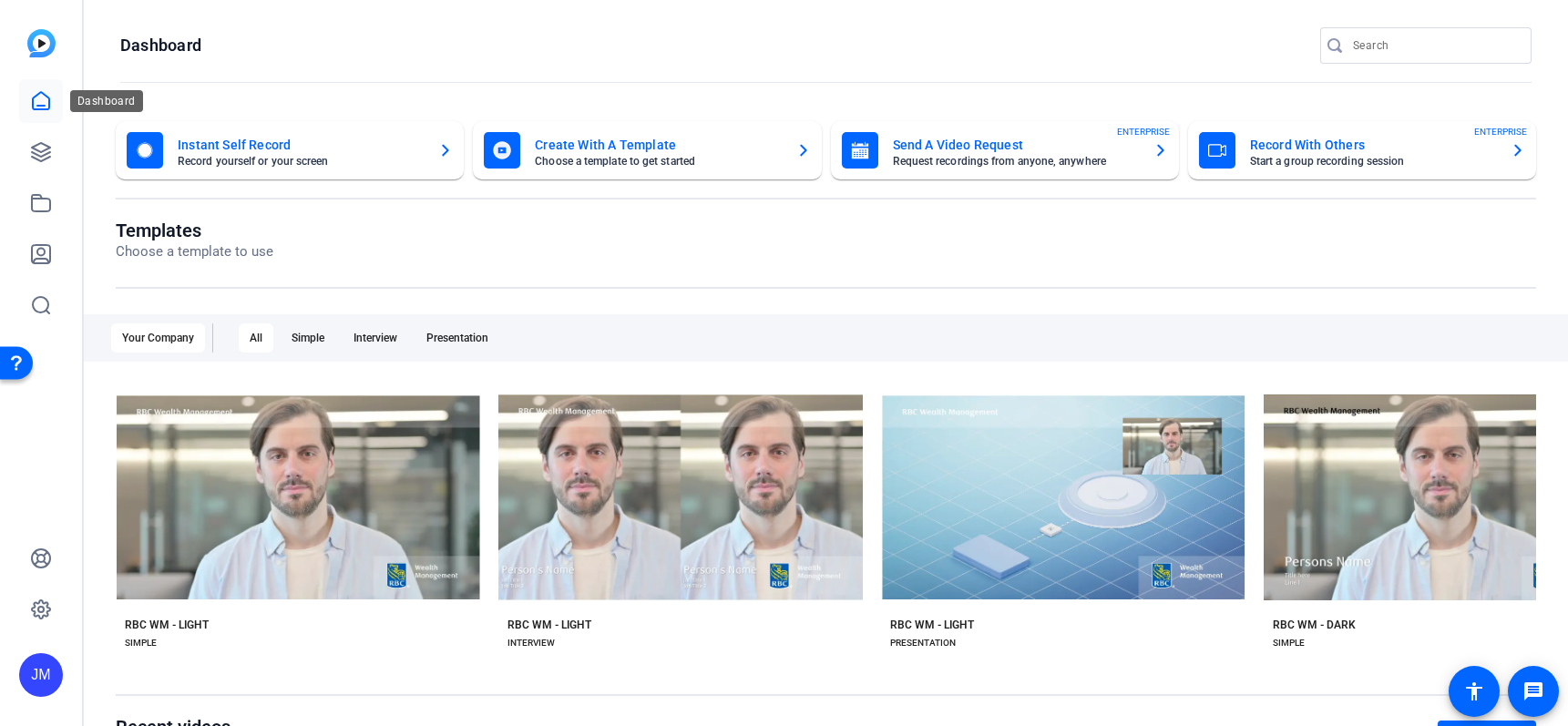
click at [43, 100] on icon at bounding box center [41, 100] width 22 height 22
click at [35, 155] on icon at bounding box center [41, 151] width 22 height 22
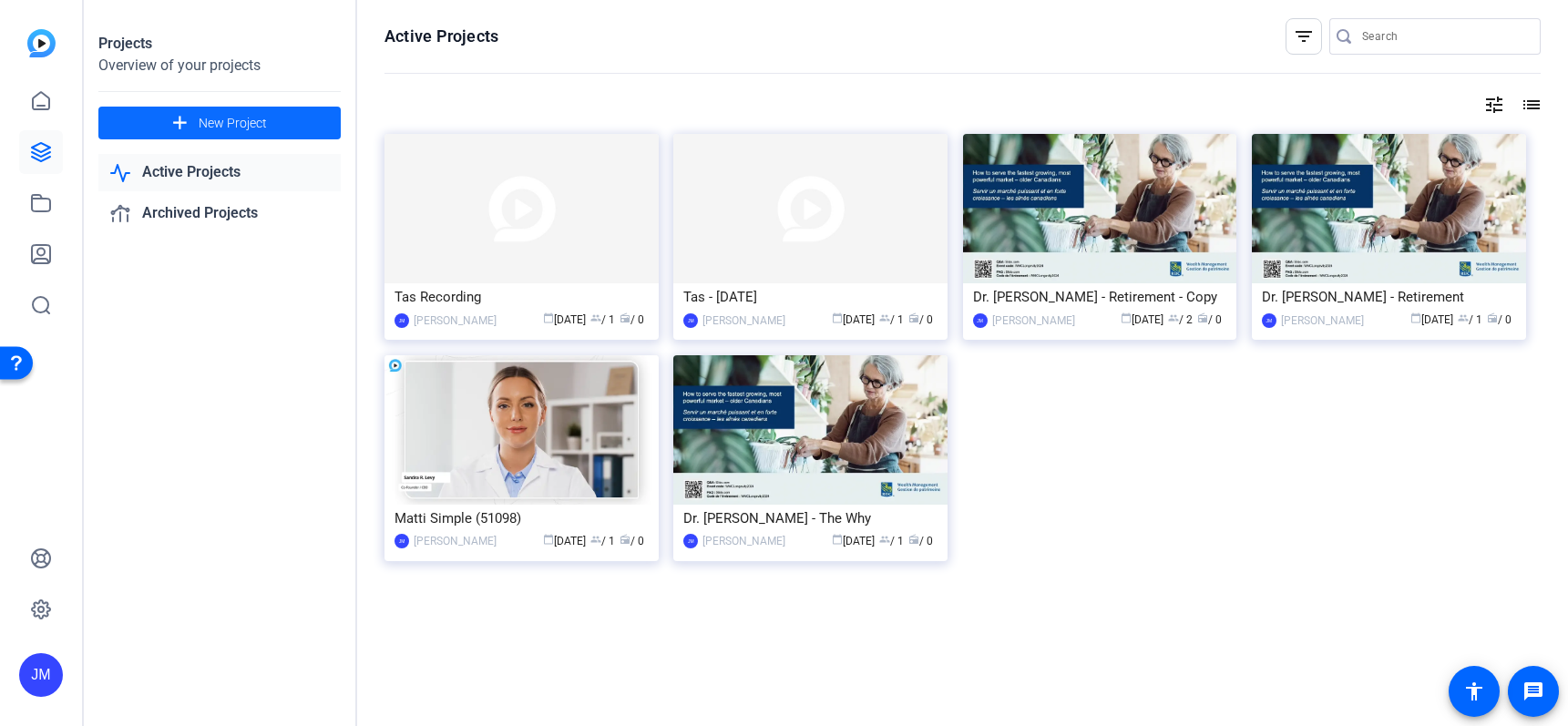
click at [234, 120] on span "New Project" at bounding box center [232, 124] width 68 height 19
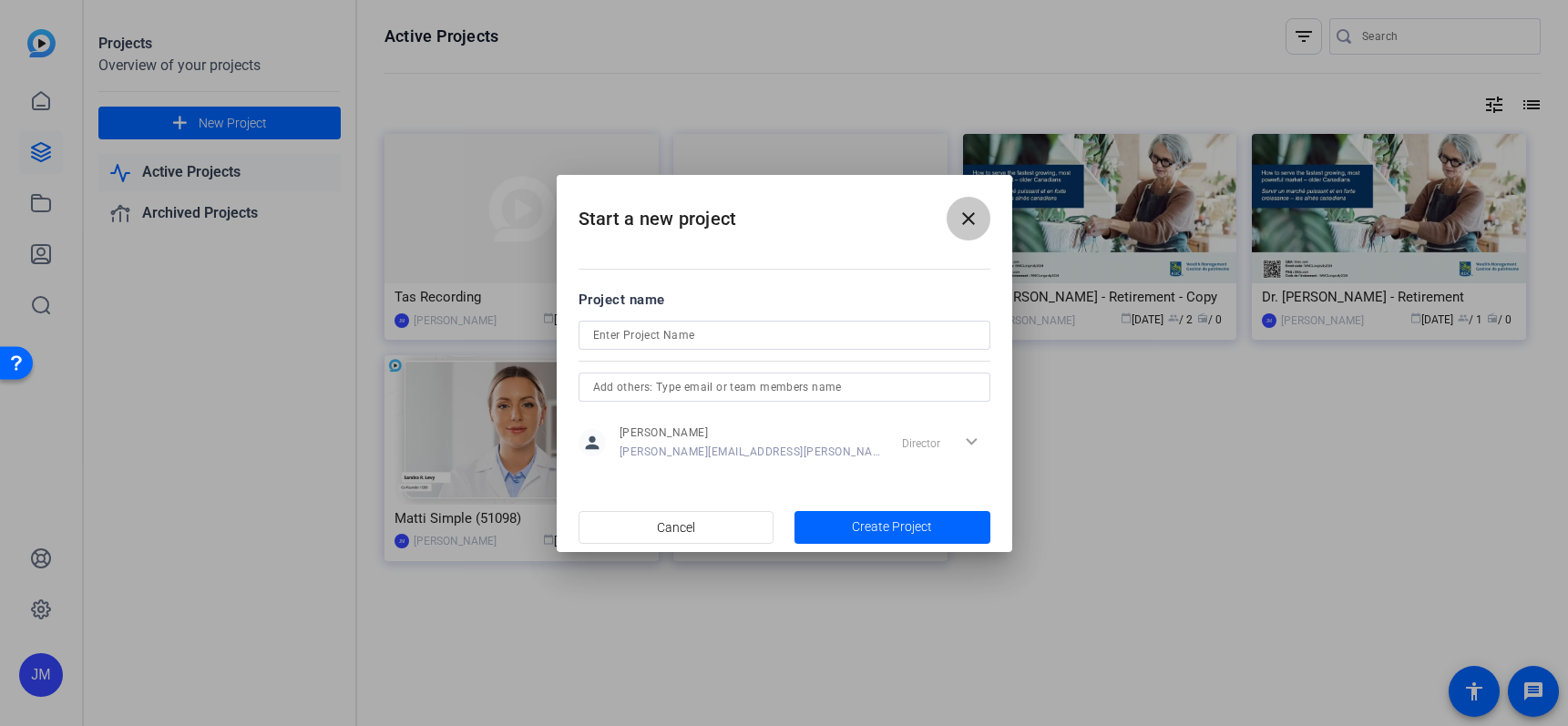
click at [968, 217] on mat-icon "close" at bounding box center [967, 218] width 22 height 22
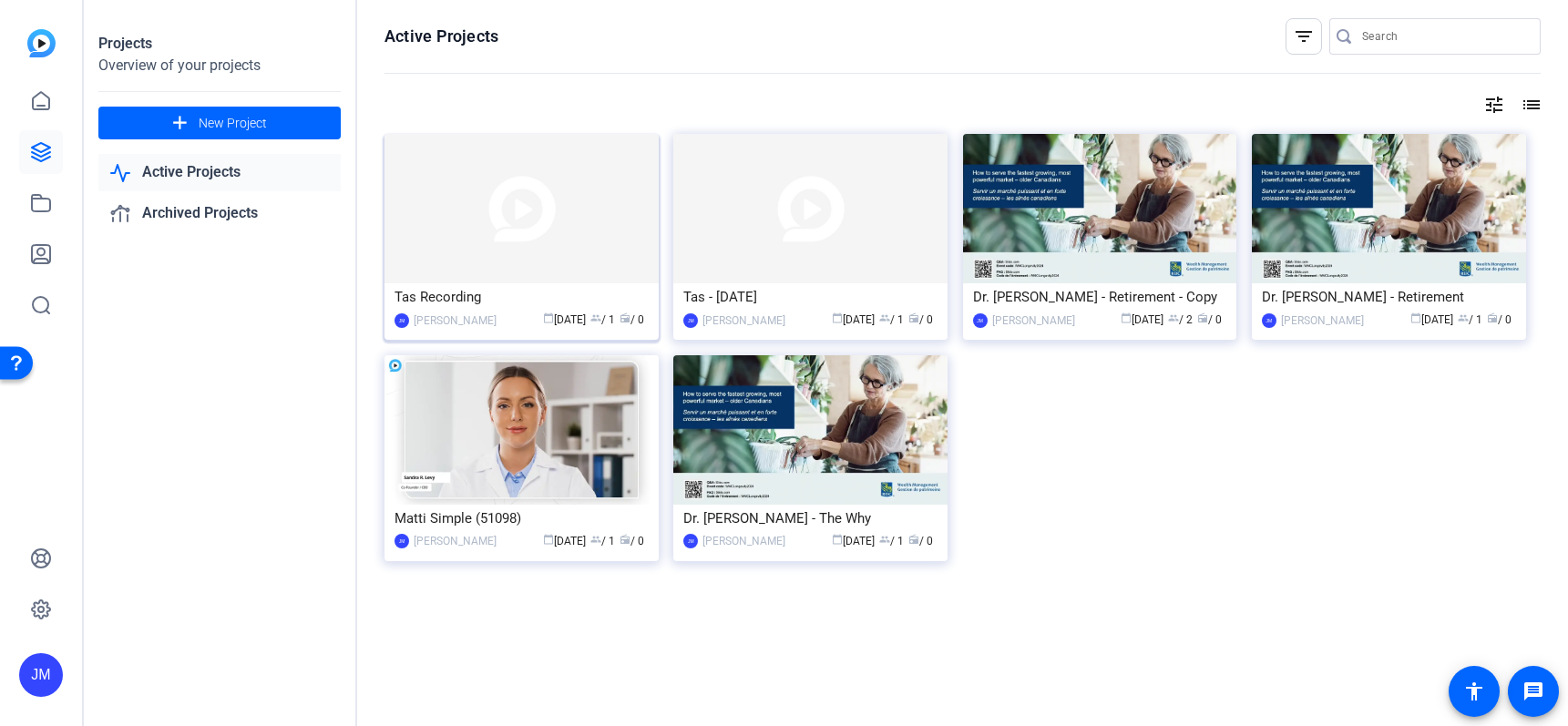
click at [437, 294] on div "Tas Recording" at bounding box center [521, 296] width 254 height 27
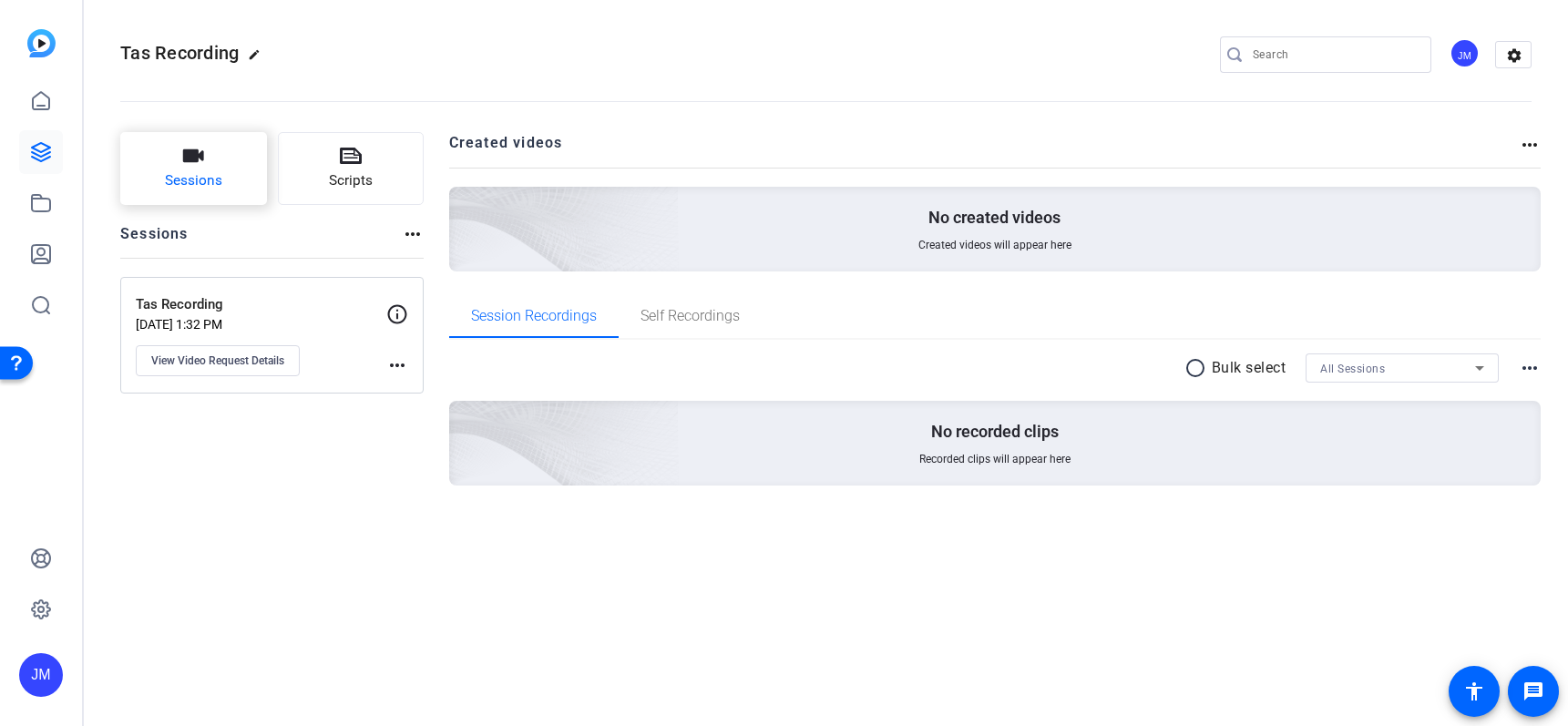
click at [176, 161] on button "Sessions" at bounding box center [193, 168] width 146 height 73
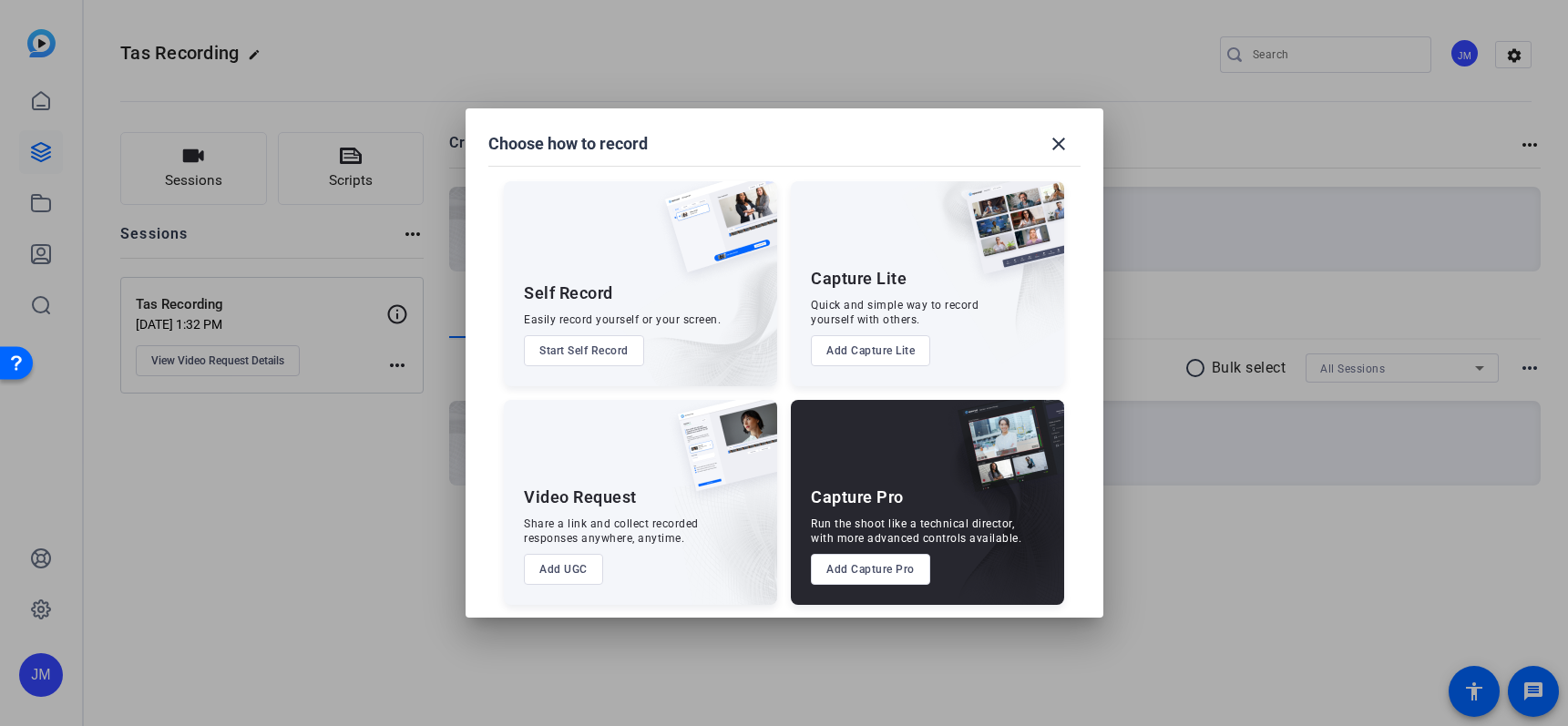
click at [872, 573] on button "Add Capture Pro" at bounding box center [870, 568] width 119 height 31
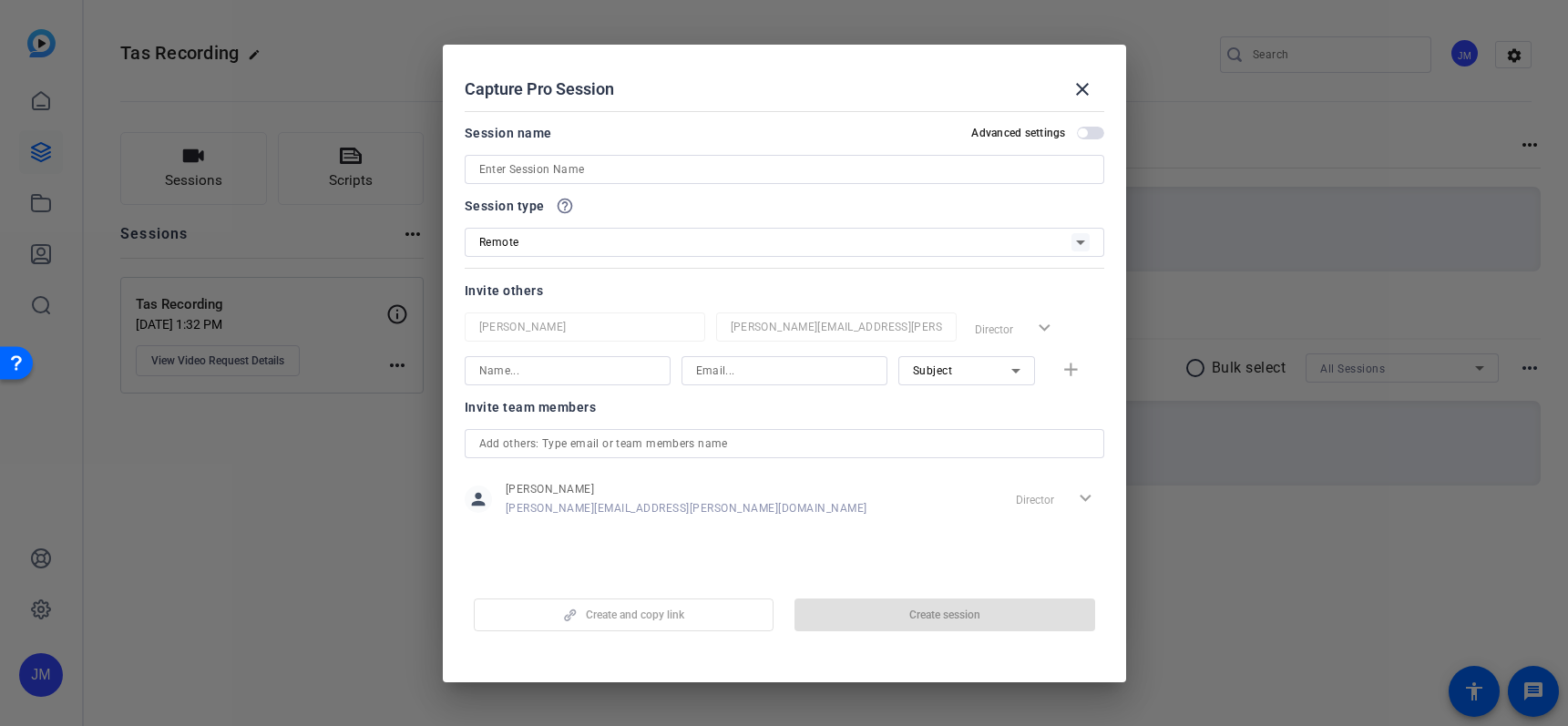
click at [1095, 130] on span "button" at bounding box center [1090, 133] width 27 height 13
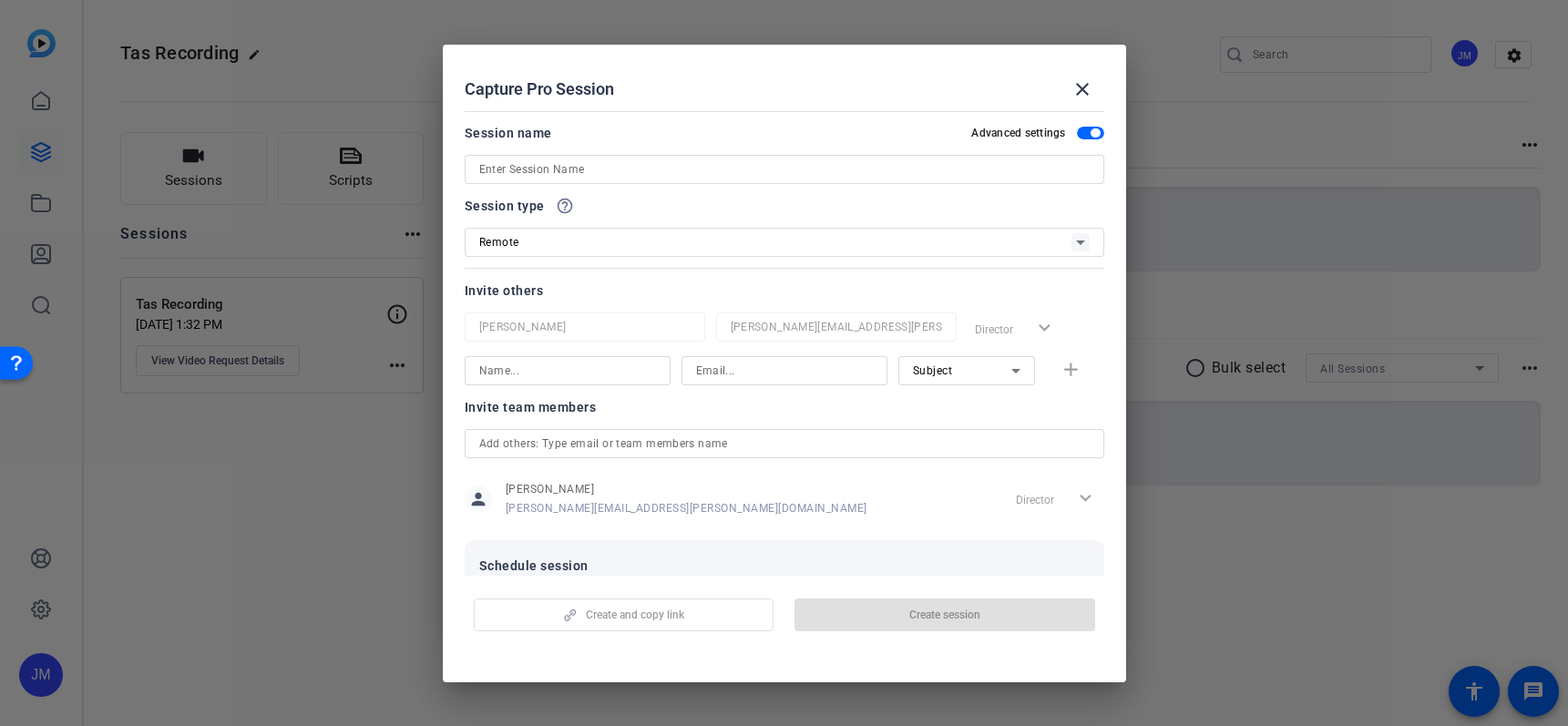
click at [1077, 133] on span "button" at bounding box center [1090, 133] width 27 height 13
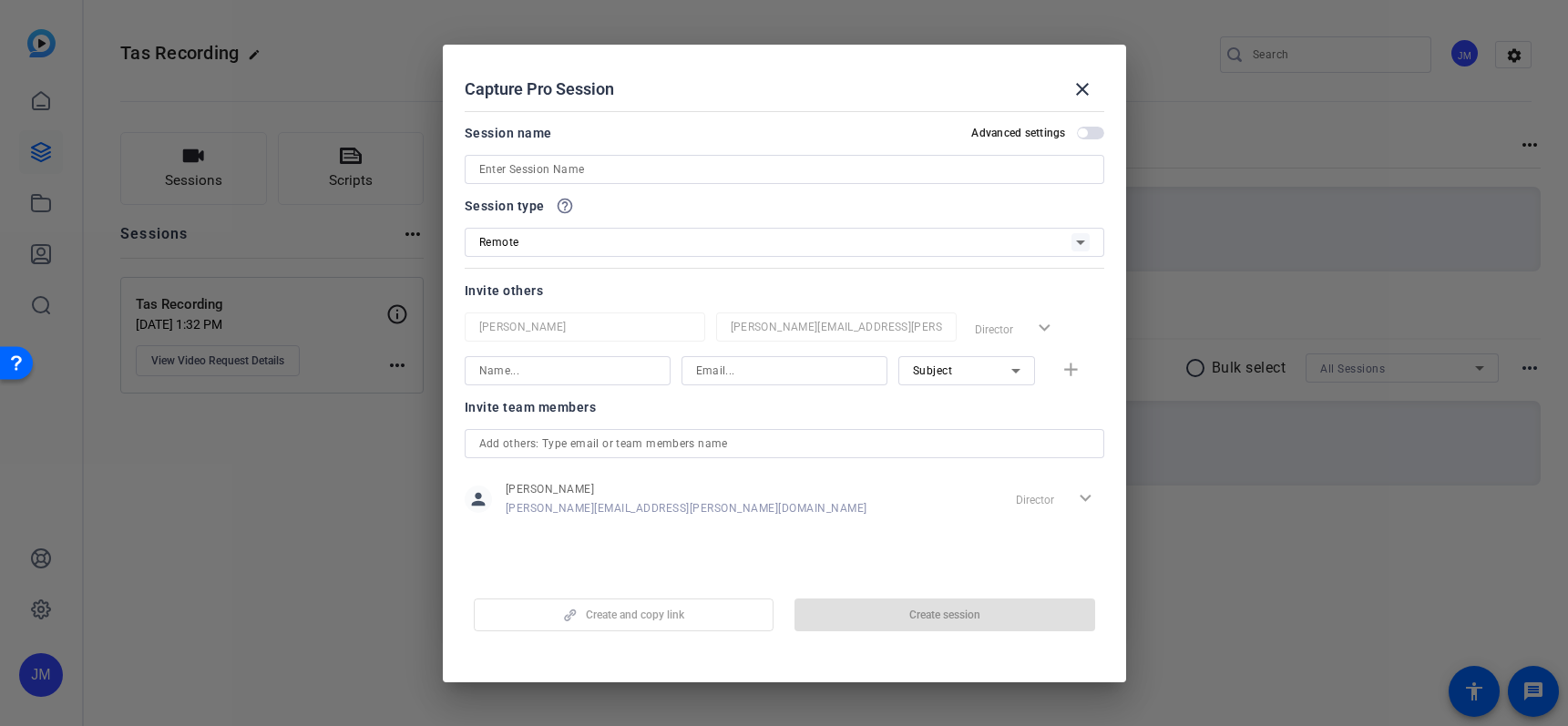
click at [608, 160] on input at bounding box center [784, 169] width 610 height 22
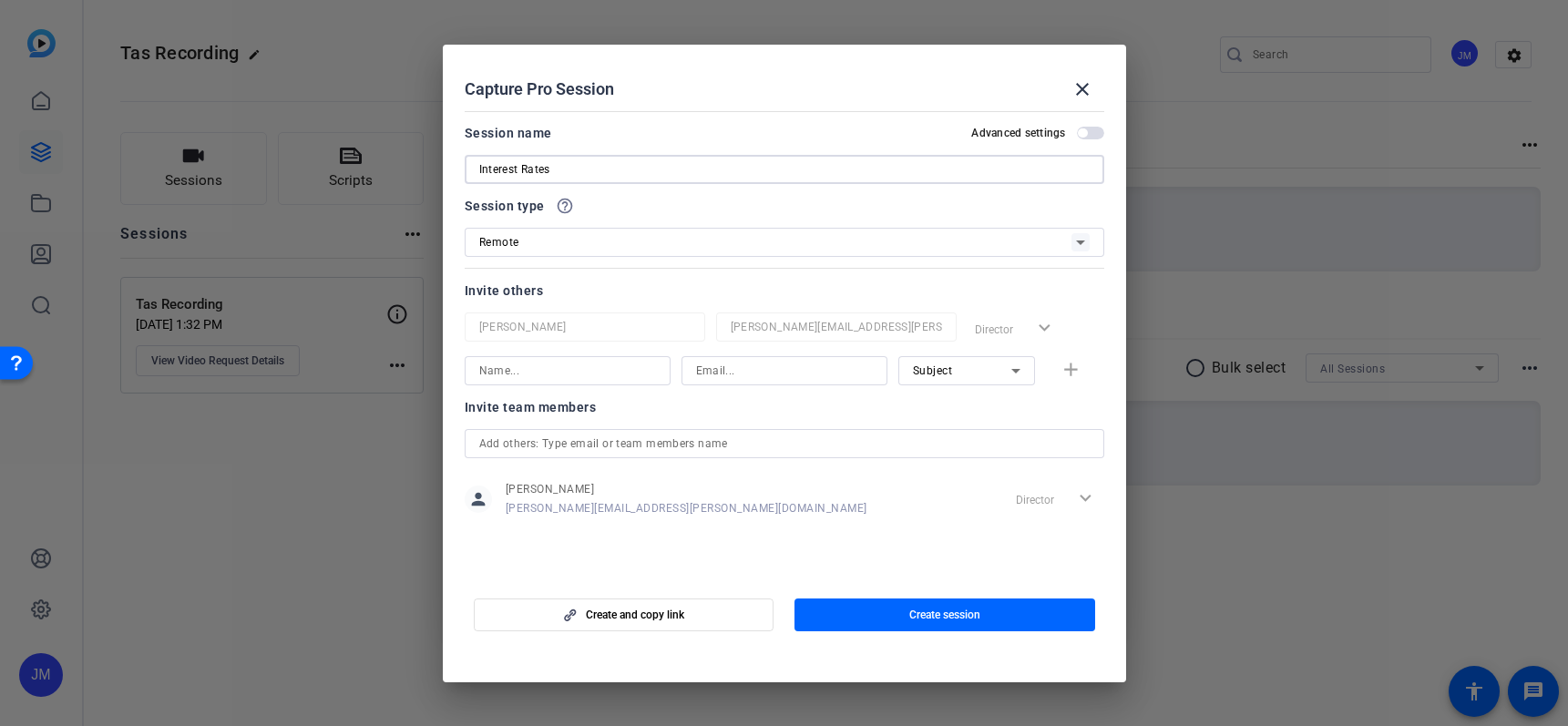
type input "Interest Rates"
click at [569, 237] on div "Remote" at bounding box center [775, 242] width 592 height 23
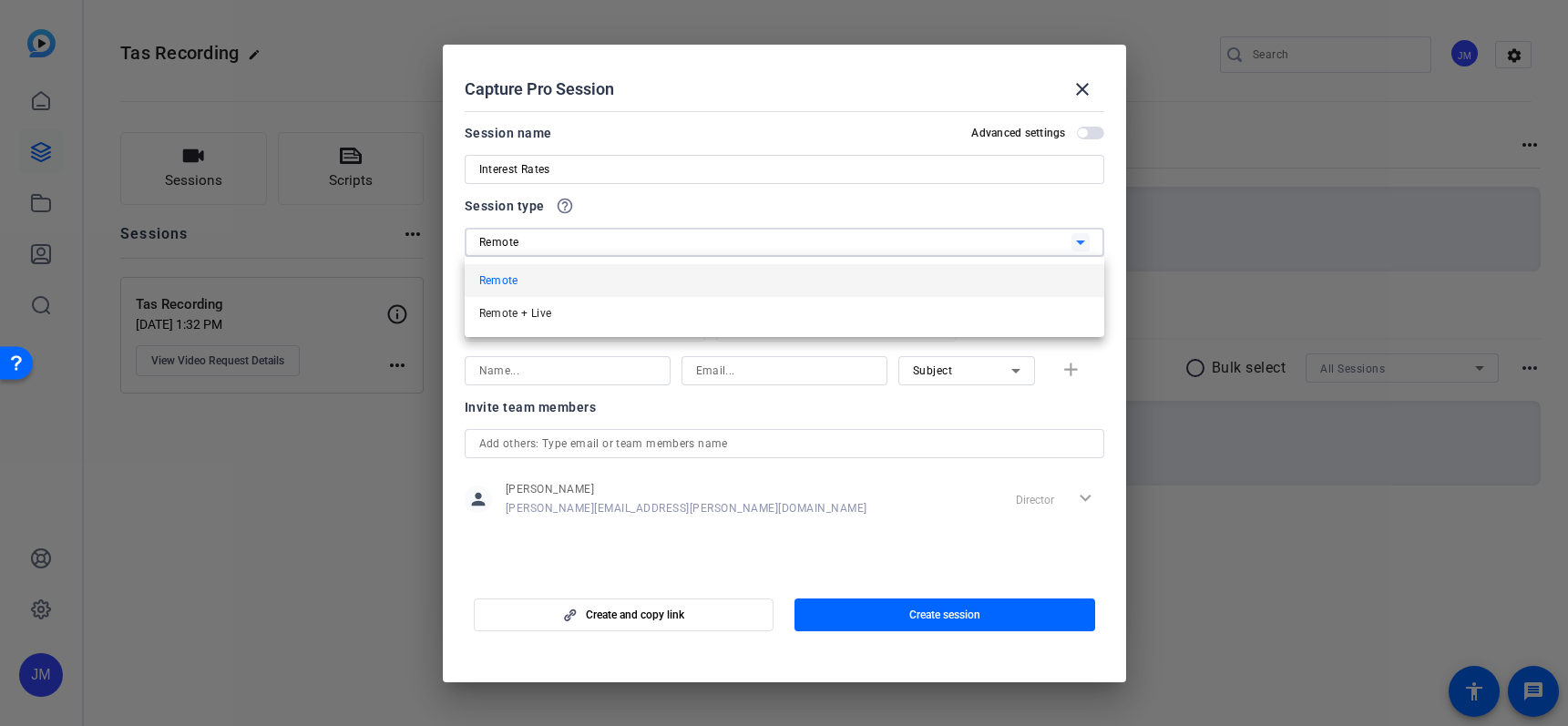
click at [571, 237] on div at bounding box center [784, 363] width 1568 height 726
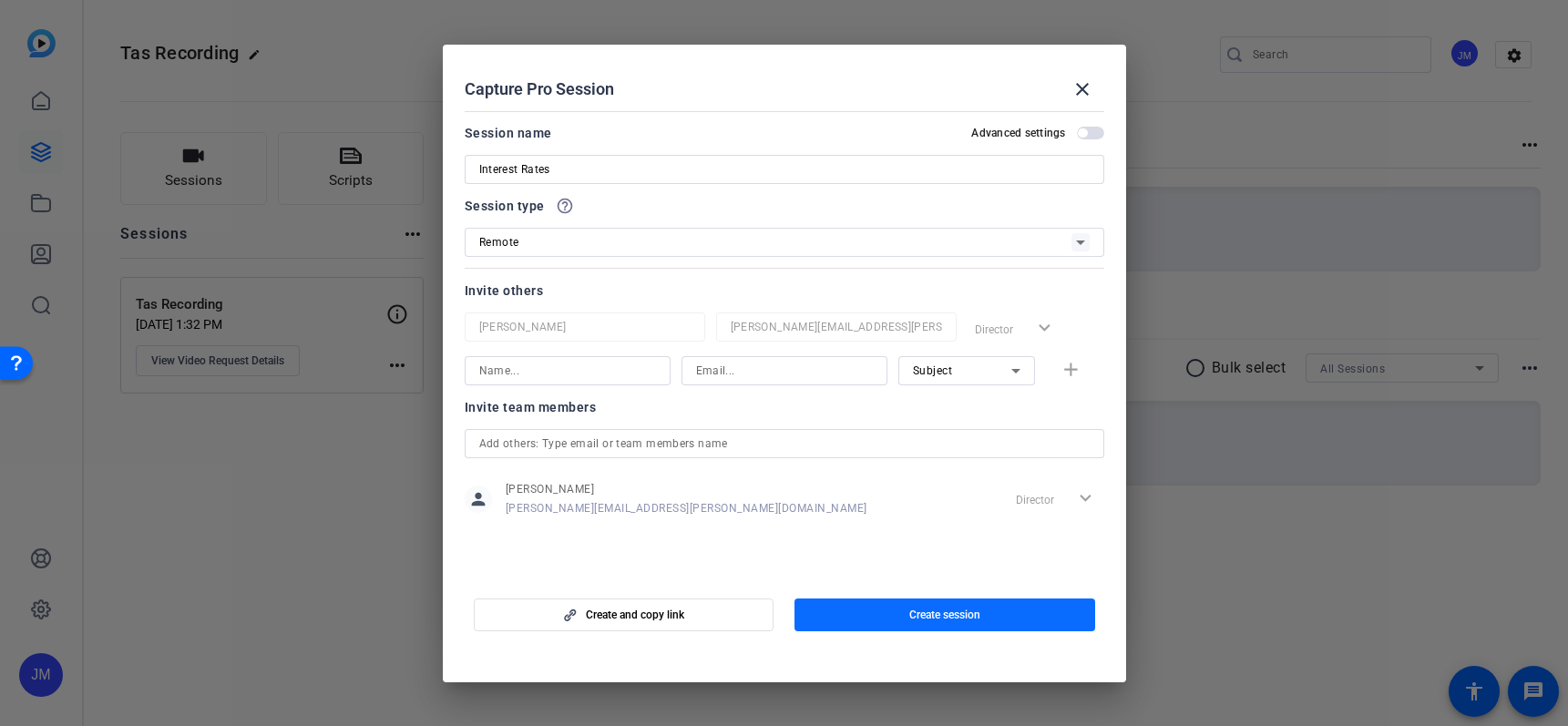
click at [958, 613] on span "Create session" at bounding box center [944, 614] width 71 height 14
click at [1086, 497] on div "Director expand_more" at bounding box center [1055, 498] width 95 height 33
click at [1085, 498] on div "Director expand_more" at bounding box center [1055, 498] width 95 height 33
drag, startPoint x: 950, startPoint y: 617, endPoint x: 938, endPoint y: 602, distance: 19.2
click at [950, 617] on span "Create session" at bounding box center [944, 614] width 71 height 14
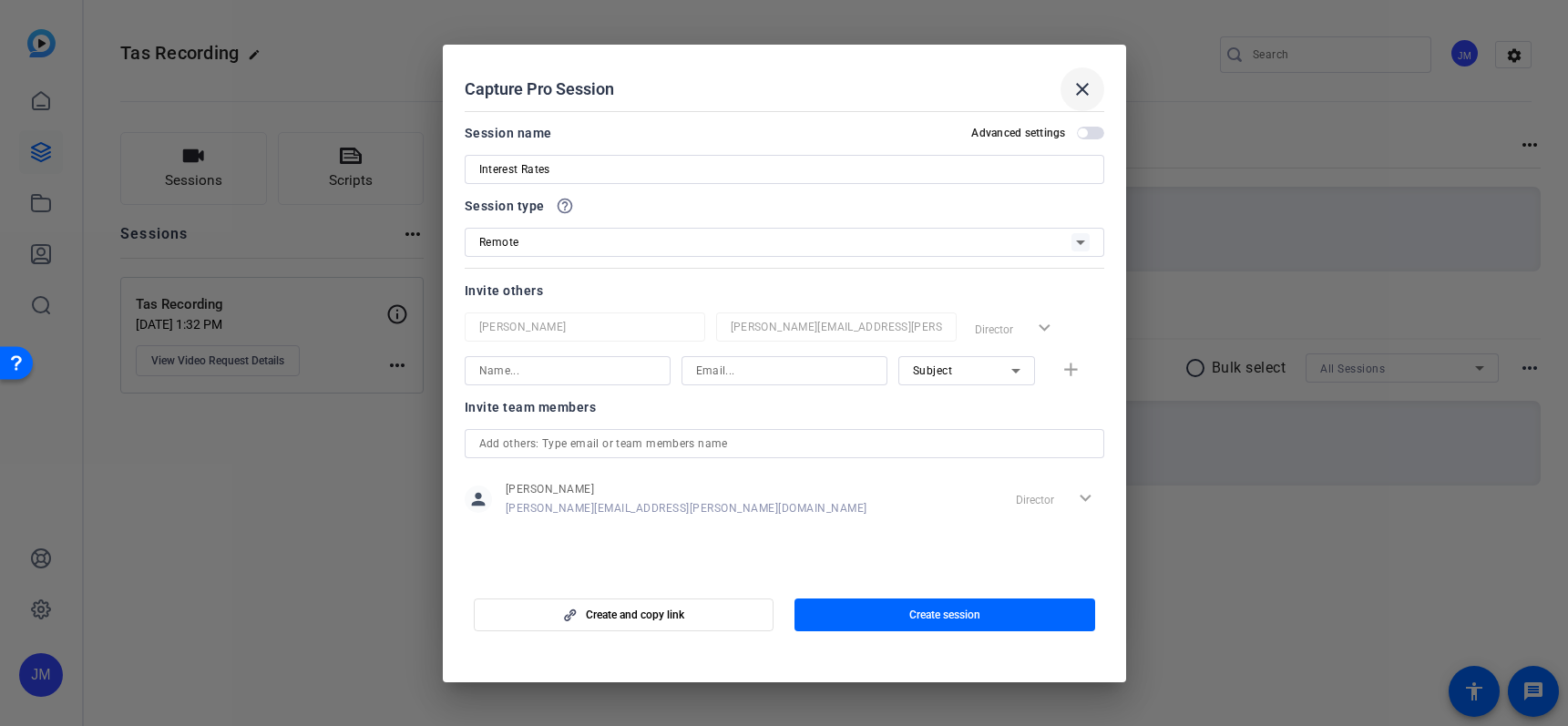
click at [1085, 90] on mat-icon "close" at bounding box center [1082, 89] width 22 height 22
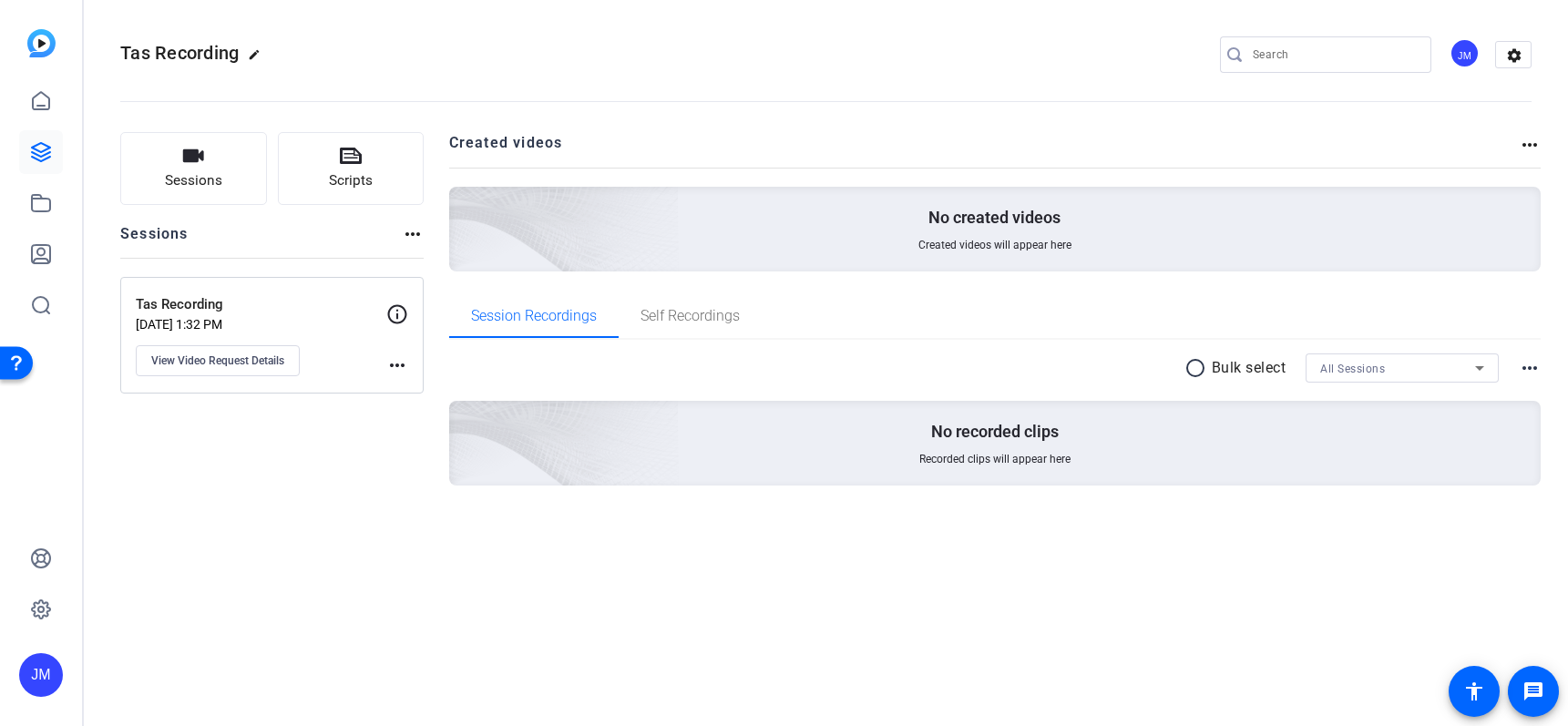
click at [568, 604] on div "Tas Recording edit JM settings Sessions Scripts Sessions more_horiz Tas Recordi…" at bounding box center [826, 363] width 1484 height 726
click at [33, 677] on div "JM" at bounding box center [41, 674] width 43 height 43
click at [253, 646] on span at bounding box center [241, 648] width 43 height 43
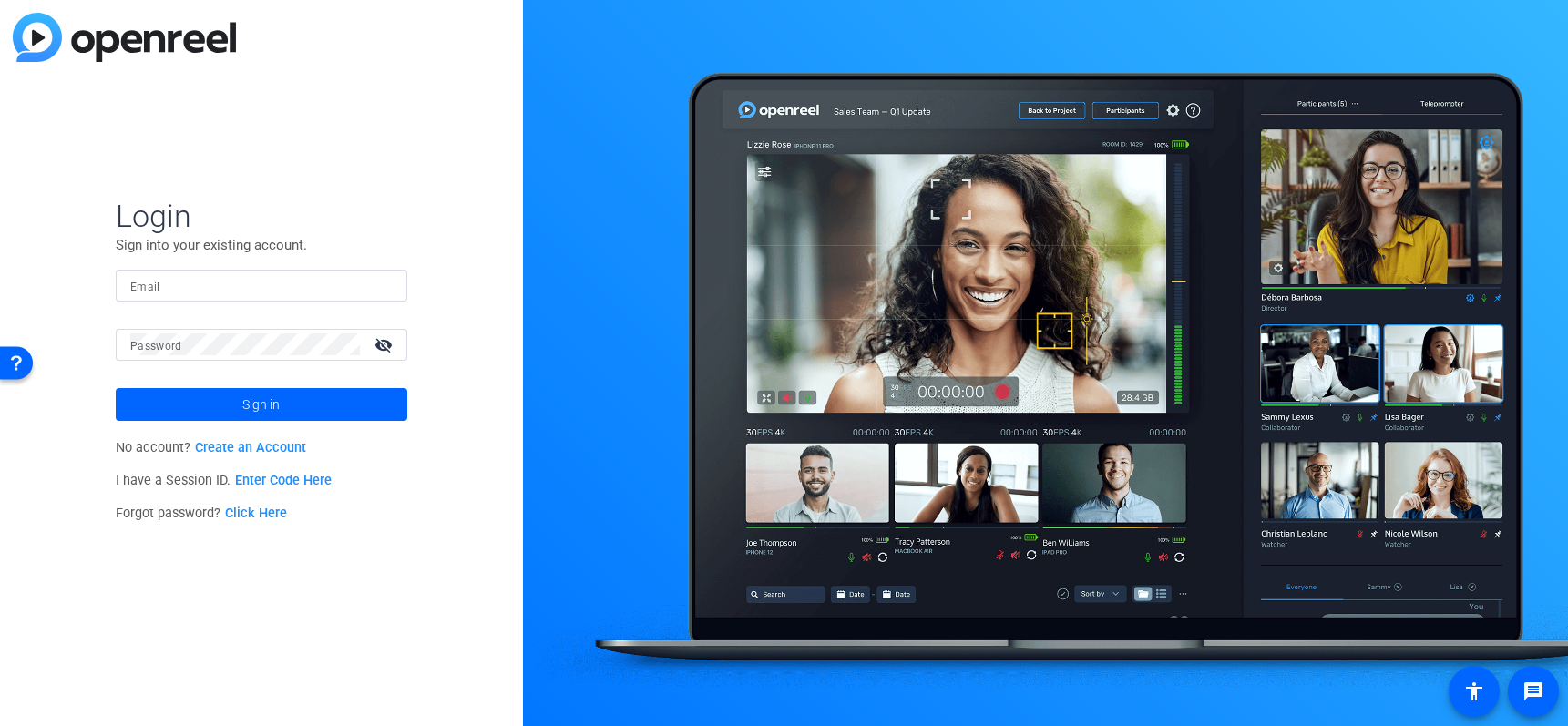
click at [189, 267] on form "Login Sign into your existing account. Email Password visibility_off Sign in" at bounding box center [261, 308] width 292 height 224
click at [202, 279] on input "Email" at bounding box center [262, 284] width 263 height 22
type input "[PERSON_NAME][EMAIL_ADDRESS][PERSON_NAME][DOMAIN_NAME]"
click at [424, 513] on div "Login Sign into your existing account. Email [PERSON_NAME][EMAIL_ADDRESS][PERSO…" at bounding box center [262, 363] width 523 height 726
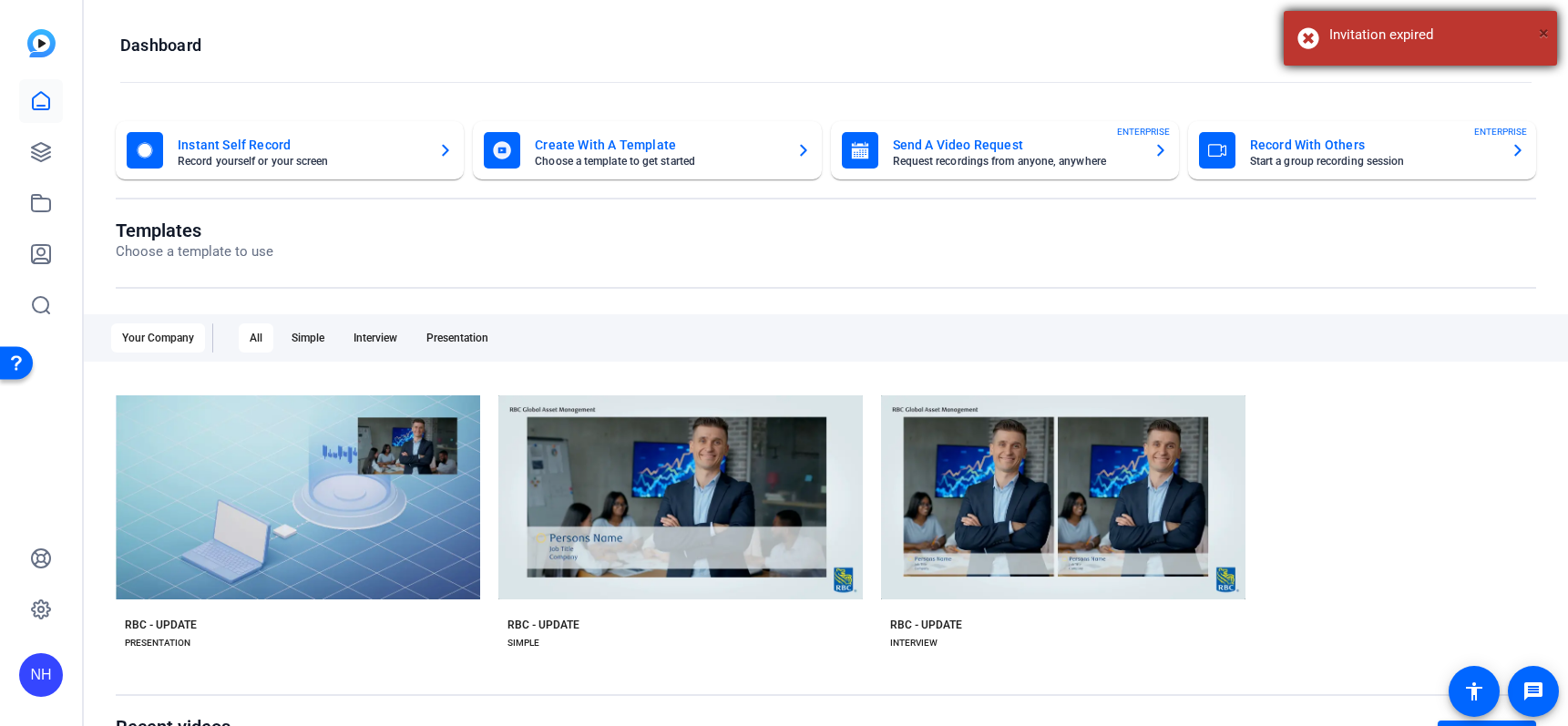
click at [1542, 30] on span "×" at bounding box center [1543, 32] width 10 height 22
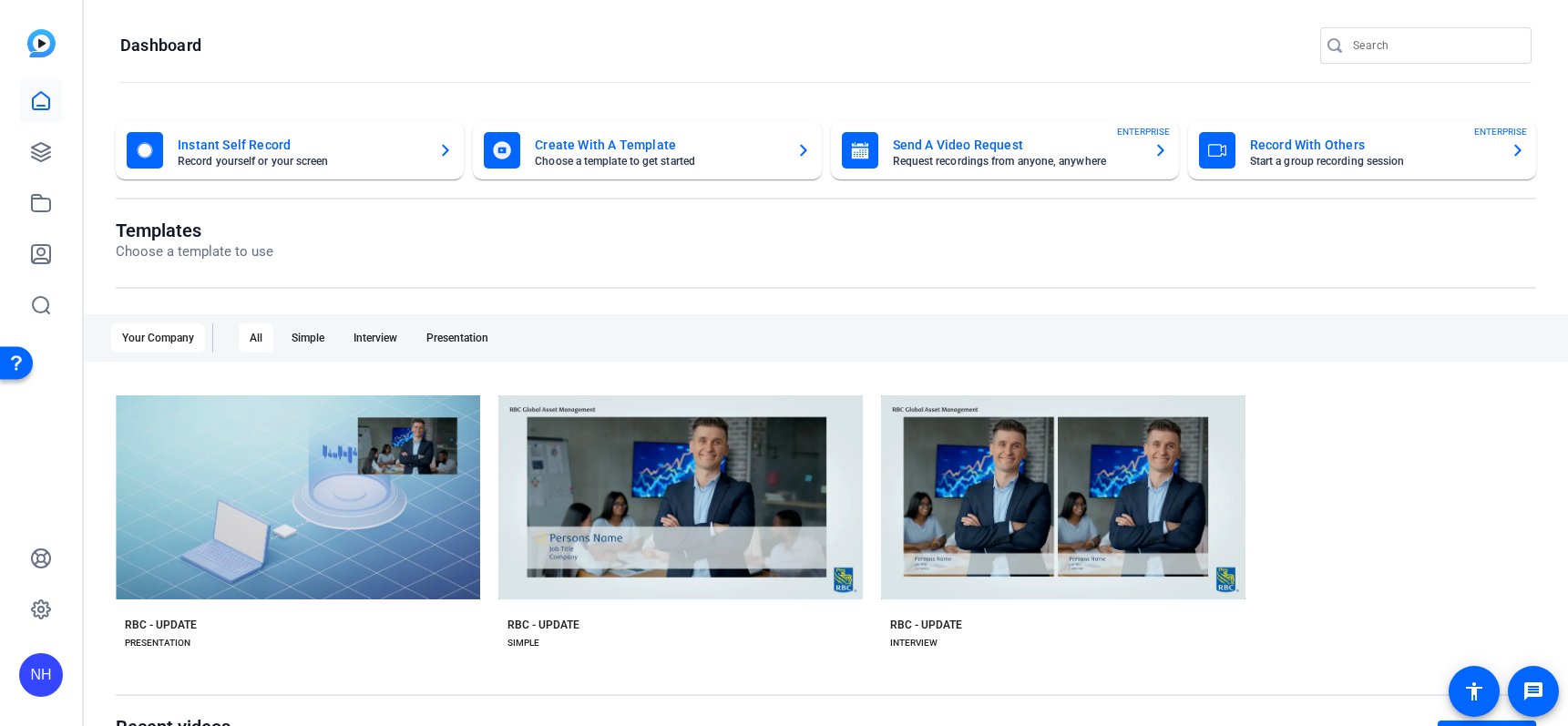
click at [42, 667] on div "NH" at bounding box center [41, 674] width 43 height 43
